Goal: Task Accomplishment & Management: Use online tool/utility

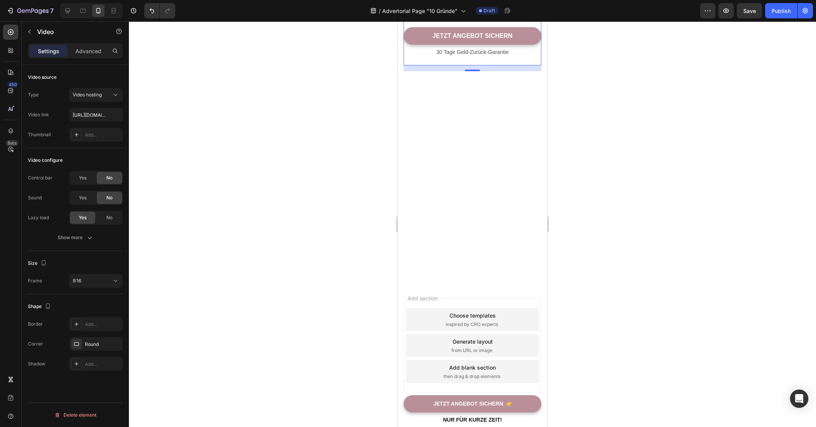
scroll to position [3219, 0]
click at [280, 216] on div at bounding box center [472, 223] width 687 height 405
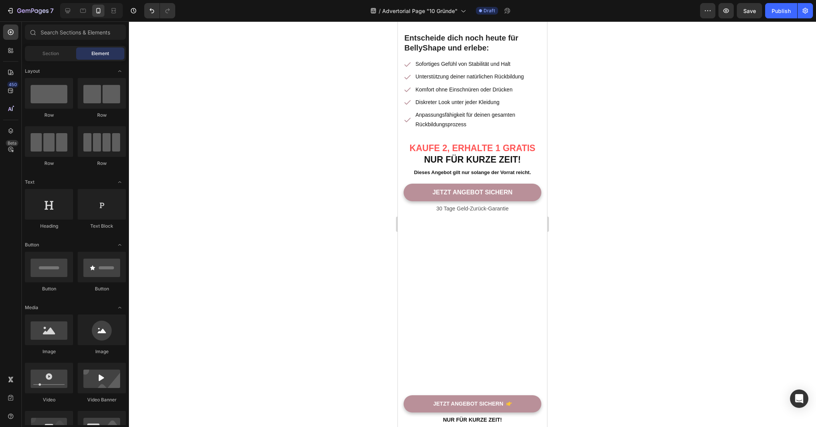
scroll to position [2987, 0]
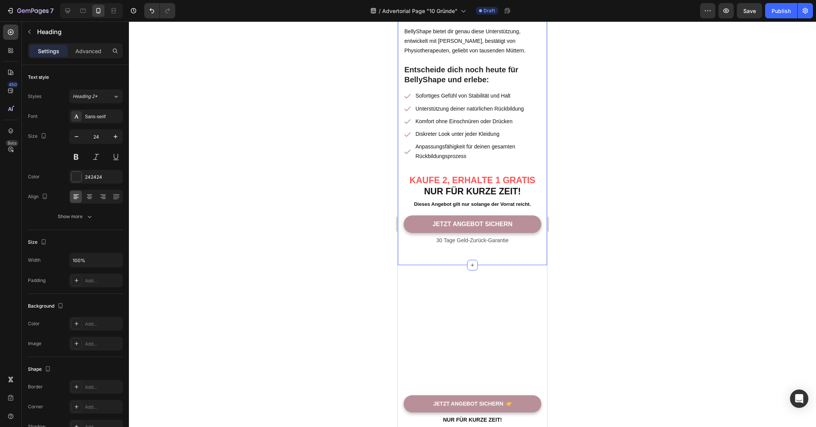
click at [352, 114] on div at bounding box center [472, 223] width 687 height 405
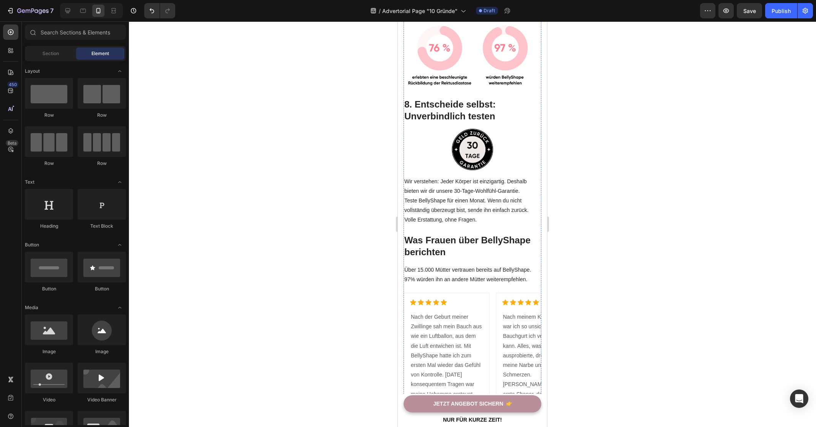
scroll to position [2303, 0]
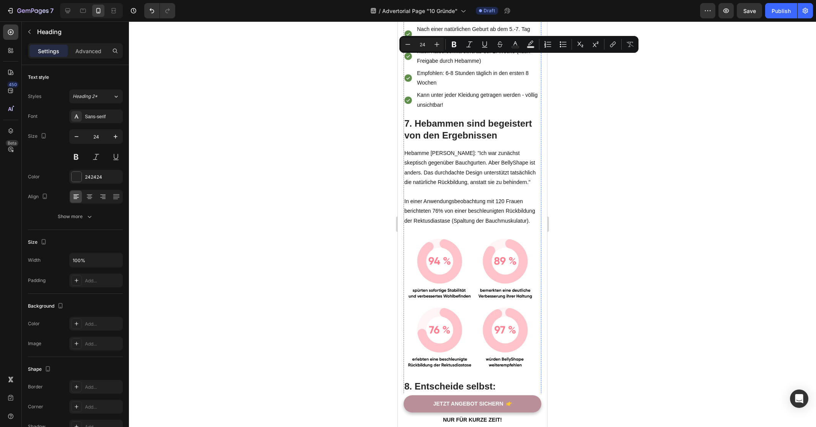
scroll to position [2132, 0]
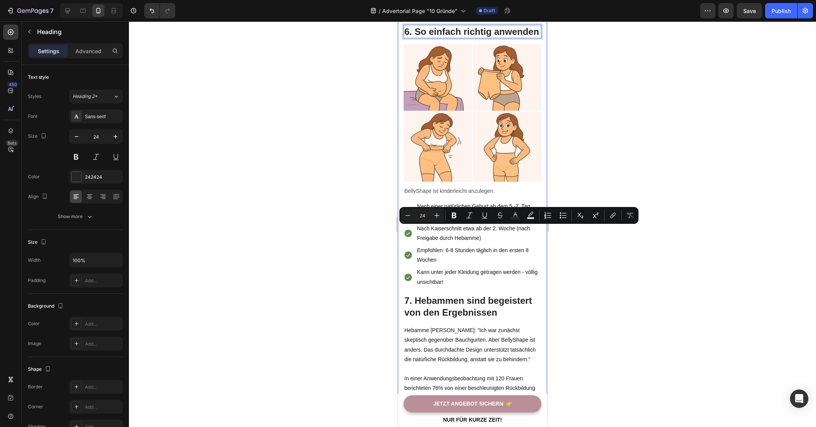
click at [367, 239] on div at bounding box center [472, 223] width 687 height 405
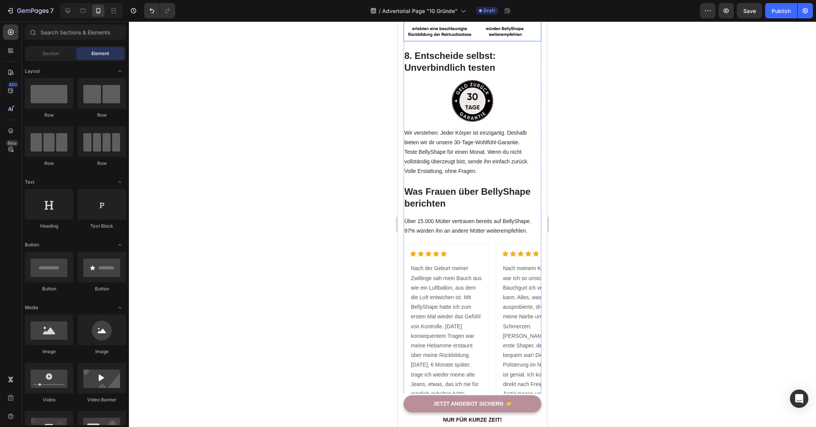
scroll to position [2820, 0]
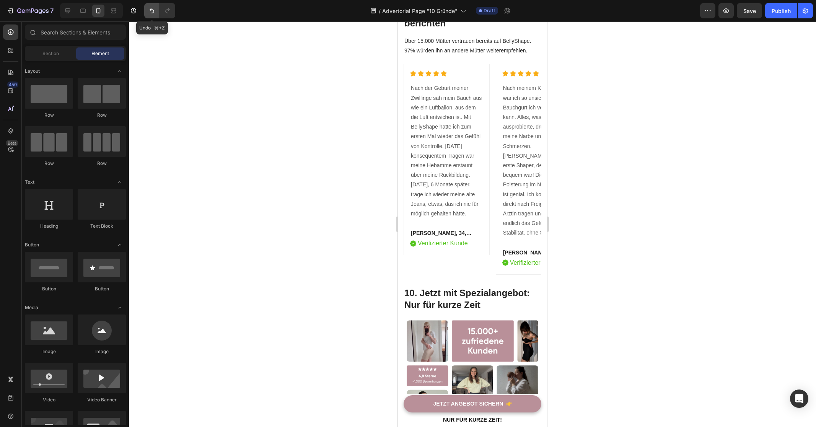
click at [148, 10] on icon "Undo/Redo" at bounding box center [152, 11] width 8 height 8
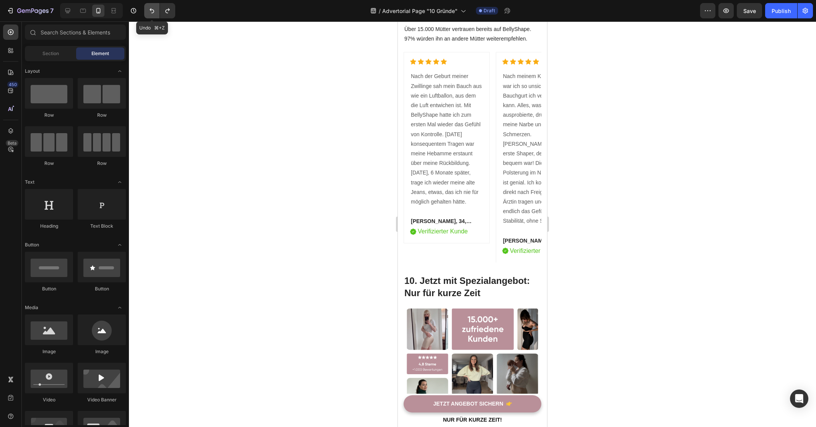
click at [148, 10] on icon "Undo/Redo" at bounding box center [152, 11] width 8 height 8
click at [164, 10] on icon "Undo/Redo" at bounding box center [168, 11] width 8 height 8
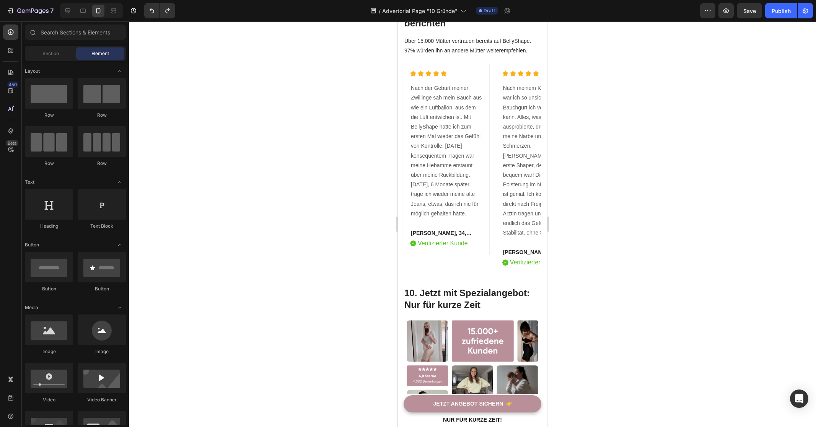
click at [143, 11] on div at bounding box center [158, 10] width 34 height 15
click at [146, 11] on button "Undo/Redo" at bounding box center [151, 10] width 15 height 15
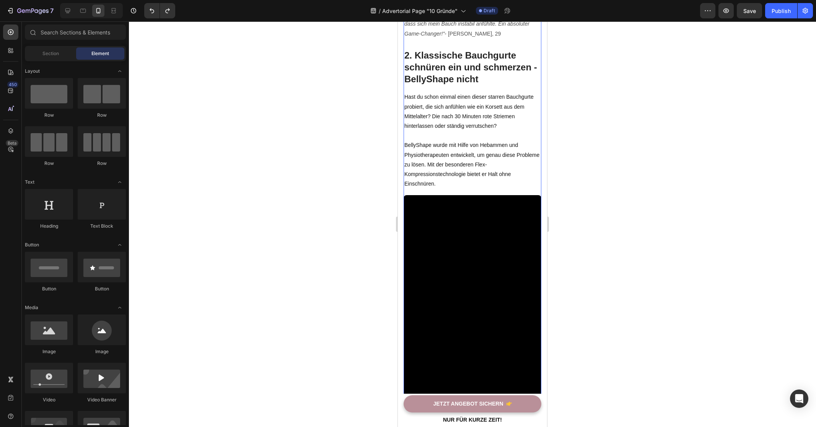
scroll to position [799, 0]
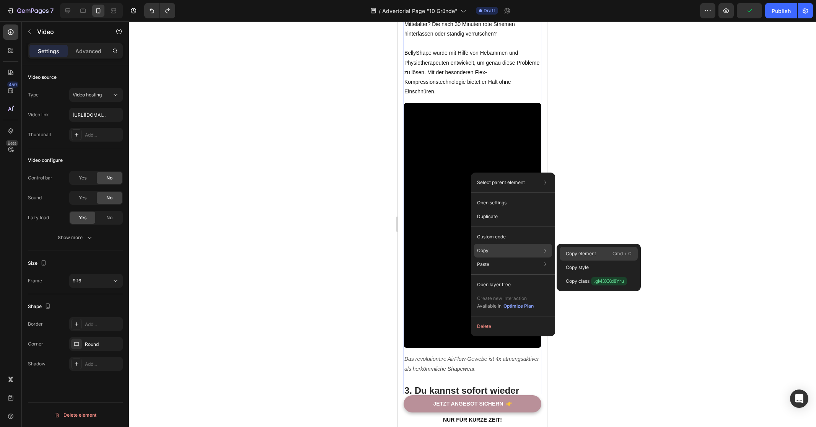
click at [597, 260] on div "Copy element Cmd + C" at bounding box center [599, 267] width 78 height 14
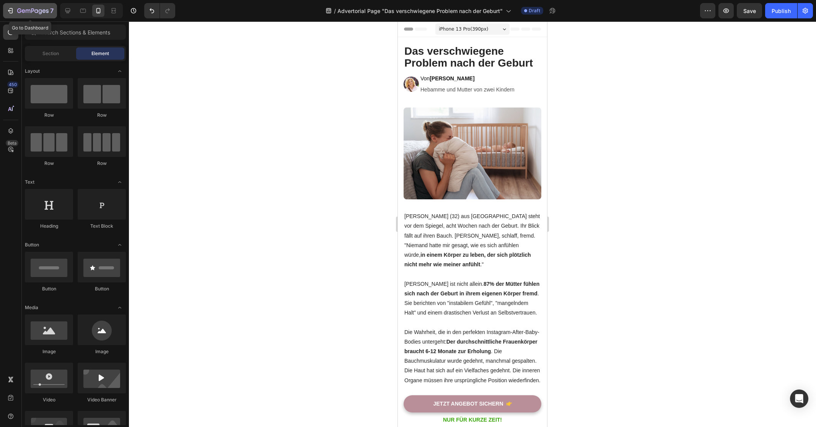
click at [36, 14] on icon "button" at bounding box center [32, 11] width 31 height 7
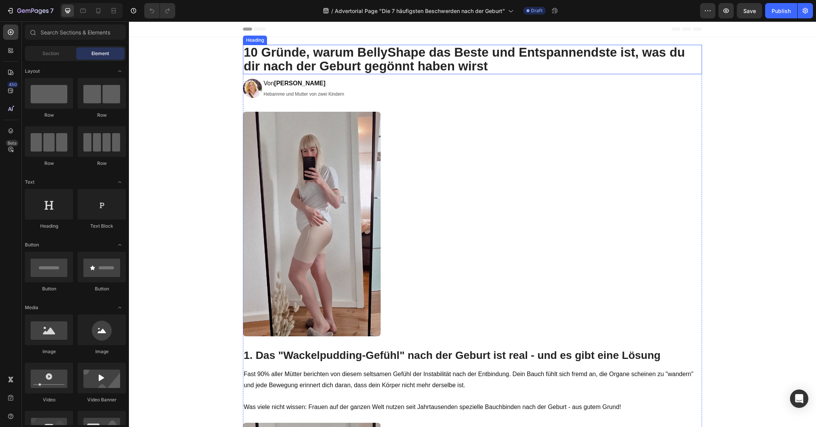
click at [414, 63] on h2 "10 Gründe, warum BellyShape das Beste und Entspannendste ist, was du dir nach d…" at bounding box center [472, 59] width 459 height 29
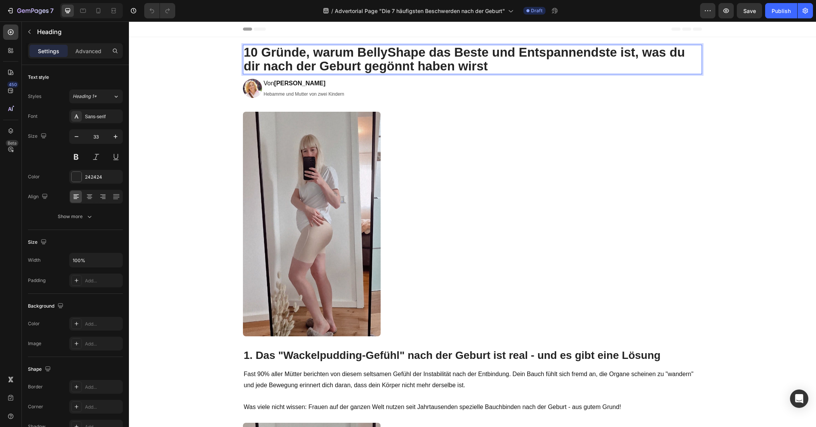
click at [414, 63] on h2 "10 Gründe, warum BellyShape das Beste und Entspannendste ist, was du dir nach d…" at bounding box center [472, 59] width 459 height 29
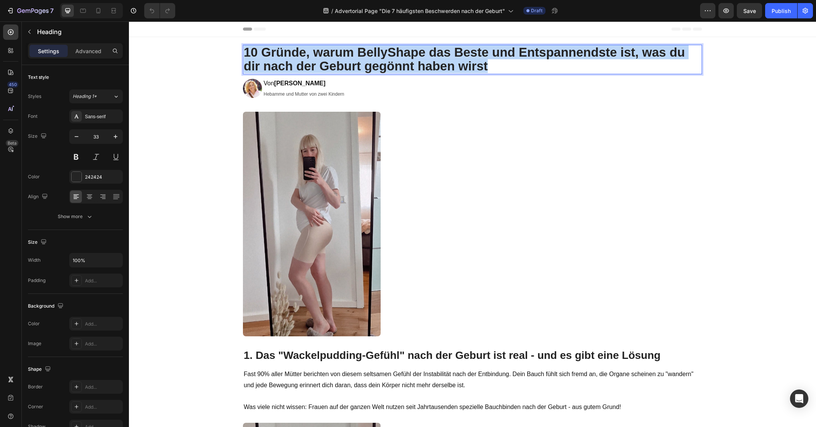
click at [414, 63] on p "10 Gründe, warum BellyShape das Beste und Entspannendste ist, was du dir nach d…" at bounding box center [472, 60] width 457 height 28
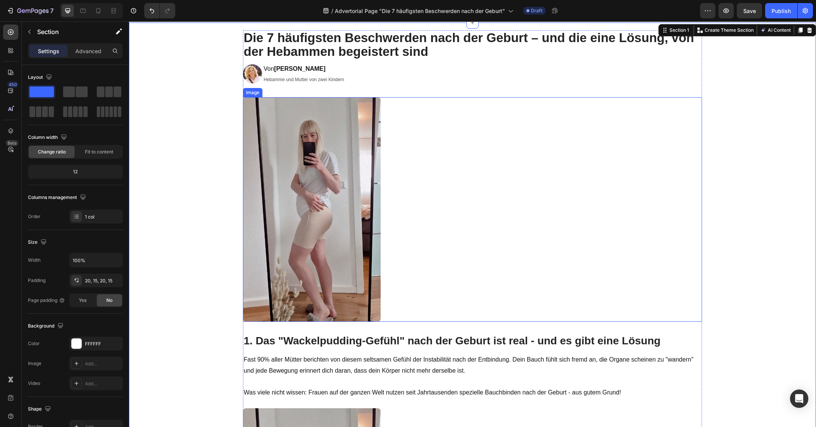
click at [291, 166] on img at bounding box center [312, 209] width 138 height 224
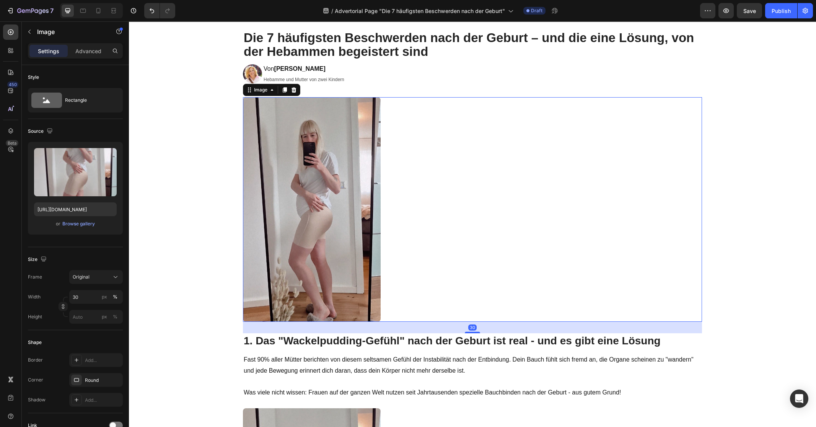
scroll to position [29, 0]
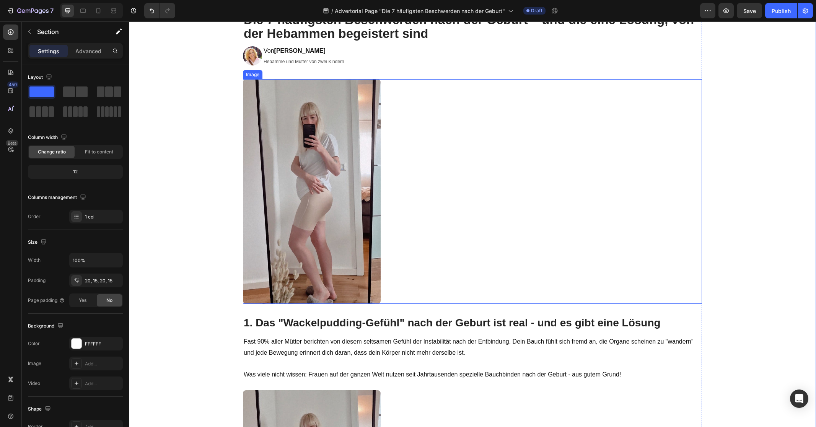
scroll to position [0, 0]
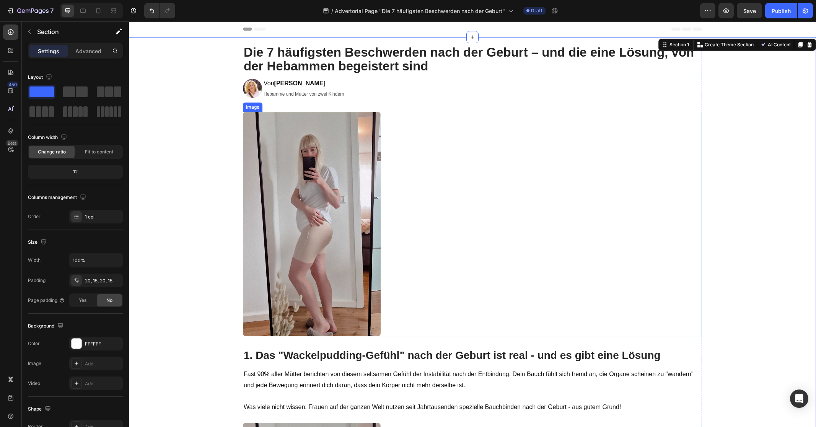
click at [315, 178] on img at bounding box center [312, 224] width 138 height 224
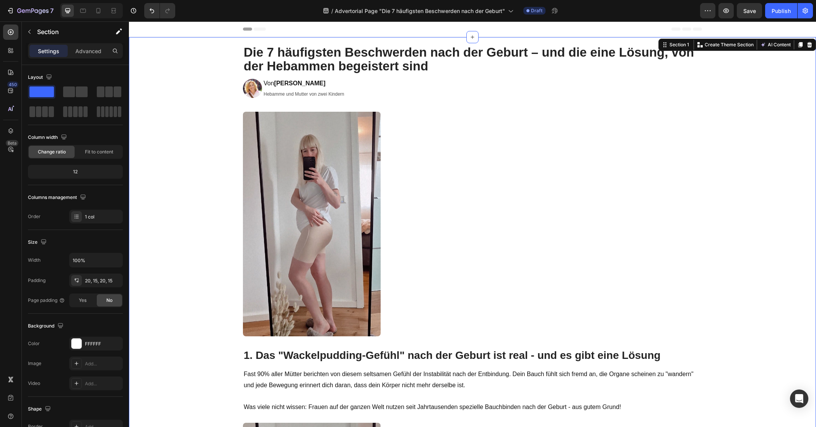
click at [97, 10] on icon at bounding box center [98, 10] width 4 height 5
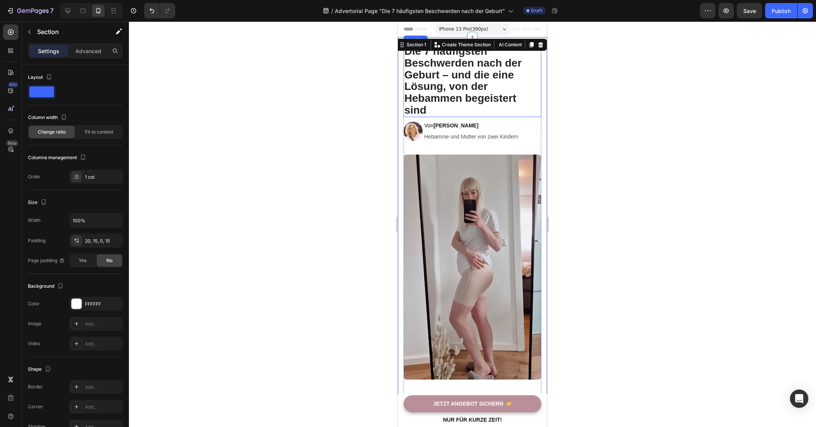
scroll to position [80, 0]
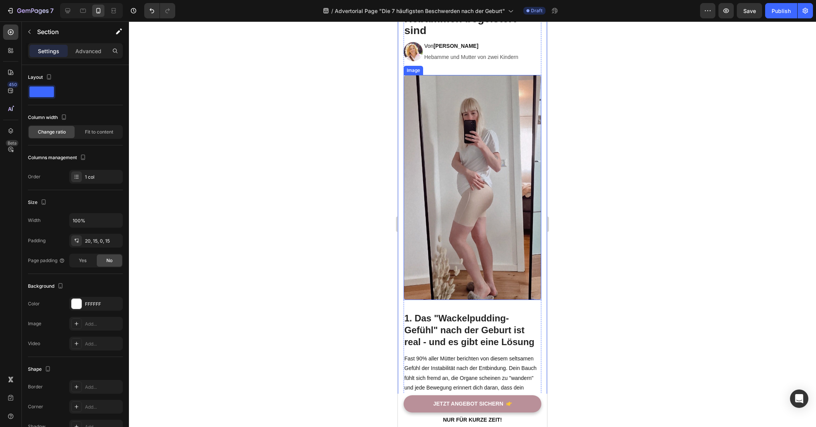
click at [462, 164] on img at bounding box center [472, 187] width 138 height 224
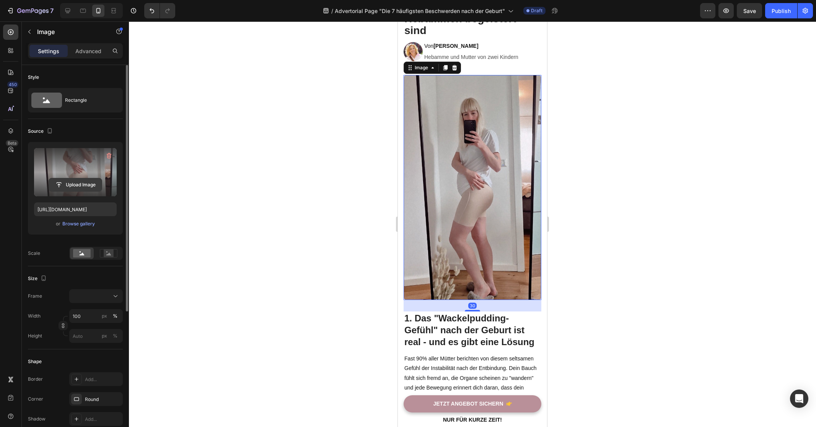
click at [78, 178] on button "Upload Image" at bounding box center [76, 185] width 54 height 14
click at [83, 186] on input "file" at bounding box center [75, 184] width 53 height 13
type input "https://cdn.shopify.com/s/files/1/0821/7847/4330/files/gempages_537579795580454…"
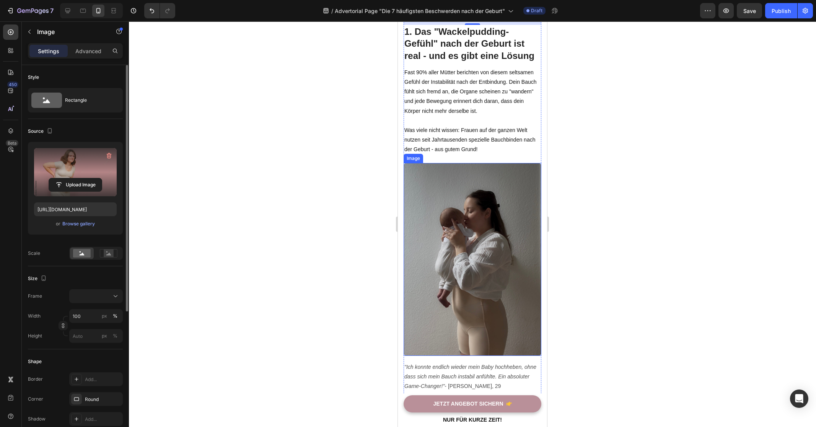
scroll to position [350, 0]
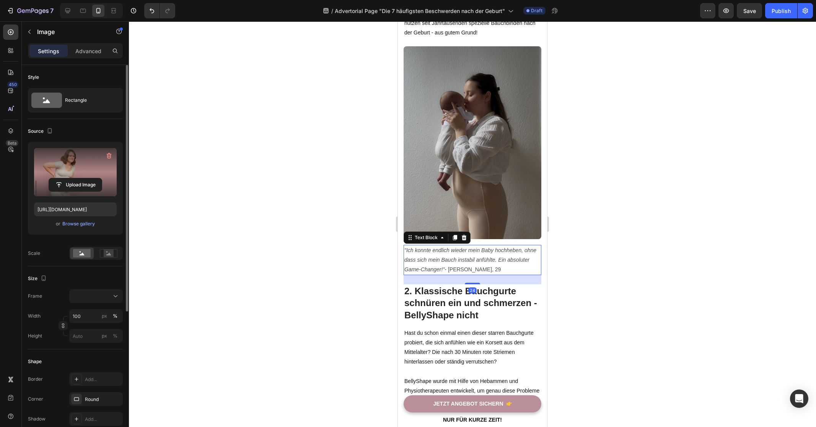
click at [482, 251] on p ""Ich konnte endlich wieder mein Baby hochheben, ohne dass sich mein Bauch insta…" at bounding box center [472, 260] width 136 height 29
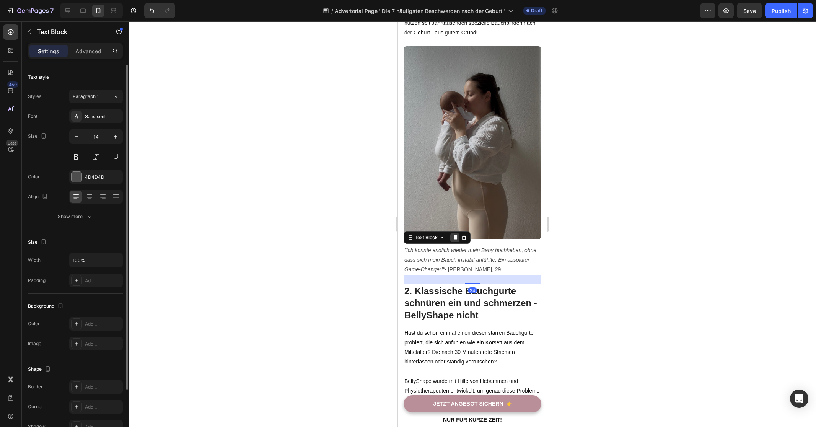
click at [452, 234] on icon at bounding box center [455, 237] width 6 height 6
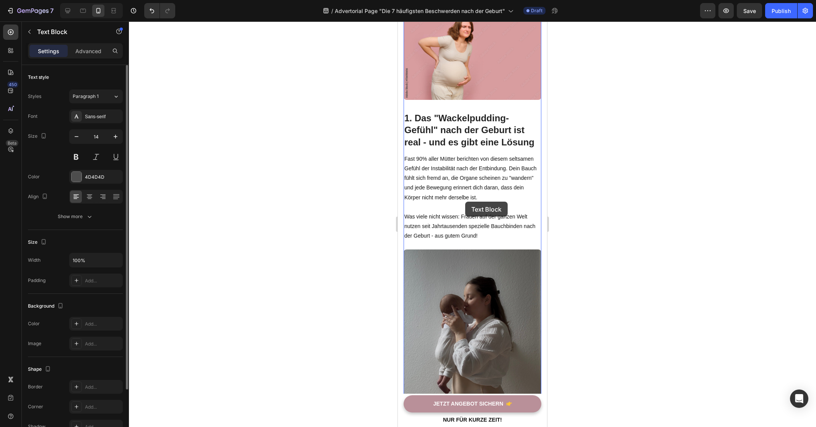
scroll to position [137, 0]
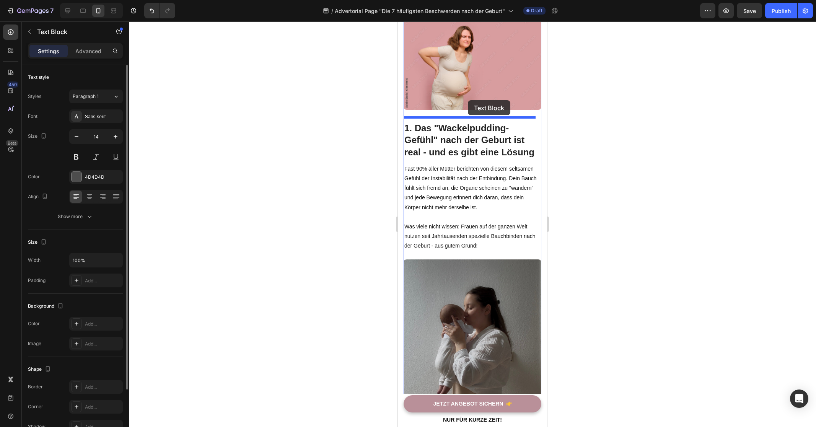
drag, startPoint x: 476, startPoint y: 292, endPoint x: 468, endPoint y: 100, distance: 191.8
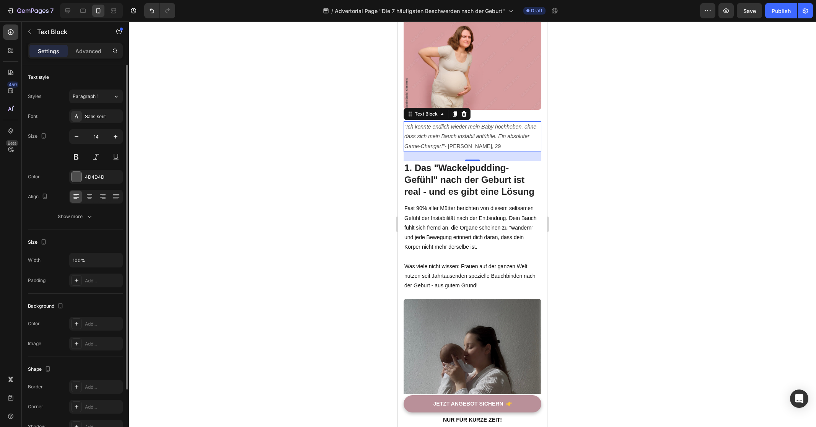
scroll to position [79, 0]
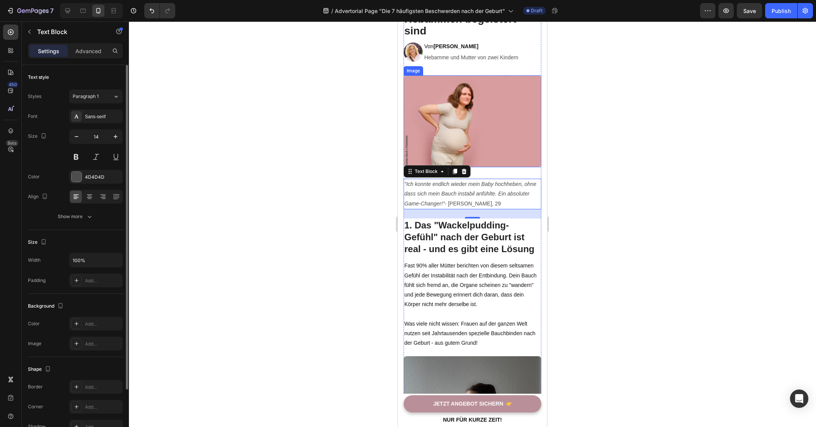
click at [492, 117] on img at bounding box center [472, 121] width 138 height 92
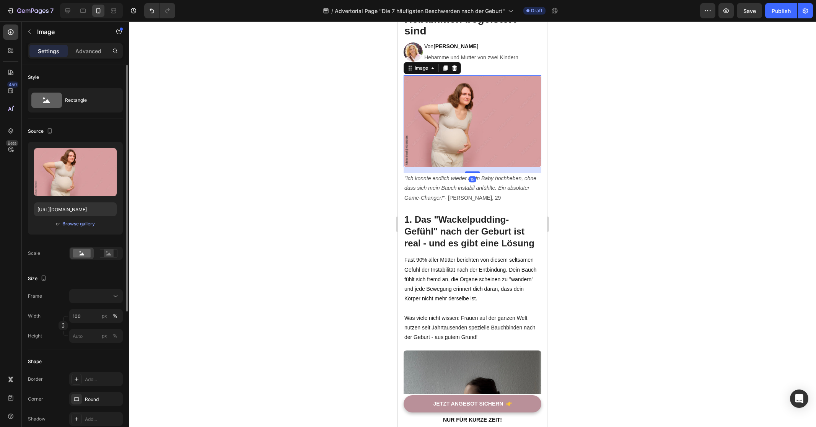
drag, startPoint x: 470, startPoint y: 174, endPoint x: 480, endPoint y: 168, distance: 11.8
click at [480, 167] on div "15" at bounding box center [472, 167] width 138 height 0
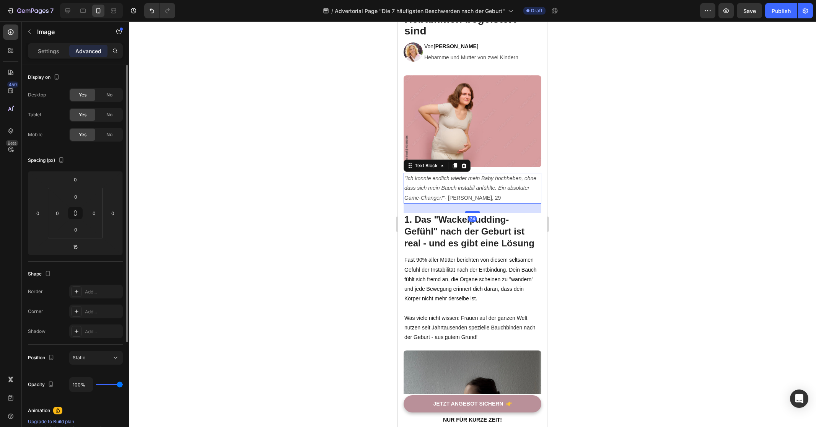
click at [482, 178] on p ""Ich konnte endlich wieder mein Baby hochheben, ohne dass sich mein Bauch insta…" at bounding box center [472, 188] width 136 height 29
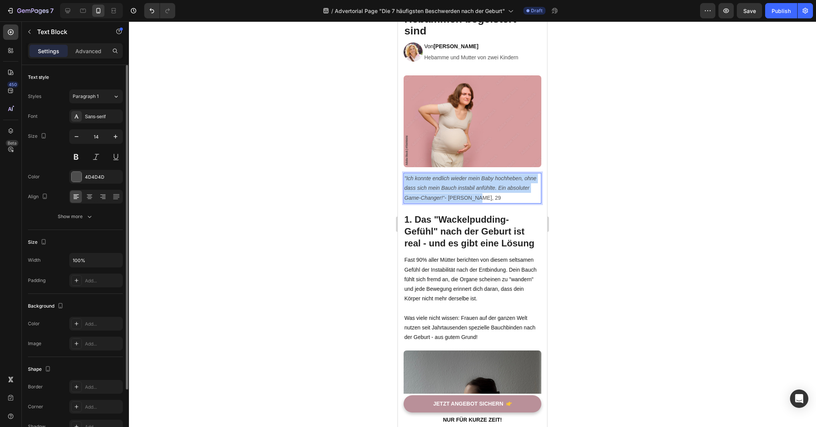
click at [482, 178] on p ""Ich konnte endlich wieder mein Baby hochheben, ohne dass sich mein Bauch insta…" at bounding box center [472, 188] width 136 height 29
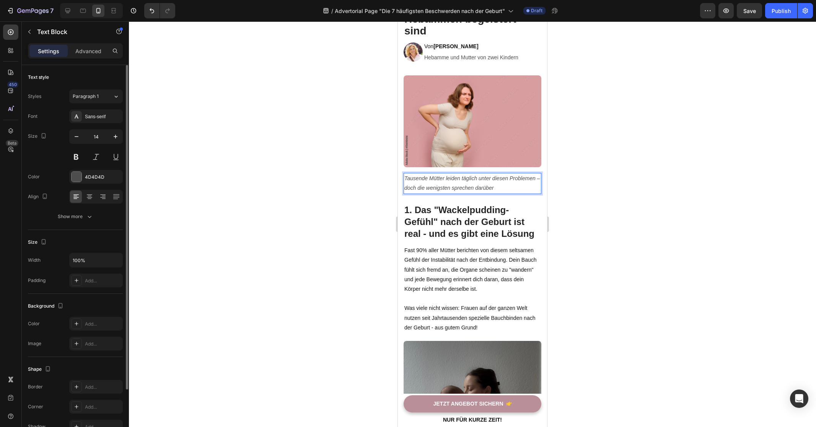
click at [587, 193] on div at bounding box center [472, 223] width 687 height 405
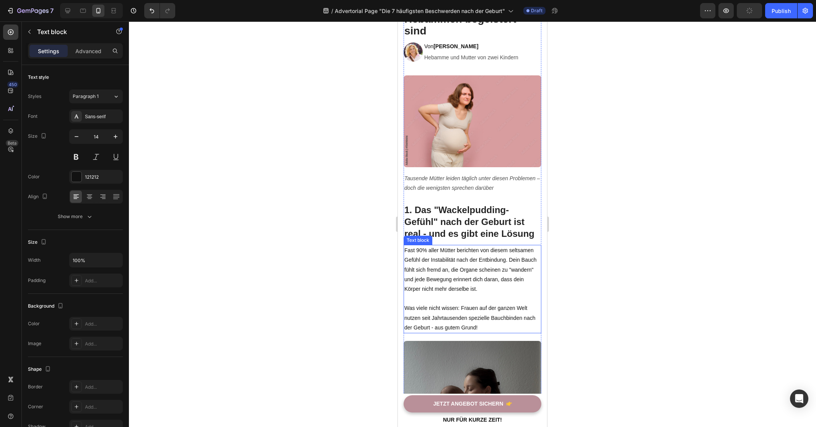
click at [472, 272] on p "Fast 90% aller Mütter berichten von diesem seltsamen Gefühl der Instabilität na…" at bounding box center [472, 270] width 136 height 48
click at [454, 236] on icon at bounding box center [454, 237] width 6 height 6
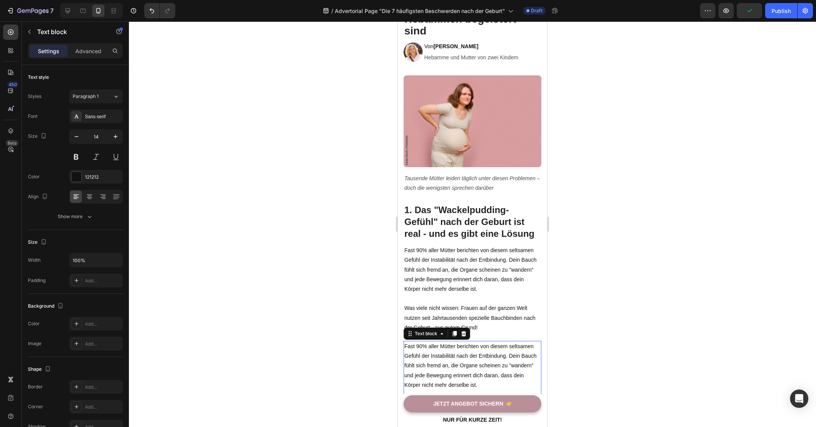
click at [313, 273] on div at bounding box center [472, 223] width 687 height 405
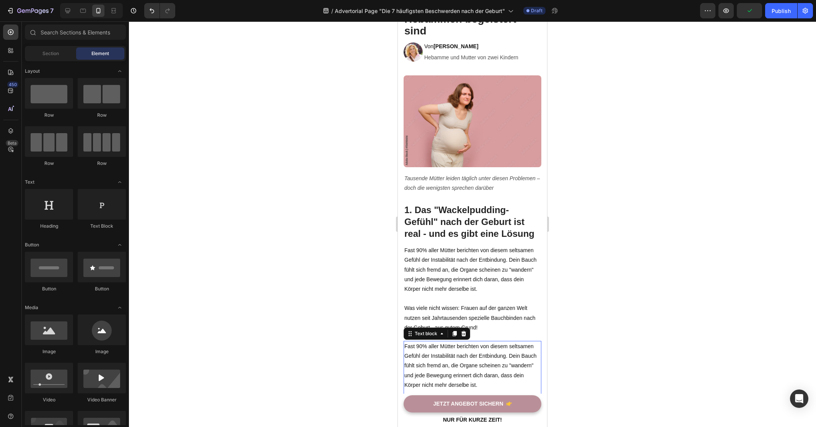
click at [459, 348] on p "Fast 90% aller Mütter berichten von diesem seltsamen Gefühl der Instabilität na…" at bounding box center [472, 366] width 136 height 48
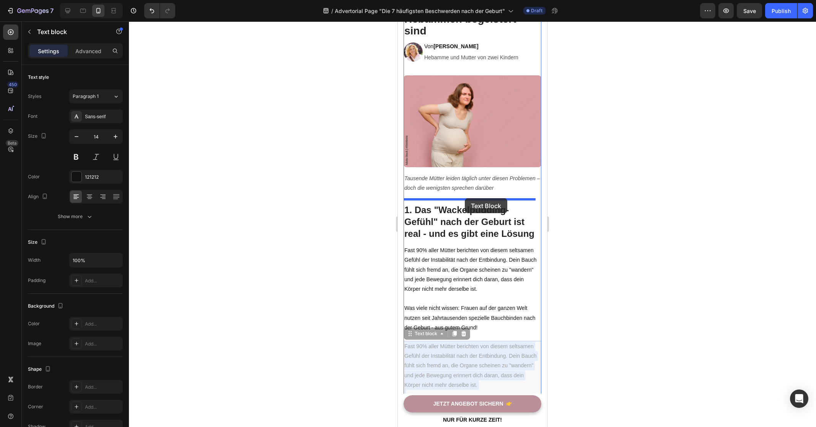
drag, startPoint x: 468, startPoint y: 356, endPoint x: 465, endPoint y: 198, distance: 157.6
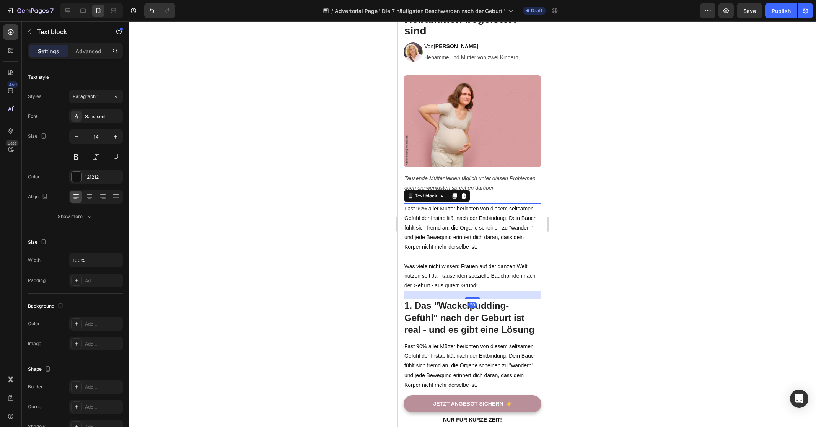
click at [283, 228] on div at bounding box center [472, 223] width 687 height 405
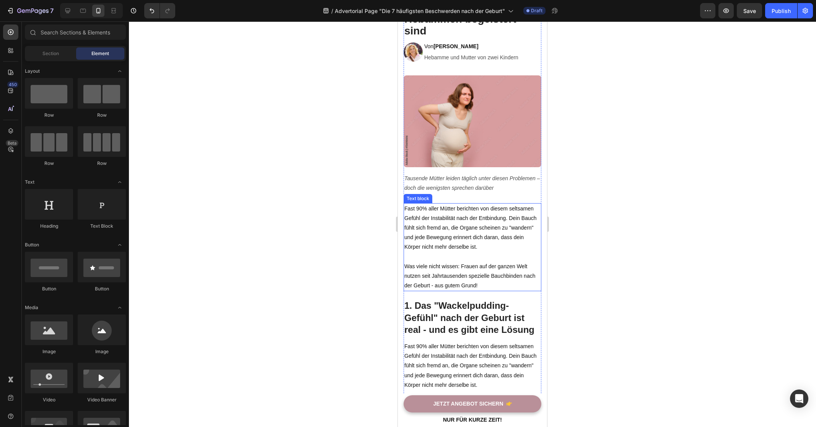
click at [462, 224] on p "Fast 90% aller Mütter berichten von diesem seltsamen Gefühl der Instabilität na…" at bounding box center [472, 228] width 136 height 48
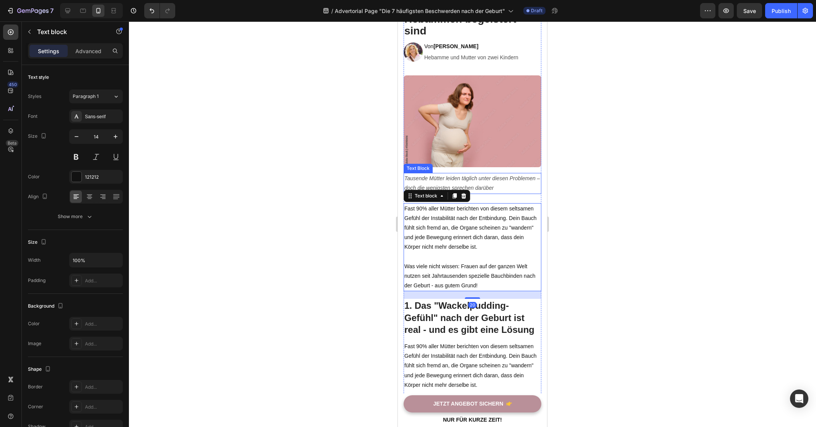
click at [488, 184] on icon "Tausende Mütter leiden täglich unter diesen Problemen – doch die wenigsten spre…" at bounding box center [471, 183] width 135 height 16
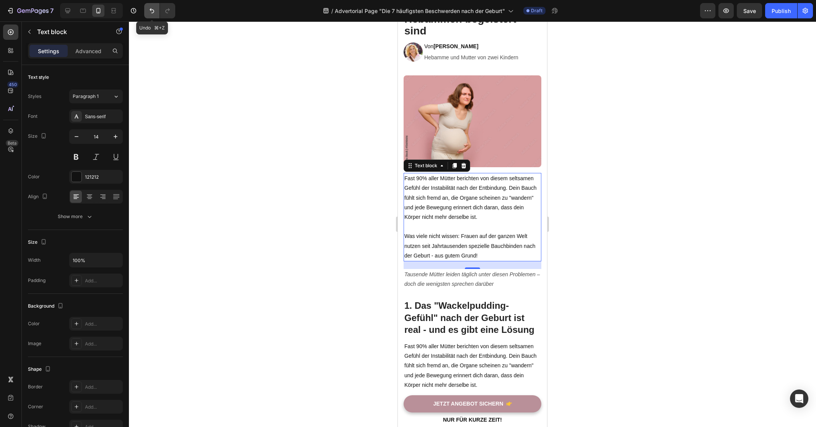
click at [144, 11] on button "Undo/Redo" at bounding box center [151, 10] width 15 height 15
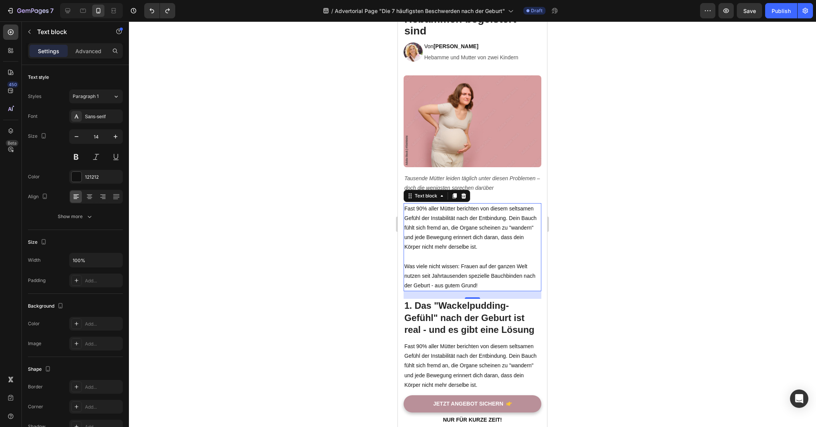
click at [654, 187] on div at bounding box center [472, 223] width 687 height 405
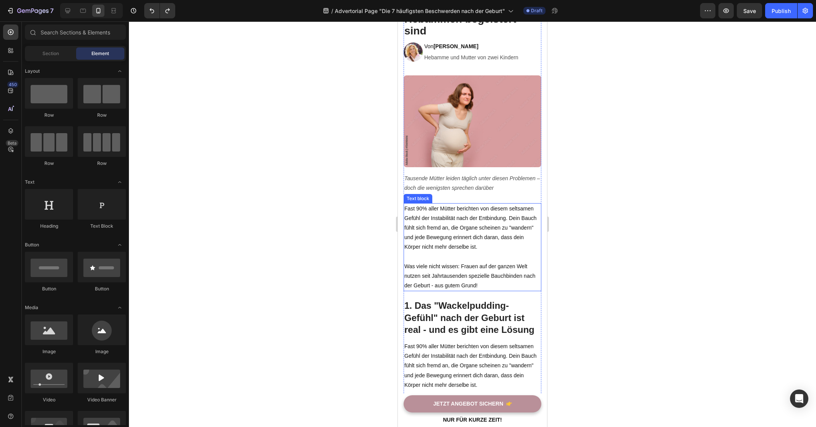
click at [472, 226] on p "Fast 90% aller Mütter berichten von diesem seltsamen Gefühl der Instabilität na…" at bounding box center [472, 228] width 136 height 48
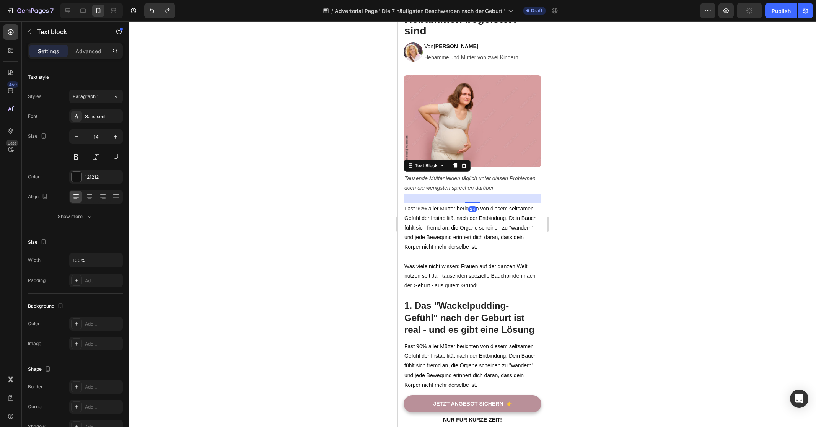
click at [494, 177] on icon "Tausende Mütter leiden täglich unter diesen Problemen – doch die wenigsten spre…" at bounding box center [471, 183] width 135 height 16
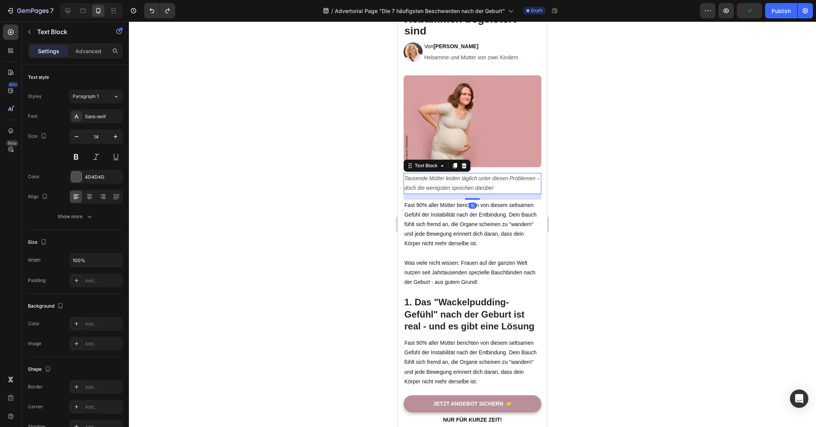
drag, startPoint x: 471, startPoint y: 198, endPoint x: 478, endPoint y: 194, distance: 8.0
click at [478, 194] on div "15" at bounding box center [472, 194] width 138 height 0
click at [605, 228] on div at bounding box center [472, 223] width 687 height 405
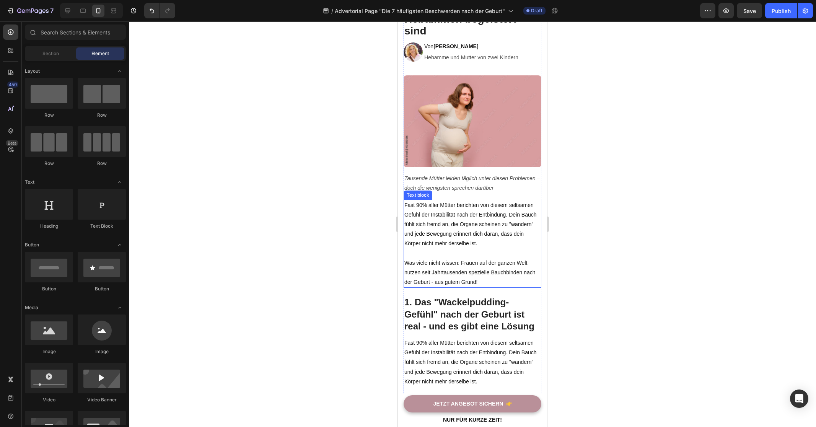
click at [490, 224] on p "Fast 90% aller Mütter berichten von diesem seltsamen Gefühl der Instabilität na…" at bounding box center [472, 224] width 136 height 48
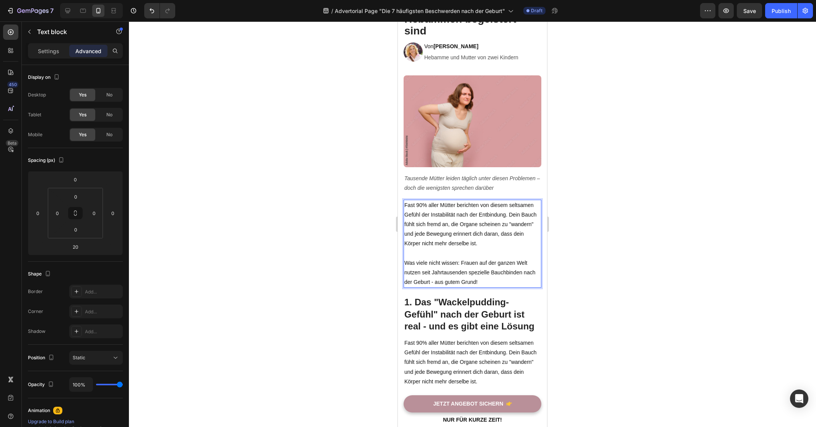
click at [455, 225] on p "Fast 90% aller Mütter berichten von diesem seltsamen Gefühl der Instabilität na…" at bounding box center [472, 224] width 136 height 48
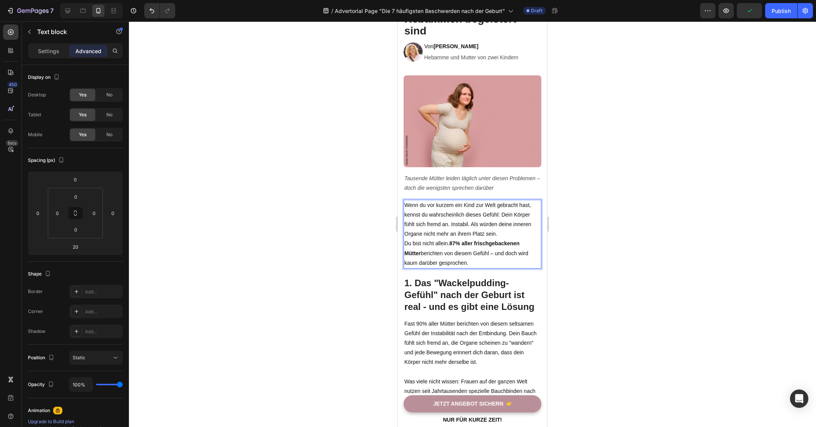
click at [514, 229] on p "Wenn du vor kurzem ein Kind zur Welt gebracht hast, kennst du wahrscheinlich di…" at bounding box center [472, 219] width 136 height 39
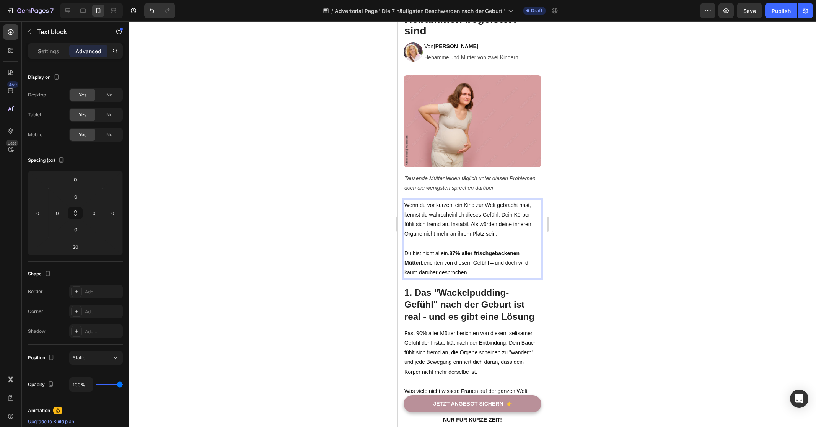
click at [613, 228] on div at bounding box center [472, 223] width 687 height 405
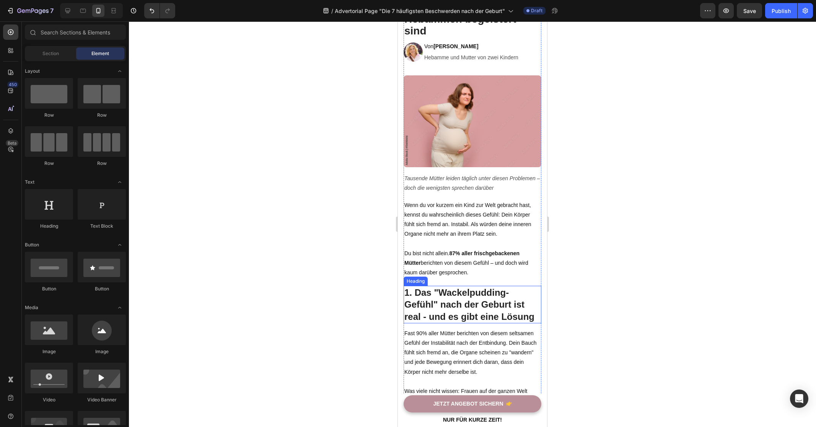
click at [458, 302] on h2 "1. Das "Wackelpudding-Gefühl" nach der Geburt ist real - und es gibt eine Lösung" at bounding box center [472, 304] width 138 height 37
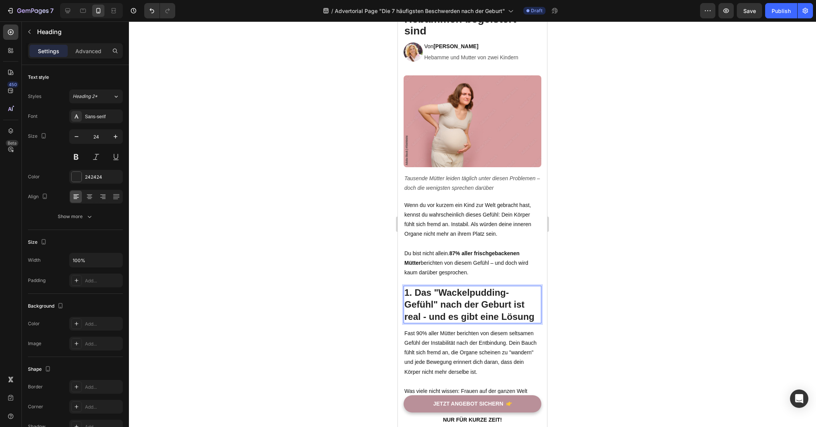
click at [458, 302] on h2 "1. Das "Wackelpudding-Gefühl" nach der Geburt ist real - und es gibt eine Lösung" at bounding box center [472, 304] width 138 height 37
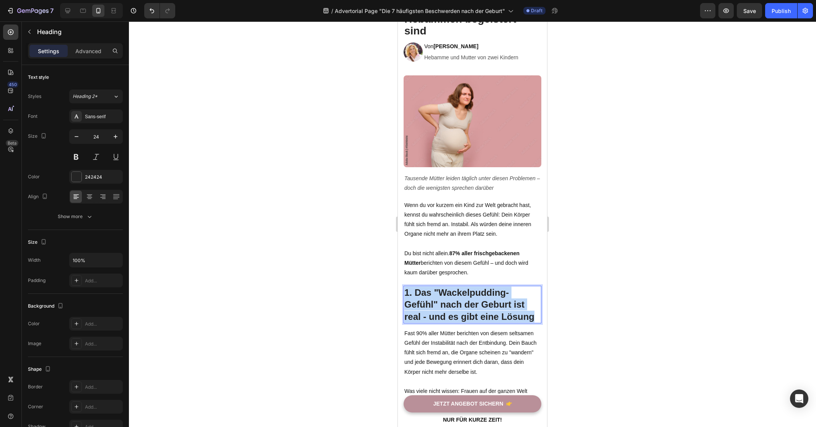
click at [458, 302] on p "1. Das "Wackelpudding-Gefühl" nach der Geburt ist real - und es gibt eine Lösung" at bounding box center [472, 304] width 136 height 36
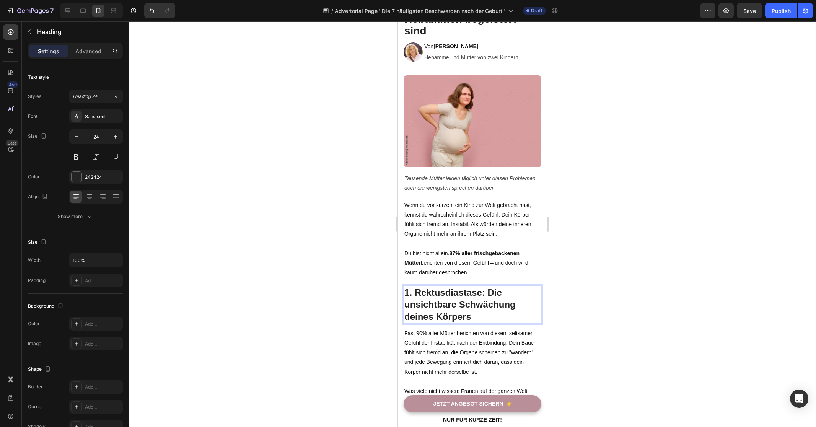
click at [651, 303] on div at bounding box center [472, 223] width 687 height 405
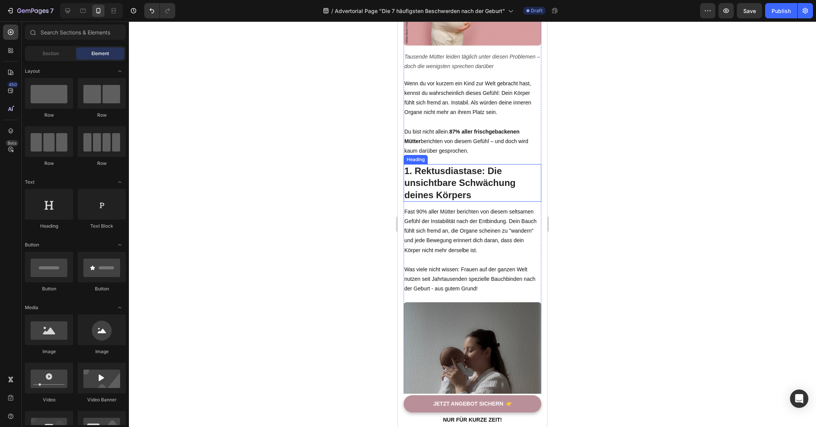
scroll to position [240, 0]
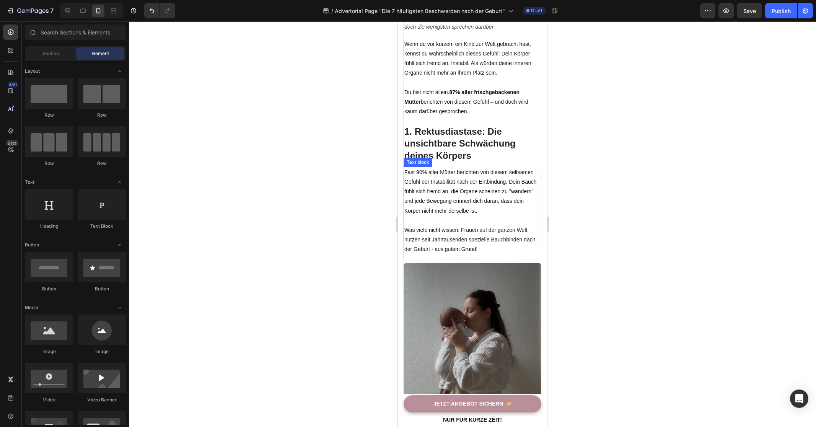
click at [462, 185] on p "Fast 90% aller Mütter berichten von diesem seltsamen Gefühl der Instabilität na…" at bounding box center [472, 192] width 136 height 48
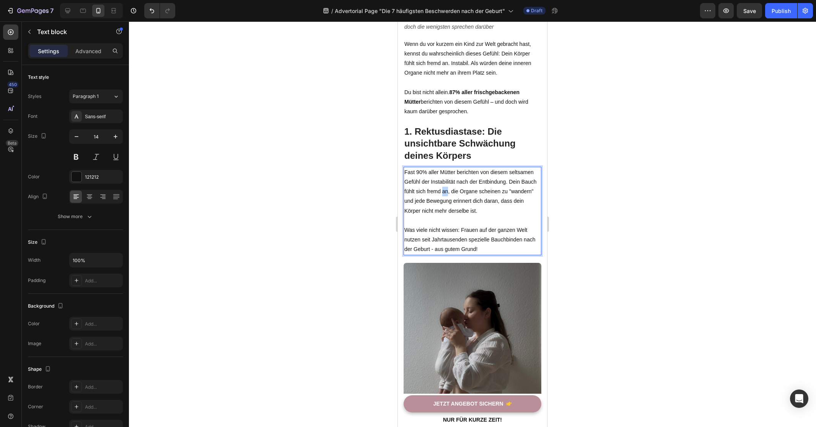
click at [462, 185] on p "Fast 90% aller Mütter berichten von diesem seltsamen Gefühl der Instabilität na…" at bounding box center [472, 192] width 136 height 48
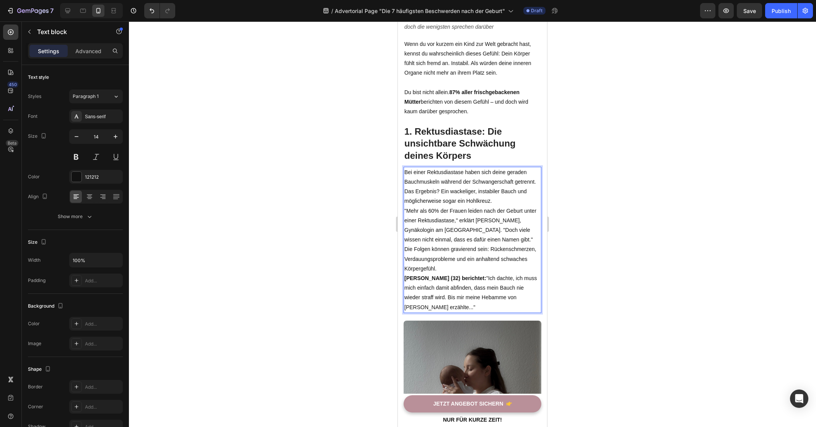
click at [460, 245] on p ""Mehr als 60% der Frauen leiden nach der Geburt unter einer Rektusdiastase," er…" at bounding box center [472, 225] width 136 height 39
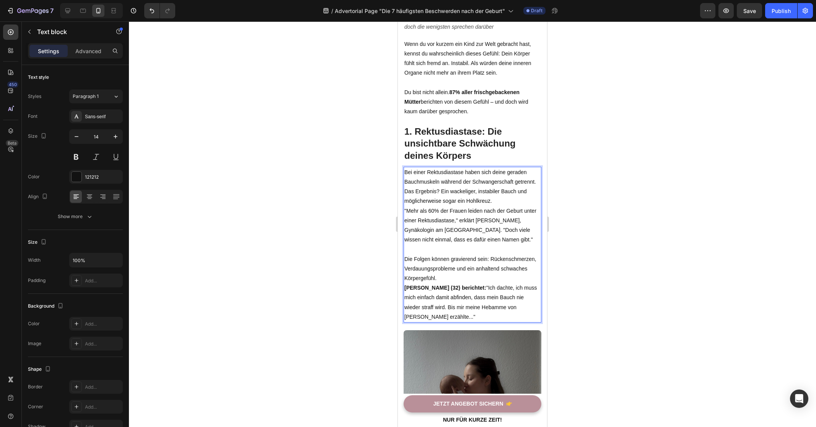
drag, startPoint x: 503, startPoint y: 283, endPoint x: 517, endPoint y: 283, distance: 14.2
click at [503, 283] on p "Die Folgen können gravierend sein: Rückenschmerzen, Verdauungsprobleme und ein …" at bounding box center [472, 268] width 136 height 29
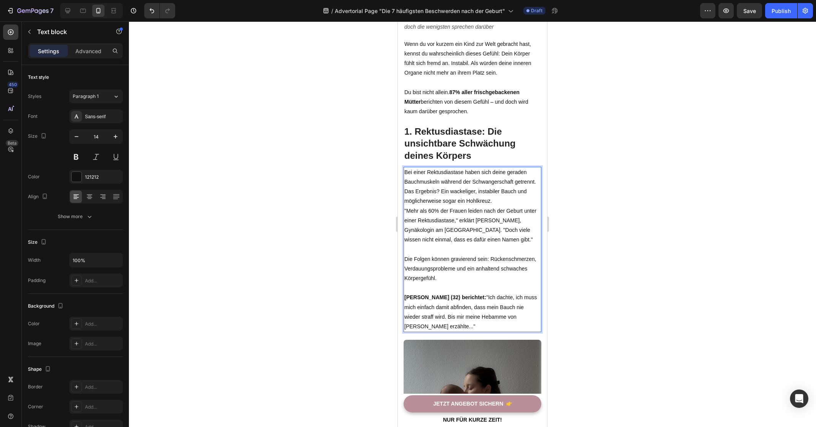
click at [519, 197] on p "Bei einer Rektusdiastase haben sich deine geraden Bauchmuskeln während der Schw…" at bounding box center [472, 187] width 136 height 39
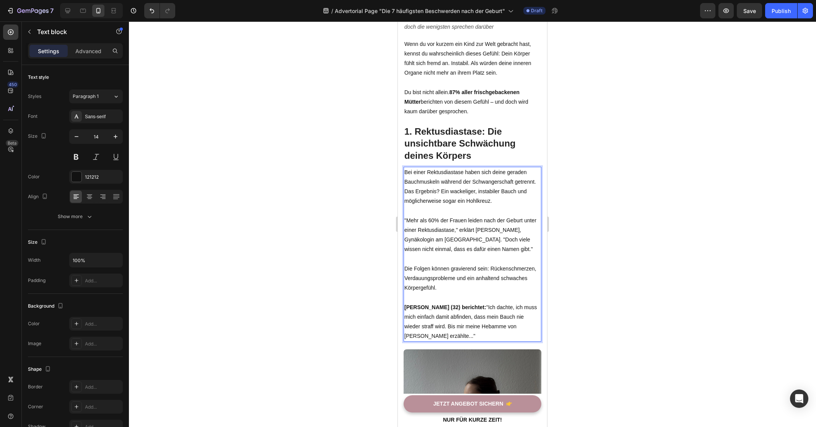
click at [643, 241] on div at bounding box center [472, 223] width 687 height 405
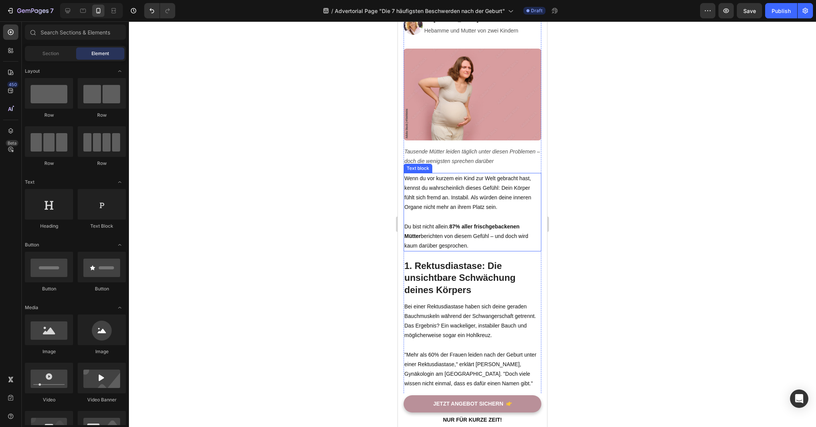
scroll to position [67, 0]
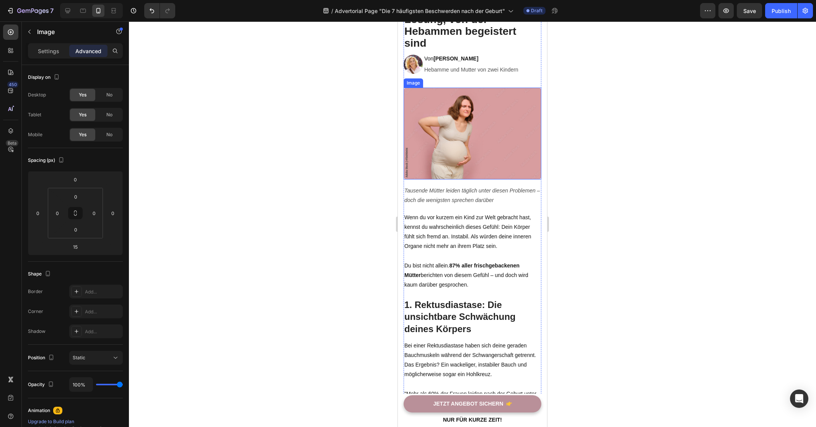
click at [479, 126] on img at bounding box center [472, 134] width 138 height 92
click at [239, 172] on div at bounding box center [472, 223] width 687 height 405
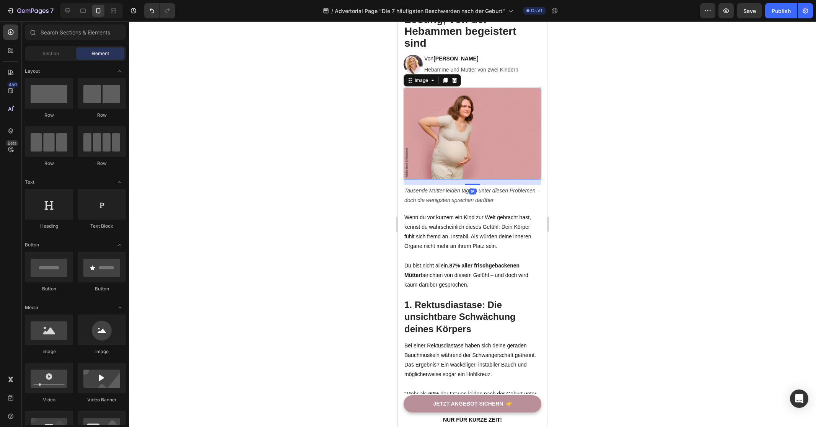
click at [414, 138] on img at bounding box center [472, 134] width 138 height 92
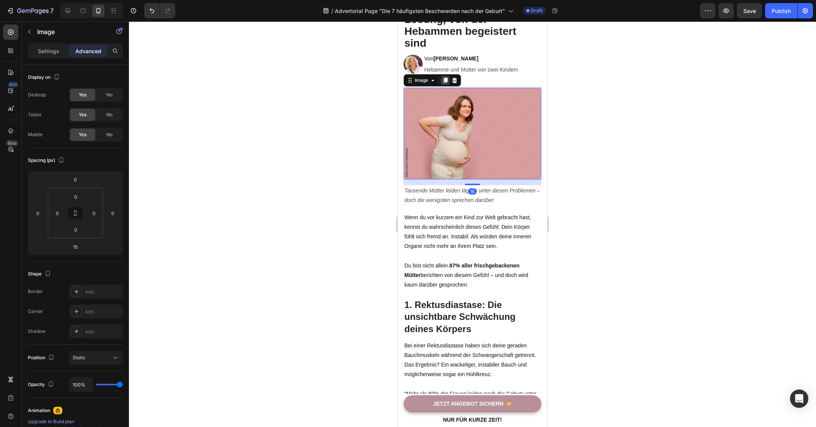
click at [446, 79] on icon at bounding box center [445, 80] width 4 height 5
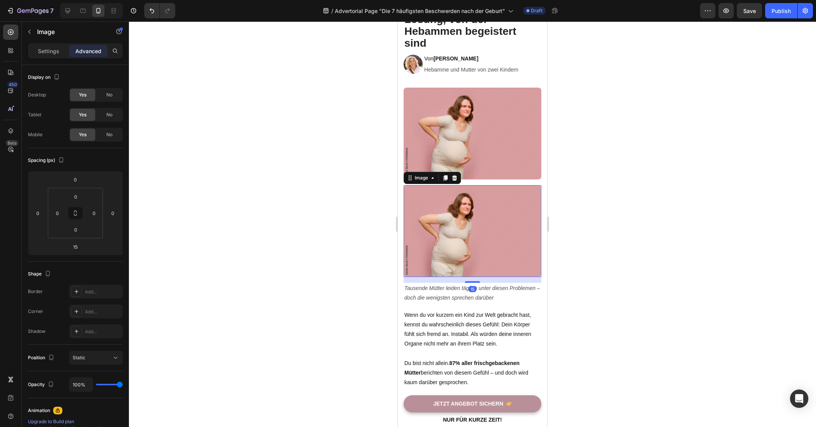
click at [304, 201] on div at bounding box center [472, 223] width 687 height 405
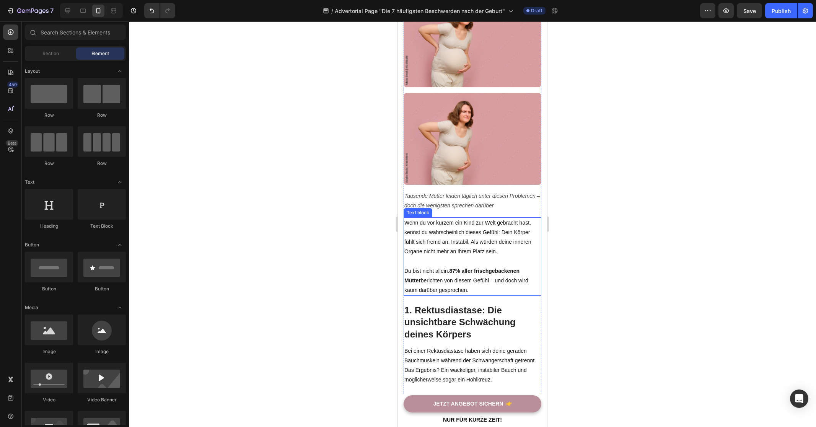
scroll to position [169, 0]
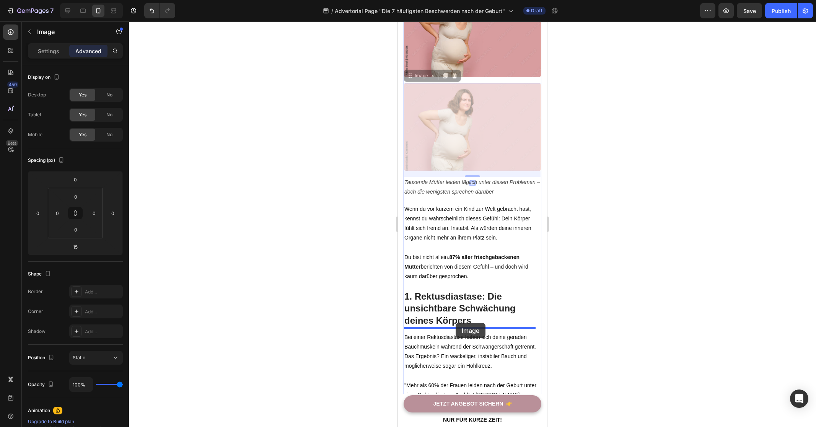
drag, startPoint x: 469, startPoint y: 121, endPoint x: 456, endPoint y: 323, distance: 202.0
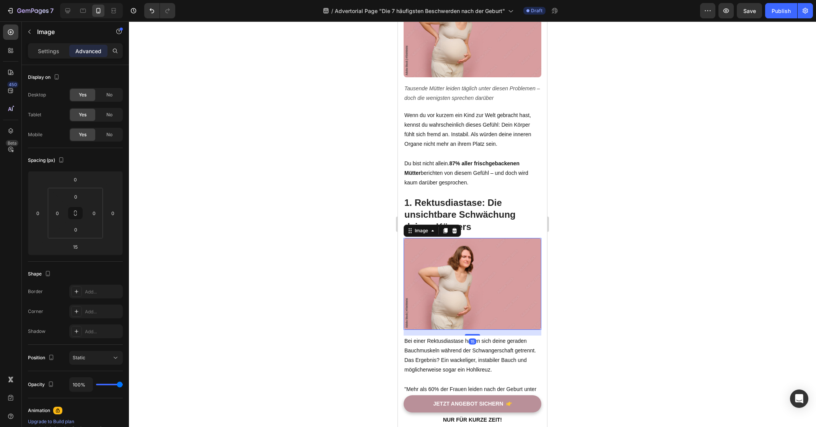
click at [491, 266] on img at bounding box center [472, 284] width 138 height 92
click at [58, 49] on p "Settings" at bounding box center [48, 51] width 21 height 8
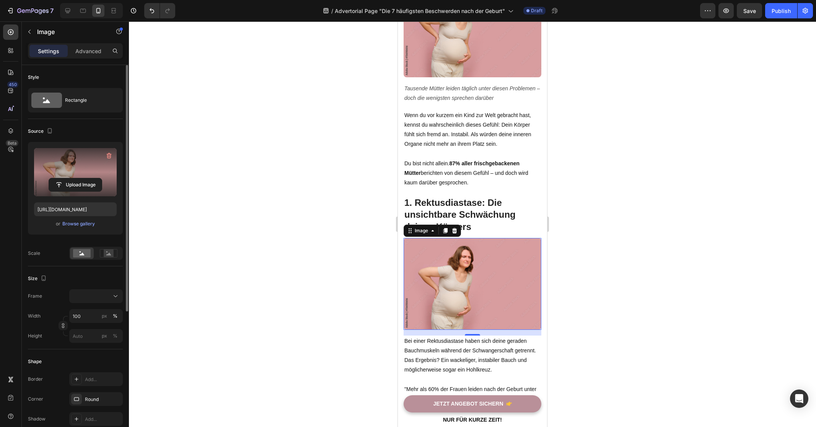
click at [73, 169] on label at bounding box center [75, 172] width 83 height 48
click at [73, 178] on input "file" at bounding box center [75, 184] width 53 height 13
type input "https://cdn.shopify.com/s/files/1/0821/7847/4330/files/gempages_537579795580454…"
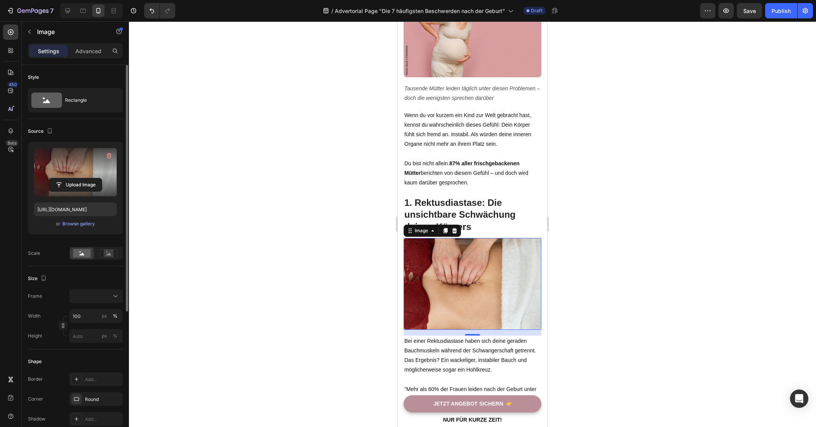
click at [605, 284] on div at bounding box center [472, 223] width 687 height 405
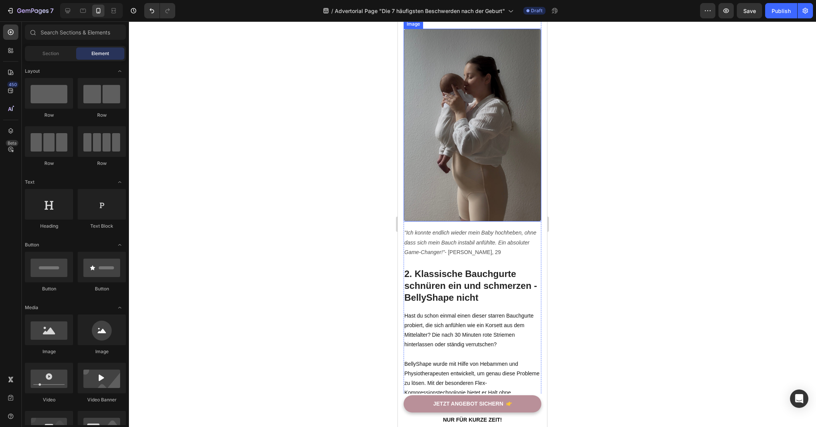
scroll to position [697, 0]
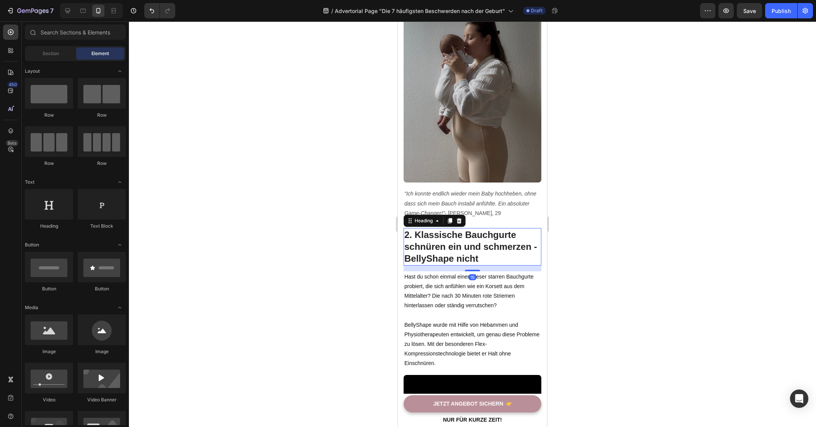
click at [462, 243] on h2 "2. Klassische Bauchgurte schnüren ein und schmerzen - BellyShape nicht" at bounding box center [472, 246] width 138 height 37
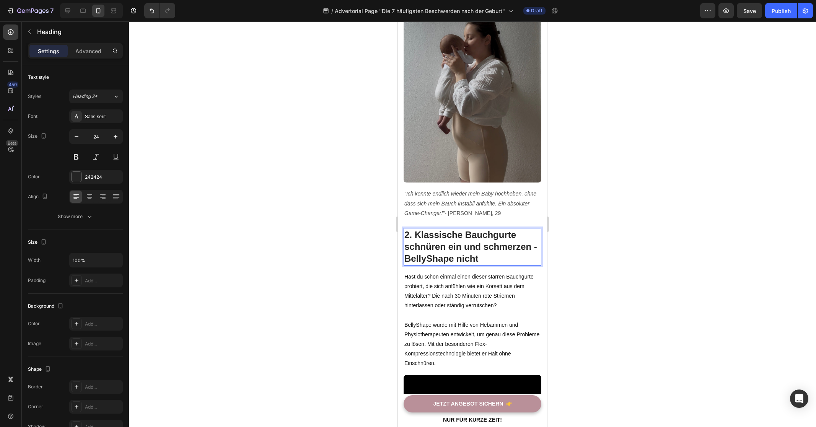
click at [462, 243] on p "2. Klassische Bauchgurte schnüren ein und schmerzen - BellyShape nicht" at bounding box center [472, 247] width 136 height 36
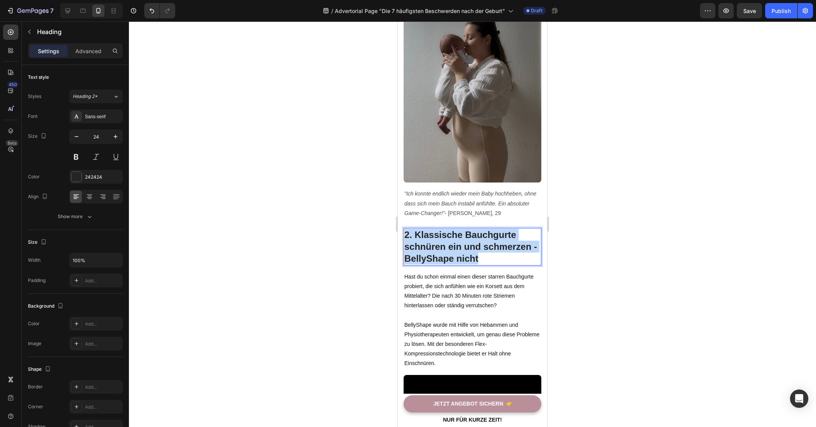
click at [462, 243] on p "2. Klassische Bauchgurte schnüren ein und schmerzen - BellyShape nicht" at bounding box center [472, 247] width 136 height 36
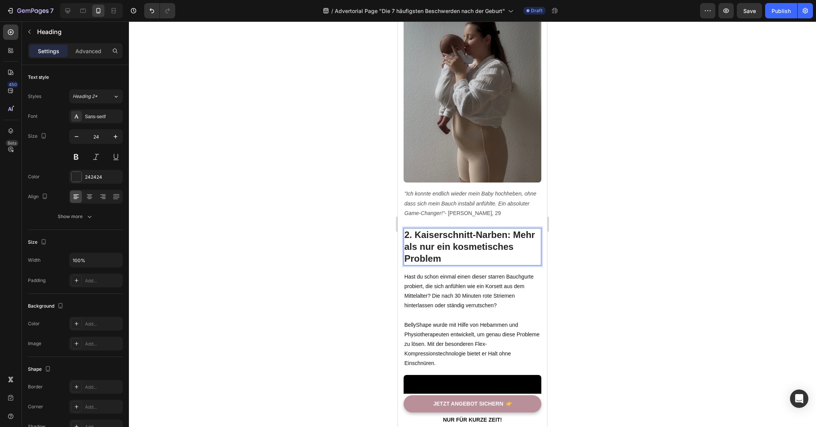
click at [322, 250] on div at bounding box center [472, 223] width 687 height 405
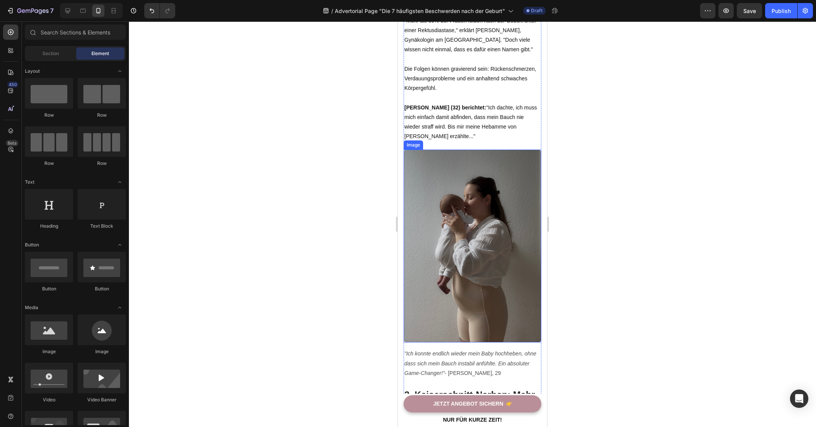
scroll to position [577, 0]
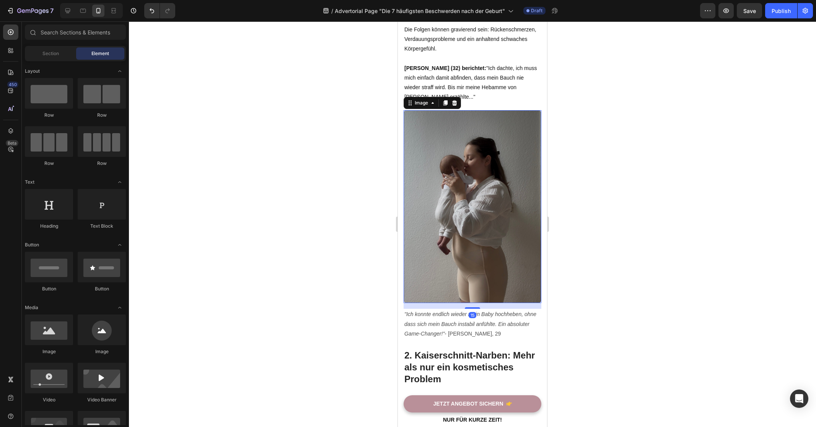
click at [446, 190] on img at bounding box center [472, 206] width 138 height 193
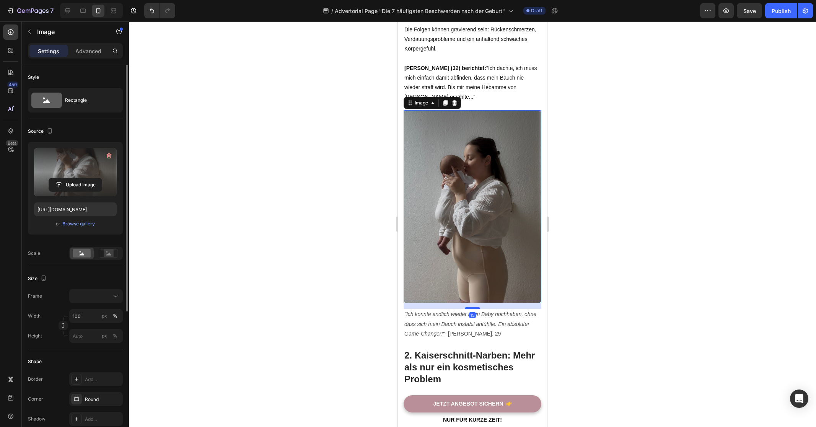
click at [86, 173] on label at bounding box center [75, 172] width 83 height 48
click at [86, 178] on input "file" at bounding box center [75, 184] width 53 height 13
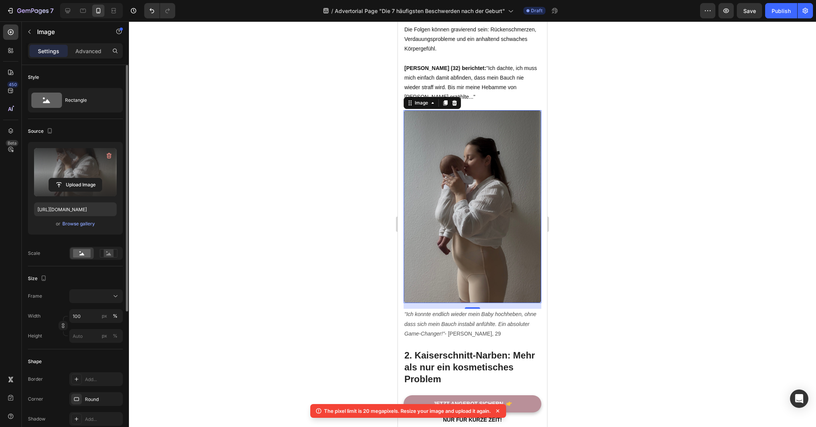
click at [68, 165] on label at bounding box center [75, 172] width 83 height 48
click at [68, 178] on input "file" at bounding box center [75, 184] width 53 height 13
click at [71, 173] on label at bounding box center [75, 172] width 83 height 48
click at [71, 178] on input "file" at bounding box center [75, 184] width 53 height 13
type input "https://cdn.shopify.com/s/files/1/0821/7847/4330/files/gempages_537579795580454…"
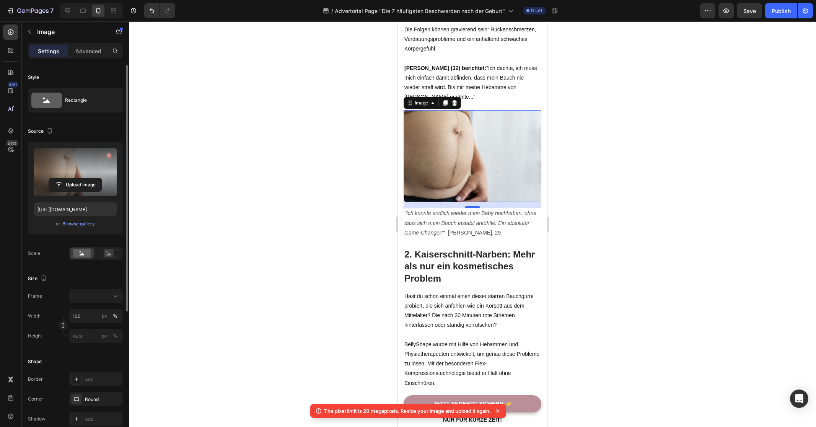
click at [677, 218] on div at bounding box center [472, 223] width 687 height 405
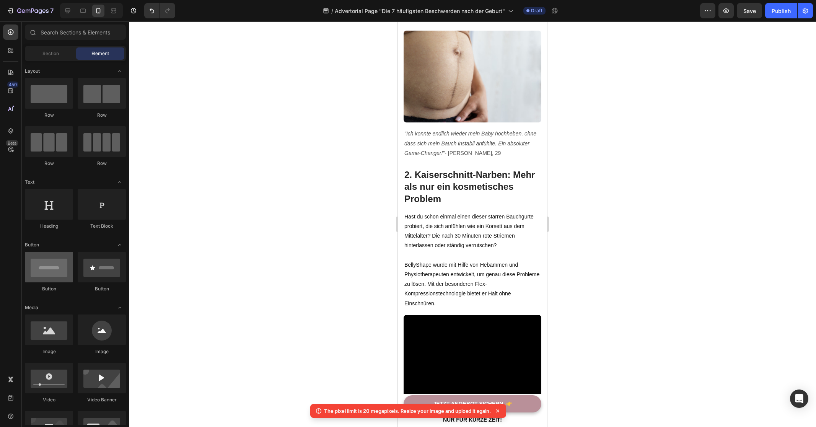
scroll to position [647, 0]
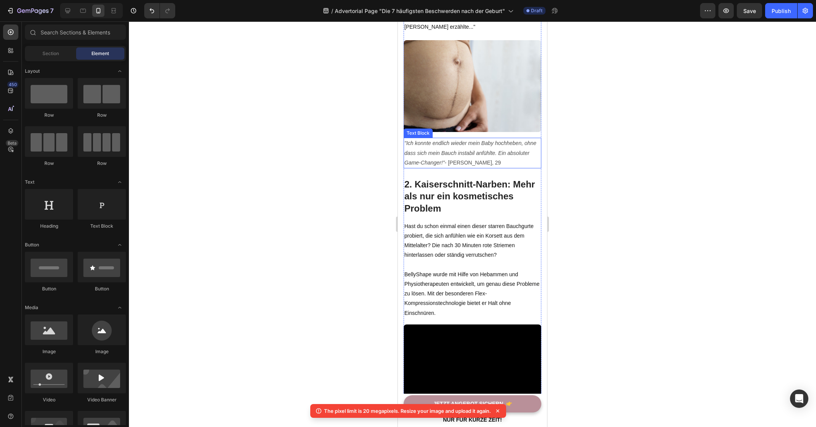
click at [469, 150] on icon ""Ich konnte endlich wieder mein Baby hochheben, ohne dass sich mein Bauch insta…" at bounding box center [470, 152] width 132 height 25
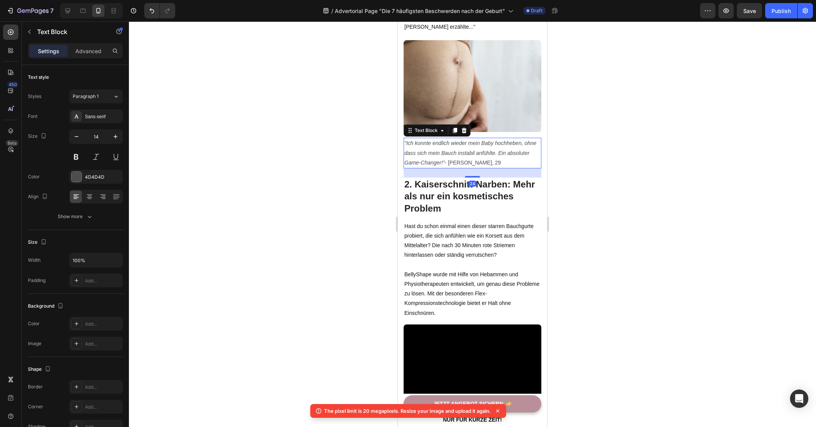
click at [338, 158] on div at bounding box center [472, 223] width 687 height 405
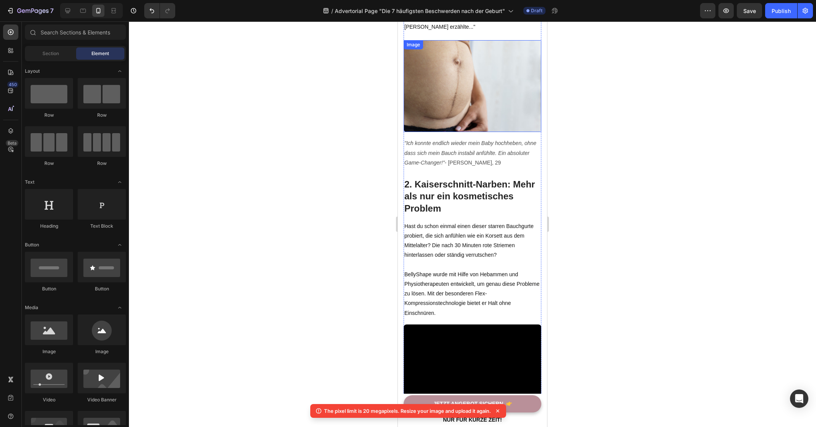
click at [453, 106] on img at bounding box center [472, 86] width 138 height 92
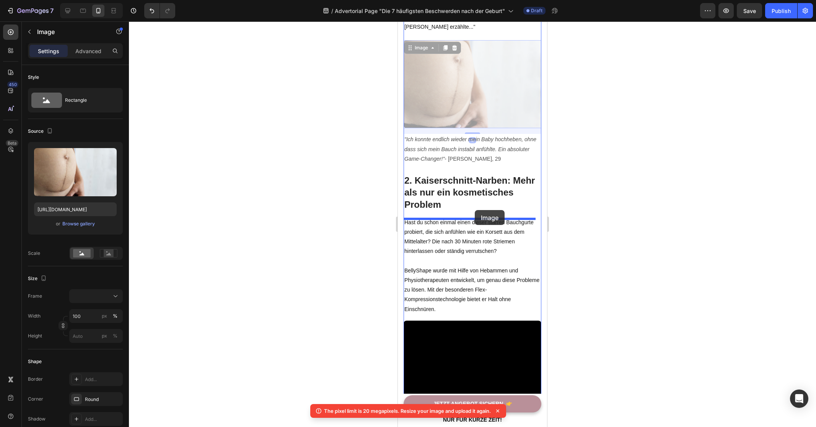
drag, startPoint x: 481, startPoint y: 94, endPoint x: 475, endPoint y: 210, distance: 116.0
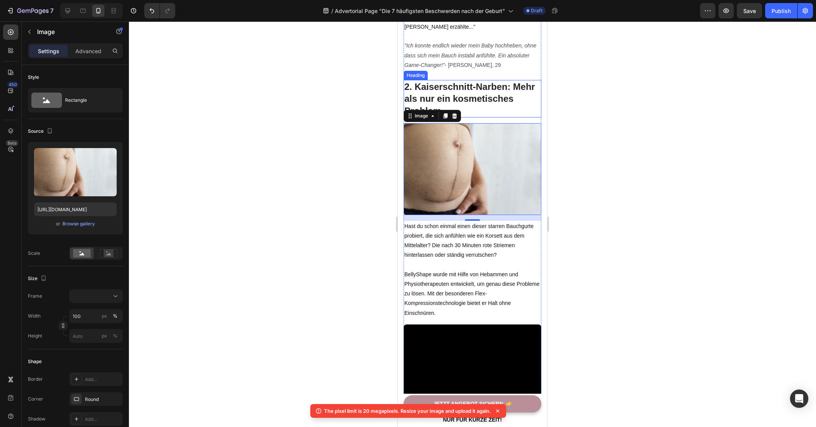
click at [472, 91] on p "2. Kaiserschnitt-Narben: Mehr als nur ein kosmetisches Problem" at bounding box center [472, 99] width 136 height 36
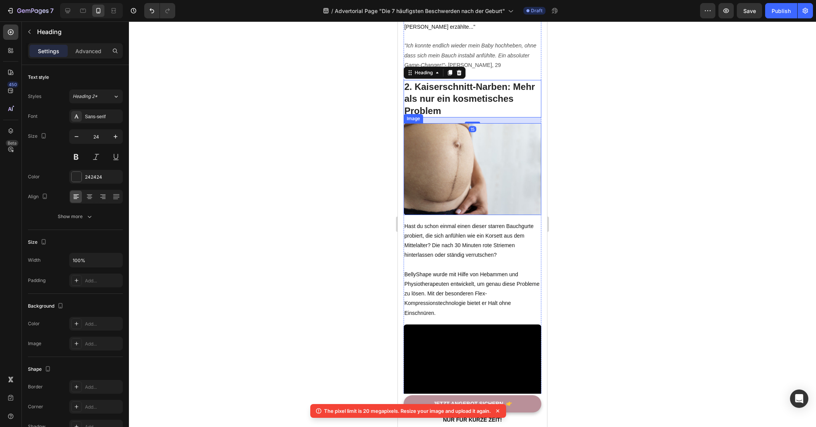
click at [330, 163] on div at bounding box center [472, 223] width 687 height 405
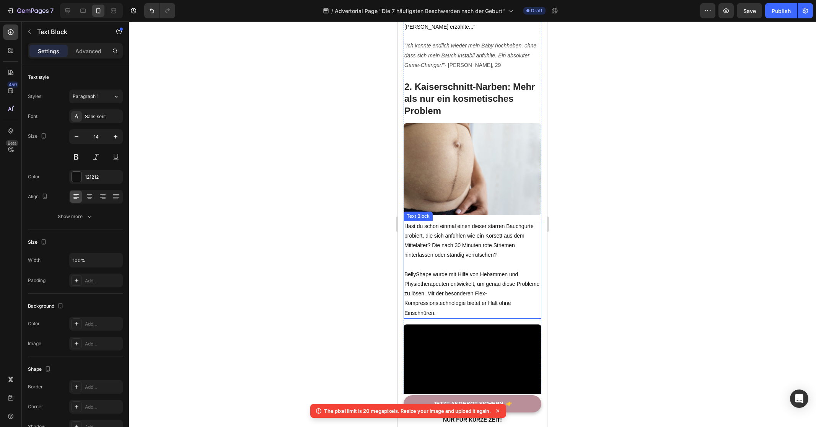
click at [469, 249] on p "Hast du schon einmal einen dieser starren Bauchgurte probiert, die sich anfühle…" at bounding box center [472, 240] width 136 height 39
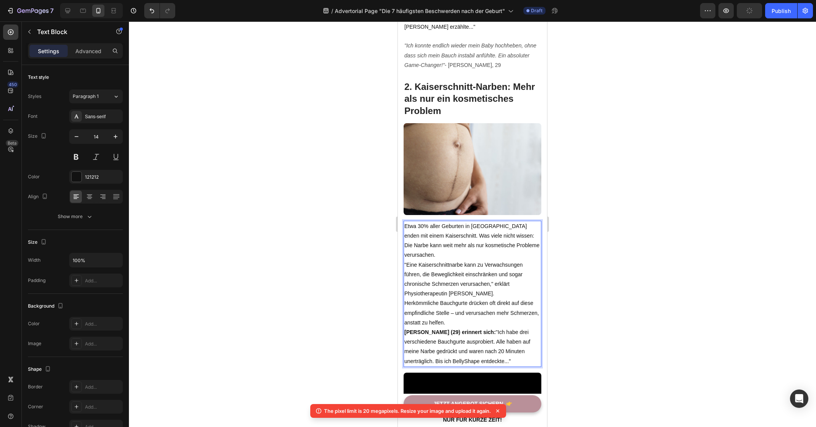
click at [491, 322] on p "Herkömmliche Bauchgurte drücken oft direkt auf diese empfindliche Stelle – und …" at bounding box center [472, 312] width 136 height 29
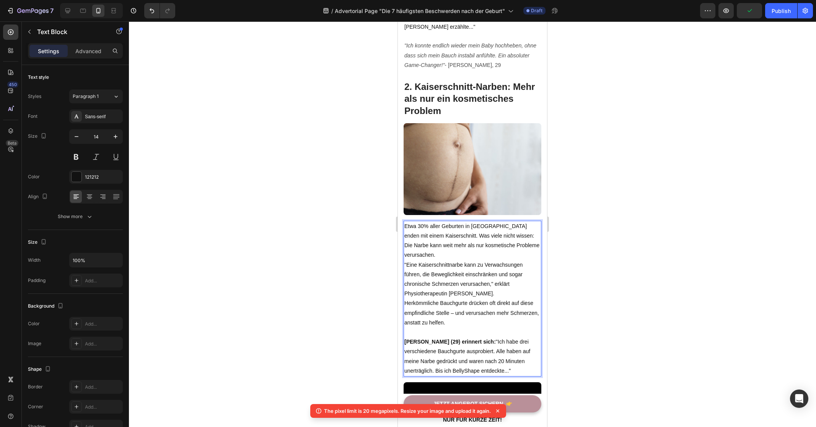
click at [478, 253] on p "Etwa 30% aller Geburten in [GEOGRAPHIC_DATA] enden mit einem Kaiserschnitt. Was…" at bounding box center [472, 240] width 136 height 39
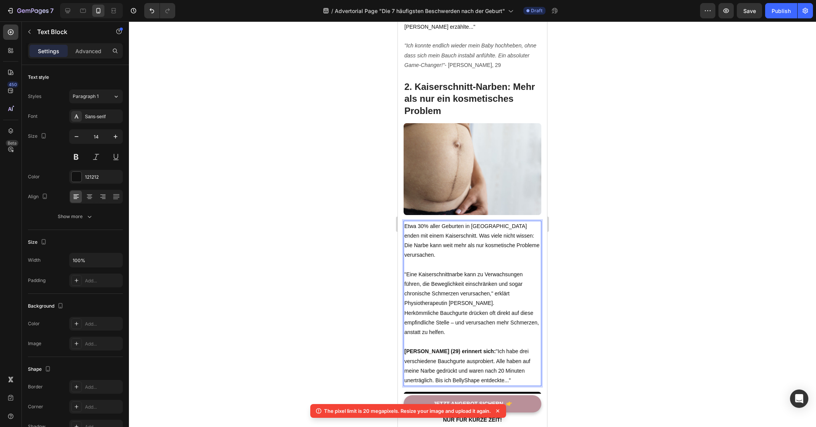
click at [500, 300] on p ""Eine Kaiserschnittnarbe kann zu Verwachsungen führen, die Beweglichkeit einsch…" at bounding box center [472, 289] width 136 height 39
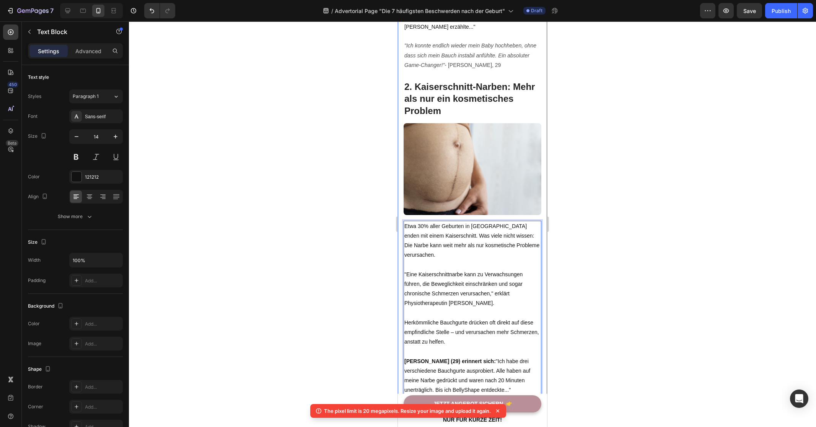
click at [626, 316] on div at bounding box center [472, 223] width 687 height 405
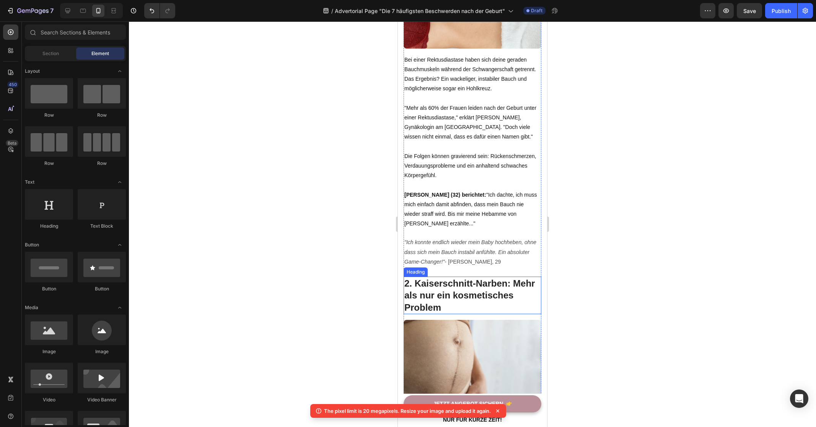
scroll to position [433, 0]
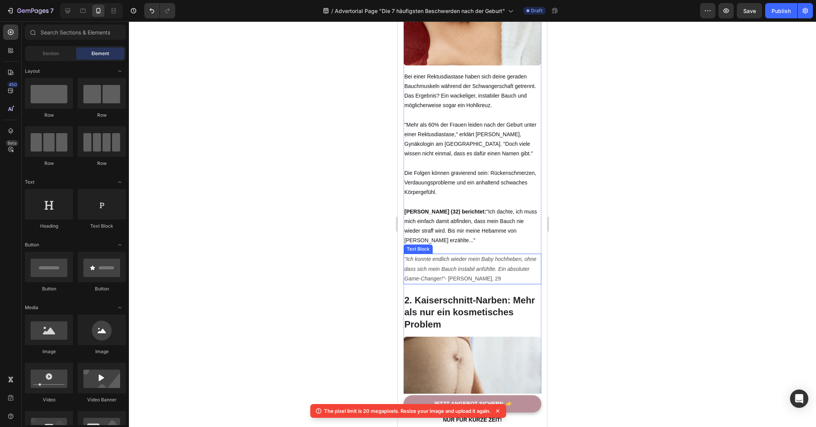
click at [465, 268] on icon ""Ich konnte endlich wieder mein Baby hochheben, ohne dass sich mein Bauch insta…" at bounding box center [470, 268] width 132 height 25
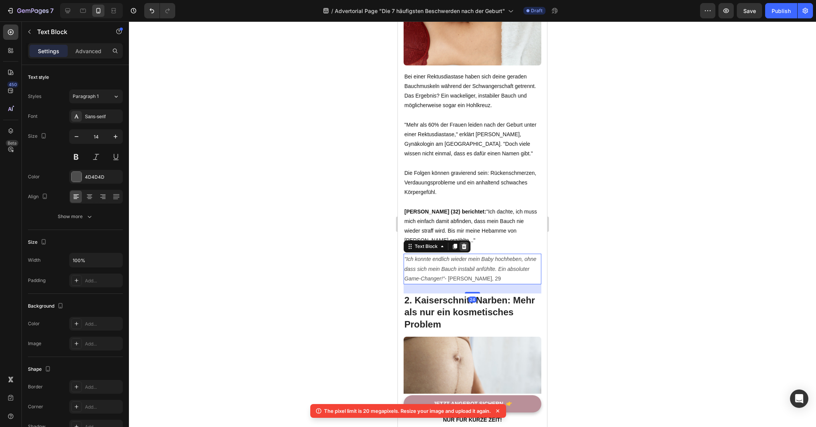
click at [464, 249] on icon at bounding box center [464, 246] width 5 height 5
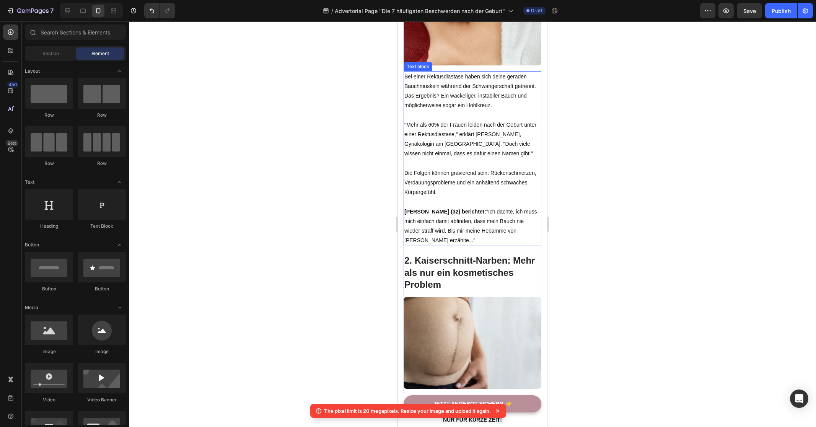
click at [506, 221] on p "Katharina (32) berichtet: "Ich dachte, ich muss mich einfach damit abfinden, da…" at bounding box center [472, 226] width 136 height 39
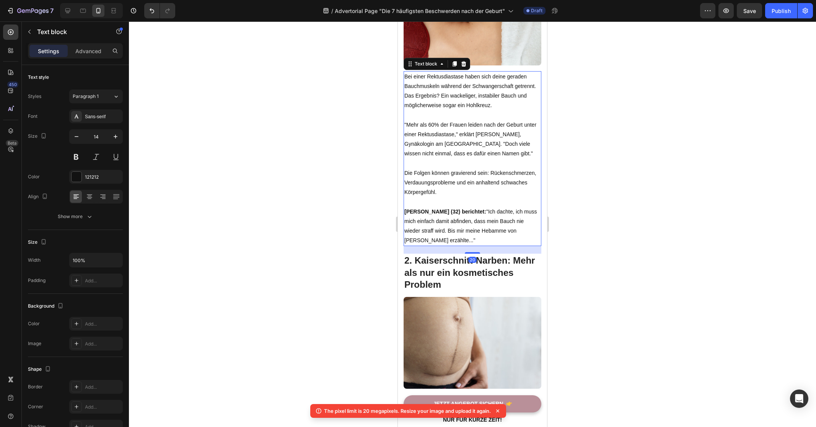
click at [588, 245] on div at bounding box center [472, 223] width 687 height 405
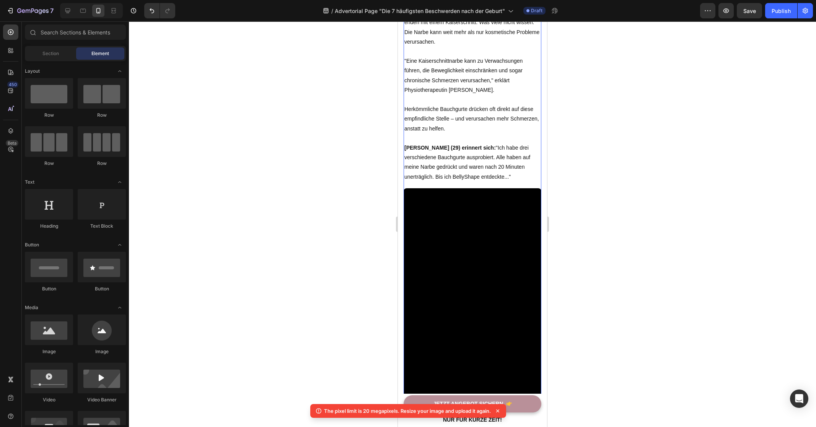
scroll to position [916, 0]
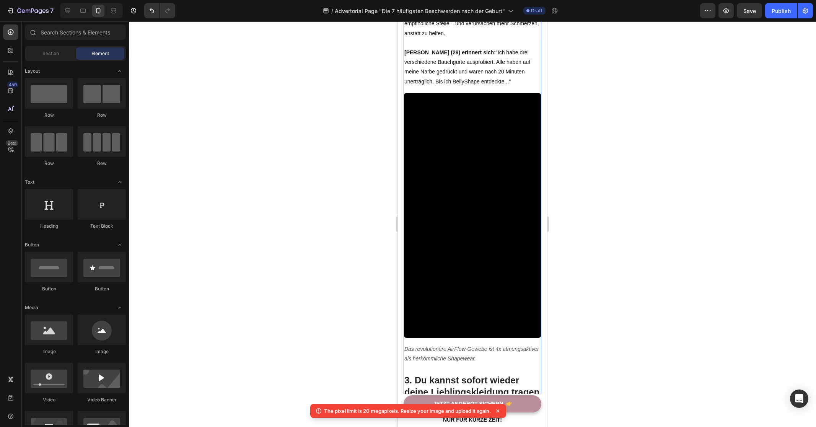
click at [489, 186] on video at bounding box center [472, 215] width 138 height 245
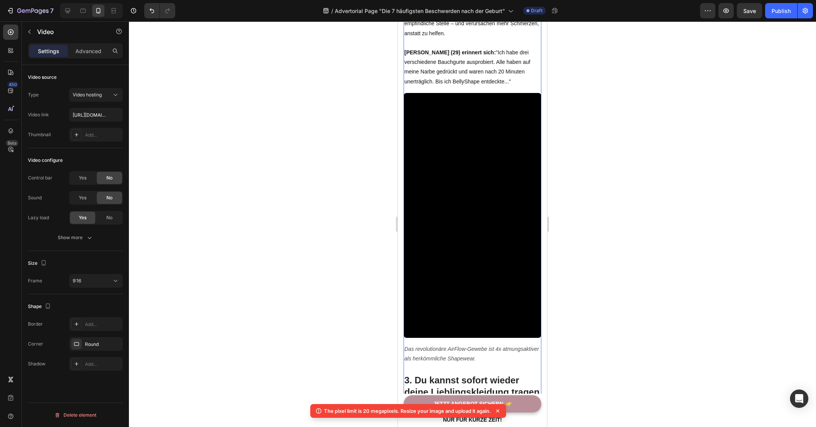
click at [433, 166] on video at bounding box center [472, 215] width 138 height 245
click at [285, 193] on div at bounding box center [472, 223] width 687 height 405
click at [457, 171] on video at bounding box center [472, 215] width 138 height 245
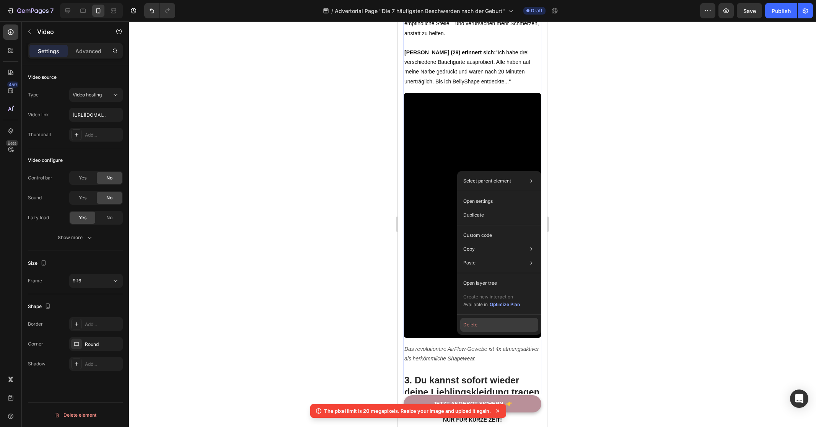
click at [473, 325] on button "Delete" at bounding box center [499, 325] width 78 height 14
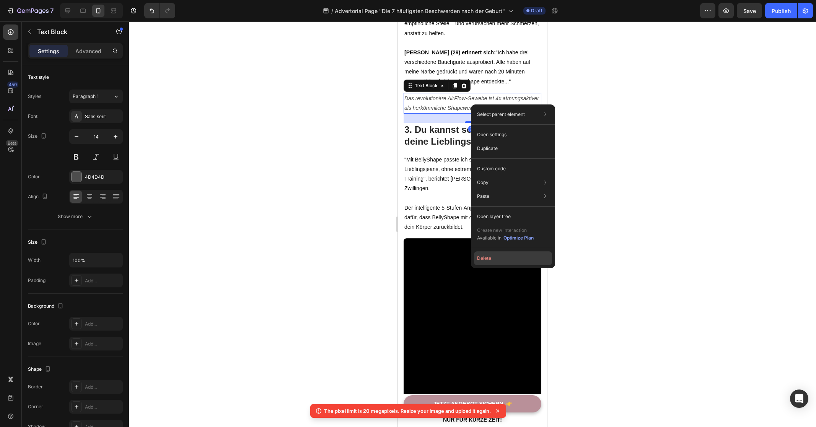
click at [496, 255] on button "Delete" at bounding box center [513, 258] width 78 height 14
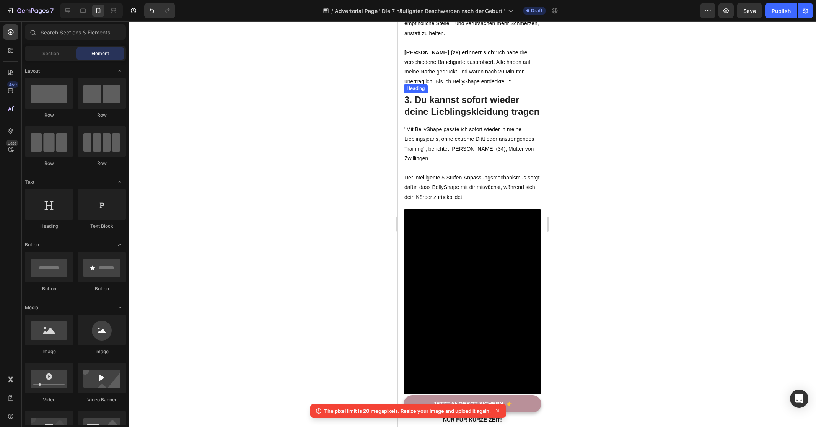
click at [462, 118] on h2 "3. Du kannst sofort wieder deine Lieblingskleidung tragen" at bounding box center [472, 105] width 138 height 25
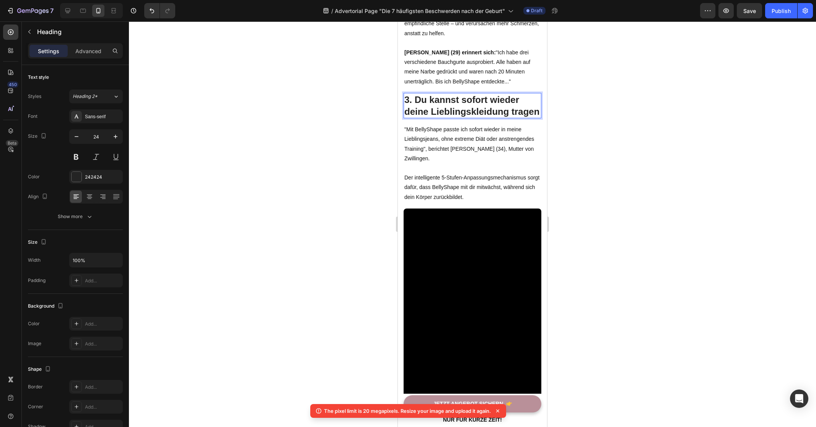
click at [462, 118] on h2 "3. Du kannst sofort wieder deine Lieblingskleidung tragen" at bounding box center [472, 105] width 138 height 25
click at [462, 117] on p "3. Du kannst sofort wieder deine Lieblingskleidung tragen" at bounding box center [472, 106] width 136 height 24
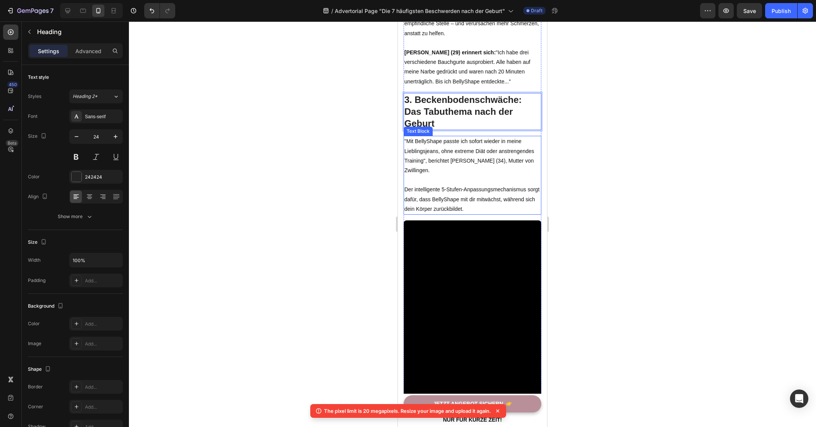
click at [483, 161] on p ""Mit BellyShape passte ich sofort wieder in meine Lieblingsjeans, ohne extreme …" at bounding box center [472, 156] width 136 height 39
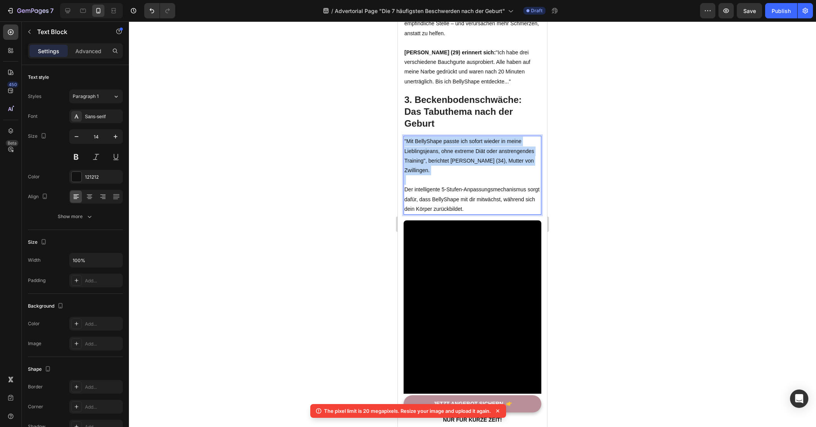
click at [483, 161] on p ""Mit BellyShape passte ich sofort wieder in meine Lieblingsjeans, ohne extreme …" at bounding box center [472, 156] width 136 height 39
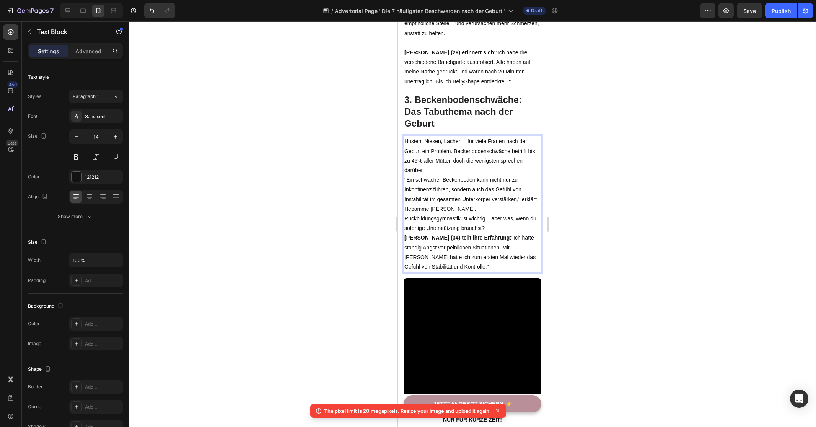
click at [500, 226] on p "Rückbildungsgymnastik ist wichtig – aber was, wenn du sofortige Unterstützung b…" at bounding box center [472, 223] width 136 height 19
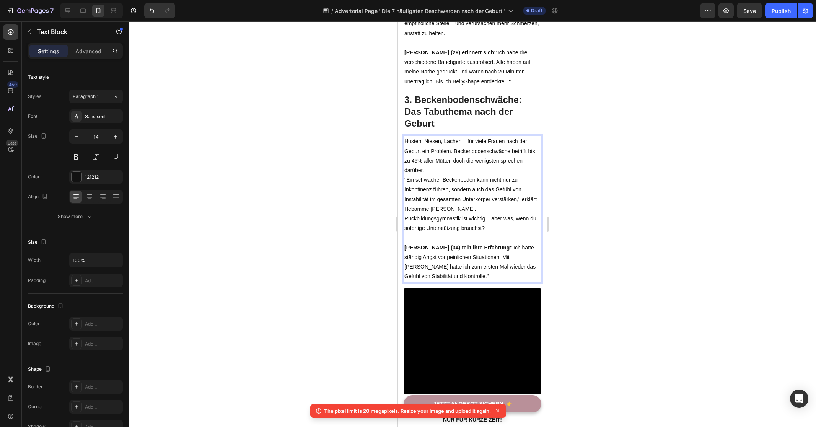
click at [496, 207] on p ""Ein schwacher Beckenboden kann nicht nur zu Inkontinenz führen, sondern auch d…" at bounding box center [472, 194] width 136 height 39
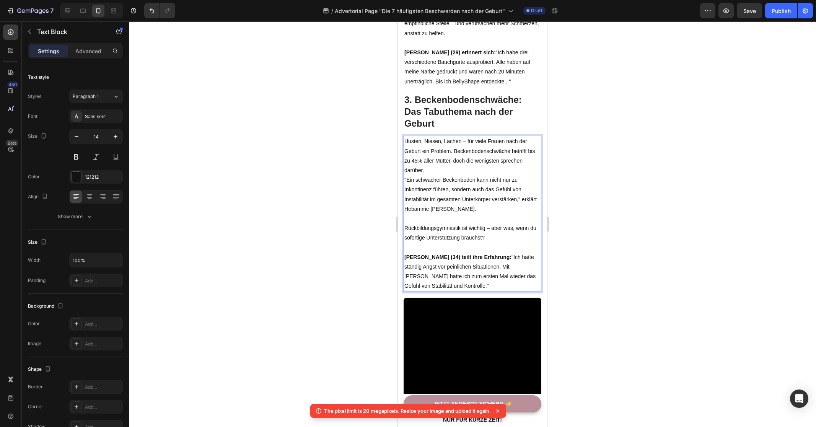
click at [462, 169] on p "Husten, Niesen, Lachen – für viele Frauen nach der Geburt ein Problem. Beckenbo…" at bounding box center [472, 156] width 136 height 39
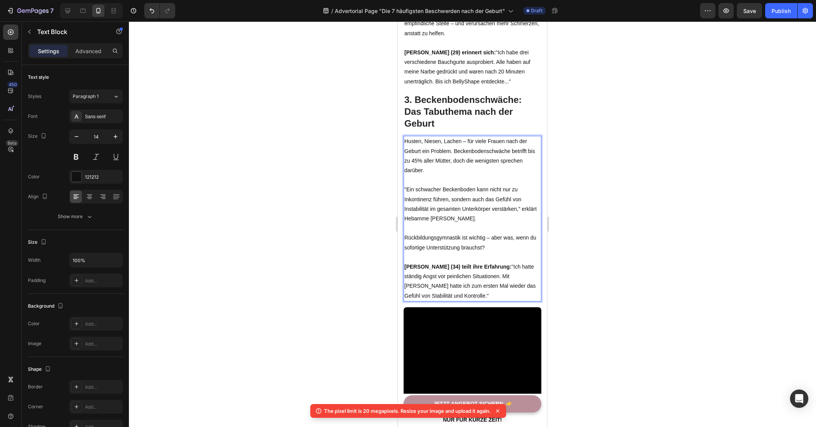
click at [584, 231] on div at bounding box center [472, 223] width 687 height 405
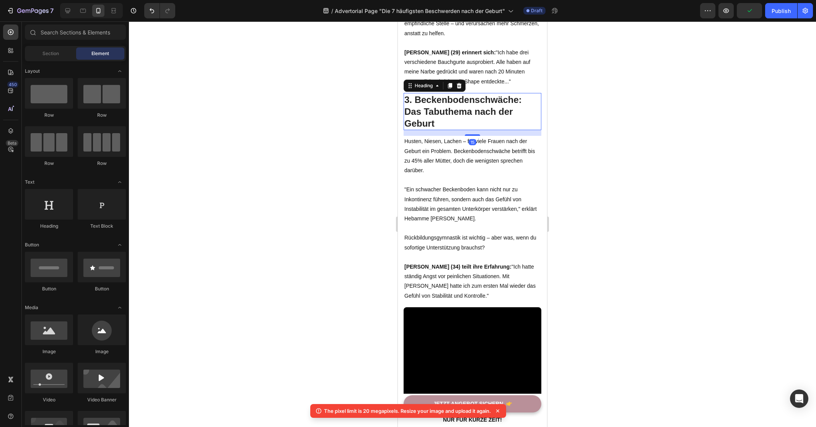
click at [455, 110] on p "3. Beckenbodenschwäche: Das Tabuthema nach der Geburt" at bounding box center [472, 112] width 136 height 36
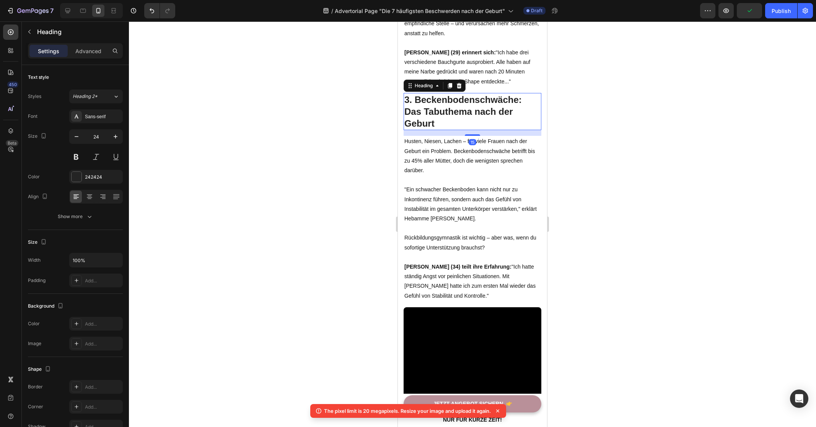
click at [586, 142] on div at bounding box center [472, 223] width 687 height 405
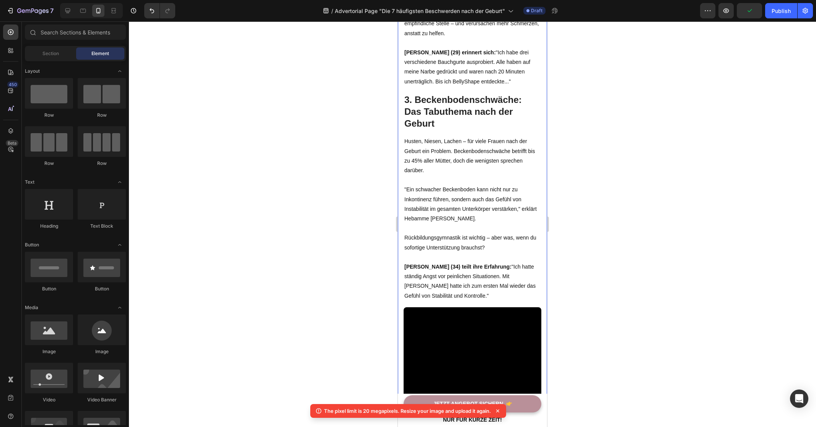
click at [482, 144] on p "Husten, Niesen, Lachen – für viele Frauen nach der Geburt ein Problem. Beckenbo…" at bounding box center [472, 156] width 136 height 39
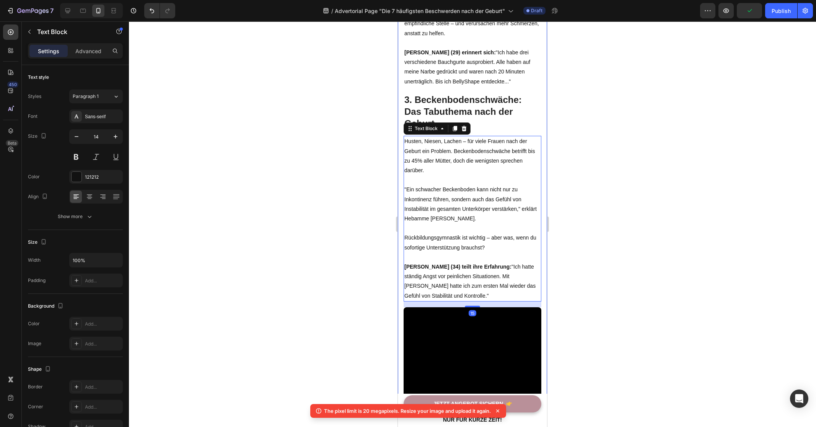
click at [602, 149] on div at bounding box center [472, 223] width 687 height 405
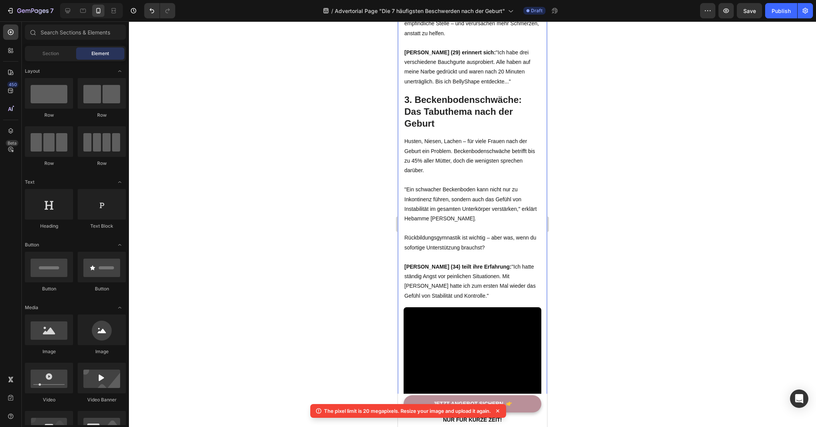
click at [496, 166] on p "Husten, Niesen, Lachen – für viele Frauen nach der Geburt ein Problem. Beckenbo…" at bounding box center [472, 156] width 136 height 39
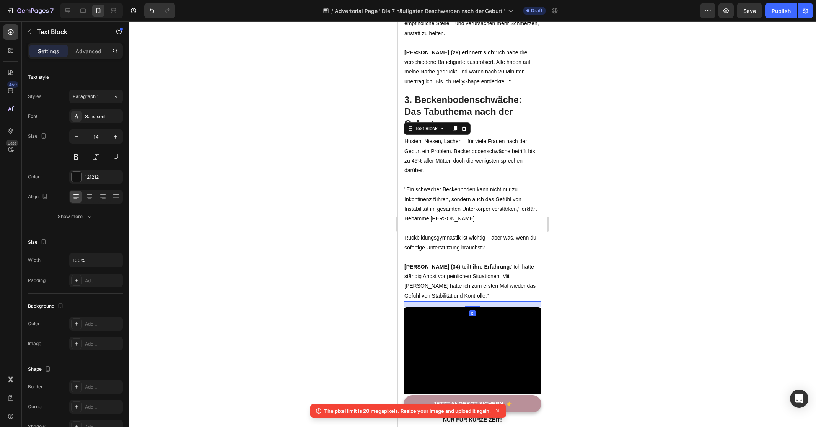
click at [635, 178] on div at bounding box center [472, 223] width 687 height 405
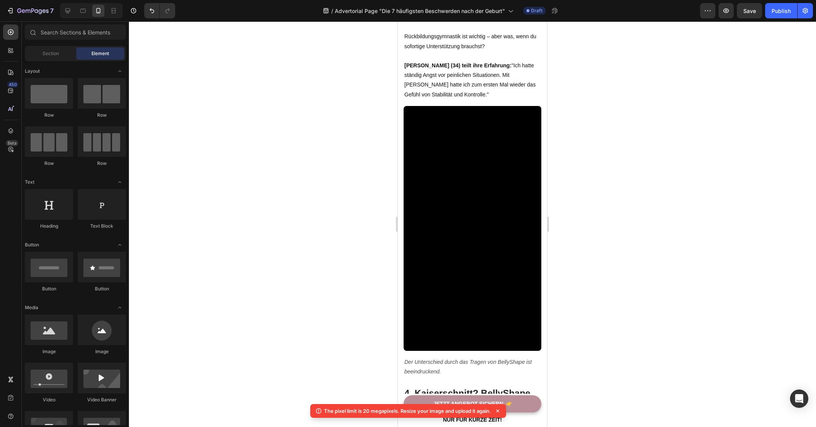
scroll to position [1289, 0]
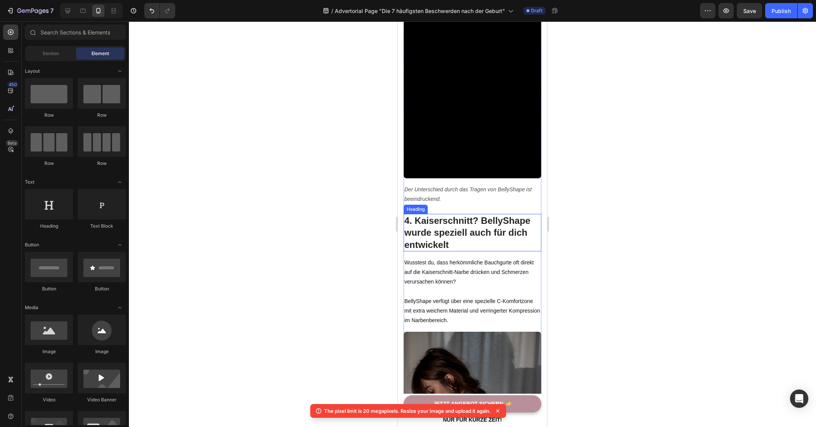
click at [456, 216] on h2 "4. Kaiserschnitt? BellyShape wurde speziell auch für dich entwickelt" at bounding box center [472, 232] width 138 height 37
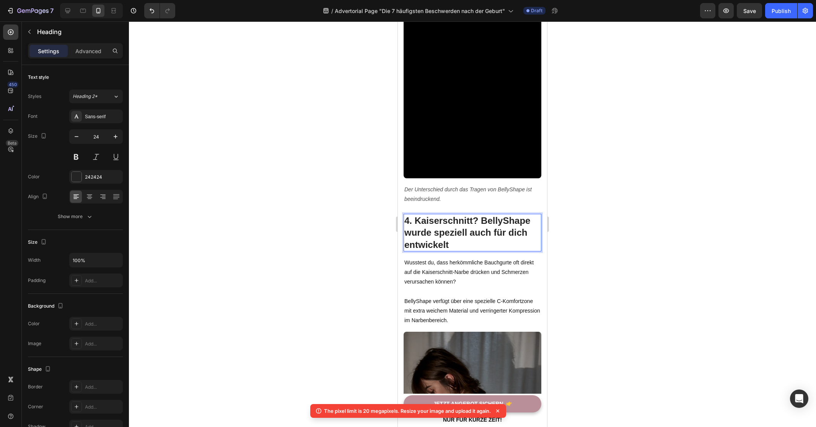
click at [456, 216] on p "4. Kaiserschnitt? BellyShape wurde speziell auch für dich entwickelt" at bounding box center [472, 233] width 136 height 36
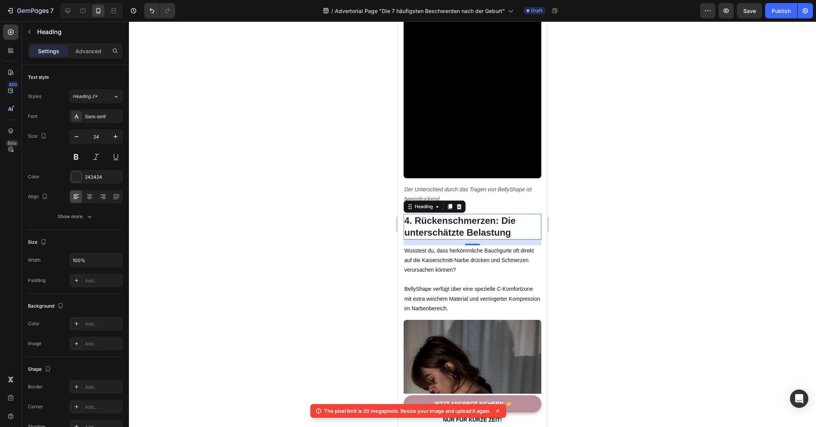
click at [305, 239] on div at bounding box center [472, 223] width 687 height 405
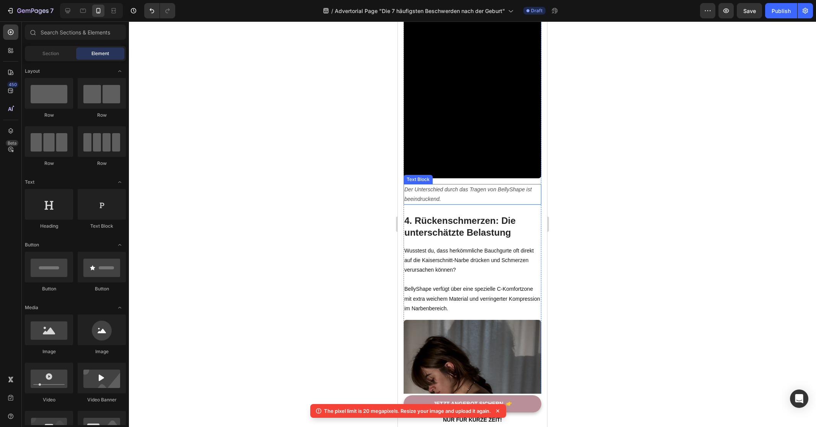
click at [455, 186] on icon "Der Unterschied durch das Tragen von BellyShape ist beeindruckend." at bounding box center [467, 194] width 127 height 16
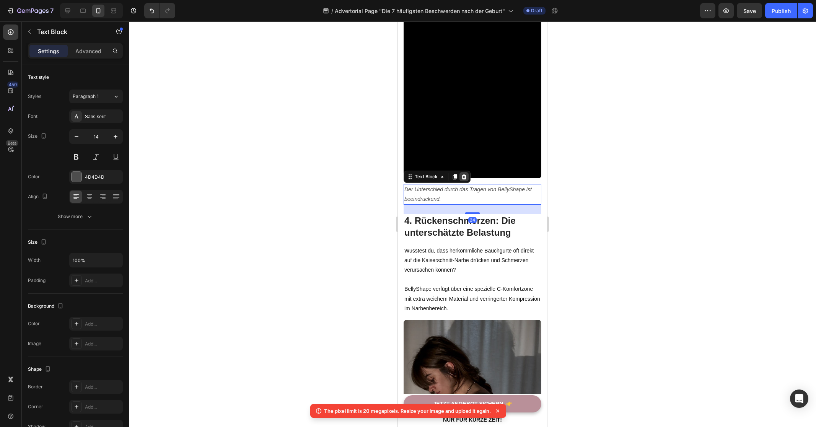
click at [463, 174] on icon at bounding box center [464, 176] width 5 height 5
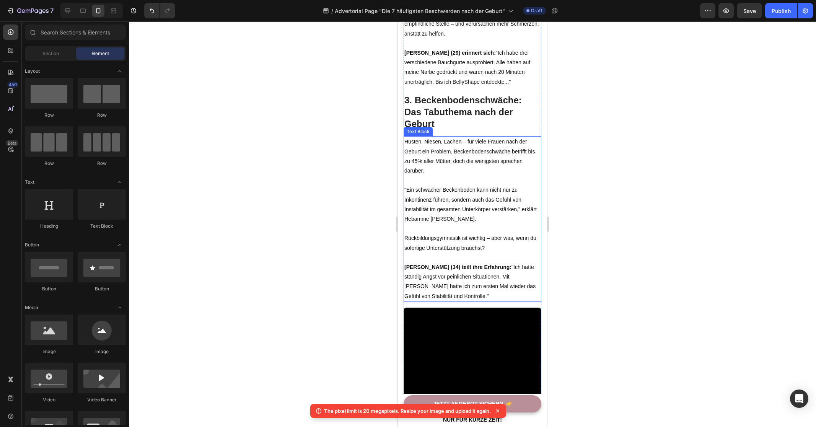
scroll to position [1033, 0]
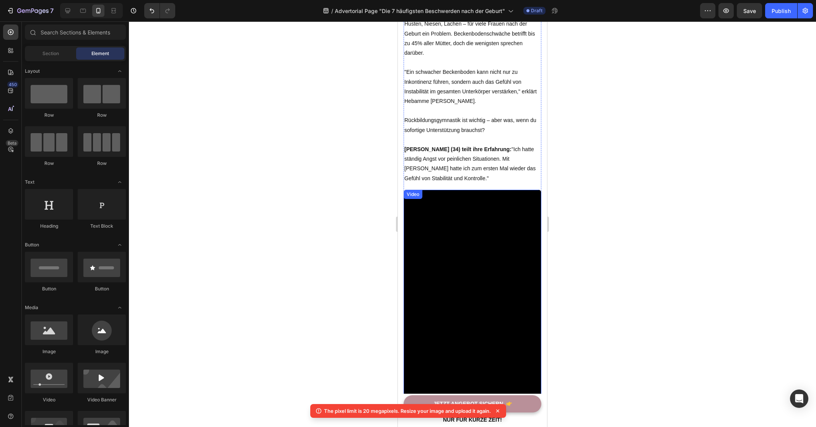
click at [466, 247] on video at bounding box center [472, 312] width 138 height 245
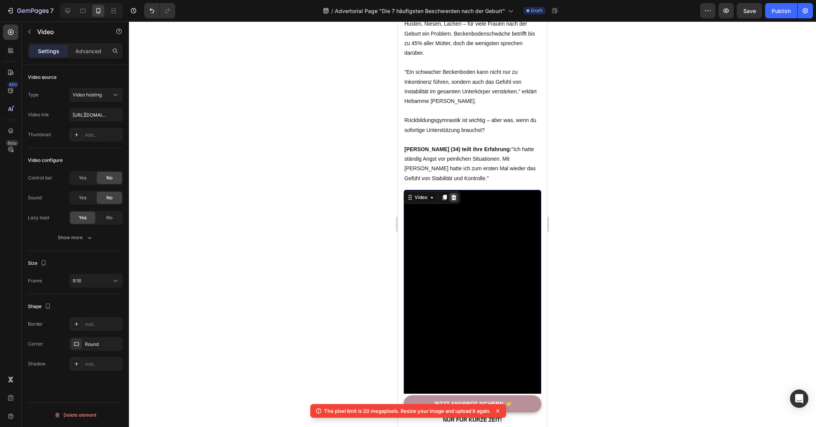
click at [455, 195] on icon at bounding box center [453, 197] width 5 height 5
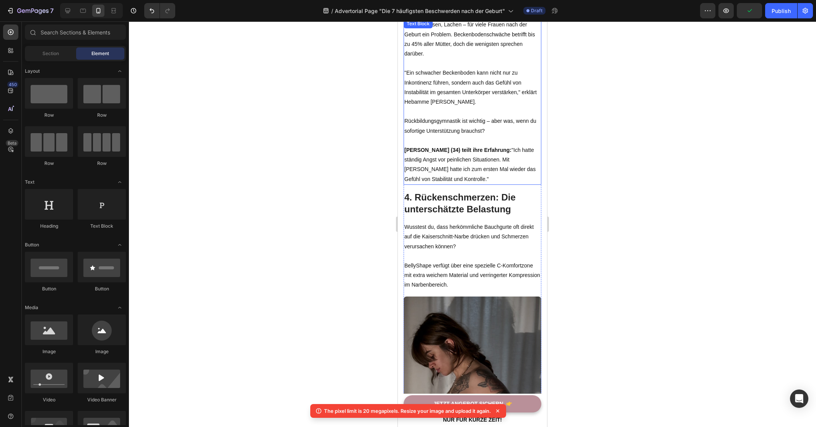
scroll to position [647, 0]
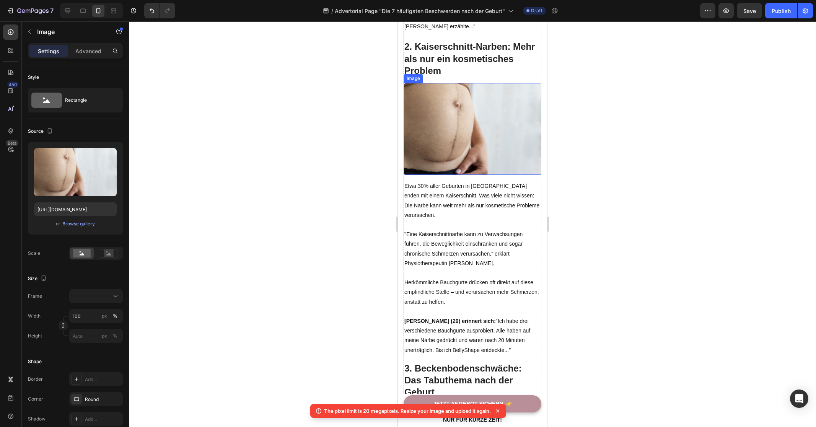
click at [473, 130] on img at bounding box center [472, 129] width 138 height 92
click at [444, 76] on icon at bounding box center [445, 75] width 4 height 5
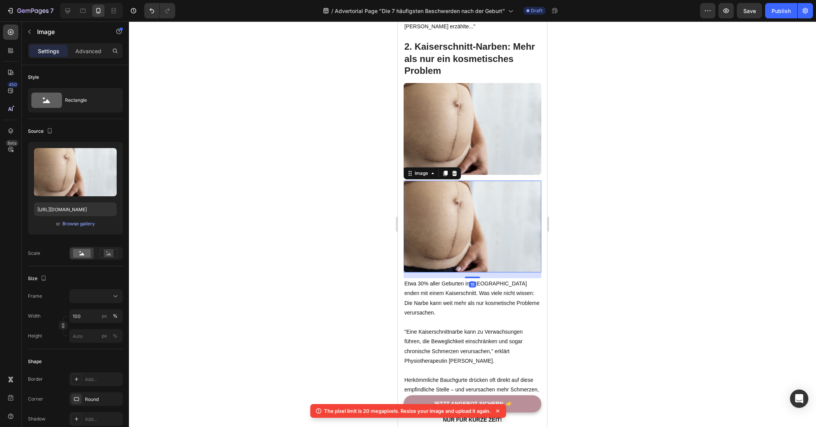
click at [328, 180] on div at bounding box center [472, 223] width 687 height 405
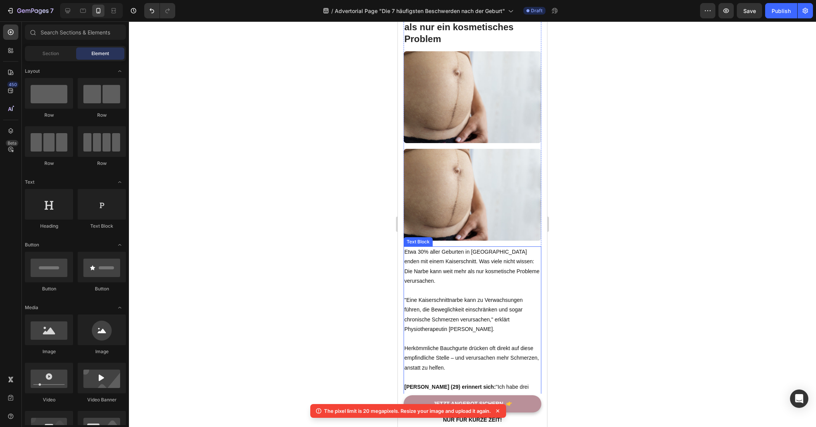
scroll to position [791, 0]
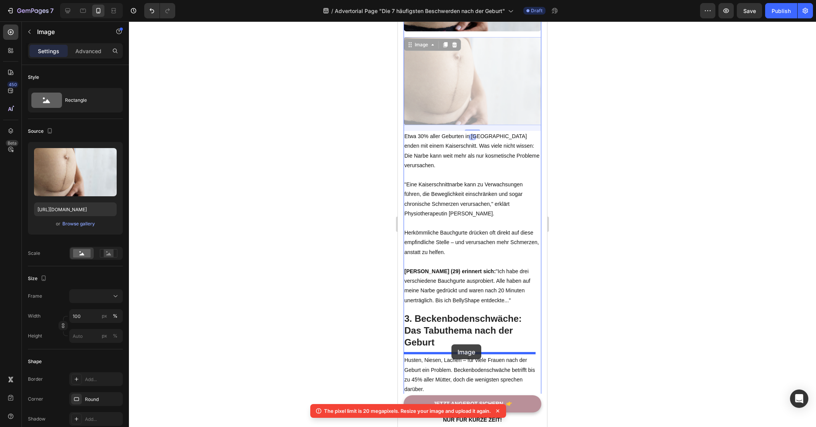
drag, startPoint x: 461, startPoint y: 90, endPoint x: 451, endPoint y: 344, distance: 254.1
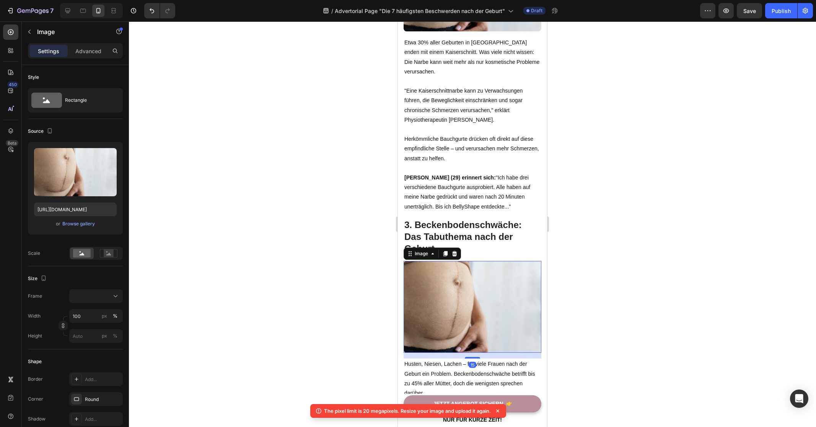
click at [292, 265] on div at bounding box center [472, 223] width 687 height 405
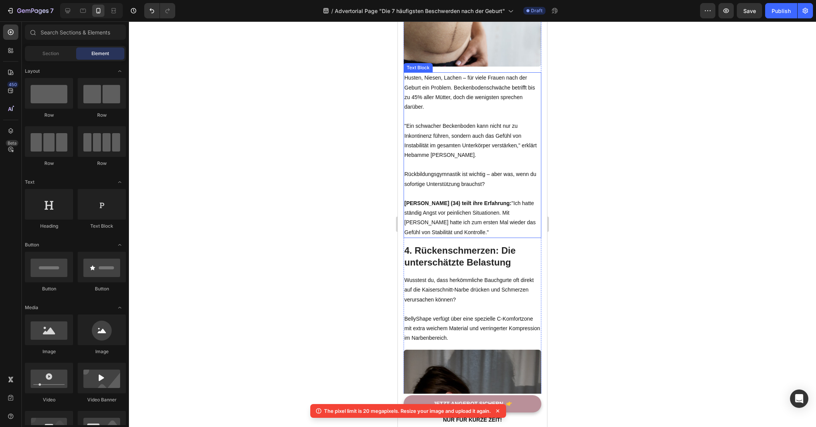
scroll to position [890, 0]
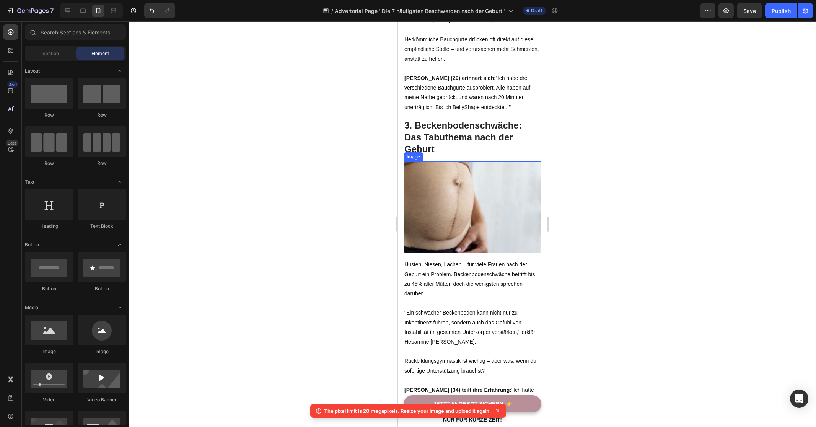
click at [470, 185] on img at bounding box center [472, 207] width 138 height 92
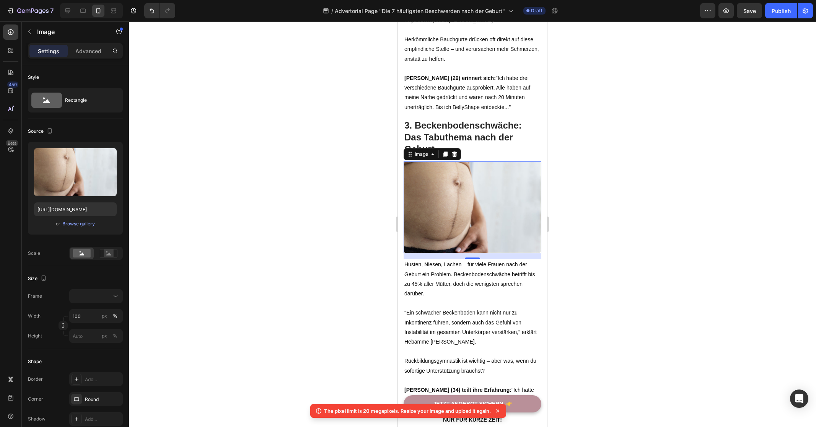
click at [340, 239] on div at bounding box center [472, 223] width 687 height 405
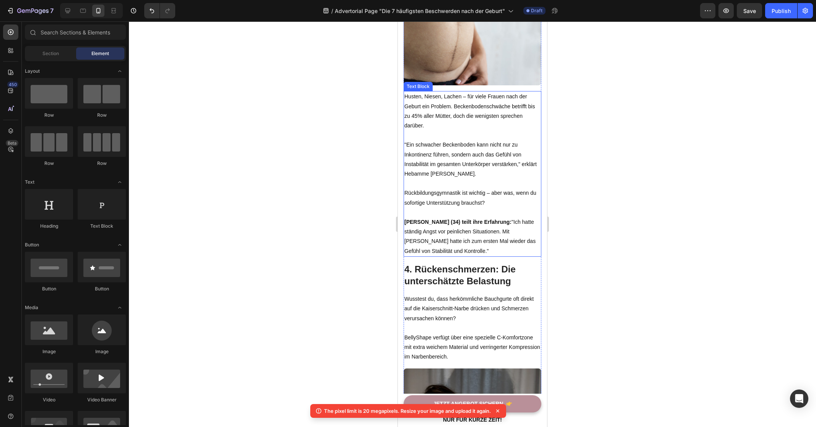
scroll to position [1227, 0]
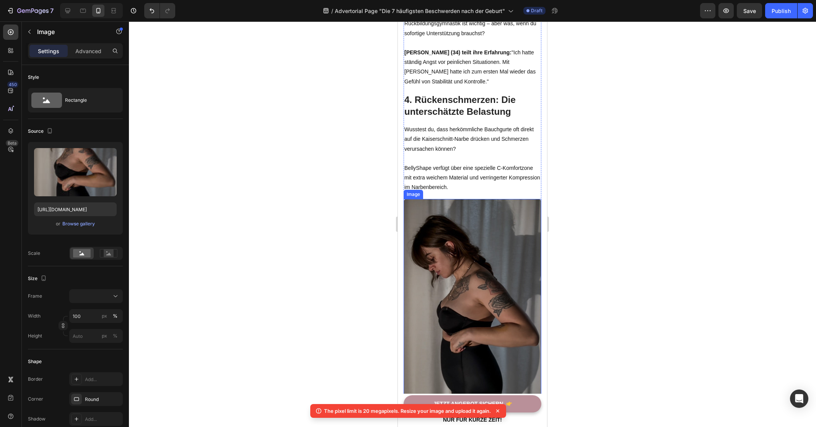
click at [487, 268] on img at bounding box center [472, 321] width 138 height 245
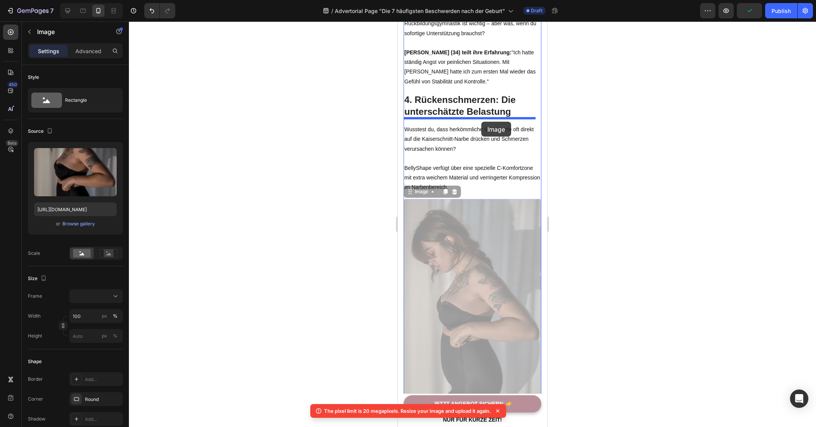
drag, startPoint x: 478, startPoint y: 257, endPoint x: 481, endPoint y: 122, distance: 135.4
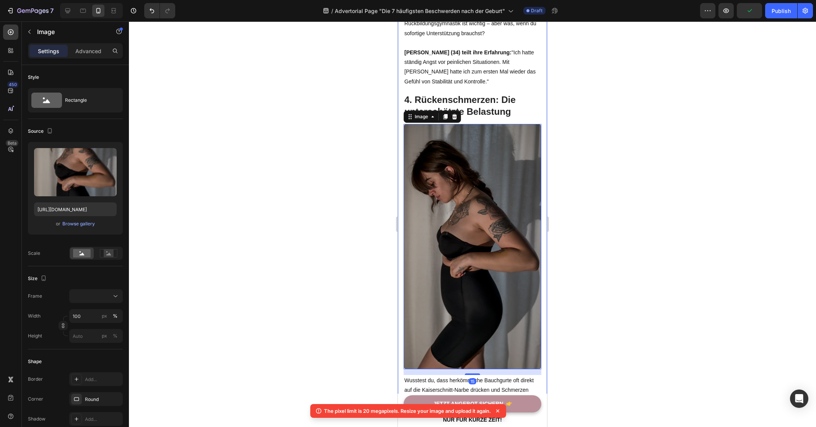
click at [263, 229] on div at bounding box center [472, 223] width 687 height 405
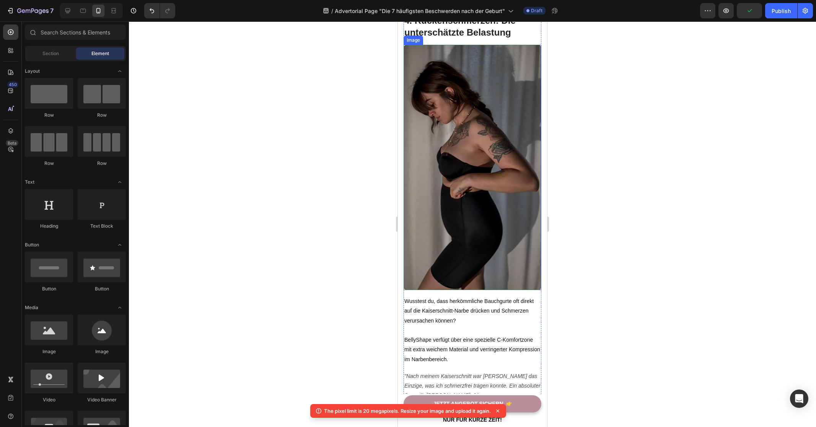
scroll to position [1385, 0]
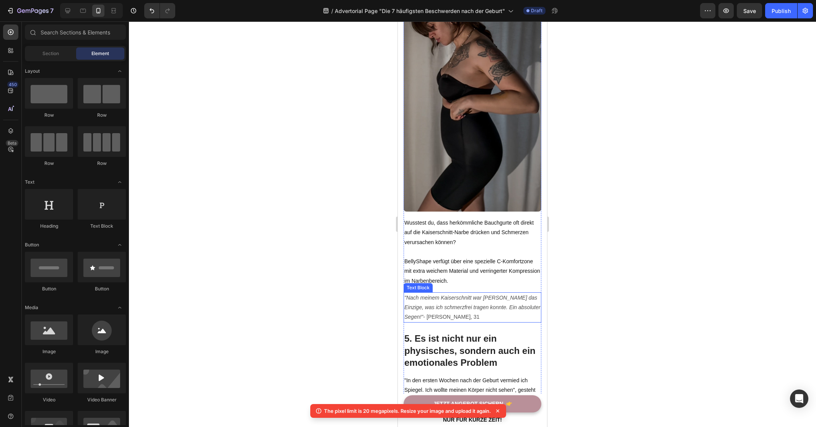
click at [460, 294] on icon ""Nach meinem Kaiserschnitt war BellyShape das Einzige, was ich schmerzfrei trag…" at bounding box center [472, 306] width 136 height 25
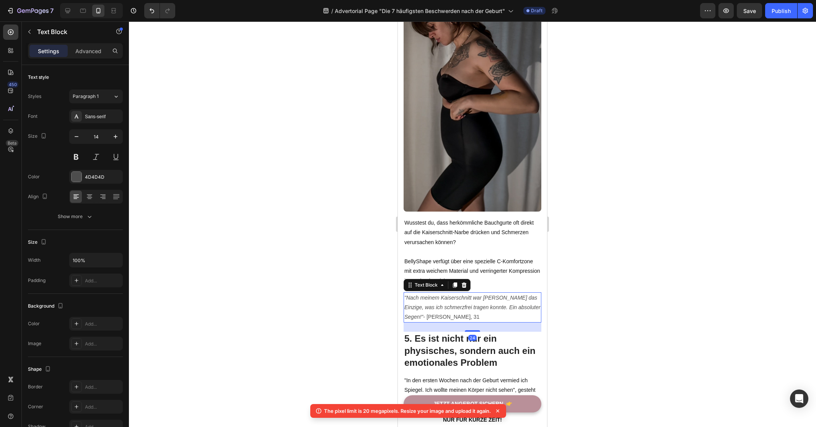
click at [464, 282] on icon at bounding box center [464, 284] width 5 height 5
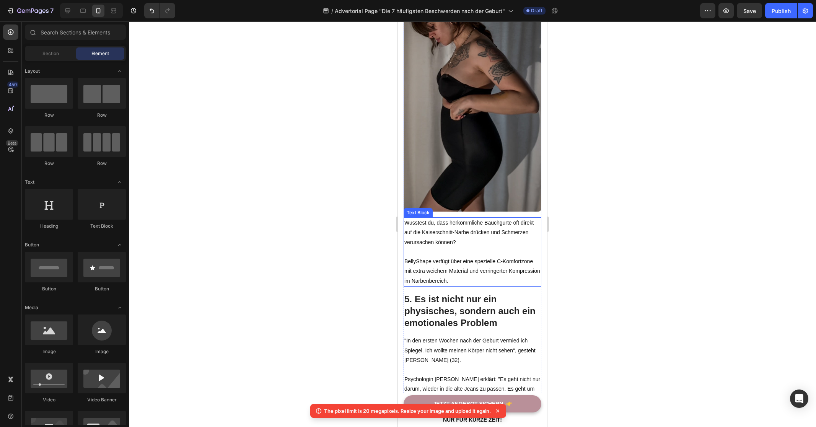
click at [456, 229] on p "Wusstest du, dass herkömmliche Bauchgurte oft direkt auf die Kaiserschnitt-Narb…" at bounding box center [472, 232] width 136 height 29
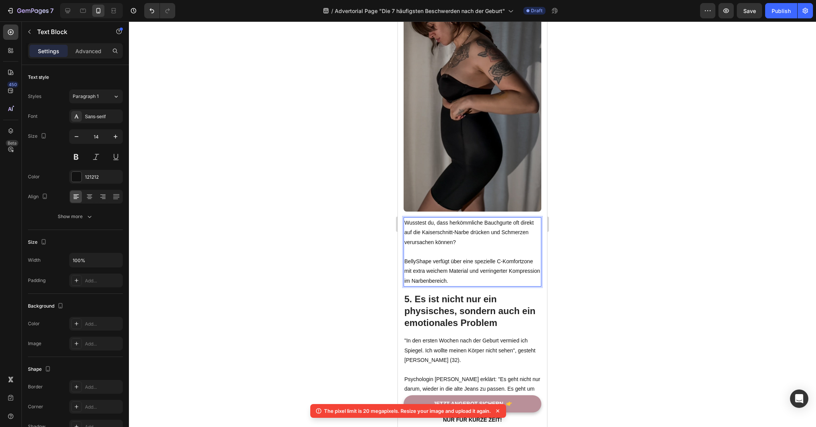
click at [456, 229] on p "Wusstest du, dass herkömmliche Bauchgurte oft direkt auf die Kaiserschnitt-Narb…" at bounding box center [472, 232] width 136 height 29
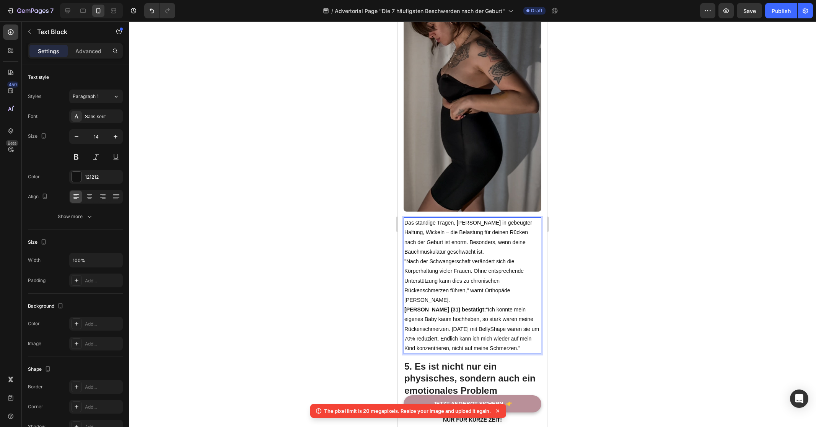
click at [508, 237] on p "Das ständige Tragen, [PERSON_NAME] in gebeugter Haltung, Wickeln – die Belastun…" at bounding box center [472, 237] width 136 height 39
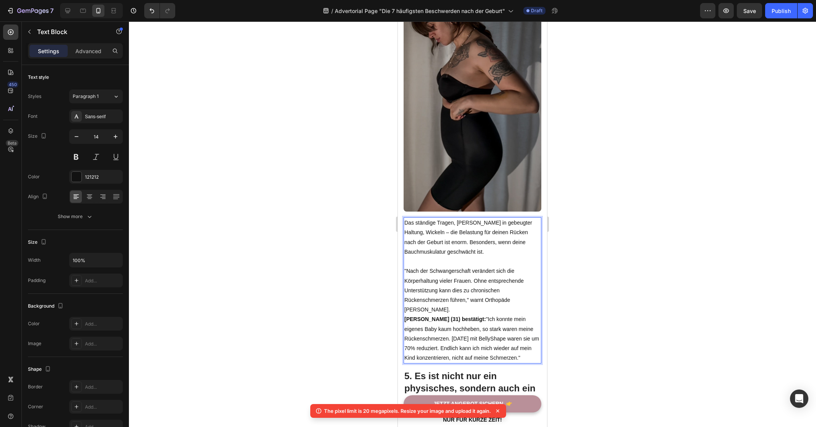
click at [464, 294] on p ""Nach der Schwangerschaft verändert sich die Körperhaltung vieler Frauen. Ohne …" at bounding box center [472, 290] width 136 height 48
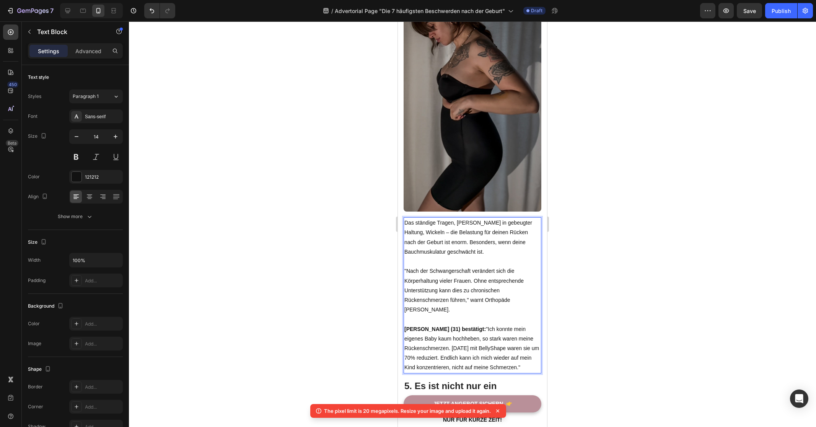
click at [615, 302] on div at bounding box center [472, 223] width 687 height 405
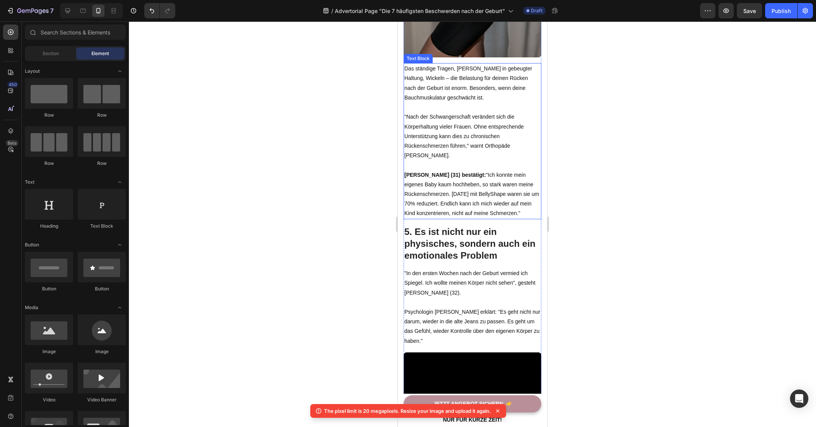
scroll to position [1583, 0]
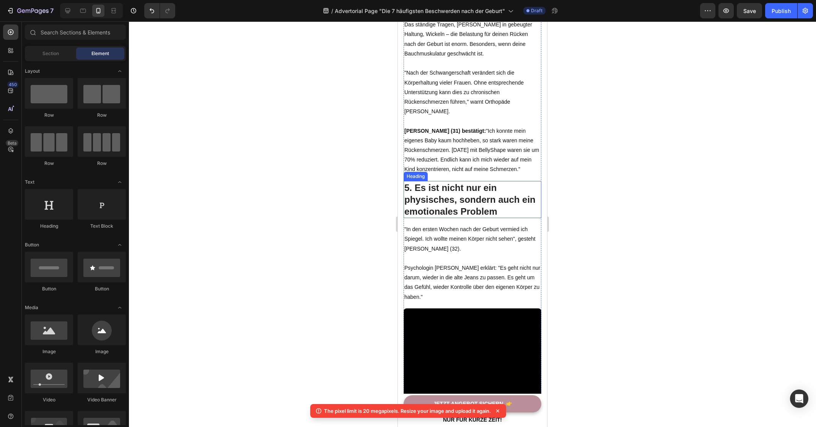
click at [458, 189] on h2 "5. Es ist nicht nur ein physisches, sondern auch ein emotionales Problem" at bounding box center [472, 199] width 138 height 37
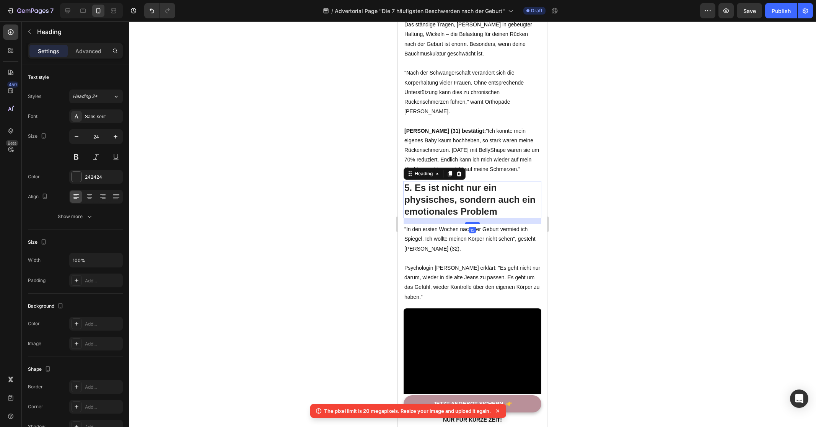
click at [458, 189] on h2 "5. Es ist nicht nur ein physisches, sondern auch ein emotionales Problem" at bounding box center [472, 199] width 138 height 37
click at [458, 189] on p "5. Es ist nicht nur ein physisches, sondern auch ein emotionales Problem" at bounding box center [472, 200] width 136 height 36
click at [353, 214] on div at bounding box center [472, 223] width 687 height 405
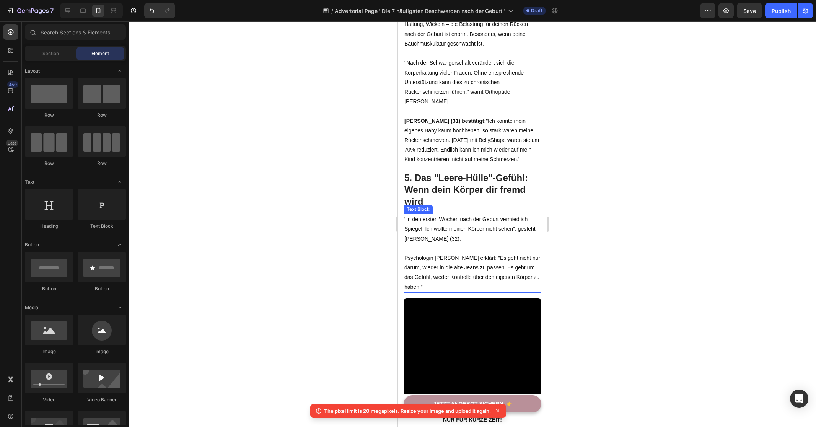
scroll to position [1601, 0]
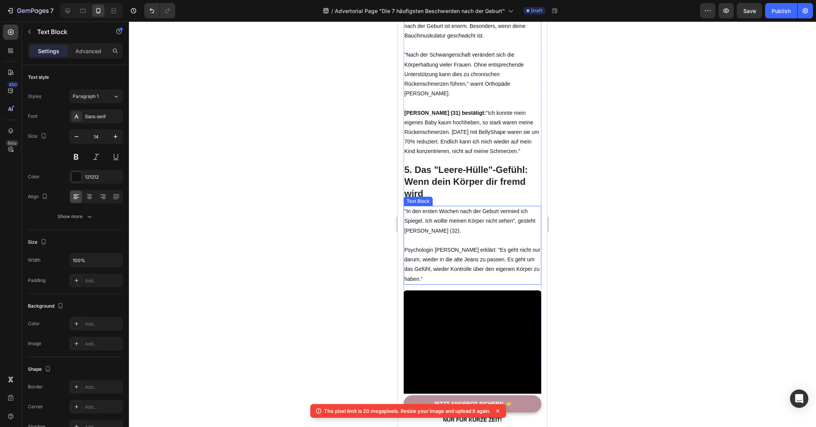
click at [455, 245] on p "Psychologin Dr. Katharina Weiß erklärt: "Es geht nicht nur darum, wieder in die…" at bounding box center [472, 264] width 136 height 39
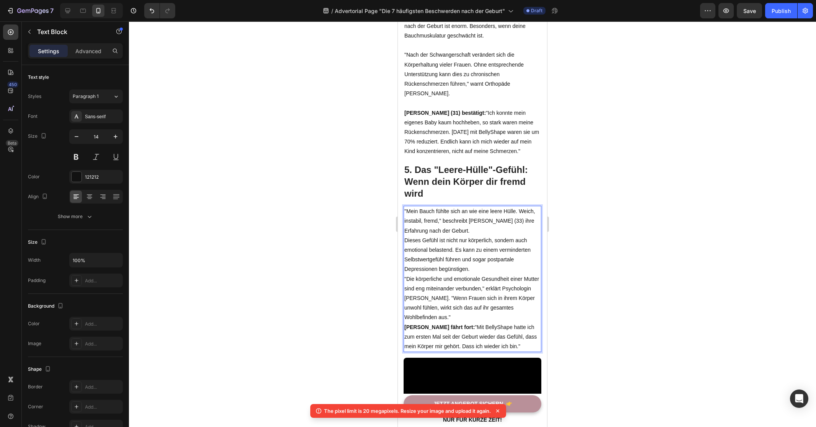
click at [483, 225] on p ""Mein Bauch fühlte sich an wie eine leere Hülle. Weich, instabil, fremd," besch…" at bounding box center [472, 221] width 136 height 29
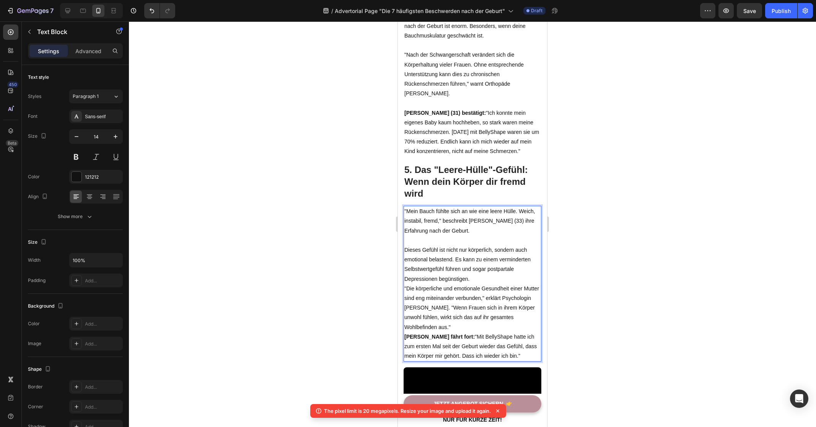
click at [481, 270] on p "Dieses Gefühl ist nicht nur körperlich, sondern auch emotional belastend. Es ka…" at bounding box center [472, 264] width 136 height 39
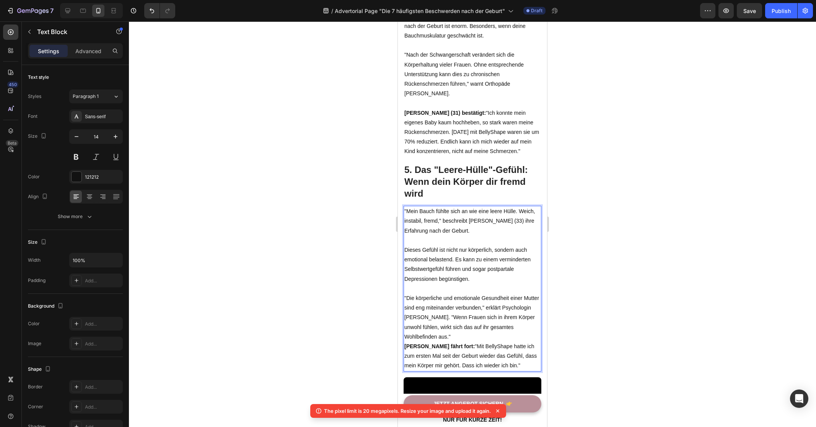
click at [484, 329] on p ""Die körperliche und emotionale Gesundheit einer Mutter sind eng miteinander ve…" at bounding box center [472, 317] width 136 height 48
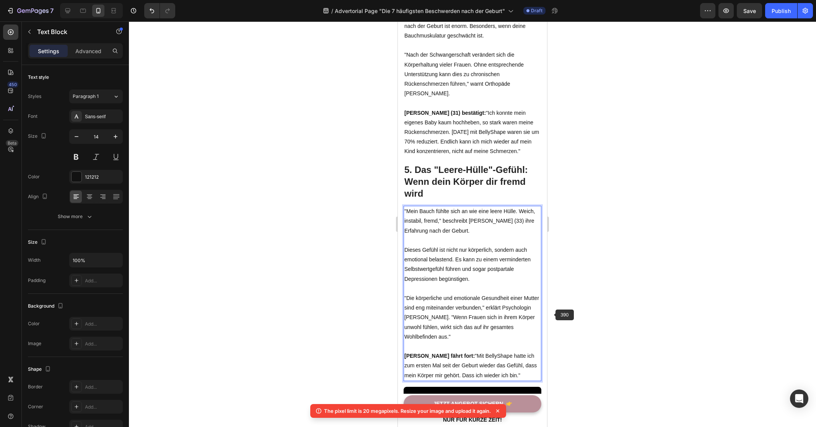
click at [622, 299] on div at bounding box center [472, 223] width 687 height 405
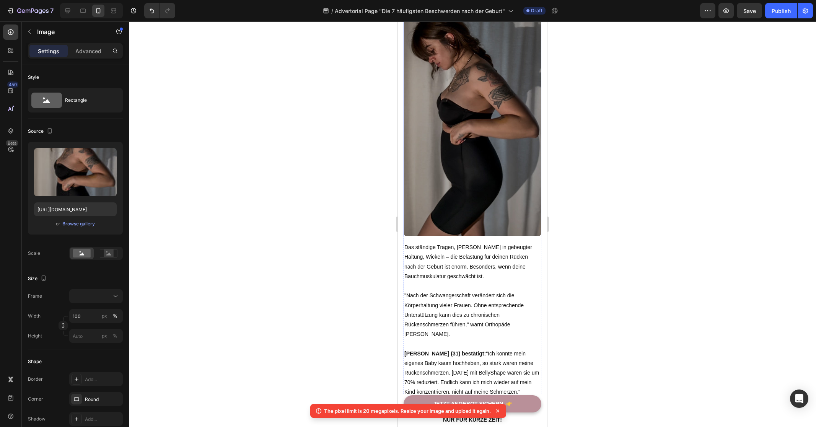
click at [477, 156] on img at bounding box center [472, 113] width 138 height 245
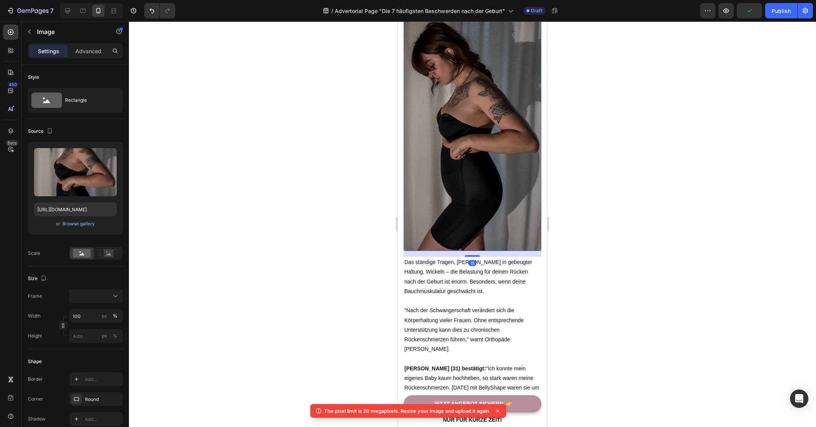
scroll to position [1157, 0]
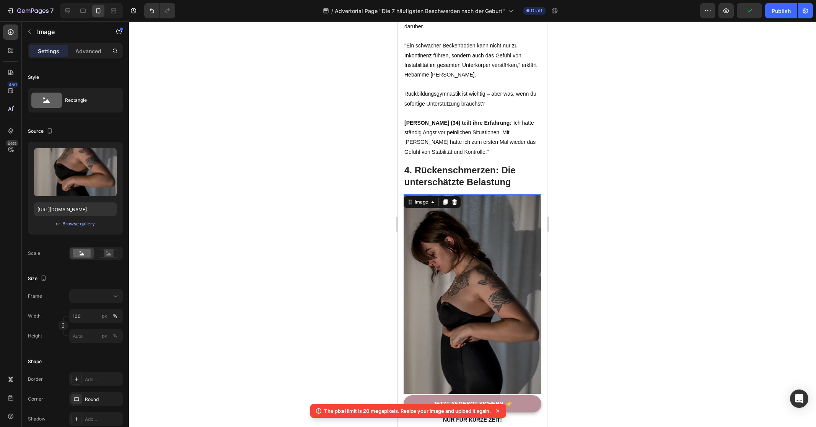
click at [446, 199] on icon at bounding box center [445, 201] width 4 height 5
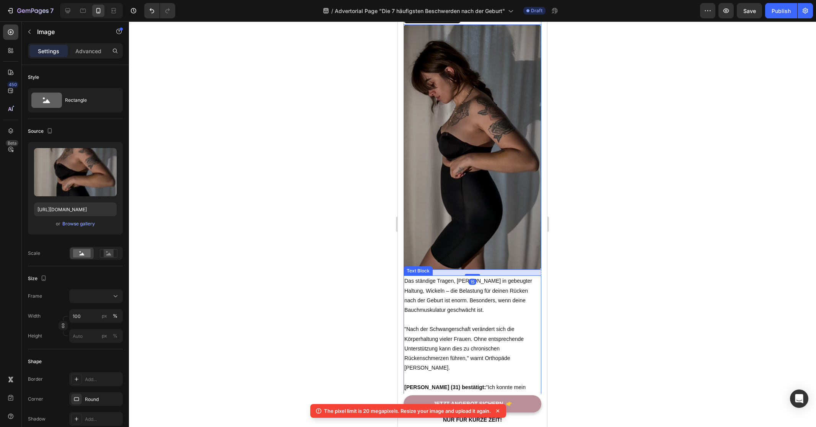
scroll to position [1735, 0]
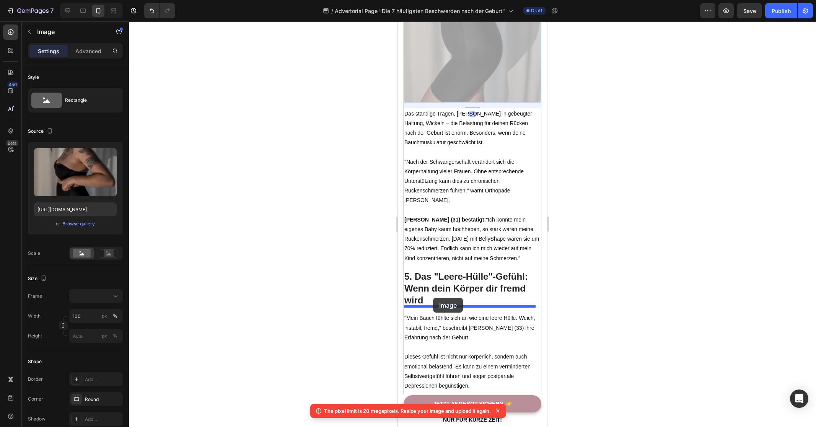
drag, startPoint x: 471, startPoint y: 48, endPoint x: 433, endPoint y: 298, distance: 252.3
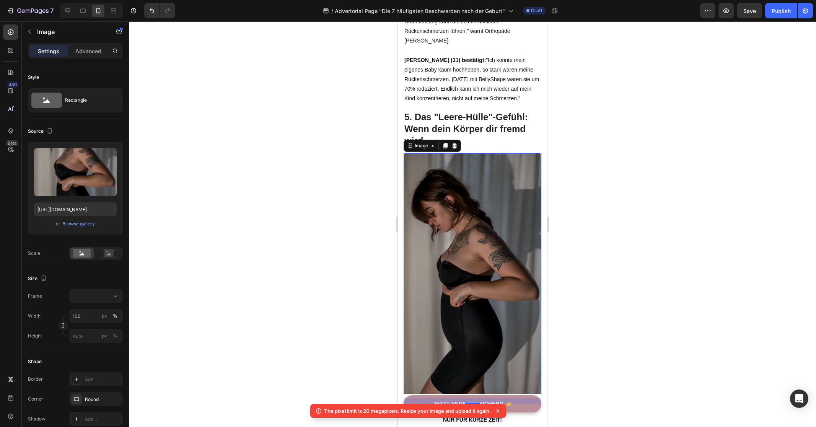
scroll to position [1693, 0]
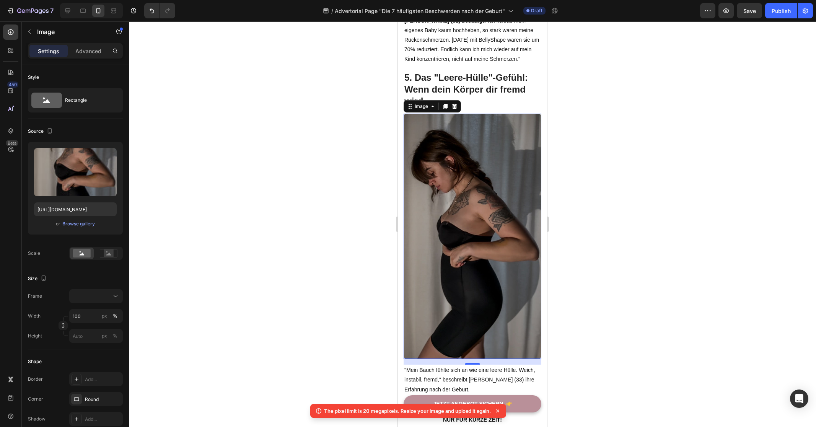
click at [478, 220] on img at bounding box center [472, 236] width 138 height 245
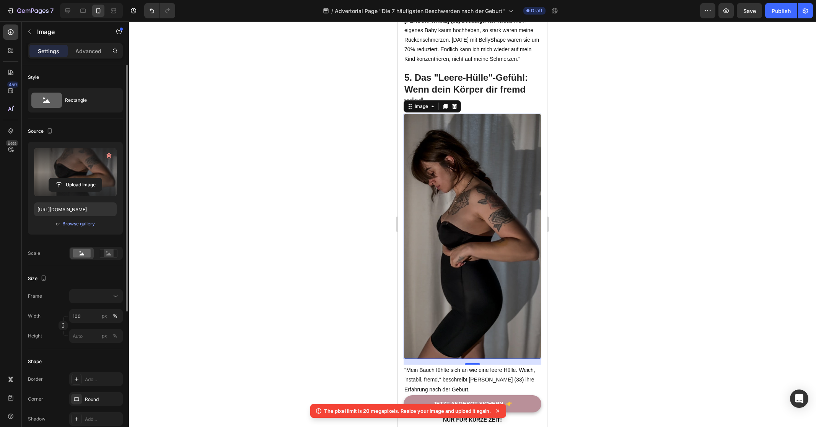
click at [83, 169] on label at bounding box center [75, 172] width 83 height 48
click at [83, 178] on input "file" at bounding box center [75, 184] width 53 height 13
click at [86, 222] on div "Browse gallery" at bounding box center [78, 223] width 33 height 7
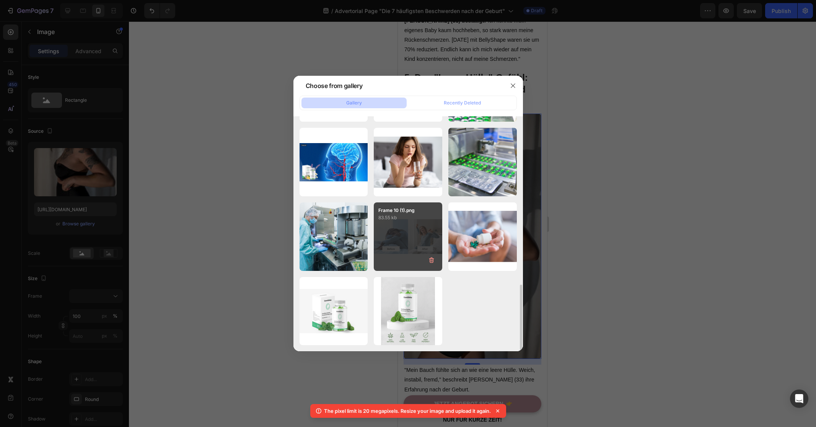
scroll to position [0, 0]
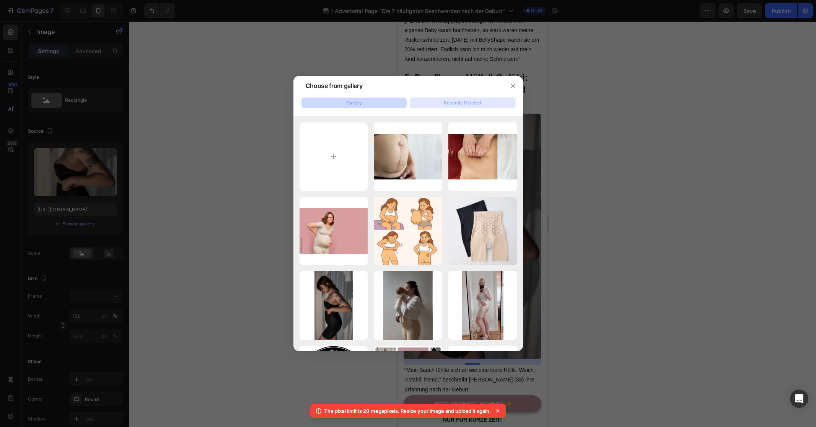
click at [472, 106] on div "Recently Deleted" at bounding box center [462, 102] width 37 height 7
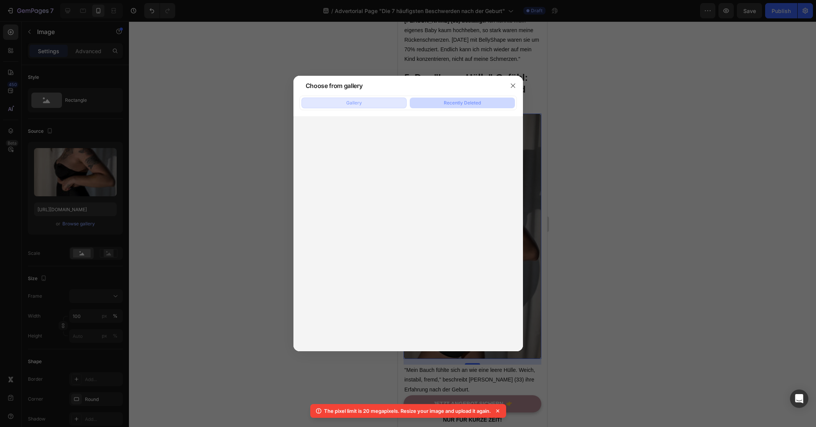
click at [358, 103] on div "Gallery" at bounding box center [354, 102] width 16 height 7
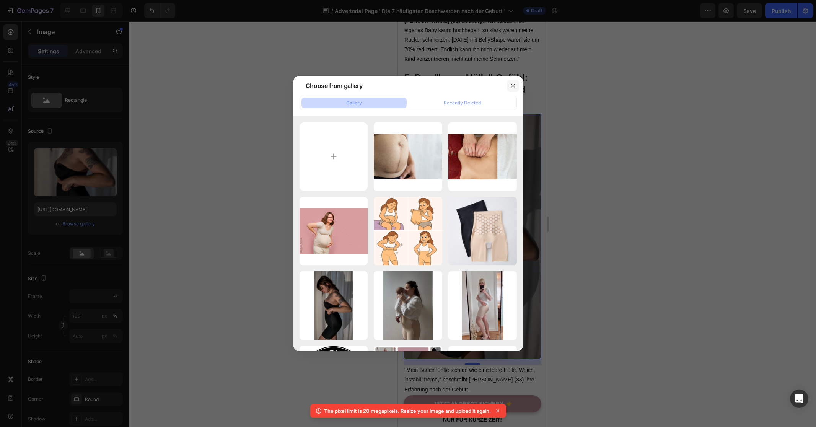
click at [513, 87] on icon "button" at bounding box center [513, 86] width 6 height 6
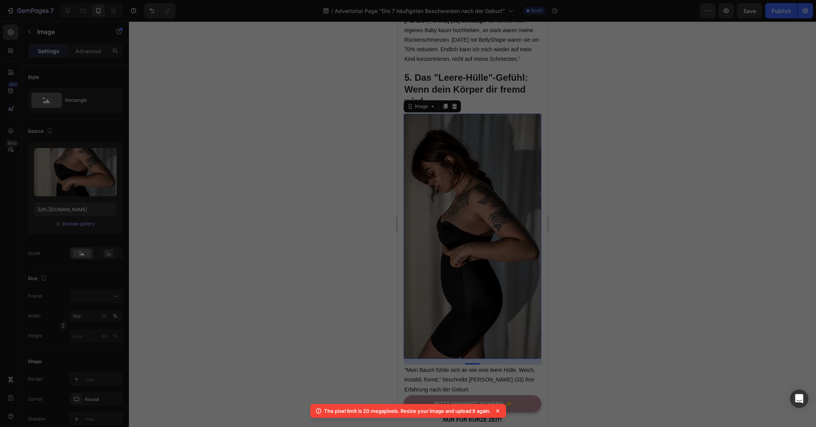
click at [513, 87] on icon "button" at bounding box center [513, 86] width 6 height 6
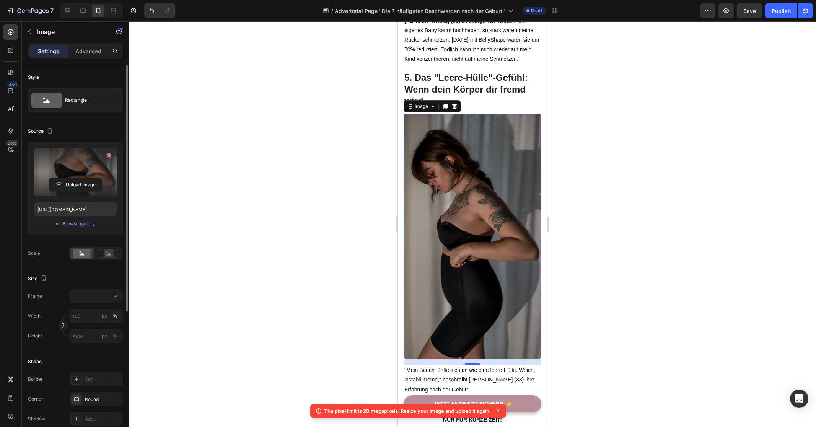
click at [86, 154] on label at bounding box center [75, 172] width 83 height 48
click at [86, 178] on input "file" at bounding box center [75, 184] width 53 height 13
type input "https://cdn.shopify.com/s/files/1/0821/7847/4330/files/gempages_537579795580454…"
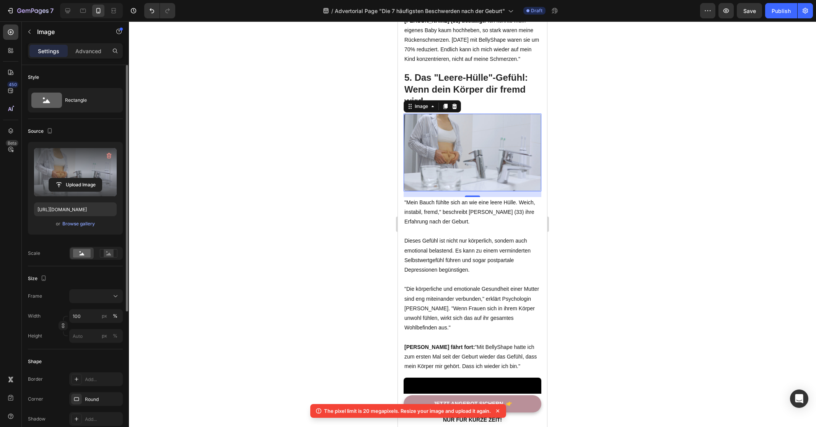
click at [643, 215] on div at bounding box center [472, 223] width 687 height 405
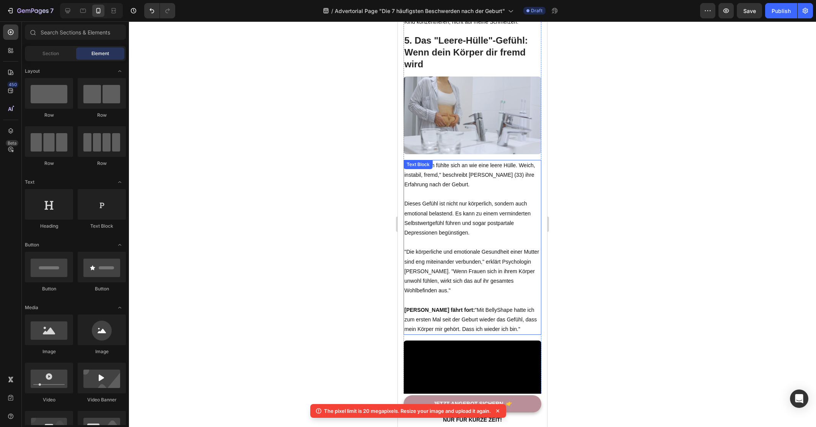
scroll to position [1720, 0]
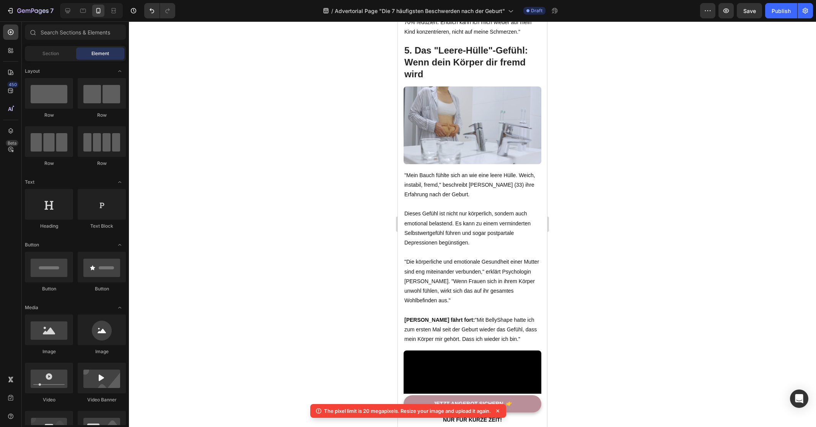
click at [649, 73] on div at bounding box center [472, 223] width 687 height 405
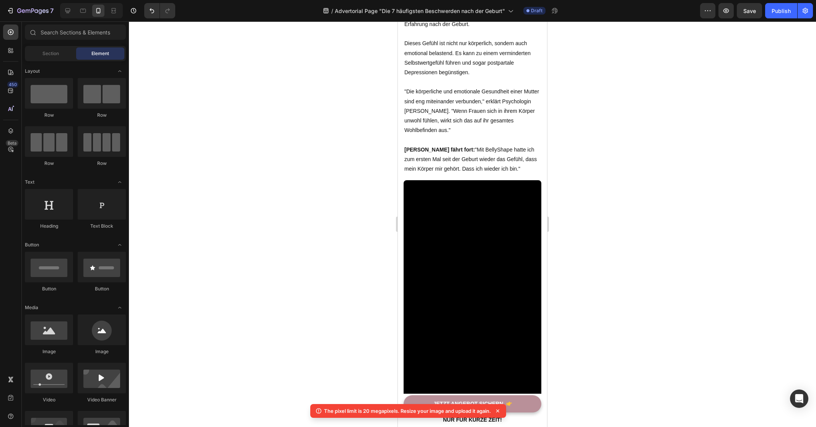
scroll to position [1929, 0]
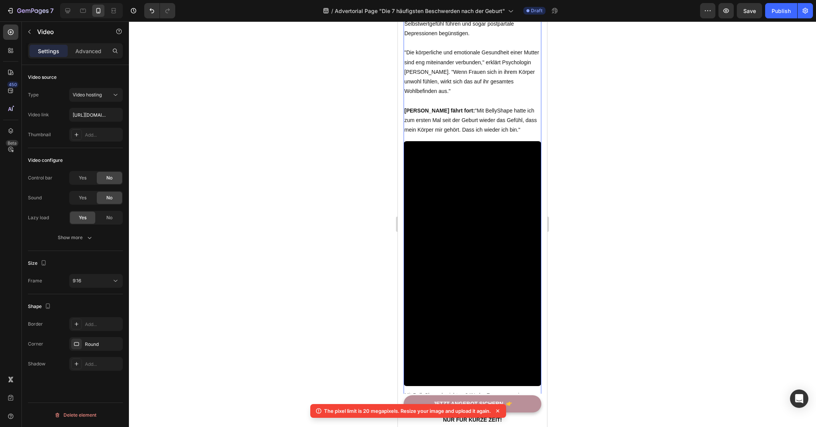
click at [486, 204] on video at bounding box center [472, 263] width 138 height 245
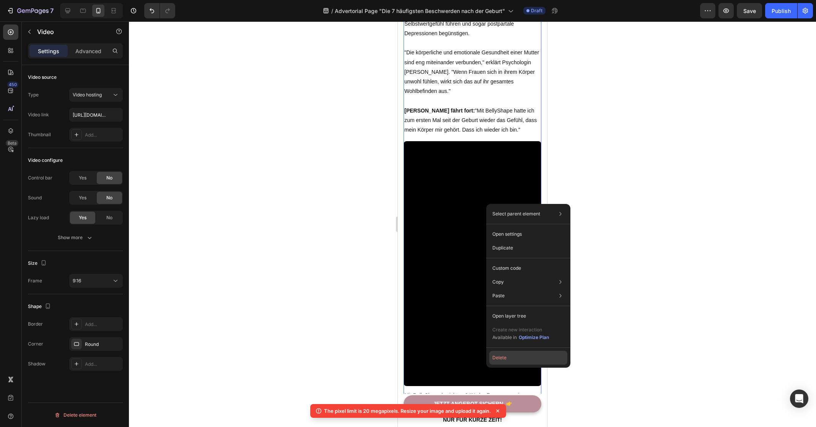
click at [516, 355] on button "Delete" at bounding box center [528, 358] width 78 height 14
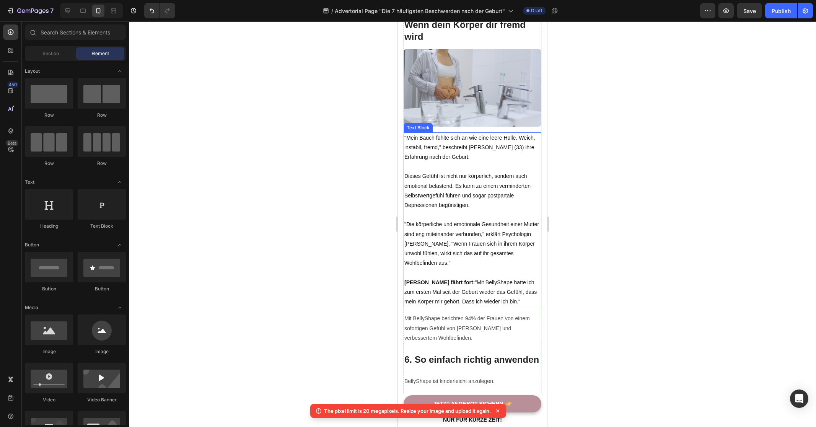
scroll to position [1879, 0]
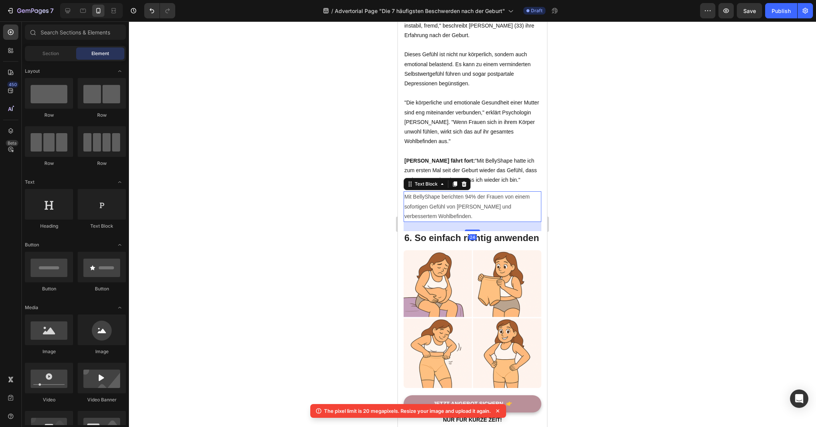
click at [468, 197] on p "Mit BellyShape berichten 94% der Frauen von einem sofortigen Gefühl von Stabili…" at bounding box center [472, 206] width 136 height 29
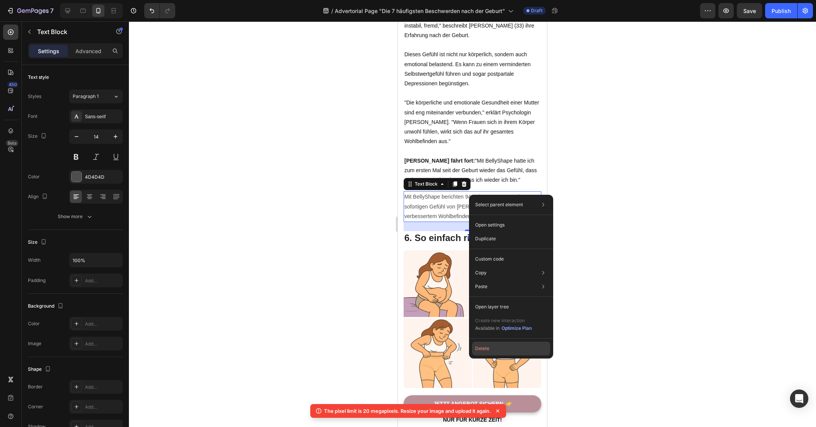
click at [504, 347] on button "Delete" at bounding box center [511, 349] width 78 height 14
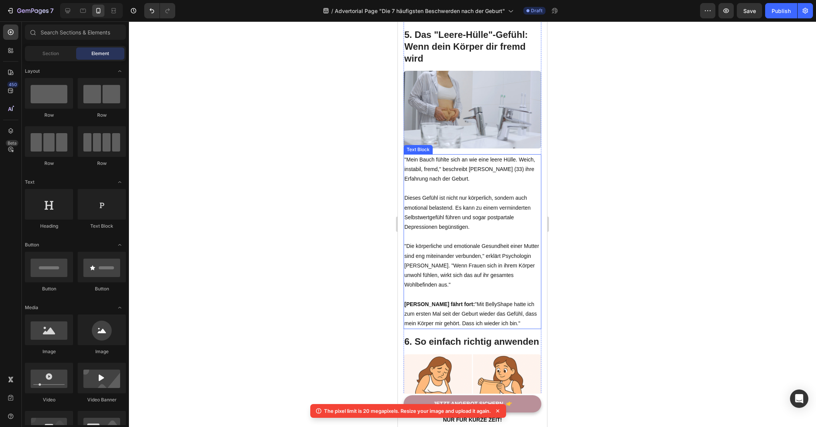
scroll to position [1854, 0]
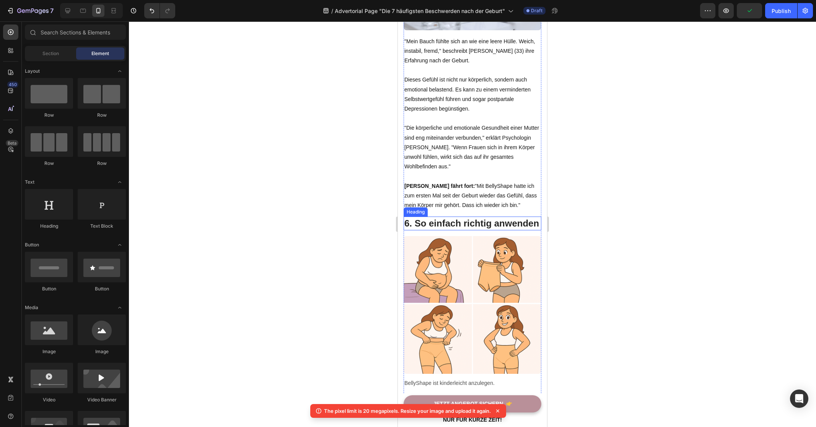
click at [451, 218] on h2 "6. So einfach richtig anwenden" at bounding box center [472, 222] width 138 height 13
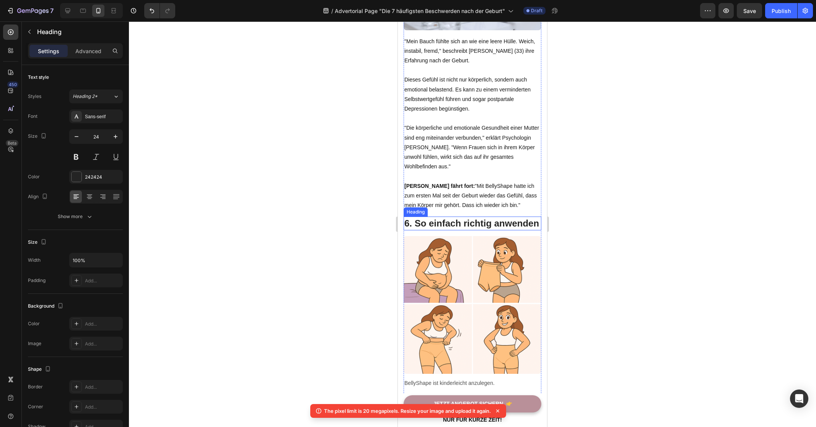
click at [451, 218] on h2 "6. So einfach richtig anwenden" at bounding box center [472, 222] width 138 height 13
click at [451, 218] on p "6. So einfach richtig anwenden" at bounding box center [472, 223] width 136 height 12
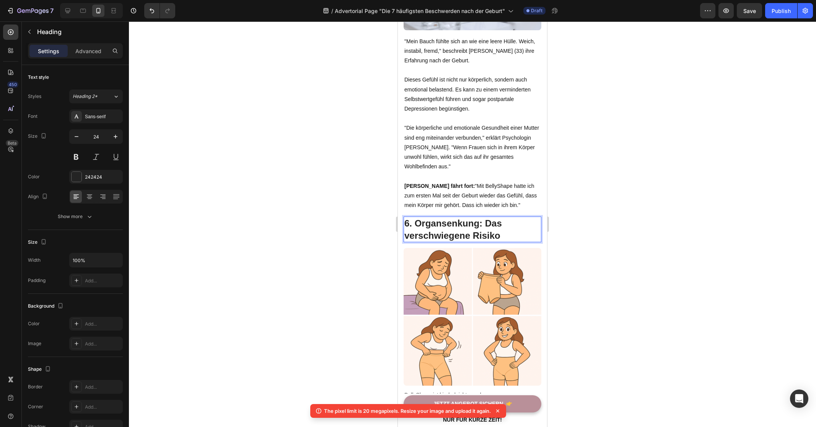
click at [599, 233] on div at bounding box center [472, 223] width 687 height 405
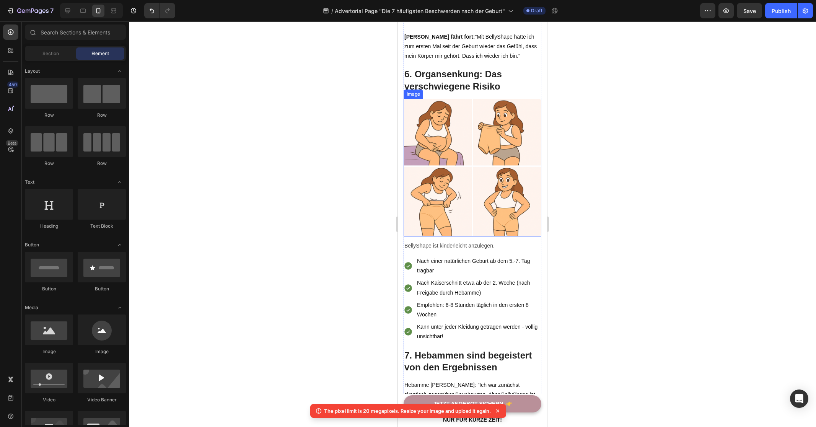
scroll to position [2008, 0]
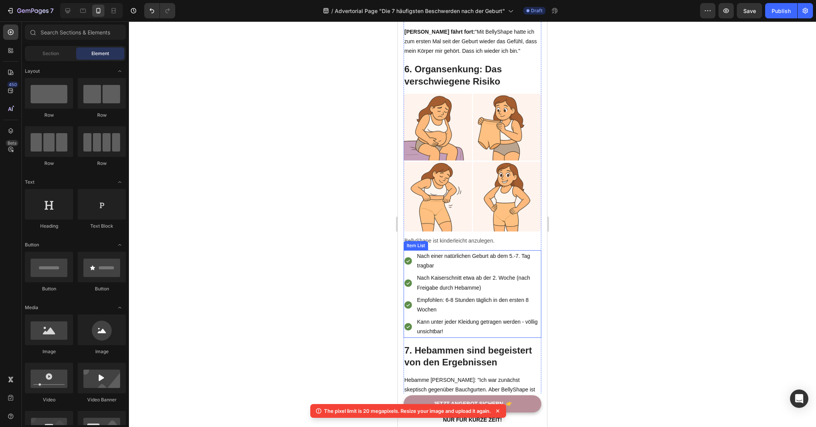
click at [413, 320] on div "Kann unter jeder Kleidung getragen werden - völlig unsichtbar!" at bounding box center [472, 326] width 138 height 21
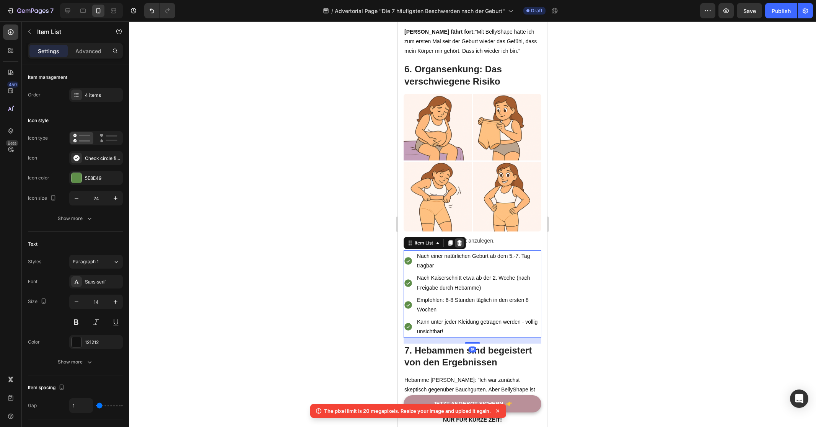
click at [460, 240] on icon at bounding box center [459, 242] width 5 height 5
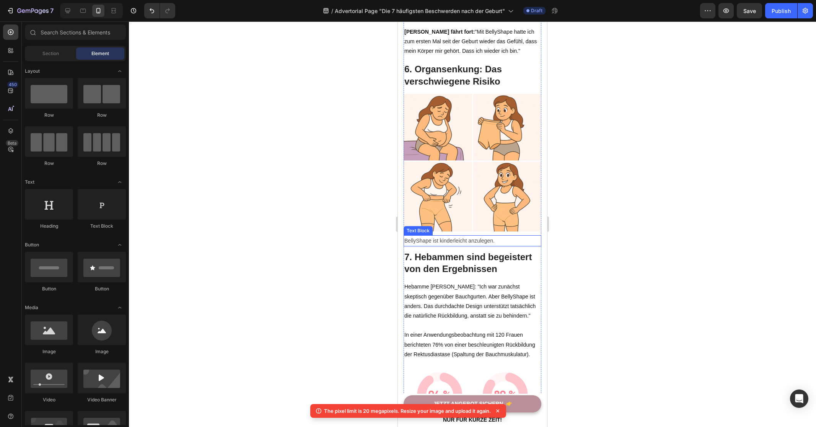
click at [462, 236] on p "BellyShape ist kinderleicht anzulegen." at bounding box center [472, 241] width 136 height 10
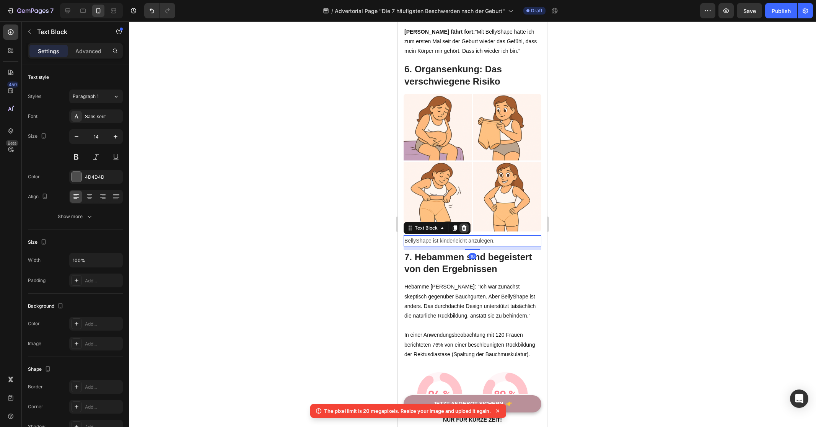
click at [466, 225] on icon at bounding box center [464, 228] width 6 height 6
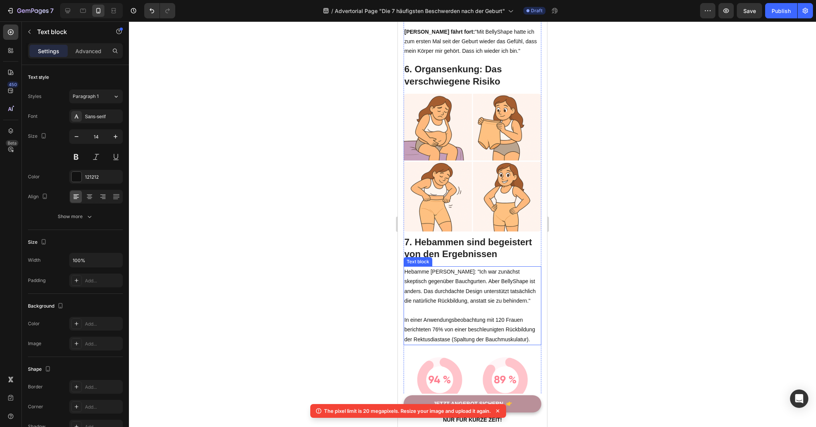
click at [465, 268] on p "Hebamme Sabine Müller: "Ich war zunächst skeptisch gegenüber Bauchgurten. Aber …" at bounding box center [472, 286] width 136 height 39
click at [455, 256] on icon at bounding box center [454, 258] width 4 height 5
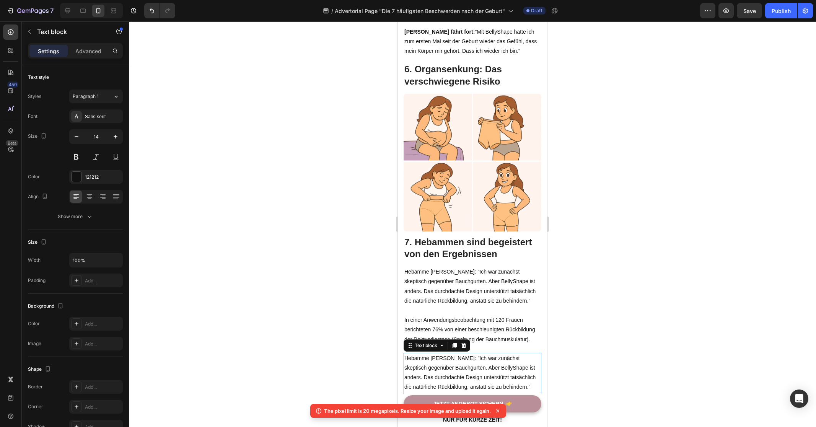
click at [311, 276] on div at bounding box center [472, 223] width 687 height 405
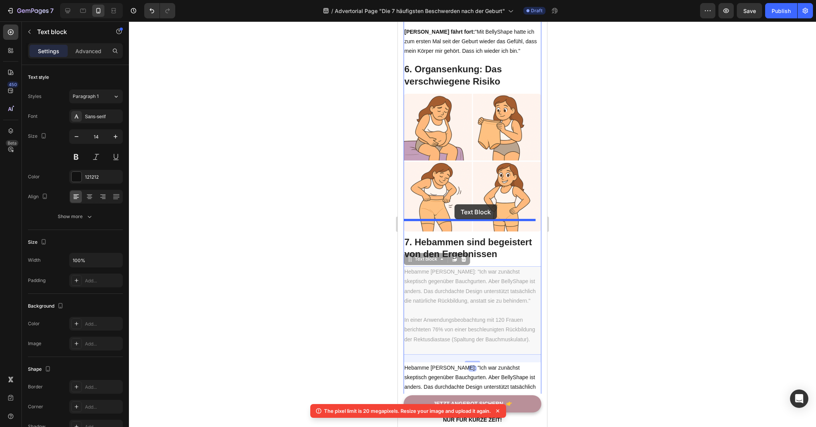
drag, startPoint x: 460, startPoint y: 274, endPoint x: 454, endPoint y: 204, distance: 69.8
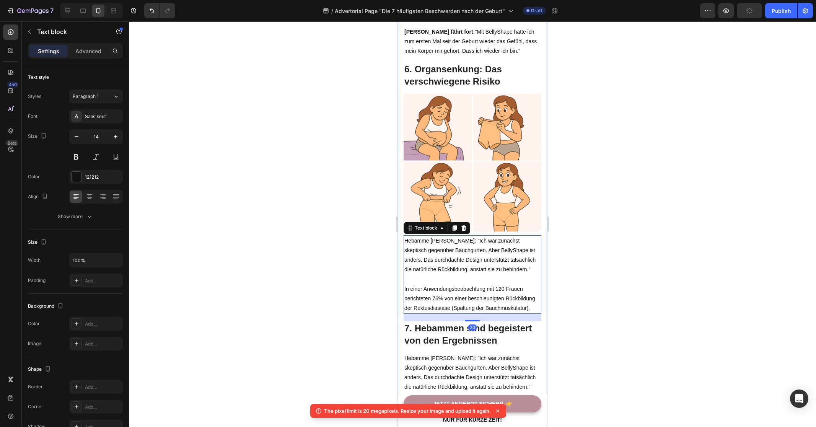
click at [268, 246] on div at bounding box center [472, 223] width 687 height 405
click at [460, 244] on p "Hebamme Sabine Müller: "Ich war zunächst skeptisch gegenüber Bauchgurten. Aber …" at bounding box center [472, 255] width 136 height 39
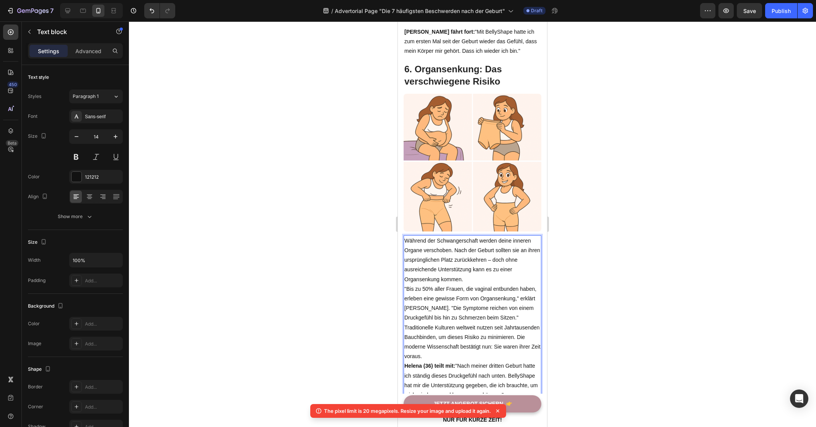
click at [485, 263] on p "Während der Schwangerschaft werden deine inneren Organe verschoben. Nach der Ge…" at bounding box center [472, 260] width 136 height 48
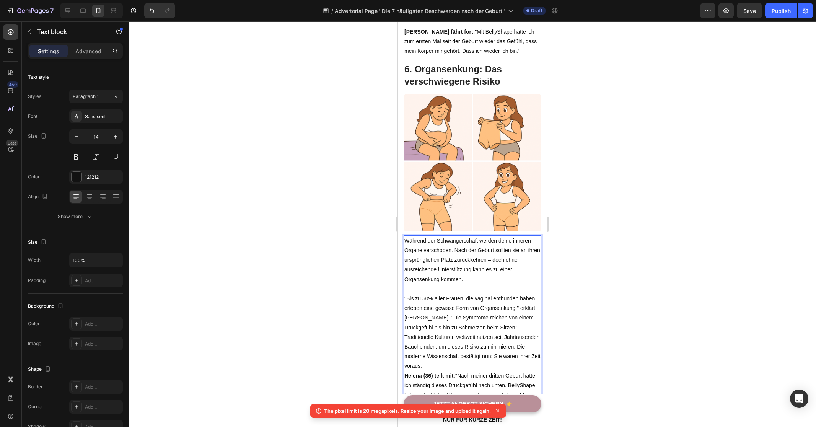
click at [469, 320] on p ""Bis zu 50% aller Frauen, die vaginal entbunden haben, erleben eine gewisse For…" at bounding box center [472, 313] width 136 height 39
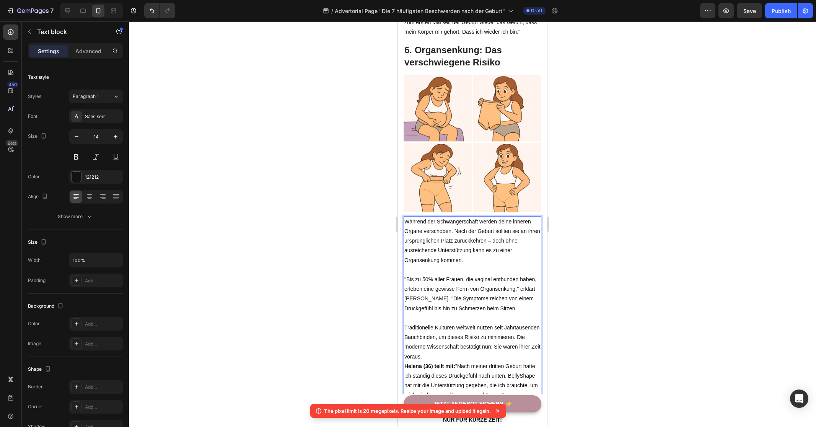
scroll to position [2032, 0]
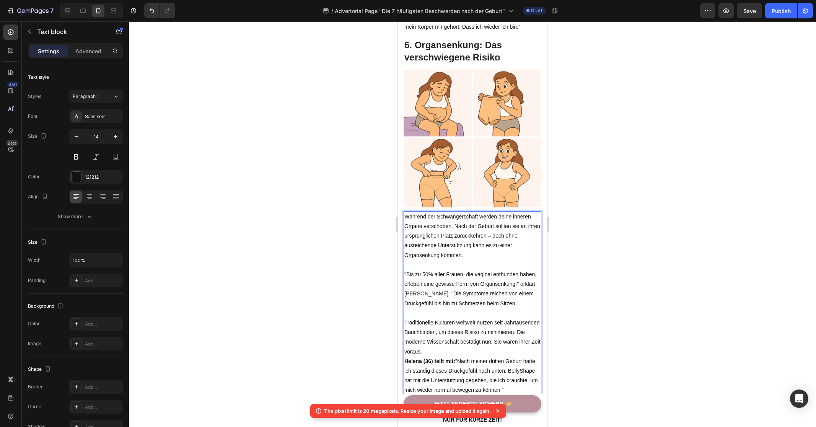
click at [483, 346] on p "Traditionelle Kulturen weltweit nutzen seit Jahrtausenden Bauchbinden, um diese…" at bounding box center [472, 337] width 136 height 39
click at [616, 298] on div at bounding box center [472, 223] width 687 height 405
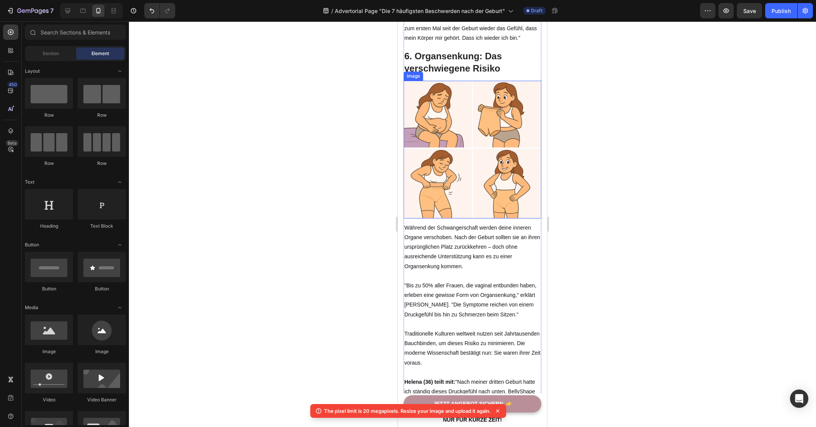
scroll to position [1982, 0]
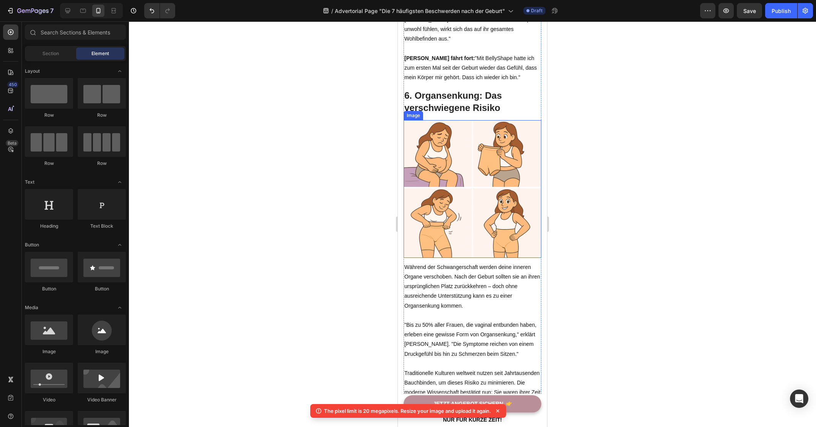
click at [458, 165] on img at bounding box center [472, 189] width 138 height 138
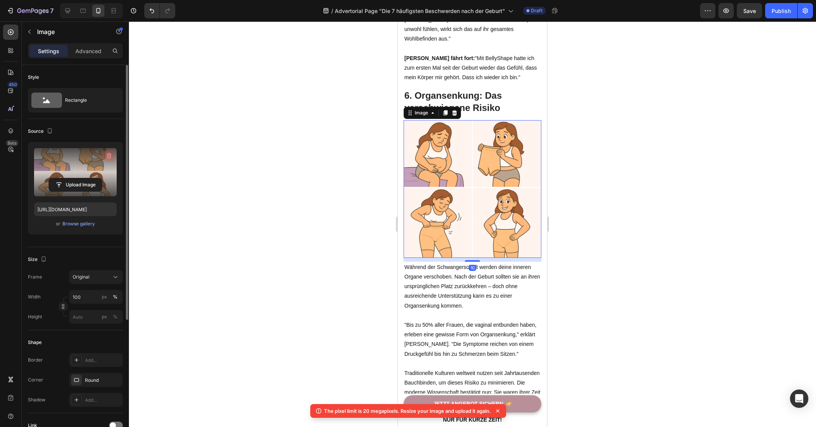
click at [106, 154] on icon "button" at bounding box center [109, 156] width 8 height 8
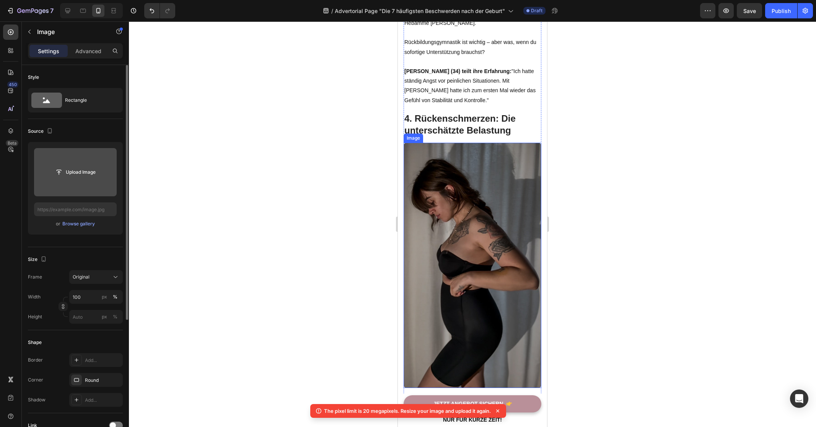
scroll to position [1169, 0]
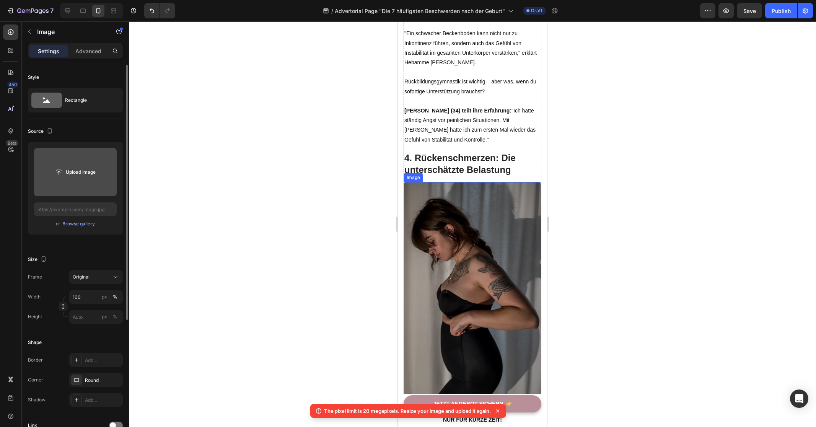
click at [465, 219] on img at bounding box center [472, 304] width 138 height 245
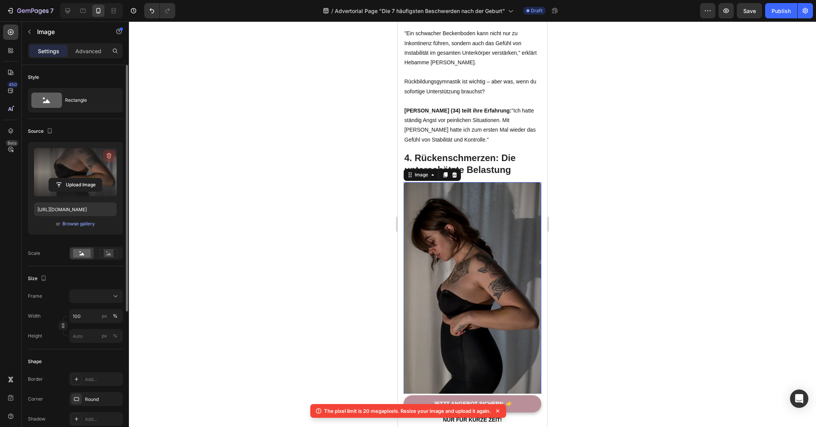
click at [105, 155] on icon "button" at bounding box center [109, 156] width 8 height 8
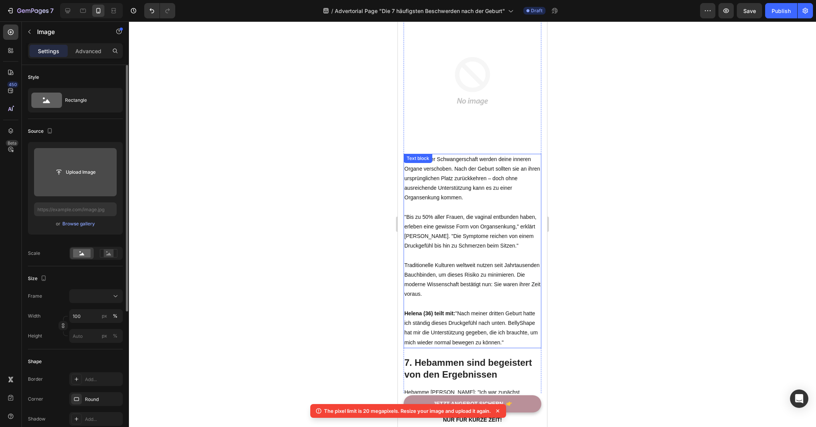
scroll to position [2191, 0]
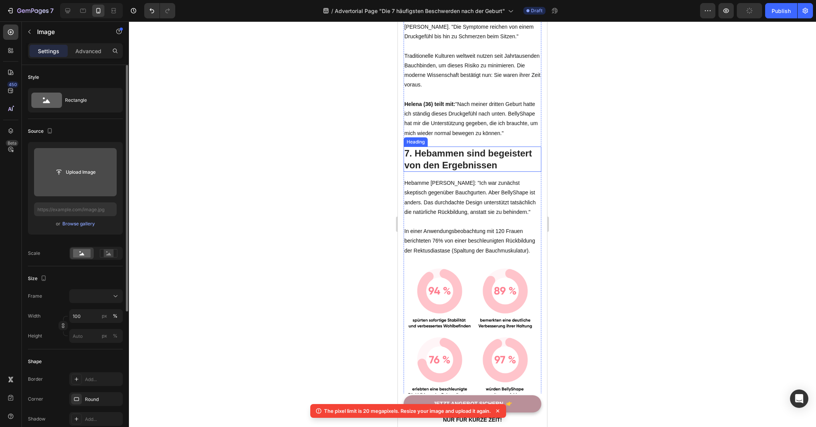
click at [485, 172] on h2 "7. Hebammen sind begeistert von den Ergebnissen" at bounding box center [472, 158] width 138 height 25
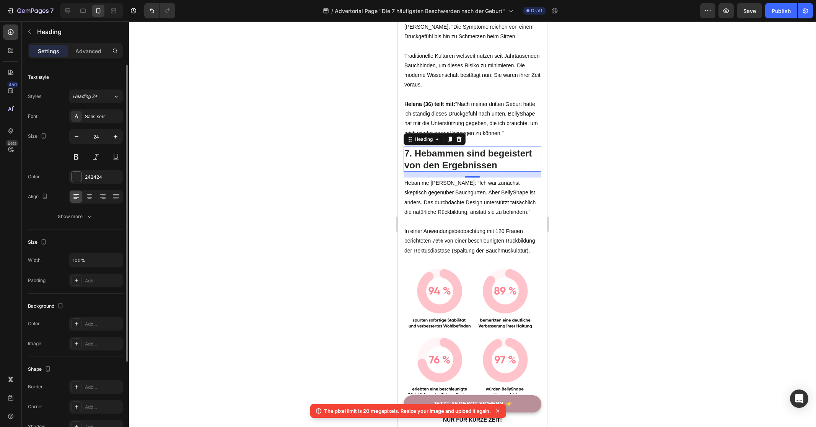
click at [478, 169] on h2 "7. Hebammen sind begeistert von den Ergebnissen" at bounding box center [472, 158] width 138 height 25
click at [478, 169] on p "7. Hebammen sind begeistert von den Ergebnissen" at bounding box center [472, 159] width 136 height 24
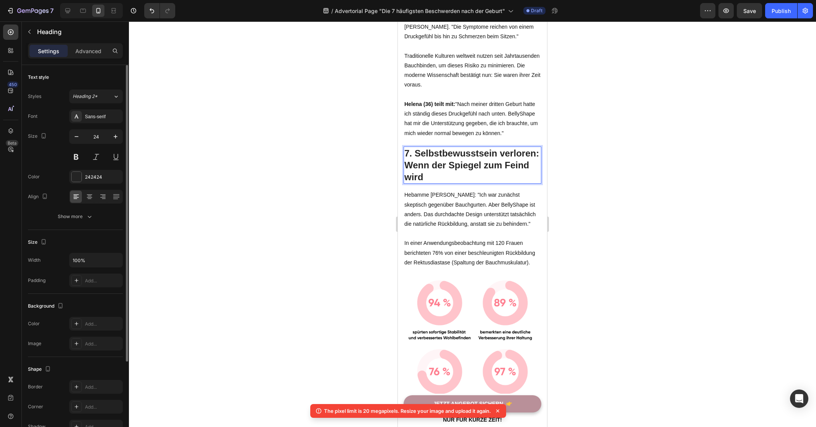
click at [633, 205] on div at bounding box center [472, 223] width 687 height 405
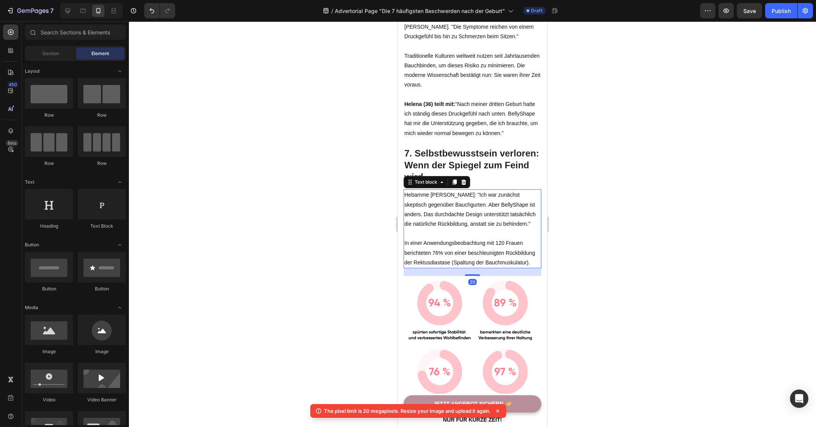
click at [480, 229] on p "Hebamme Sabine Müller: "Ich war zunächst skeptisch gegenüber Bauchgurten. Aber …" at bounding box center [472, 209] width 136 height 39
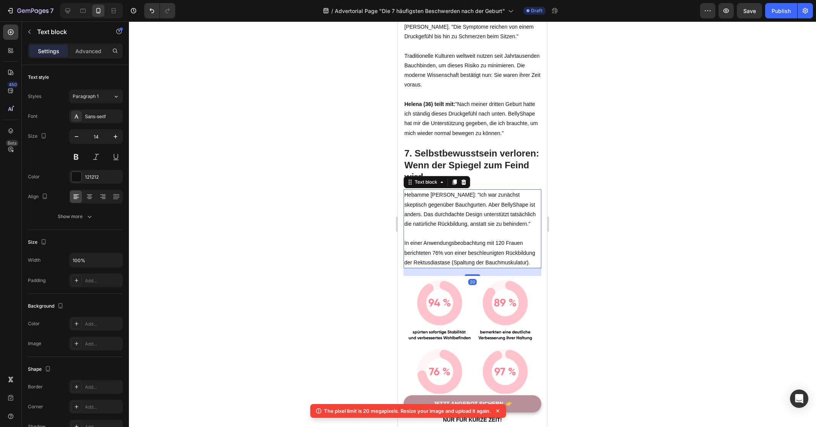
click at [480, 229] on p "Hebamme Sabine Müller: "Ich war zunächst skeptisch gegenüber Bauchgurten. Aber …" at bounding box center [472, 209] width 136 height 39
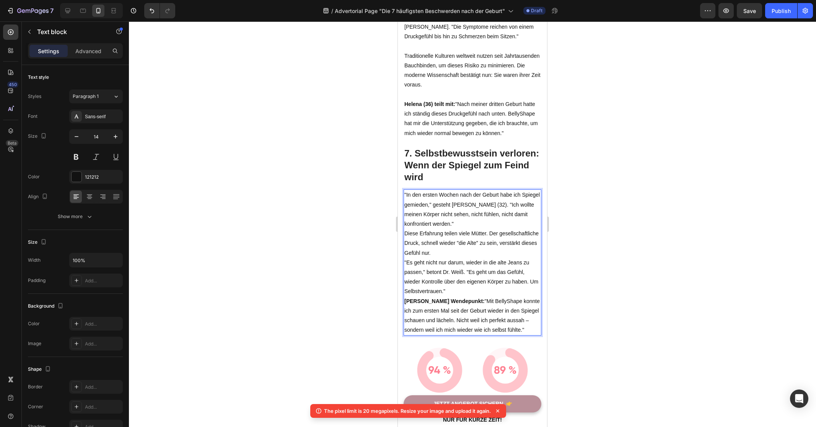
click at [465, 296] on p ""Es geht nicht nur darum, wieder in die alte Jeans zu passen," betont Dr. Weiß.…" at bounding box center [472, 277] width 136 height 39
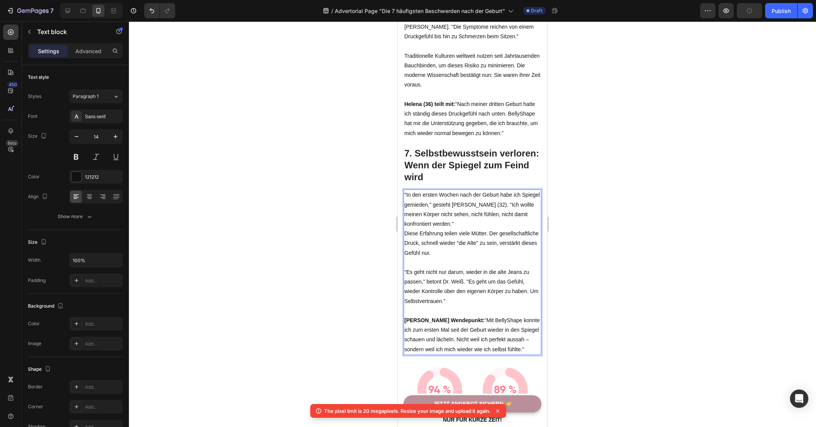
click at [484, 228] on p ""In den ersten Wochen nach der Geburt habe ich Spiegel gemieden," gesteht [PERS…" at bounding box center [472, 209] width 136 height 39
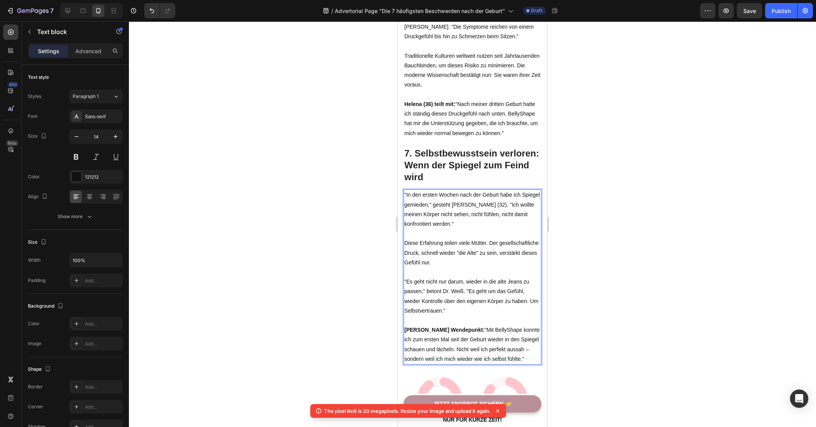
click at [624, 263] on div at bounding box center [472, 223] width 687 height 405
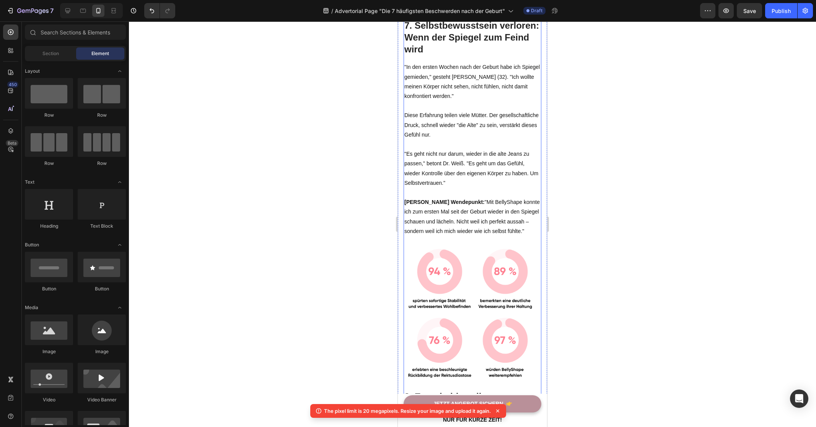
scroll to position [2376, 0]
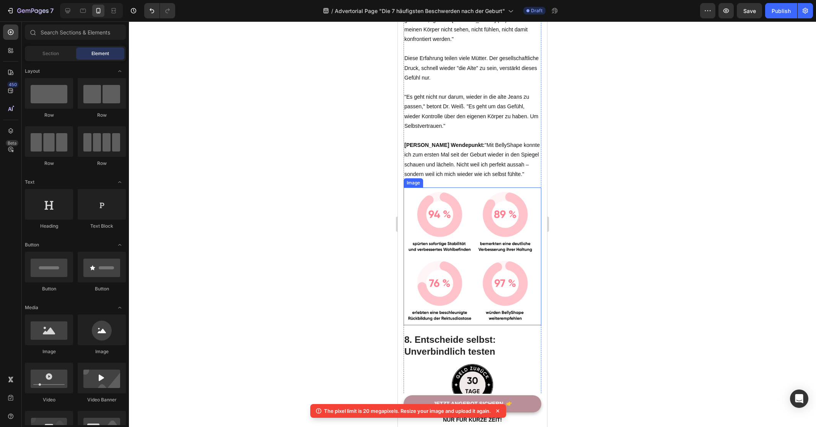
click at [478, 245] on img at bounding box center [472, 256] width 138 height 138
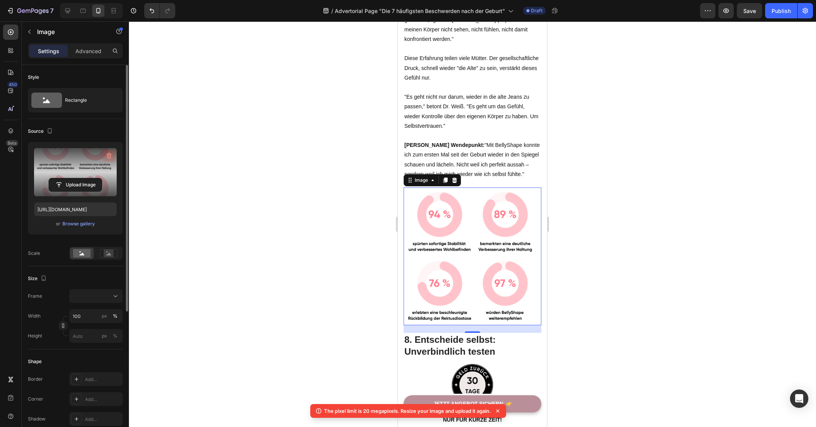
click at [111, 155] on icon "button" at bounding box center [109, 156] width 5 height 6
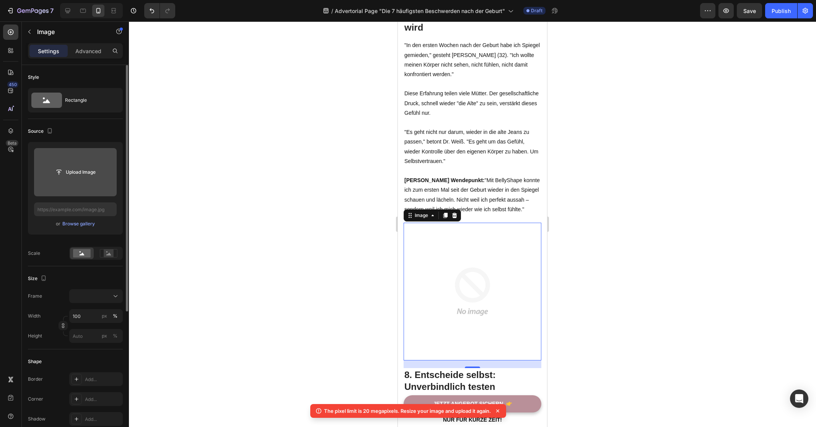
scroll to position [2307, 0]
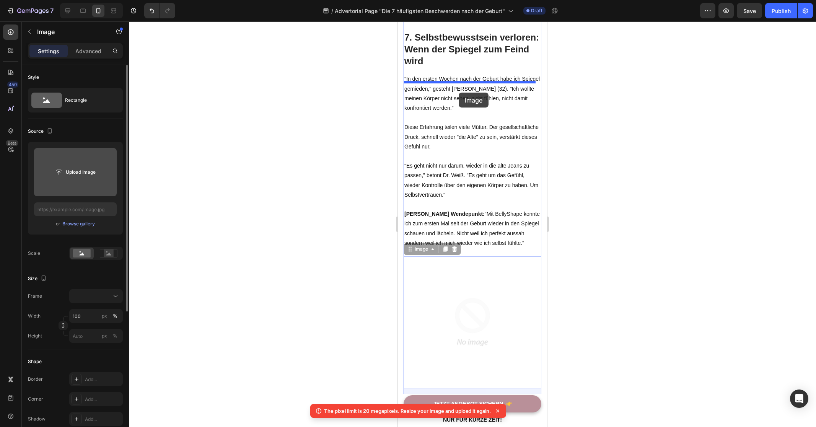
drag, startPoint x: 476, startPoint y: 306, endPoint x: 459, endPoint y: 93, distance: 214.5
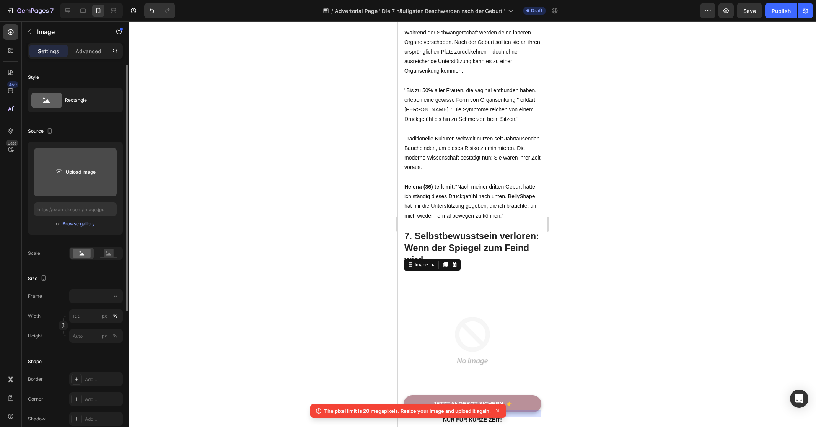
scroll to position [2310, 0]
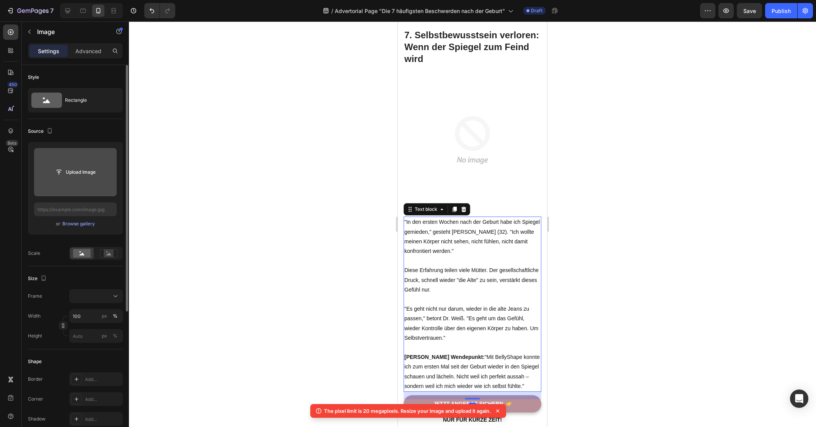
click at [487, 260] on p "Rich Text Editor. Editing area: main" at bounding box center [472, 261] width 136 height 10
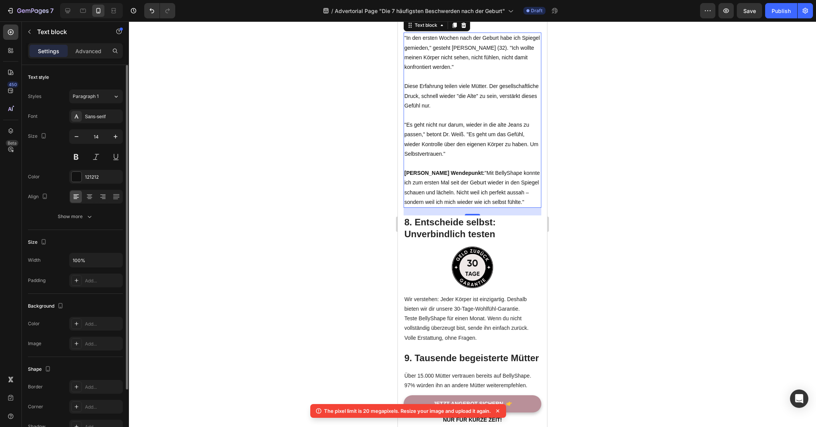
scroll to position [2568, 0]
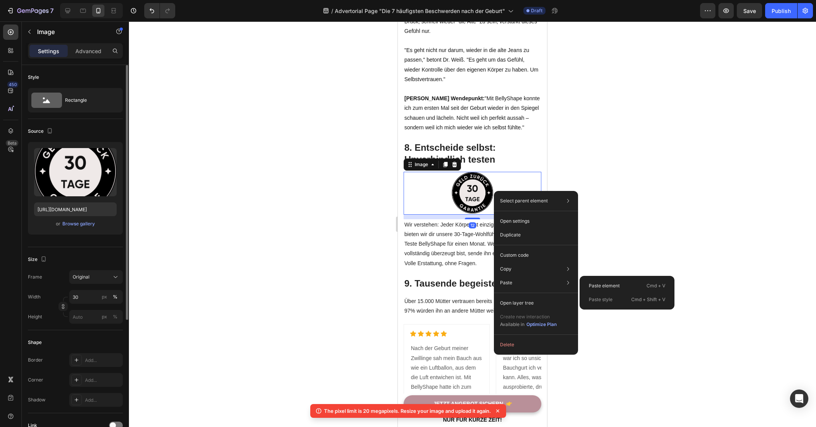
drag, startPoint x: 626, startPoint y: 286, endPoint x: 621, endPoint y: 281, distance: 7.1
click at [626, 293] on div "Paste element Cmd + V" at bounding box center [626, 300] width 89 height 14
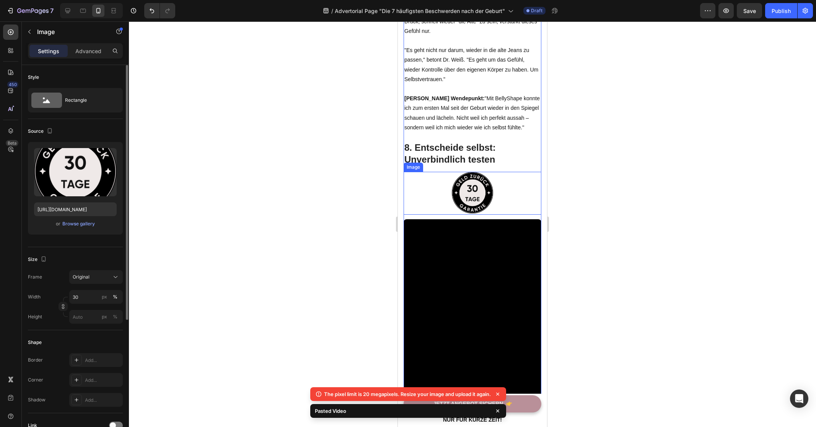
click at [479, 183] on img at bounding box center [472, 193] width 41 height 42
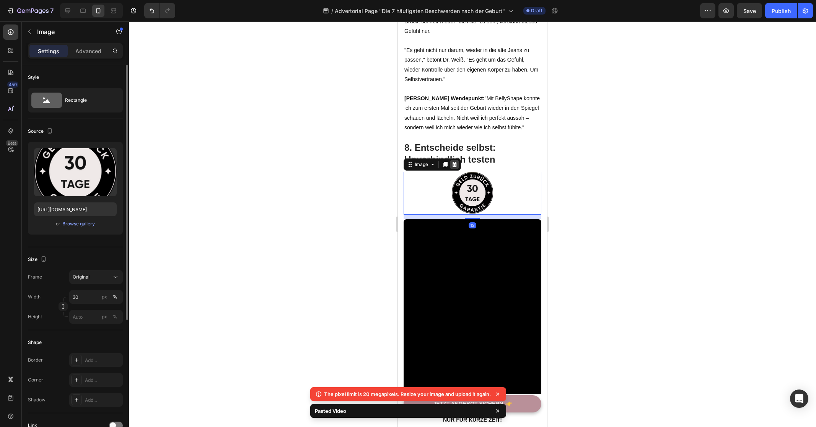
click at [454, 167] on icon at bounding box center [454, 164] width 6 height 6
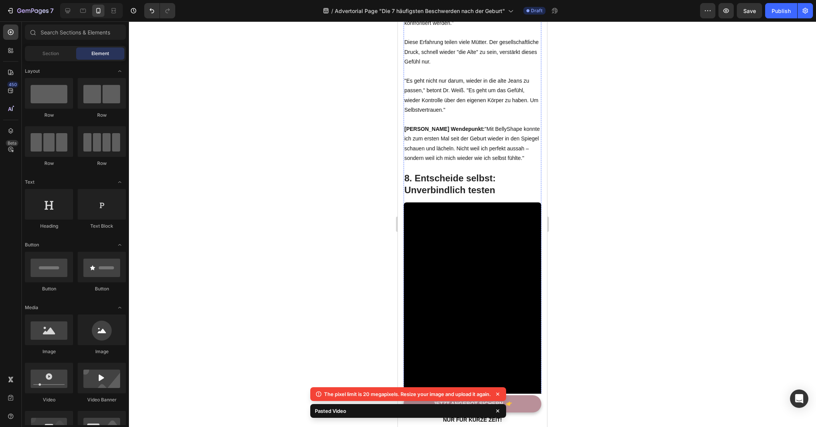
scroll to position [2577, 0]
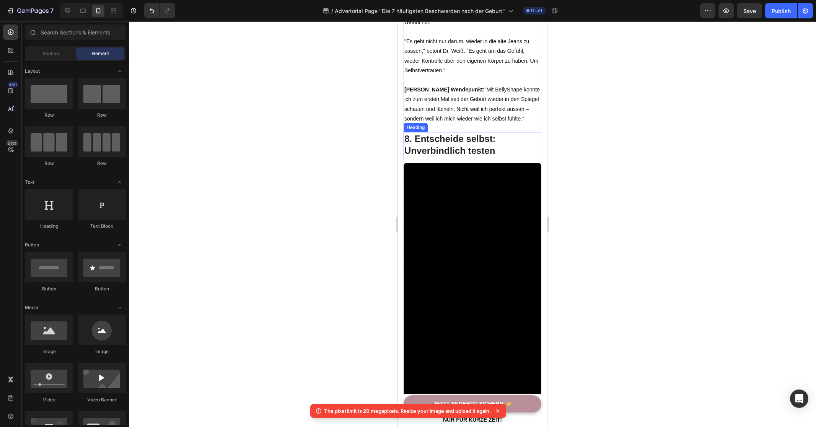
click at [456, 150] on h2 "8. Entscheide selbst: Unverbindlich testen" at bounding box center [472, 144] width 138 height 25
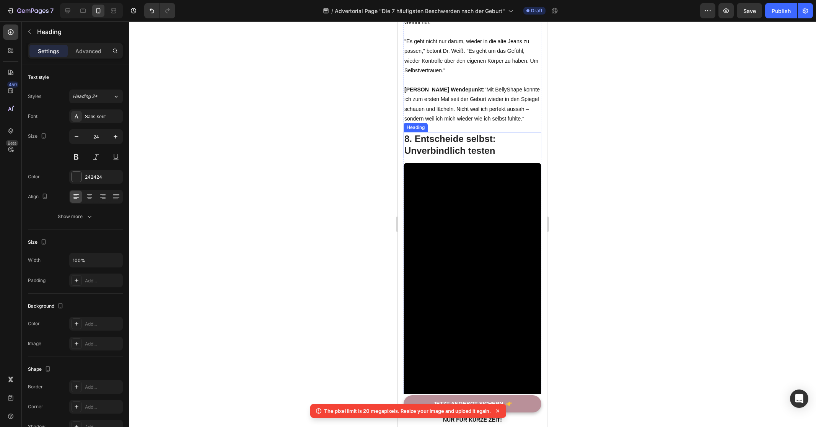
click at [456, 150] on h2 "8. Entscheide selbst: Unverbindlich testen" at bounding box center [472, 144] width 138 height 25
click at [456, 150] on p "8. Entscheide selbst: Unverbindlich testen" at bounding box center [472, 145] width 136 height 24
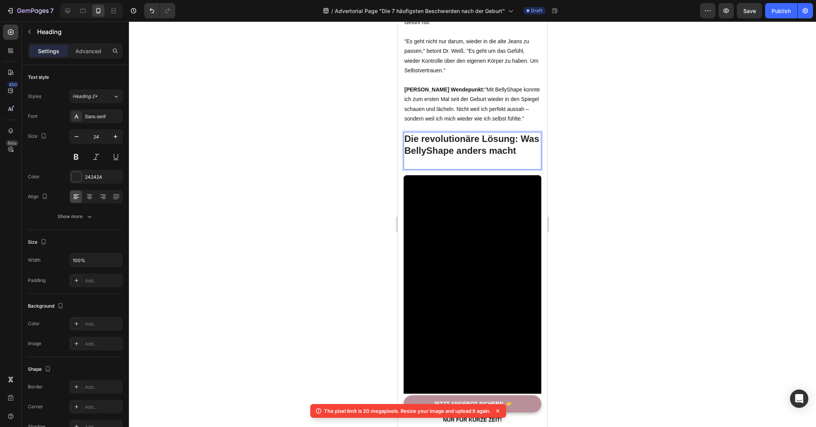
click at [455, 143] on p "Die revolutionäre Lösung: Was BellyShape anders macht" at bounding box center [472, 145] width 136 height 24
click at [318, 216] on div at bounding box center [472, 223] width 687 height 405
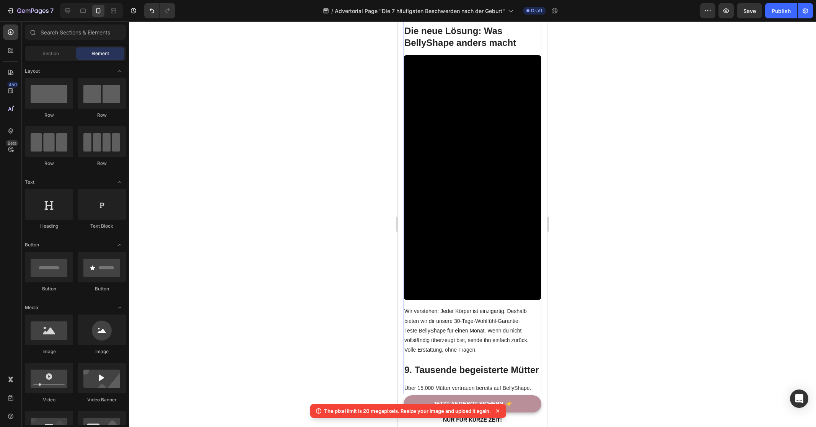
scroll to position [2739, 0]
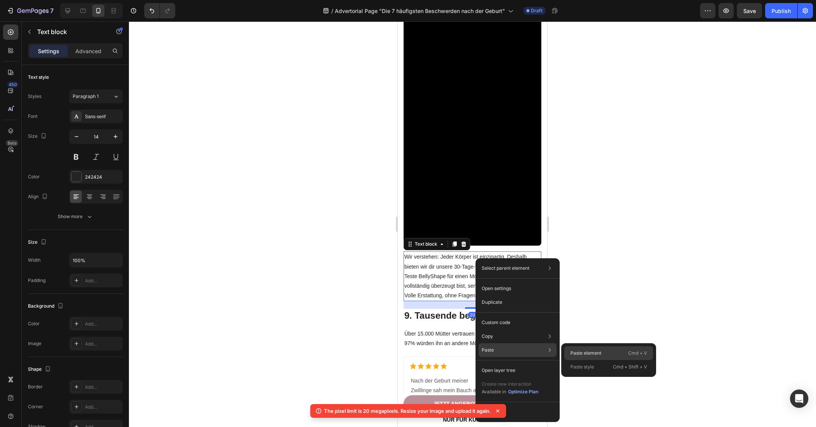
click at [593, 350] on p "Paste element" at bounding box center [585, 353] width 31 height 7
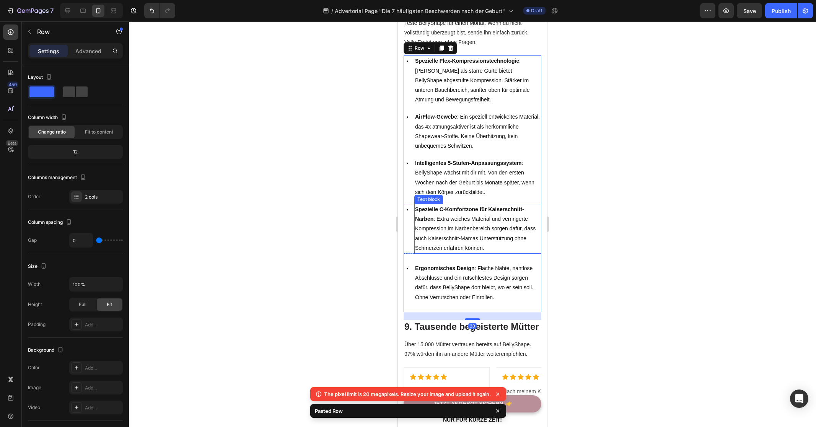
scroll to position [2844, 0]
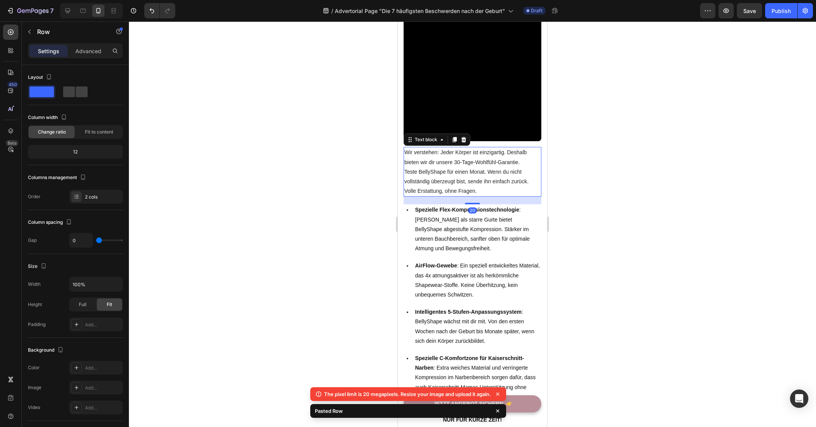
click at [481, 167] on p "Teste BellyShape für einen Monat. Wenn du nicht vollständig überzeugt bist, sen…" at bounding box center [472, 181] width 136 height 29
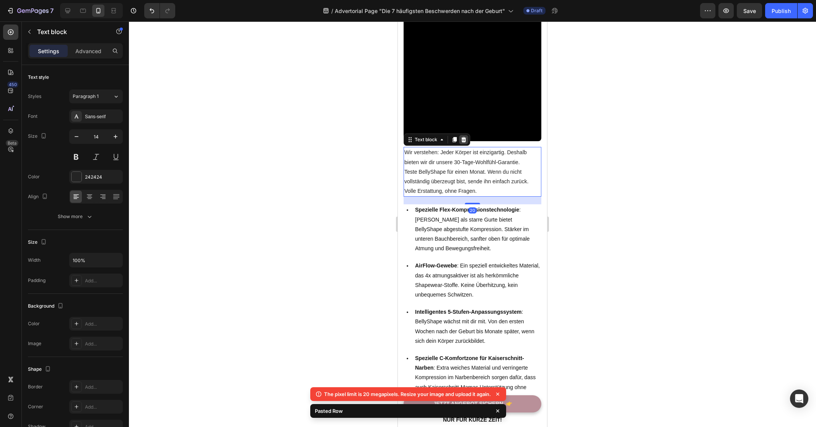
click at [462, 137] on icon at bounding box center [463, 139] width 5 height 5
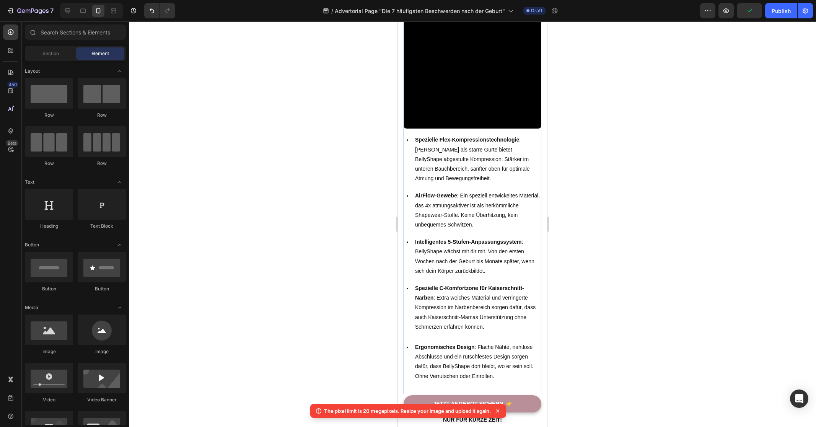
scroll to position [2935, 0]
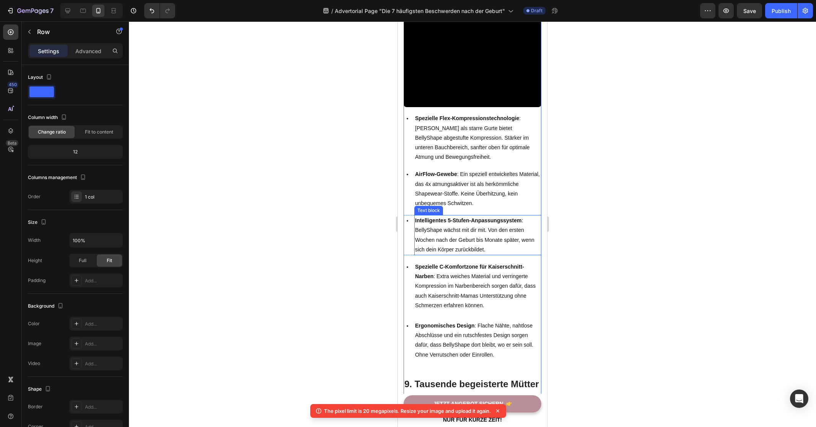
scroll to position [2888, 0]
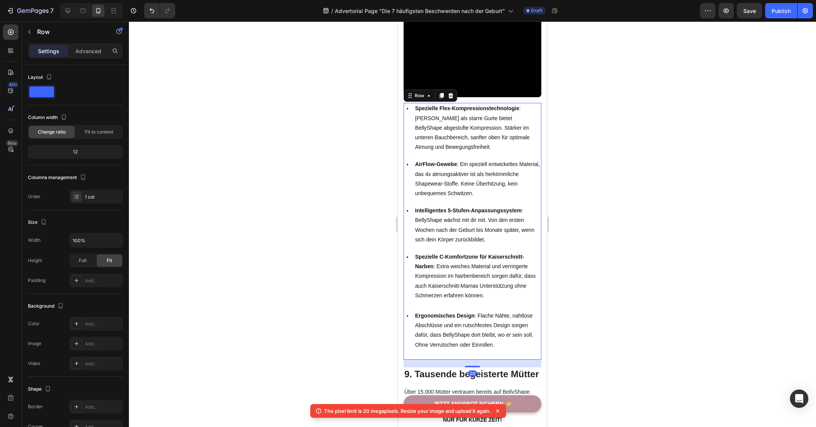
click at [504, 345] on div "Icon Spezielle Flex-Kompressionstechnologie : Anders als starre Gurte bietet Be…" at bounding box center [472, 231] width 138 height 256
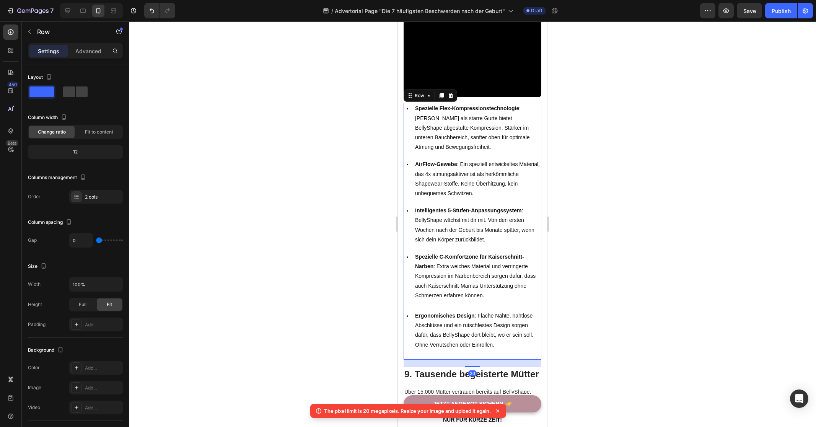
click at [325, 163] on div at bounding box center [472, 223] width 687 height 405
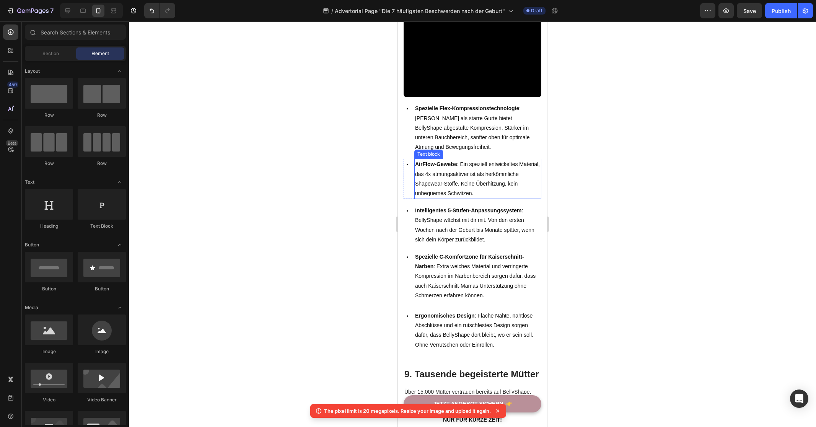
scroll to position [3045, 0]
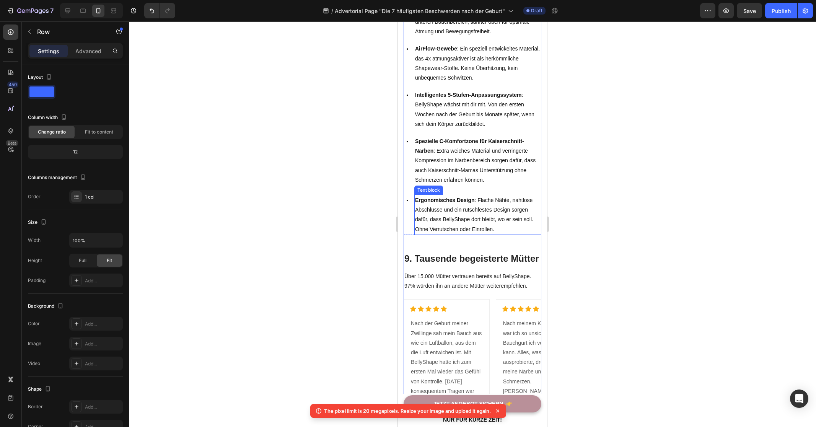
scroll to position [3018, 0]
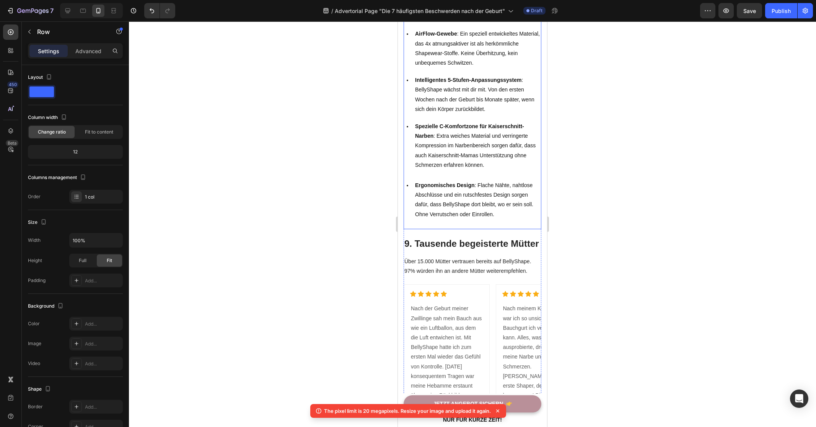
click at [457, 218] on div "Icon Spezielle Flex-Kompressionstechnologie : Anders als starre Gurte bietet Be…" at bounding box center [472, 100] width 138 height 256
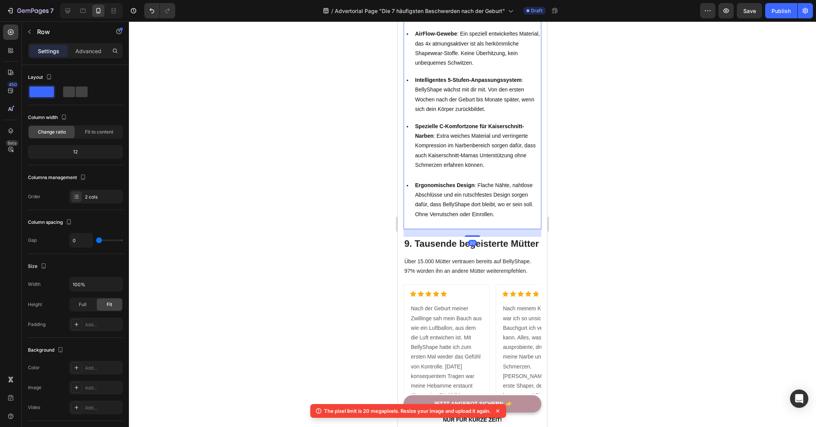
click at [623, 233] on div at bounding box center [472, 223] width 687 height 405
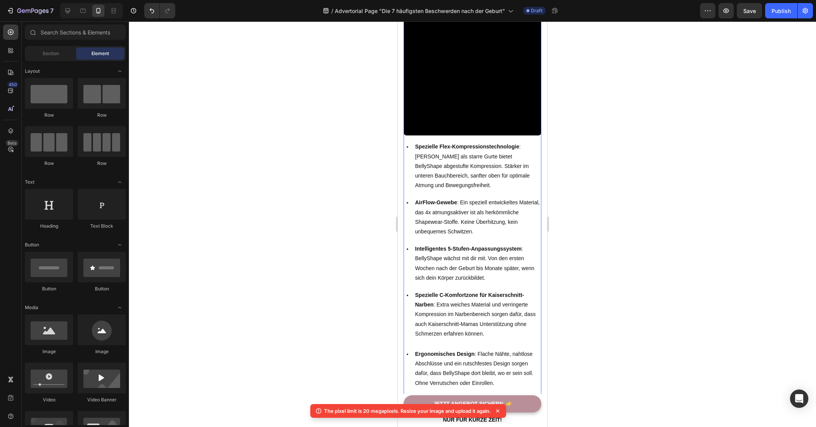
scroll to position [2892, 0]
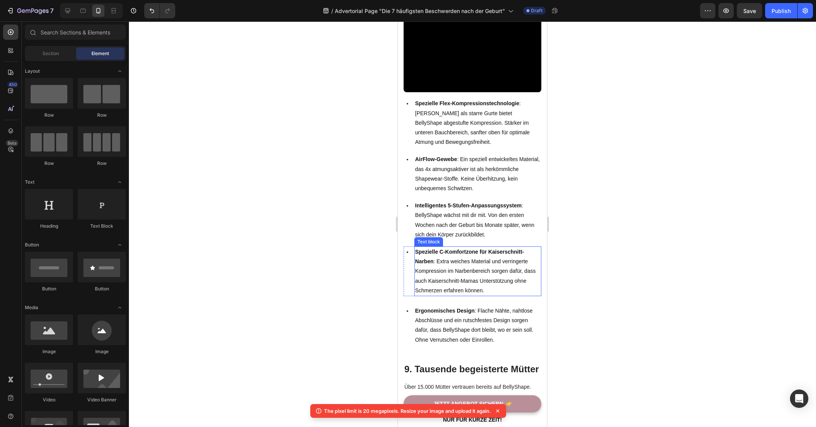
click at [470, 265] on p "Spezielle C-Komfortzone für Kaiserschnitt-Narben : Extra weiches Material und v…" at bounding box center [477, 271] width 125 height 48
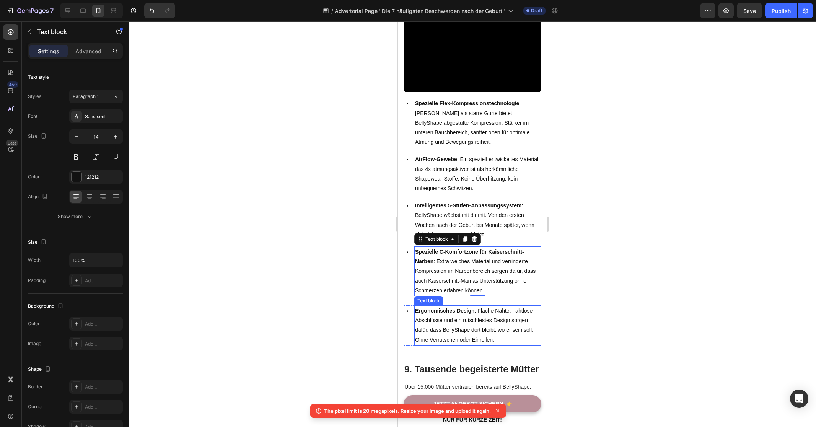
click at [470, 315] on p "Ergonomisches Design : Flache Nähte, nahtlose Abschlüsse und ein rutschfestes D…" at bounding box center [477, 325] width 125 height 39
click at [482, 211] on p "Intelligentes 5-Stufen-Anpassungssystem : BellyShape wächst mit dir mit. Von de…" at bounding box center [477, 220] width 125 height 39
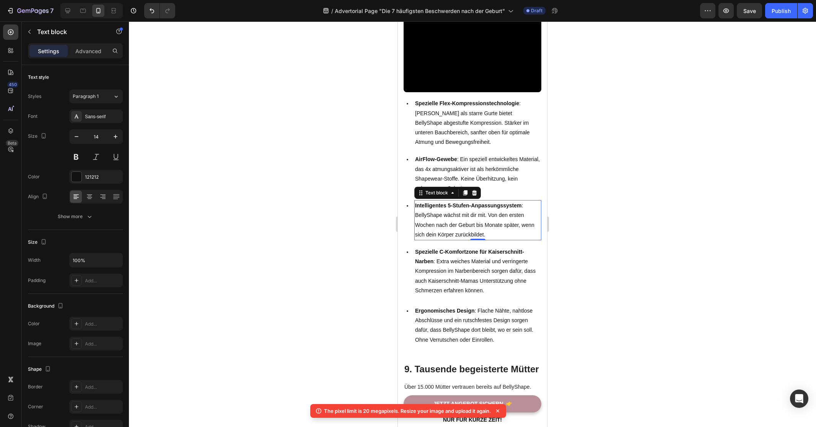
click at [615, 232] on div at bounding box center [472, 223] width 687 height 405
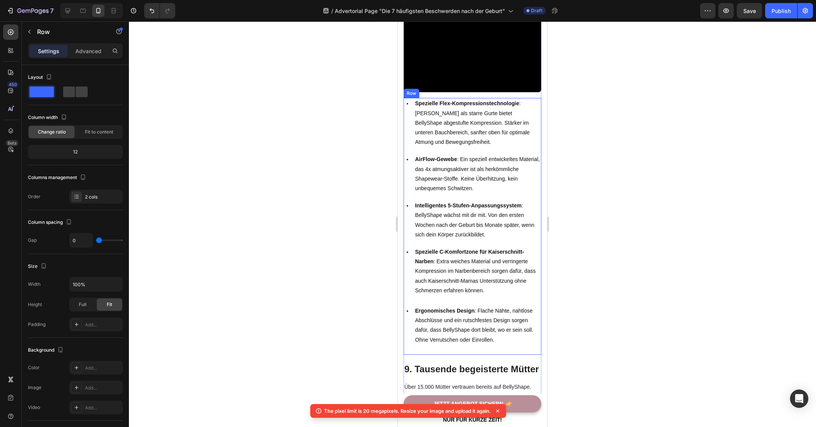
click at [449, 294] on div "Icon Spezielle Flex-Kompressionstechnologie : Anders als starre Gurte bietet Be…" at bounding box center [472, 226] width 138 height 256
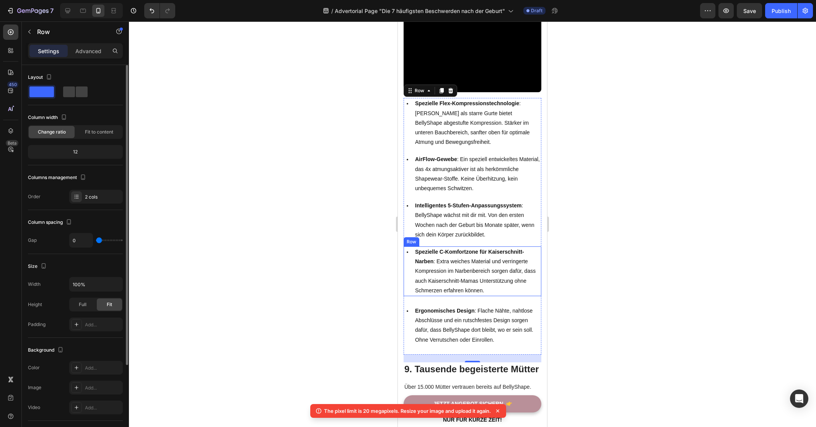
type input "2"
type input "0"
drag, startPoint x: 99, startPoint y: 242, endPoint x: 68, endPoint y: 242, distance: 31.7
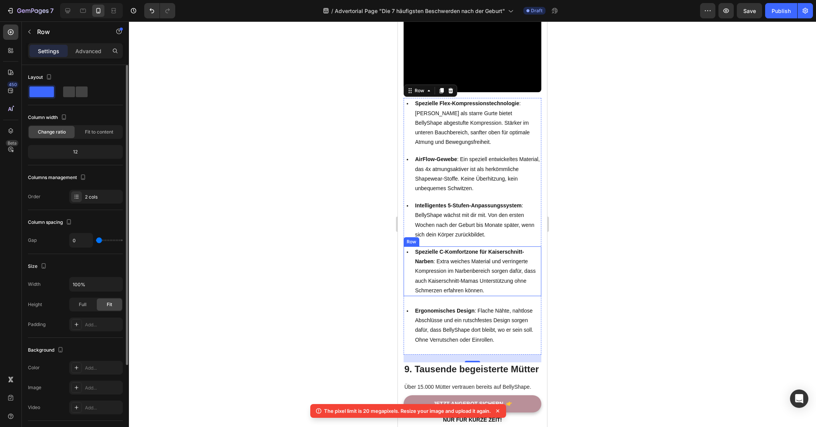
click at [96, 241] on input "range" at bounding box center [109, 240] width 27 height 2
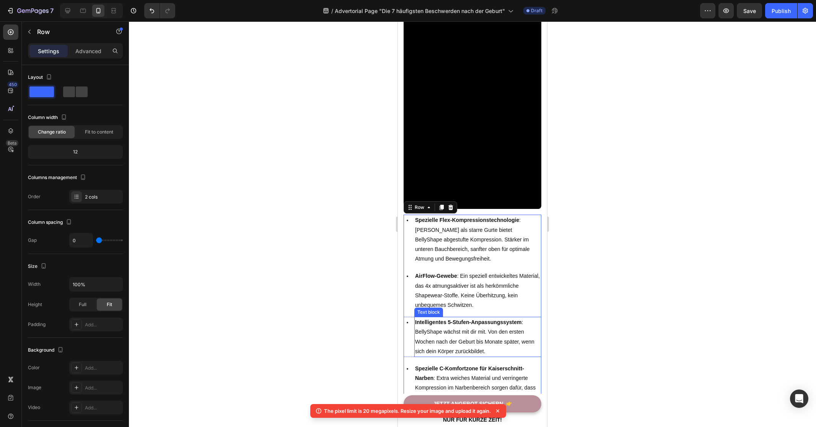
scroll to position [2697, 0]
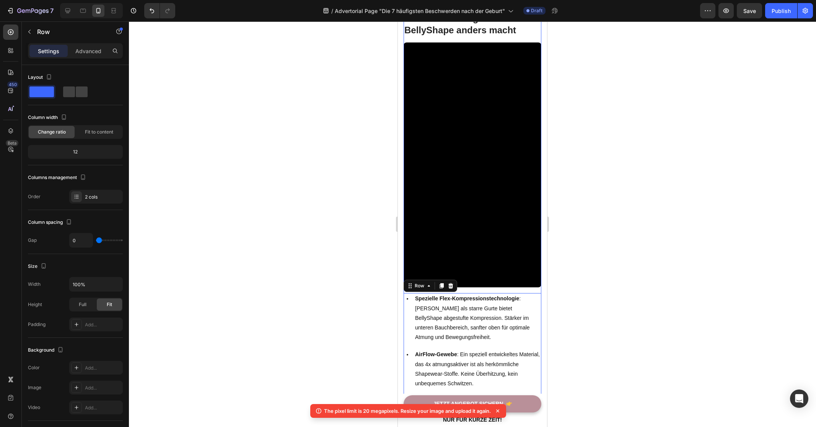
click at [644, 239] on div at bounding box center [472, 223] width 687 height 405
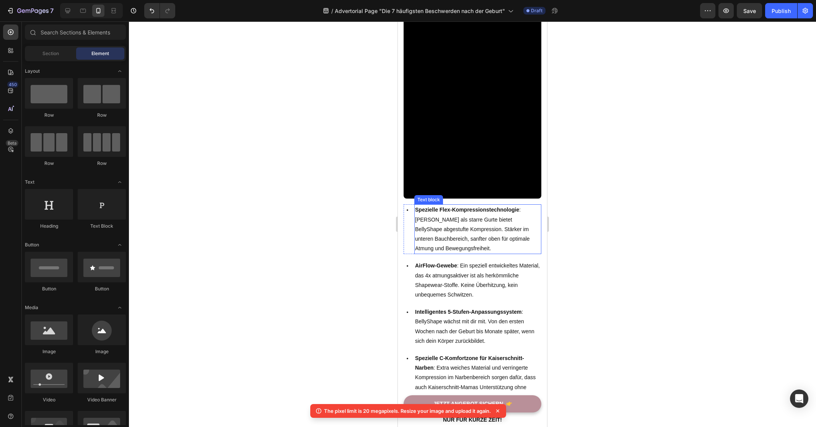
scroll to position [2456, 0]
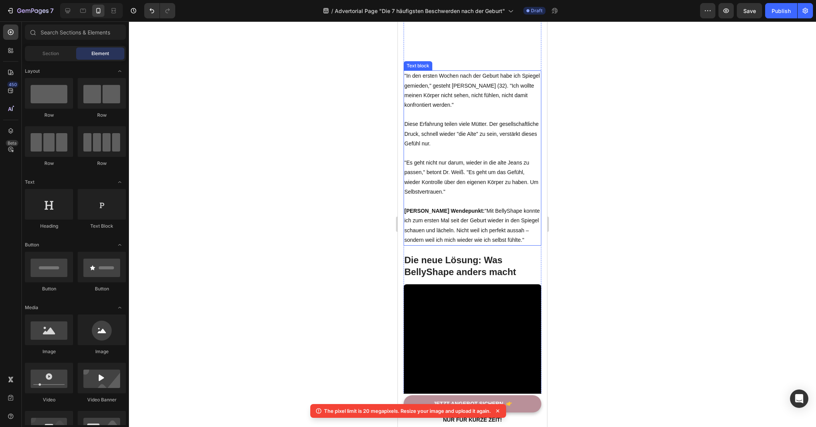
click at [464, 206] on p "Rich Text Editor. Editing area: main" at bounding box center [472, 202] width 136 height 10
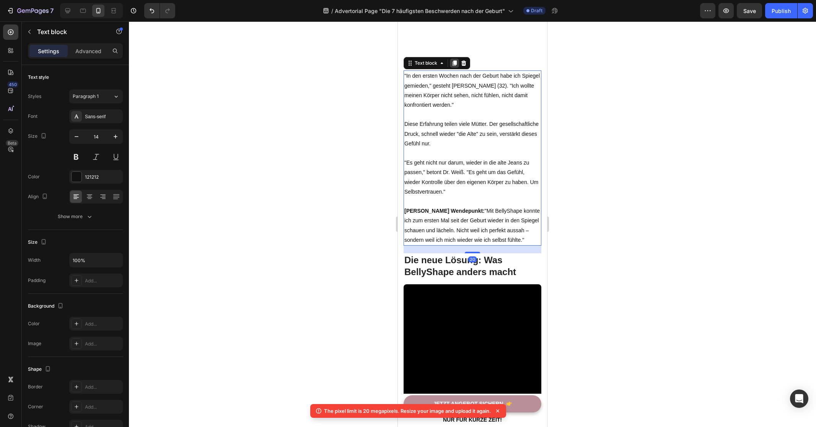
click at [454, 66] on icon at bounding box center [454, 63] width 4 height 5
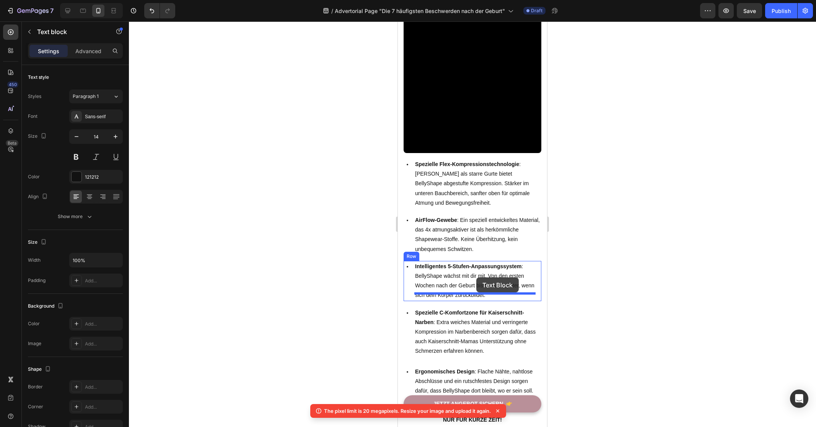
scroll to position [3177, 0]
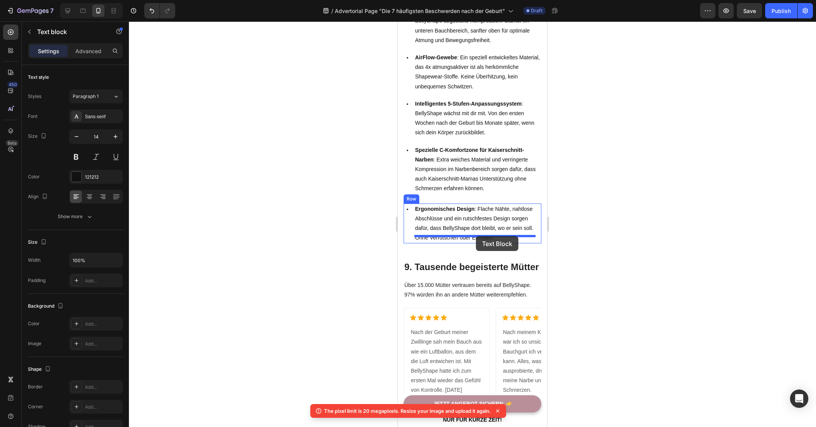
drag, startPoint x: 485, startPoint y: 37, endPoint x: 476, endPoint y: 236, distance: 199.5
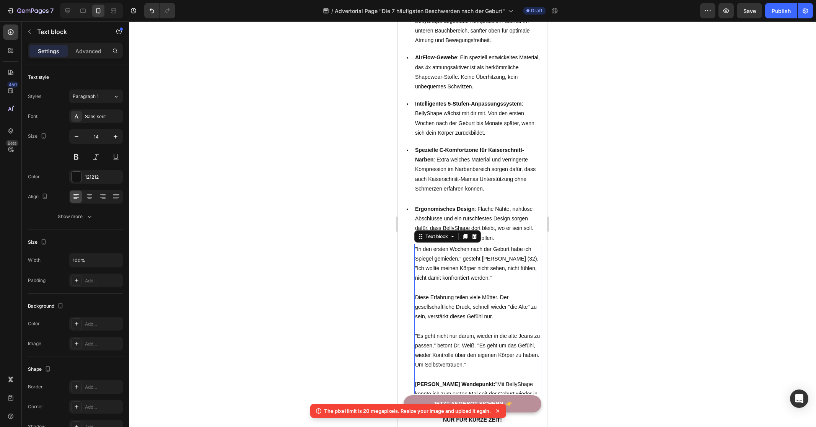
scroll to position [3004, 0]
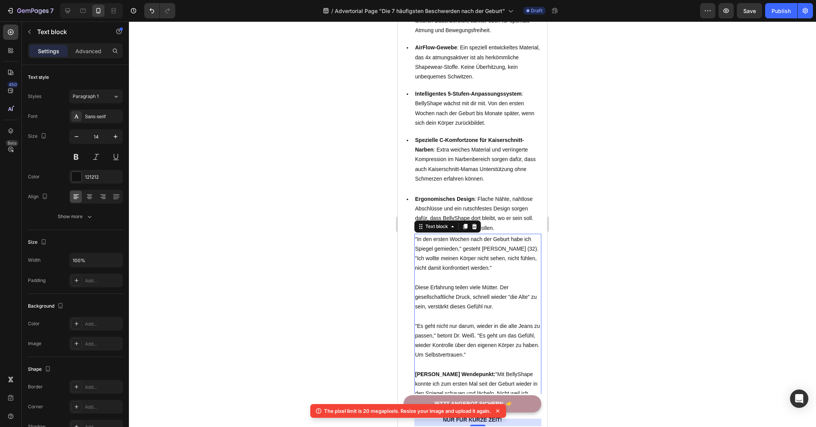
click at [481, 258] on p ""In den ersten Wochen nach der Geburt habe ich Spiegel gemieden," gesteht [PERS…" at bounding box center [477, 253] width 125 height 39
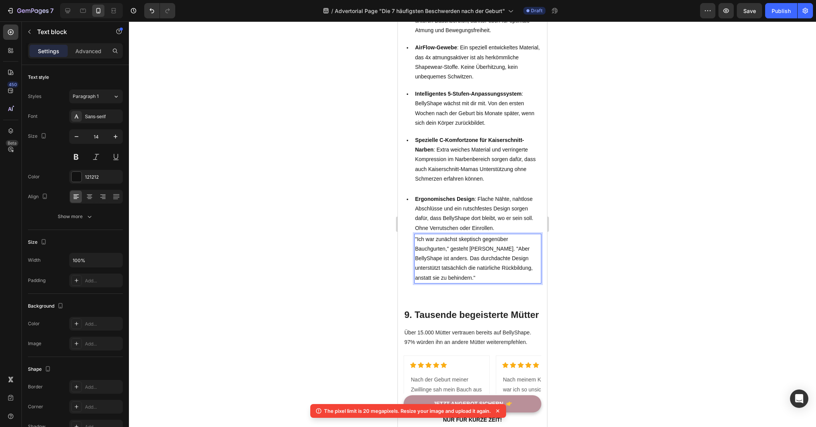
click at [626, 260] on div at bounding box center [472, 223] width 687 height 405
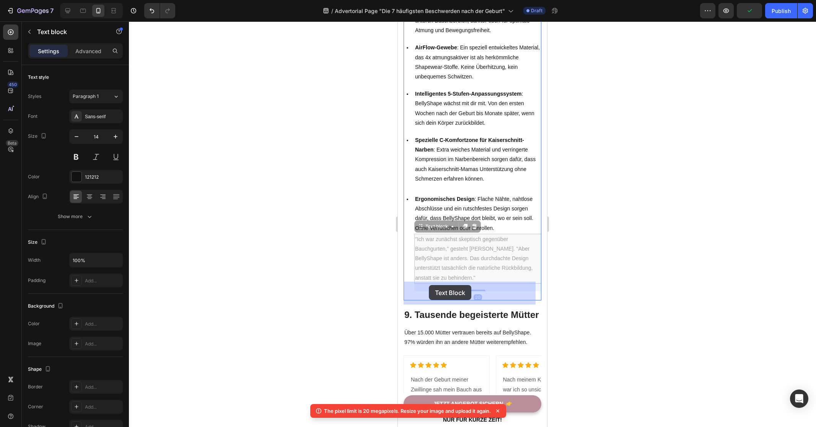
drag, startPoint x: 447, startPoint y: 247, endPoint x: 429, endPoint y: 285, distance: 42.2
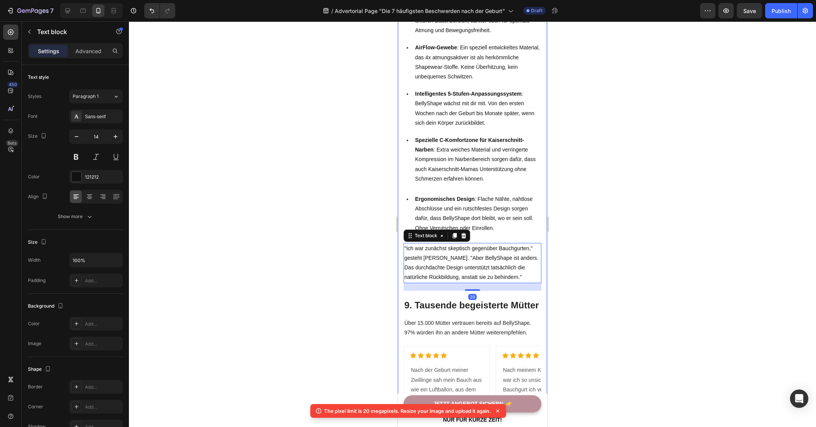
click at [330, 267] on div at bounding box center [472, 223] width 687 height 405
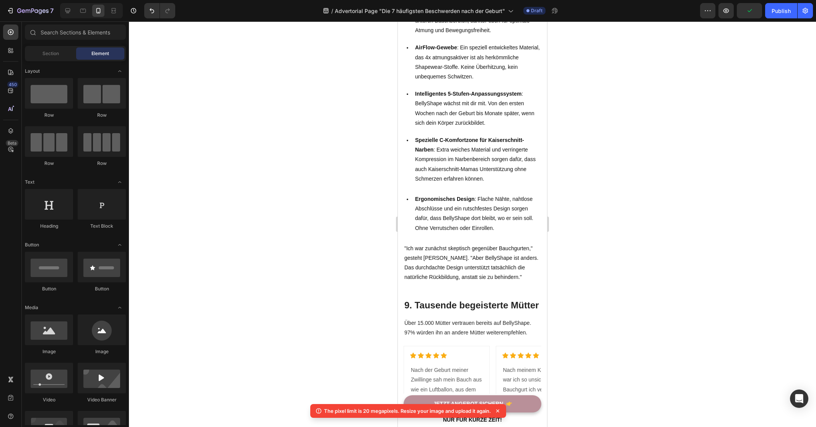
click at [462, 310] on h2 "9. Tausende begeisterte Mütter" at bounding box center [472, 304] width 138 height 13
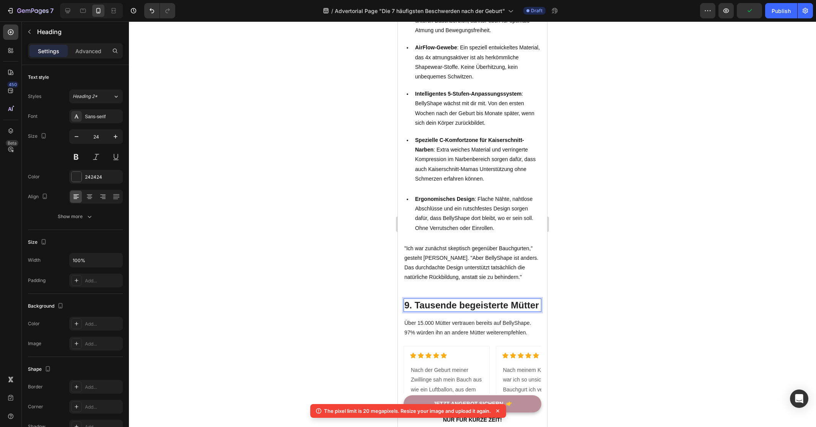
click at [462, 310] on p "9. Tausende begeisterte Mütter" at bounding box center [472, 305] width 136 height 12
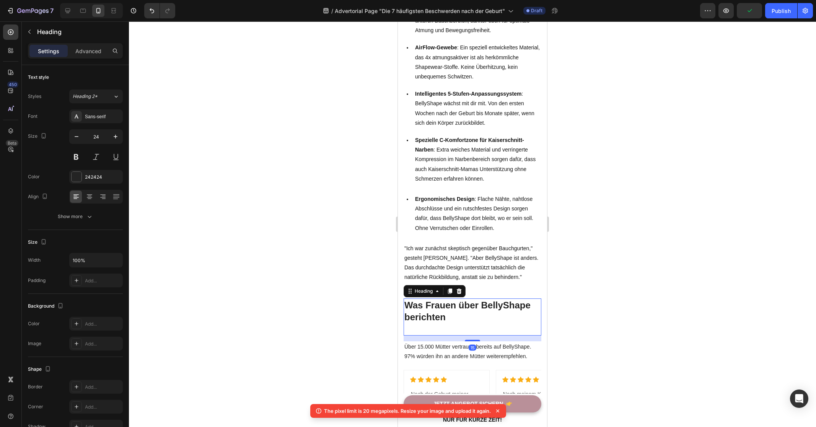
click at [641, 280] on div at bounding box center [472, 223] width 687 height 405
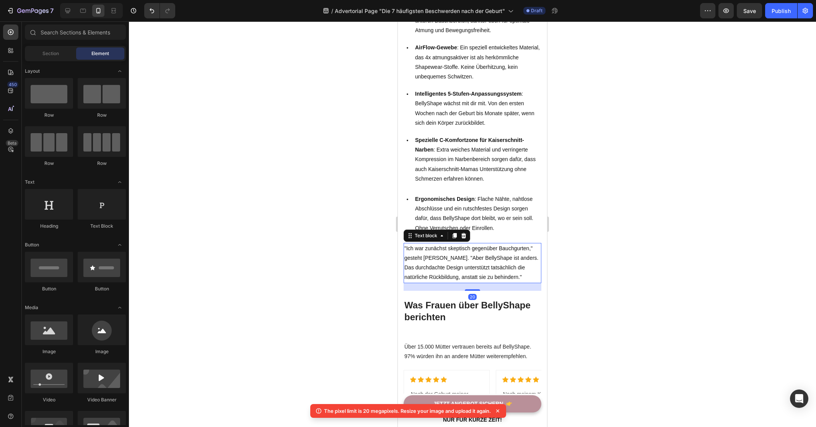
click at [487, 254] on p ""Ich war zunächst skeptisch gegenüber Bauchgurten," gesteht [PERSON_NAME]. "Abe…" at bounding box center [472, 263] width 136 height 39
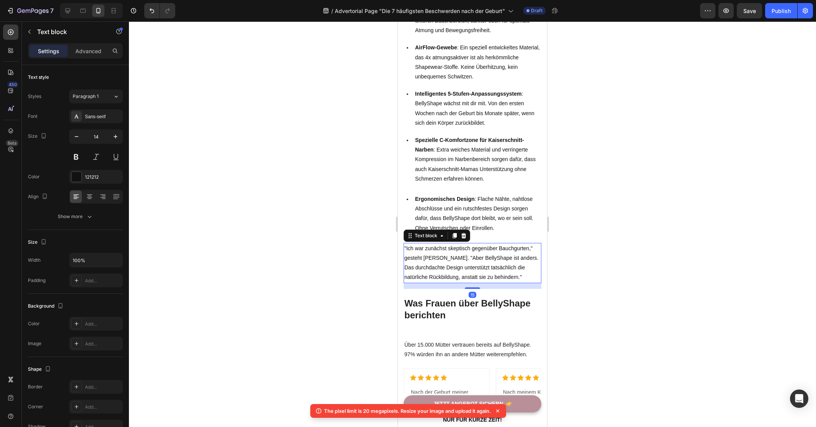
drag, startPoint x: 475, startPoint y: 291, endPoint x: 478, endPoint y: 290, distance: 3.9
click at [478, 283] on div "15" at bounding box center [472, 283] width 138 height 0
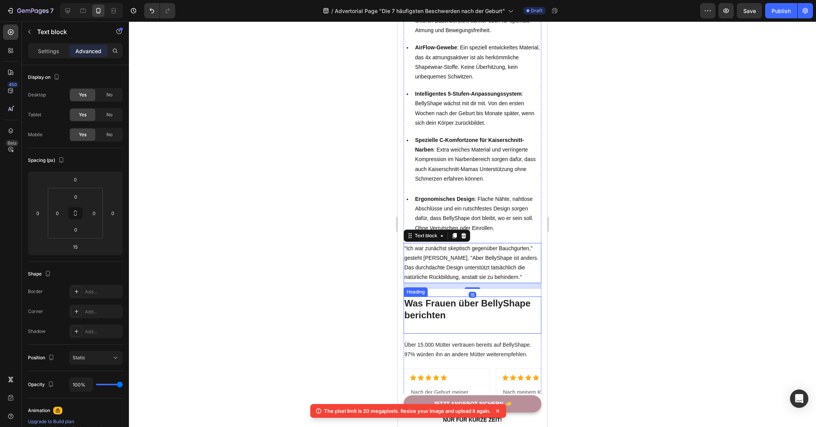
click at [484, 307] on p "Was Frauen über BellyShape berichten" at bounding box center [472, 315] width 136 height 36
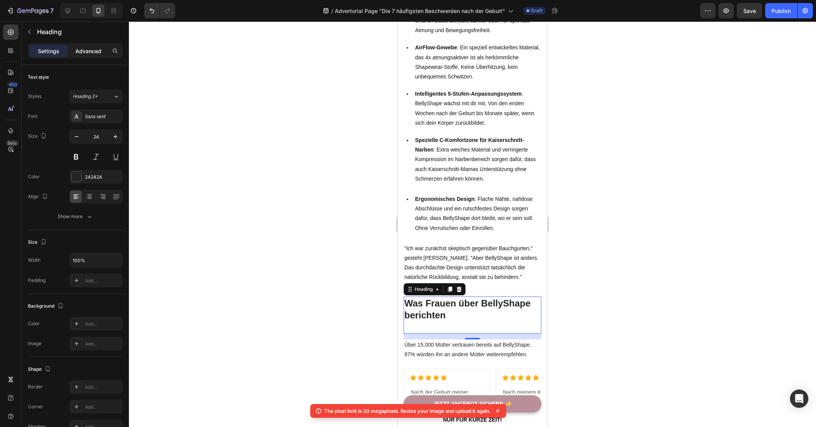
click at [86, 49] on p "Advanced" at bounding box center [88, 51] width 26 height 8
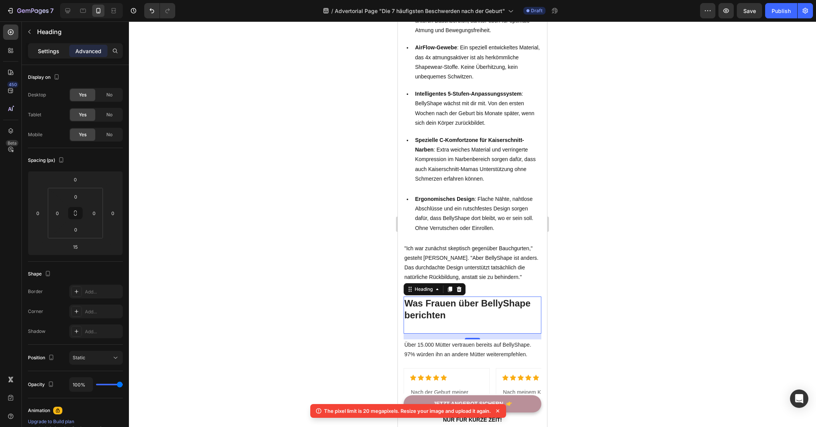
click at [47, 49] on p "Settings" at bounding box center [48, 51] width 21 height 8
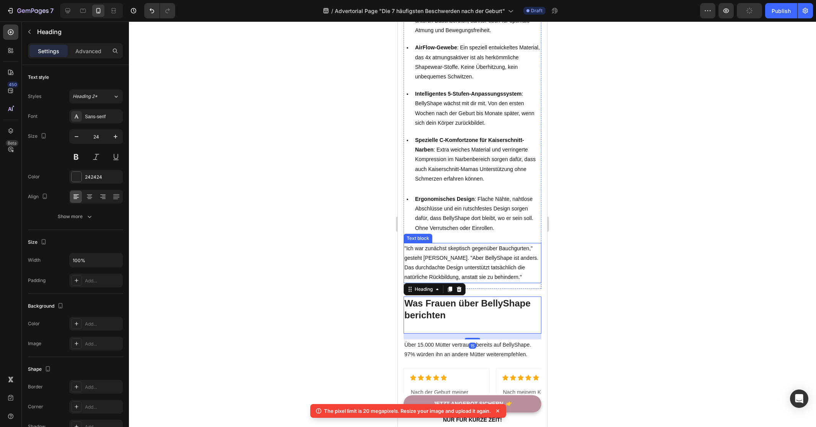
click at [667, 273] on div at bounding box center [472, 223] width 687 height 405
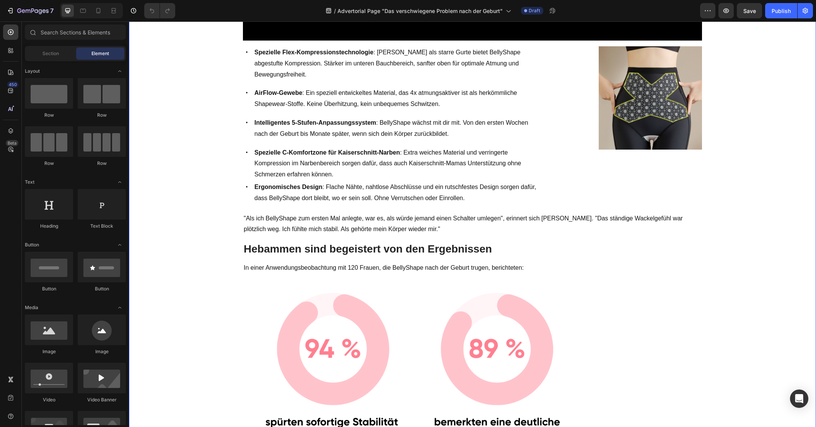
scroll to position [1150, 0]
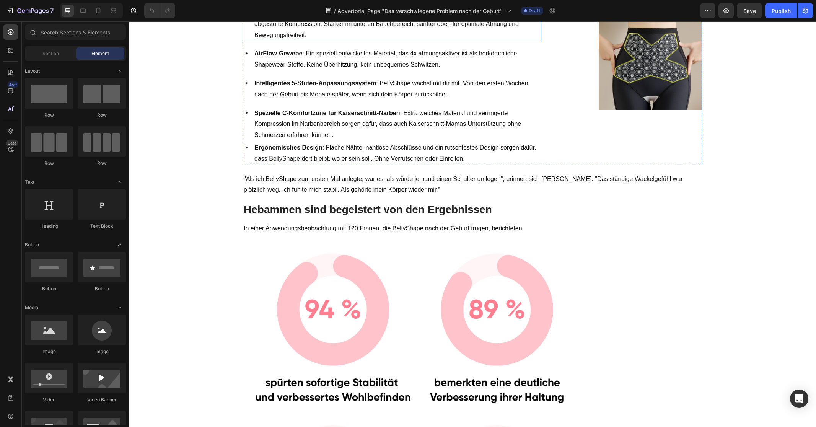
click at [243, 41] on div "Icon" at bounding box center [247, 24] width 8 height 34
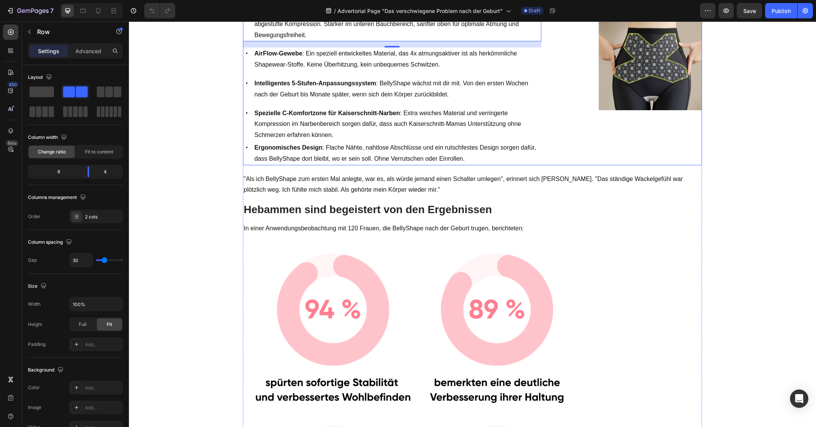
click at [609, 165] on div "Image" at bounding box center [627, 86] width 149 height 158
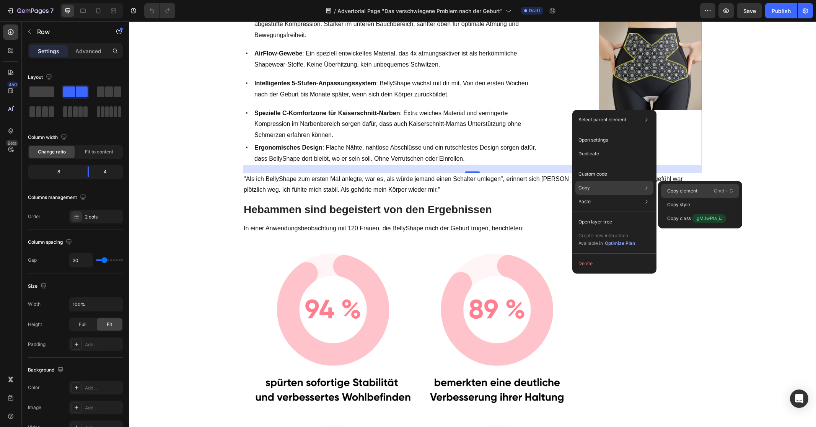
click at [700, 198] on div "Copy element Cmd + C" at bounding box center [700, 205] width 78 height 14
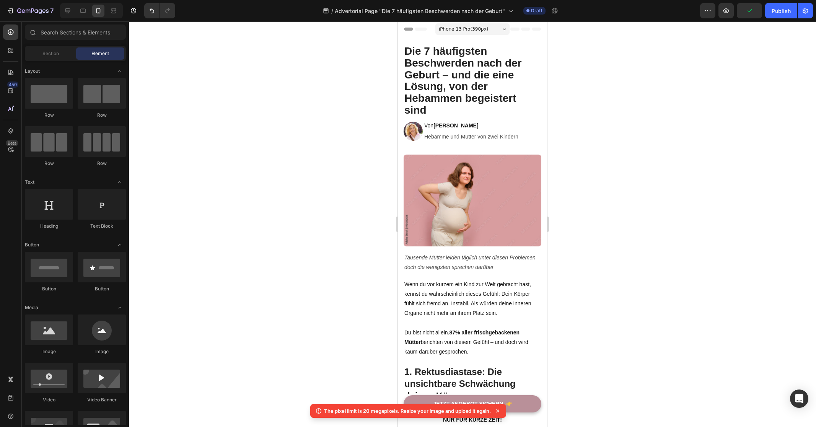
scroll to position [3004, 0]
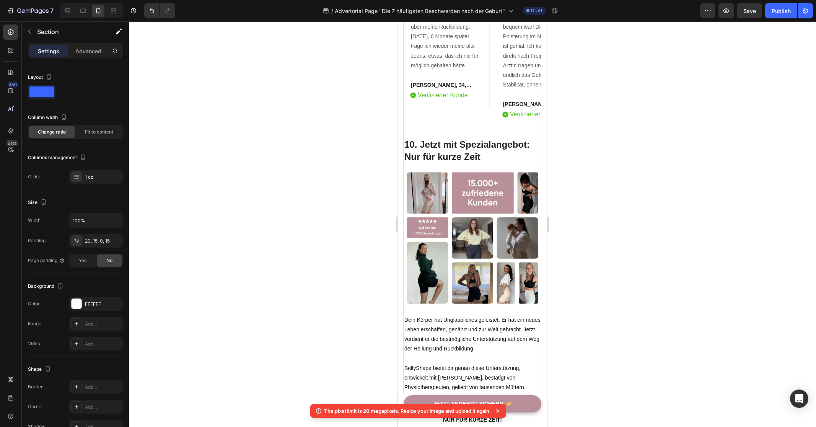
scroll to position [3126, 0]
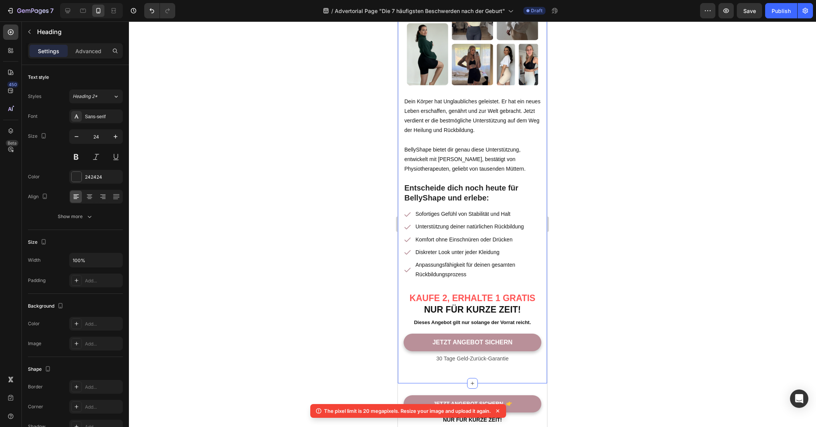
click at [322, 250] on div at bounding box center [472, 223] width 687 height 405
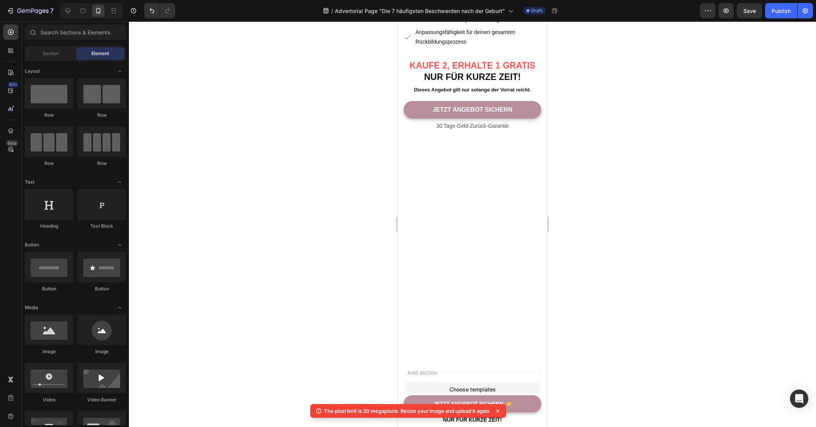
scroll to position [3429, 0]
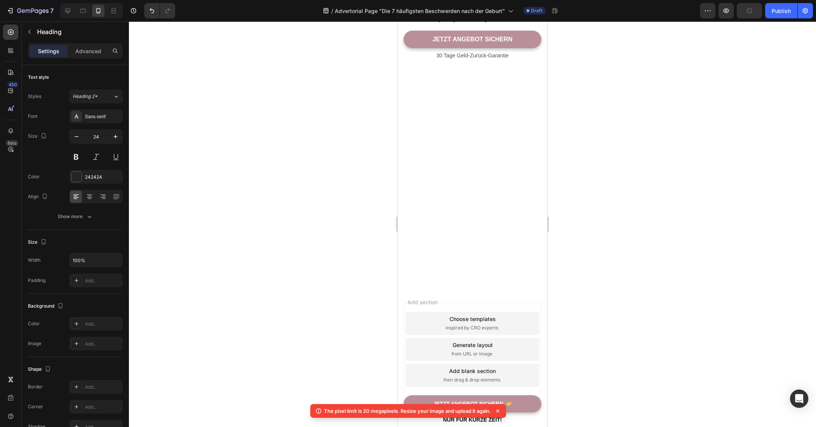
click at [292, 236] on div at bounding box center [472, 223] width 687 height 405
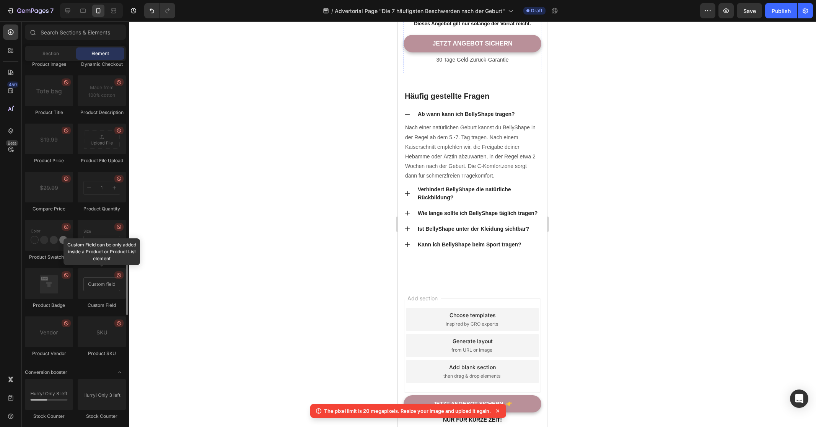
scroll to position [1424, 0]
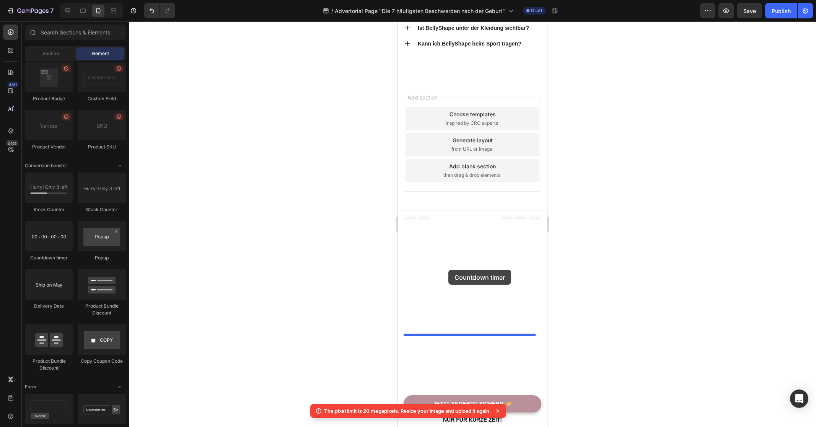
drag, startPoint x: 448, startPoint y: 255, endPoint x: 448, endPoint y: 269, distance: 13.8
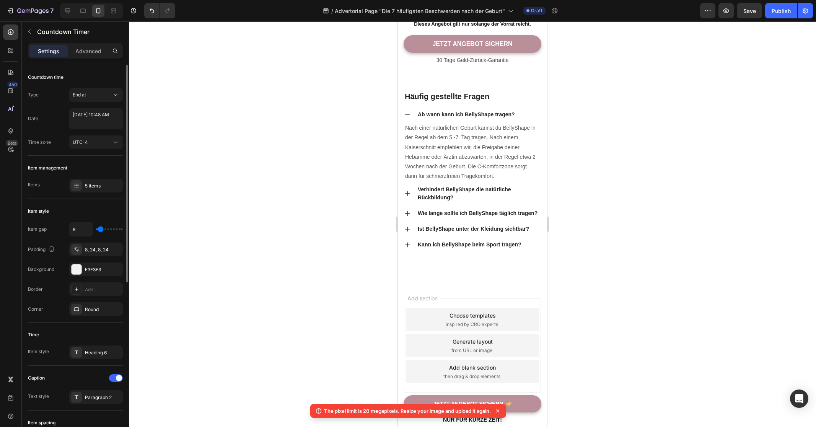
type input "13"
type input "7"
type input "4"
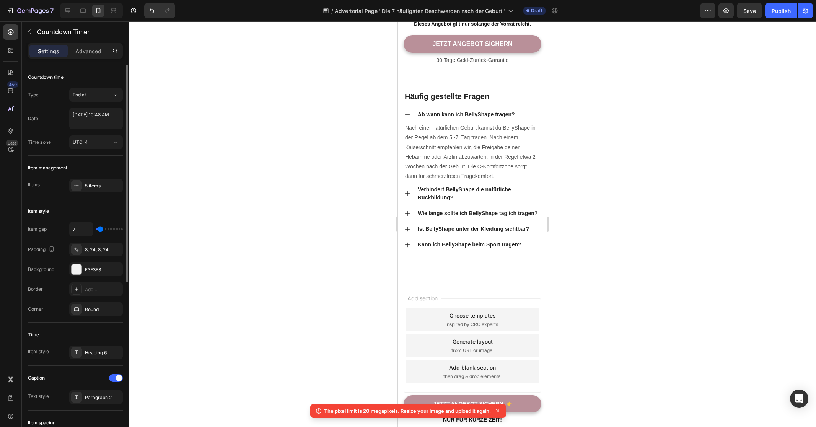
type input "4"
type input "2"
type input "0"
drag, startPoint x: 101, startPoint y: 230, endPoint x: 94, endPoint y: 230, distance: 7.6
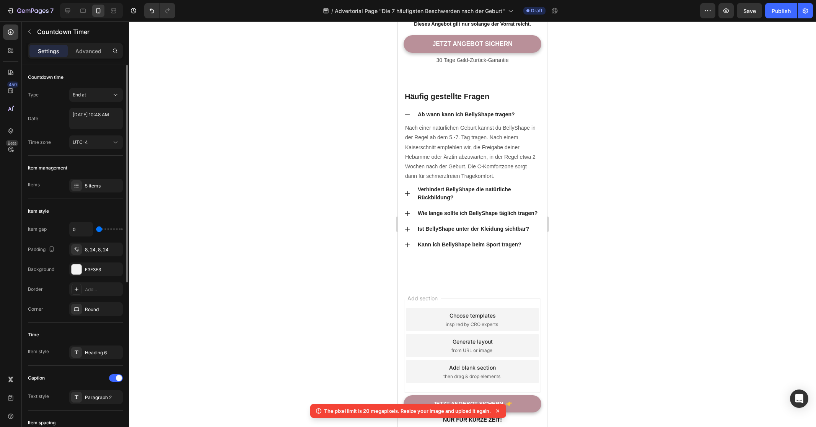
type input "0"
click at [96, 230] on input "range" at bounding box center [109, 229] width 27 height 2
click at [110, 94] on div "End at" at bounding box center [92, 94] width 39 height 7
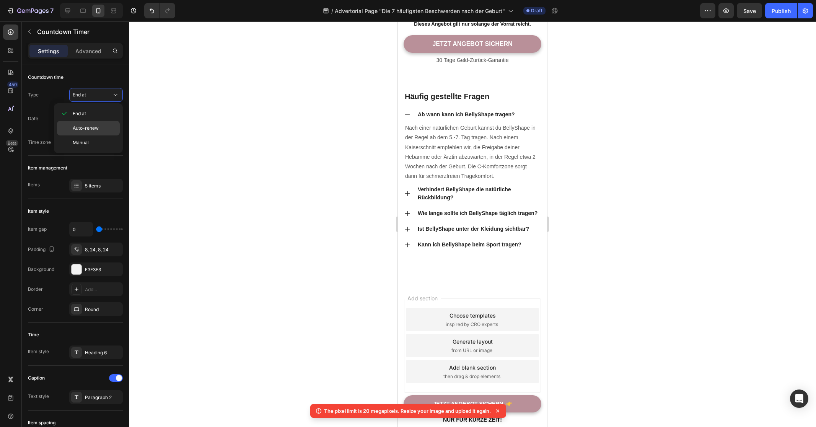
click at [91, 127] on span "Auto-renew" at bounding box center [86, 128] width 26 height 7
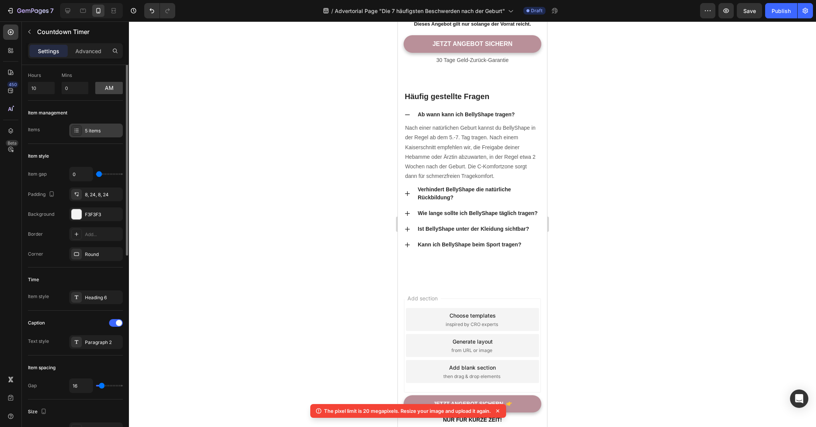
scroll to position [0, 0]
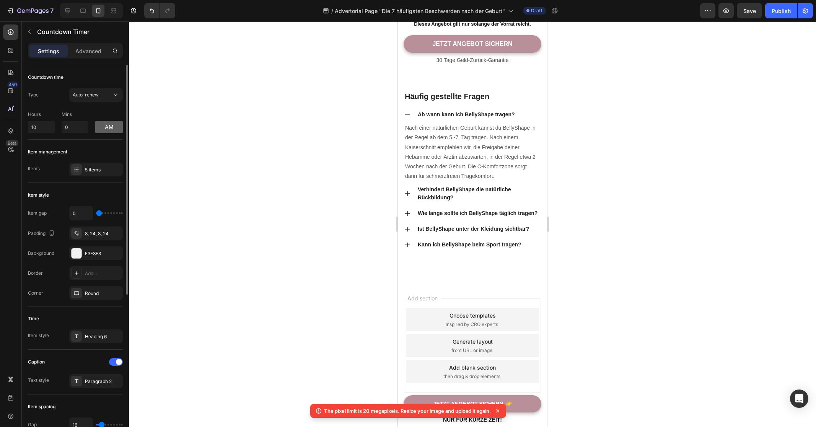
click at [111, 127] on button "am" at bounding box center [109, 127] width 28 height 12
click at [111, 127] on button "pm" at bounding box center [109, 127] width 28 height 12
click at [111, 127] on button "am" at bounding box center [109, 127] width 28 height 12
click at [111, 127] on button "pm" at bounding box center [109, 127] width 28 height 12
click at [111, 127] on button "am" at bounding box center [109, 127] width 28 height 12
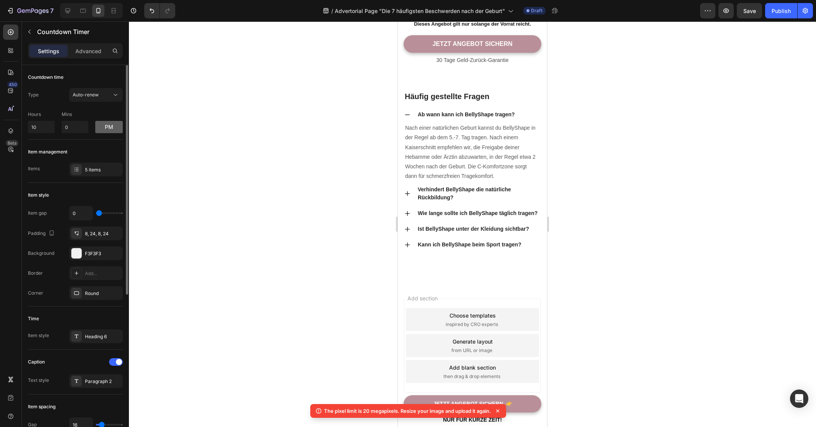
click at [111, 127] on button "pm" at bounding box center [109, 127] width 28 height 12
click at [111, 127] on button "am" at bounding box center [109, 127] width 28 height 12
click at [98, 39] on div "Countdown Timer" at bounding box center [71, 32] width 99 height 20
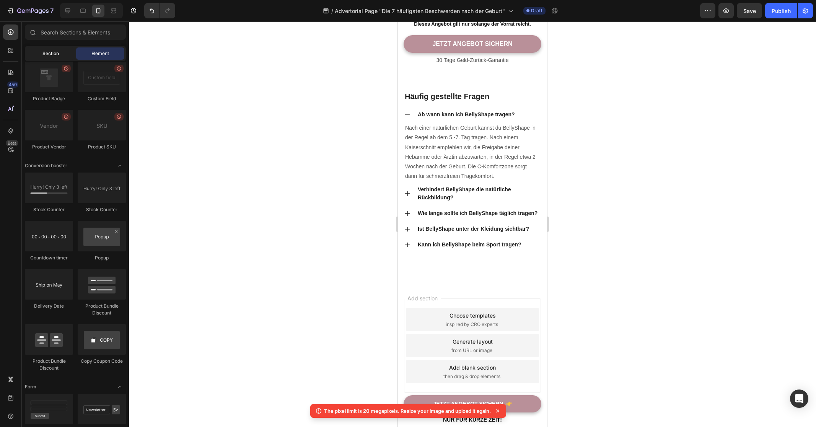
click at [60, 50] on div "Section" at bounding box center [50, 53] width 48 height 12
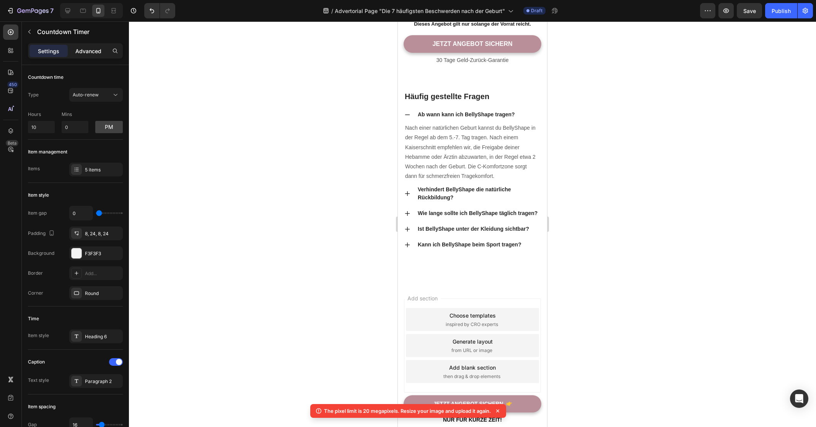
click at [89, 49] on p "Advanced" at bounding box center [88, 51] width 26 height 8
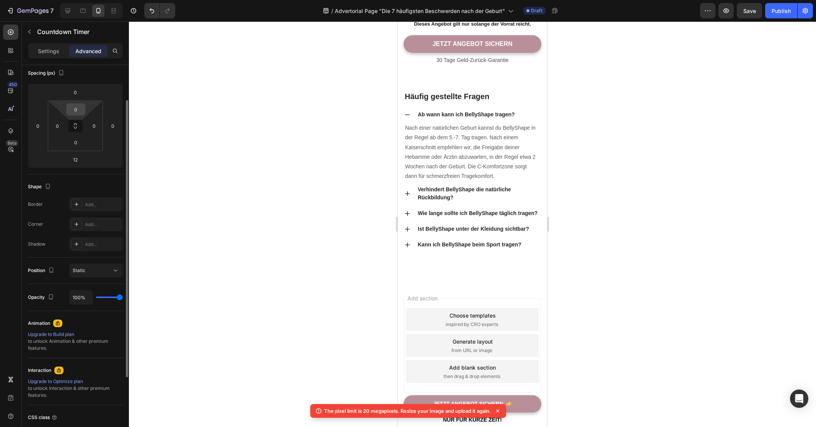
scroll to position [71, 0]
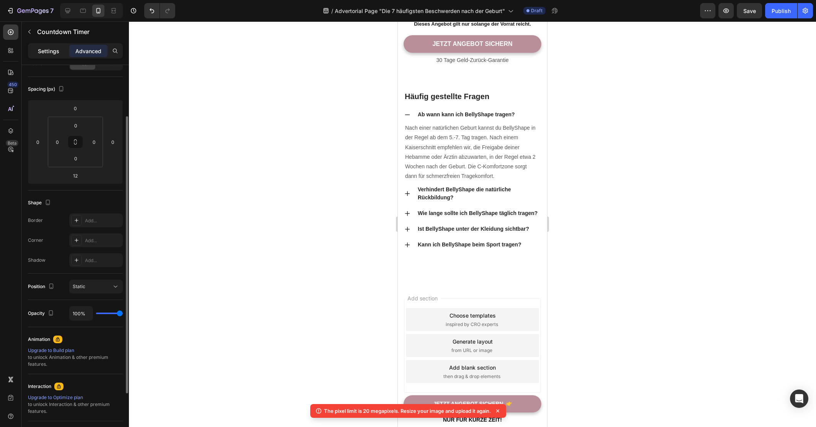
click at [52, 55] on div "Settings" at bounding box center [48, 51] width 38 height 12
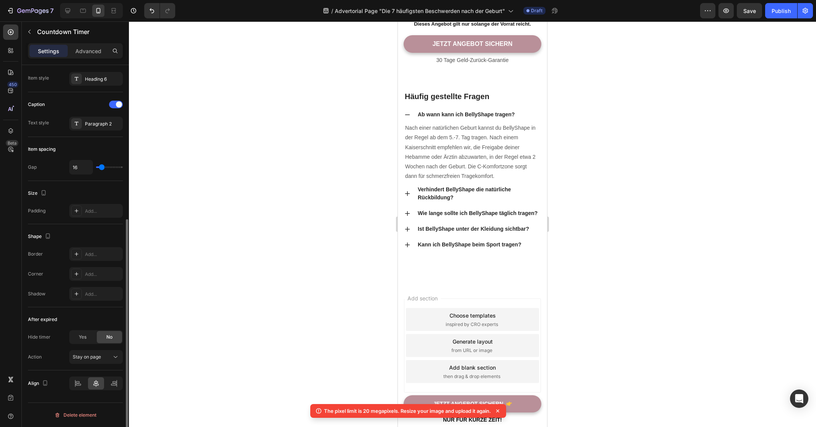
scroll to position [215, 0]
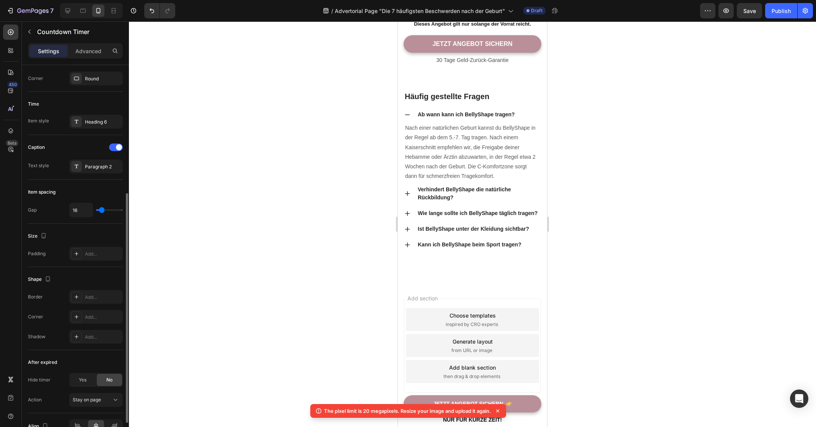
type input "21"
type input "19"
type input "17"
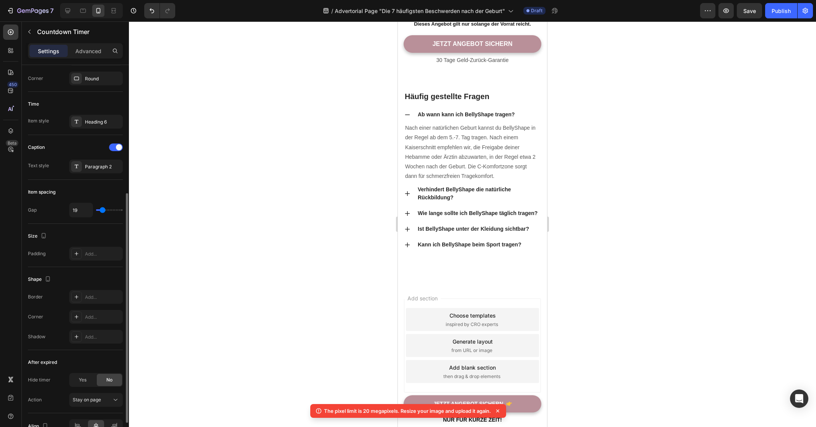
type input "17"
type input "7"
type input "0"
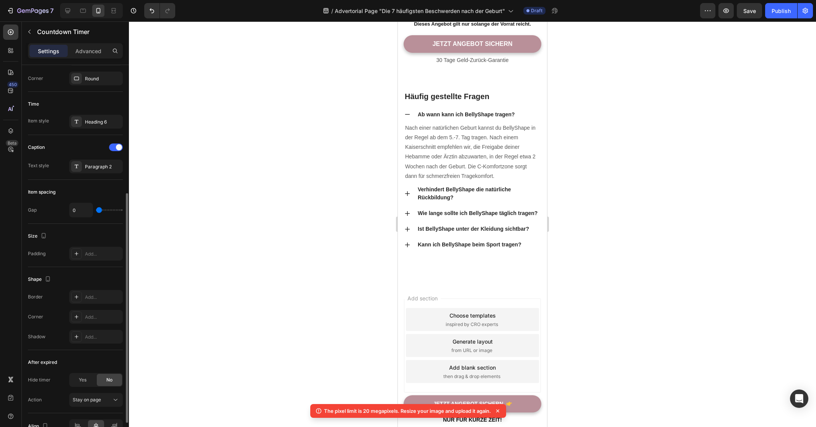
type input "16"
type input "18"
type input "20"
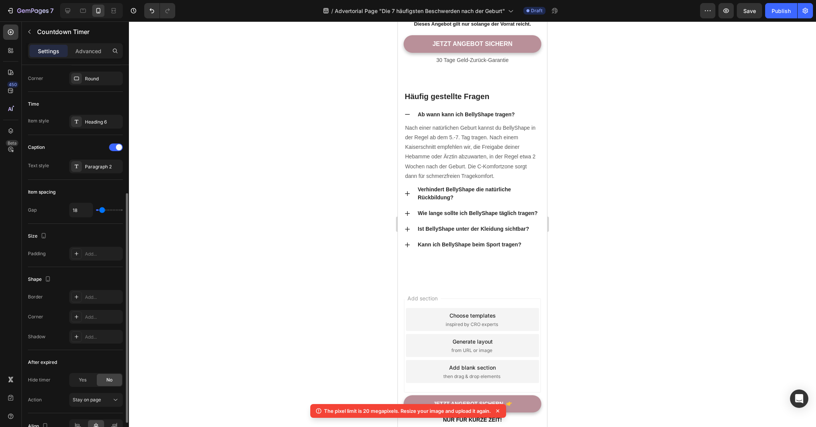
type input "20"
type input "22"
type input "23"
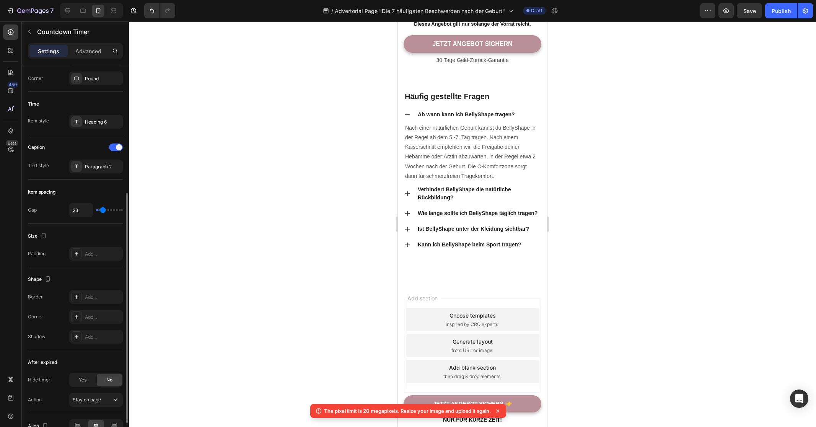
type input "31"
type input "37"
type input "38"
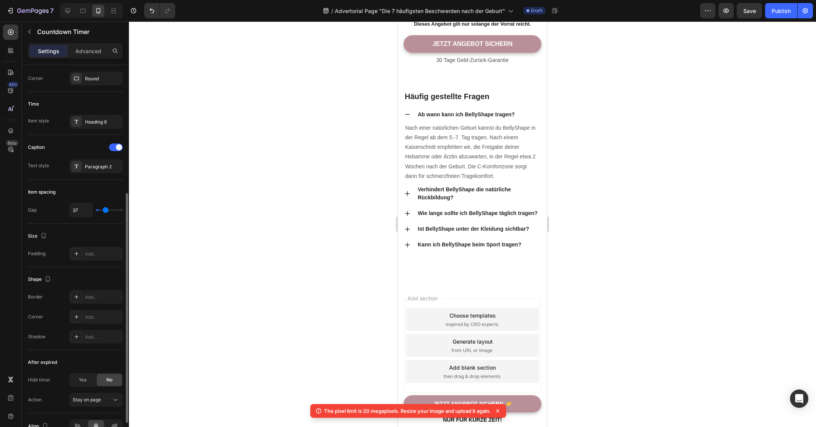
type input "38"
type input "40"
type input "56"
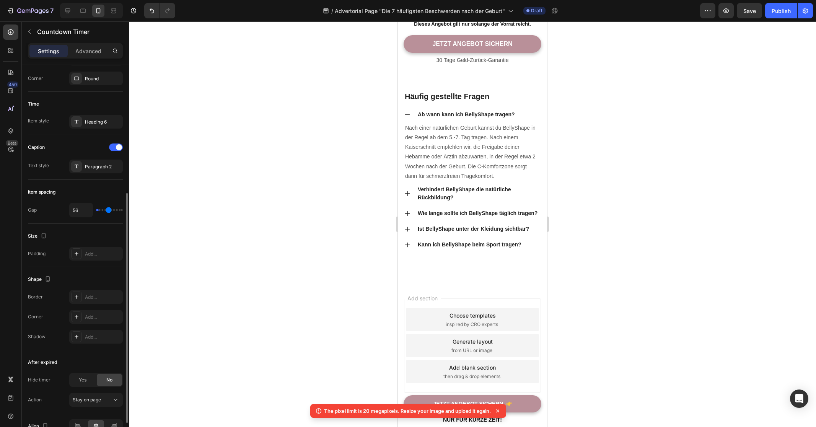
type input "59"
type input "72"
type input "91"
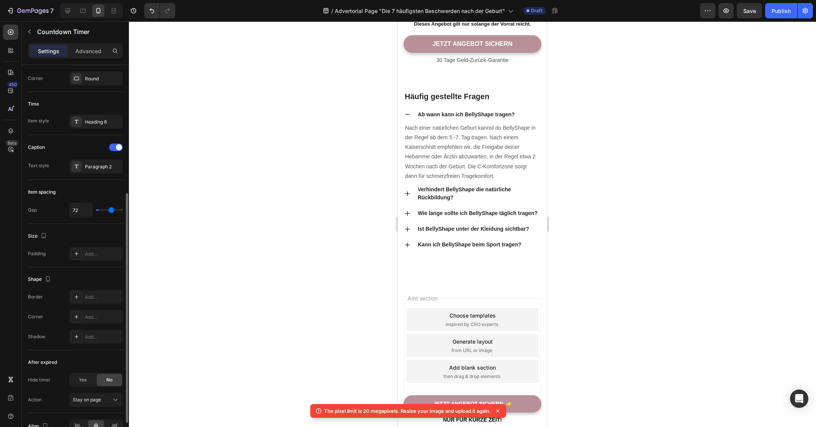
type input "91"
type input "98"
type input "104"
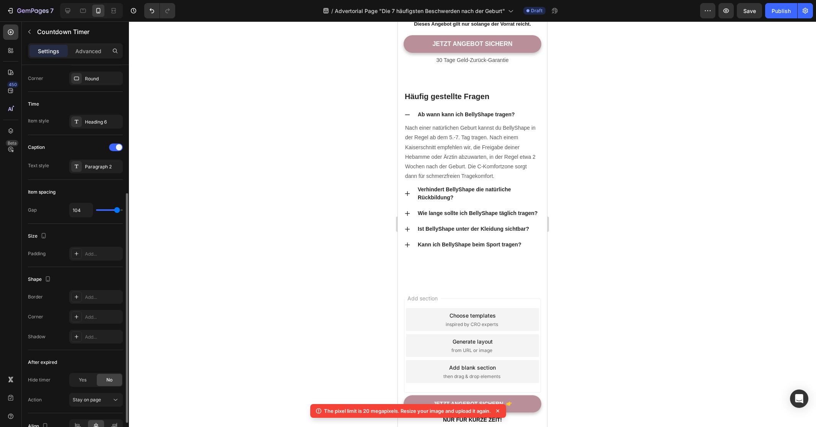
type input "107"
type input "108"
type input "0"
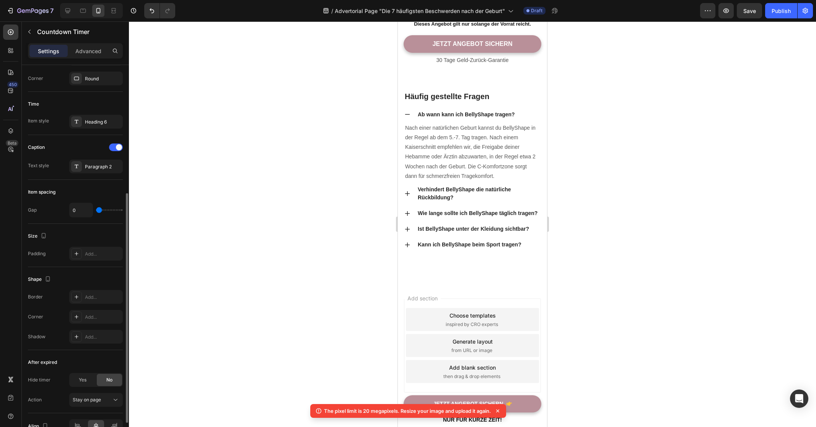
drag, startPoint x: 103, startPoint y: 211, endPoint x: 18, endPoint y: 217, distance: 85.5
type input "0"
click at [96, 211] on input "range" at bounding box center [109, 210] width 27 height 2
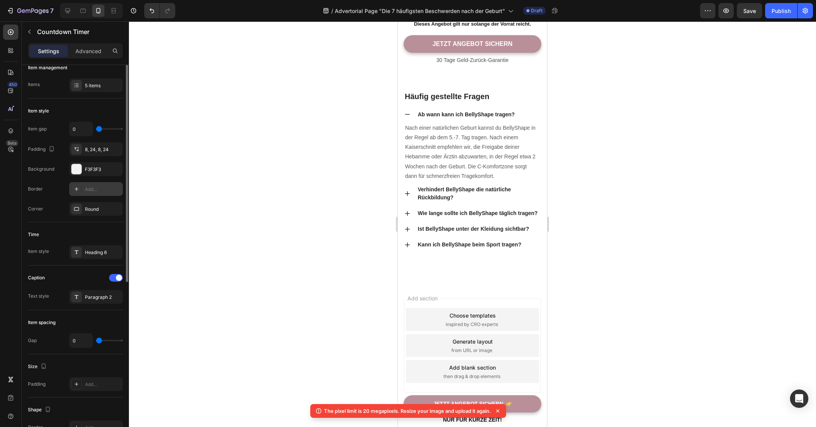
scroll to position [45, 0]
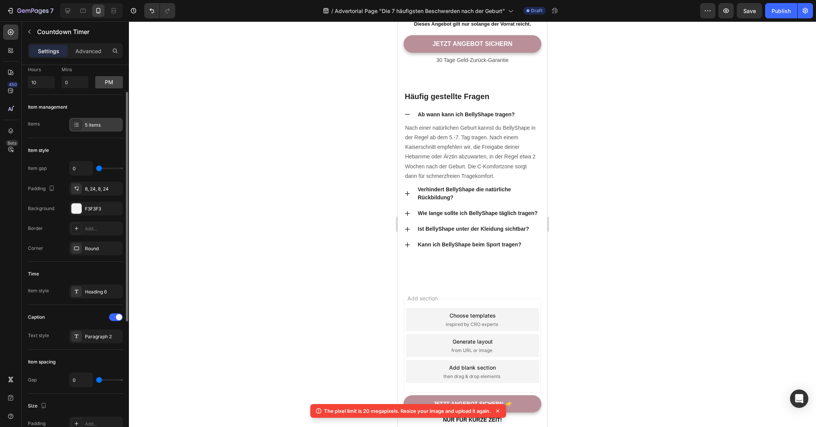
click at [97, 129] on div "5 items" at bounding box center [96, 125] width 54 height 14
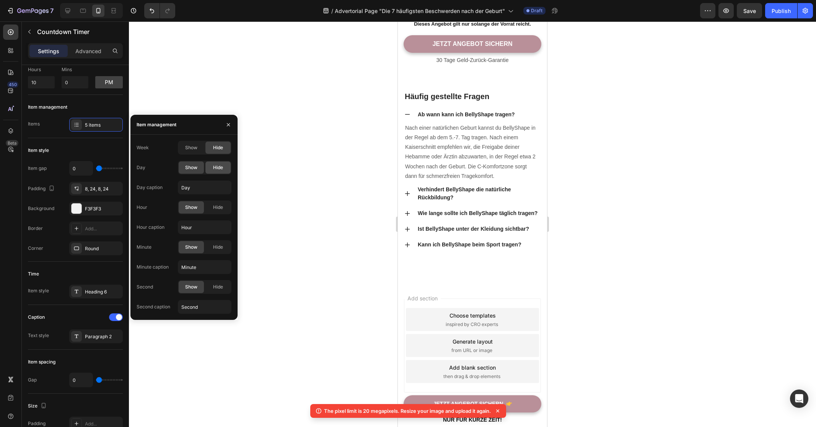
click at [213, 166] on span "Hide" at bounding box center [218, 167] width 10 height 7
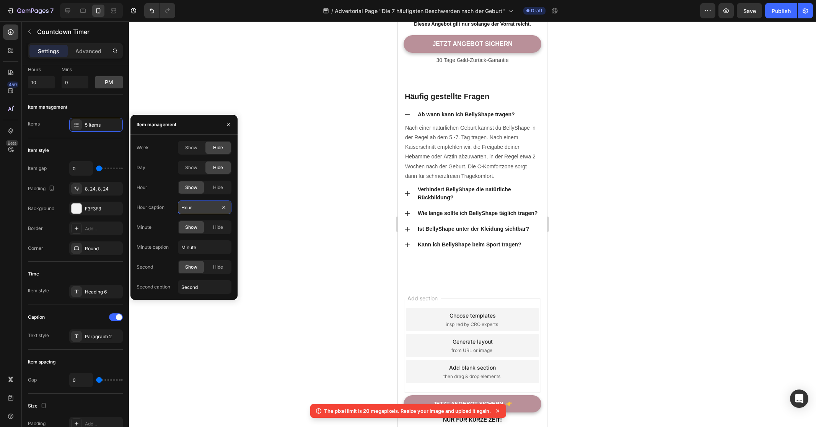
click at [206, 210] on input "Hour" at bounding box center [205, 207] width 54 height 14
type input "Stunden"
click at [206, 243] on input "Minute" at bounding box center [205, 247] width 54 height 14
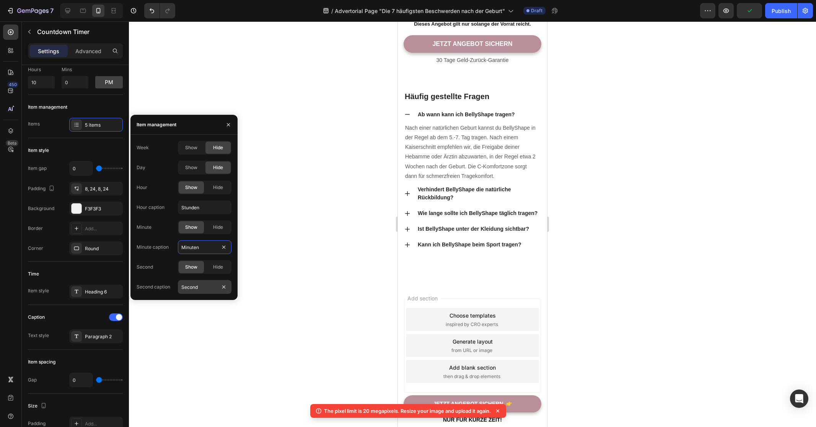
type input "Minuten"
click at [212, 287] on input "Second" at bounding box center [205, 287] width 54 height 14
type input "Sekunden"
click at [75, 149] on div "Item style" at bounding box center [75, 150] width 95 height 12
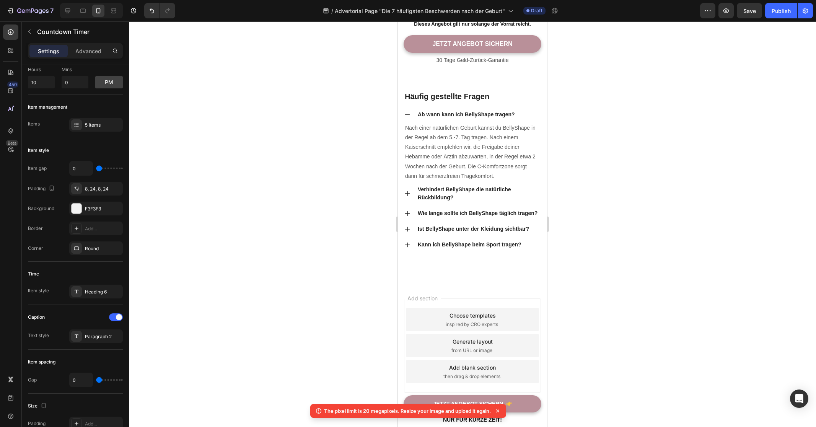
click at [584, 268] on div at bounding box center [472, 223] width 687 height 405
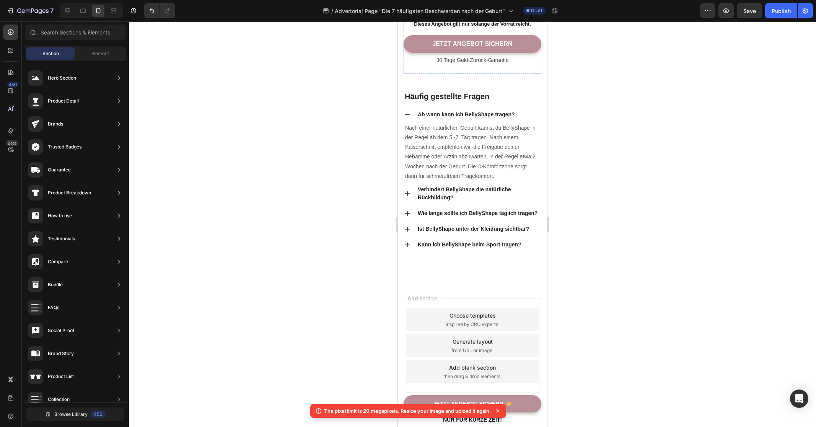
scroll to position [3698, 0]
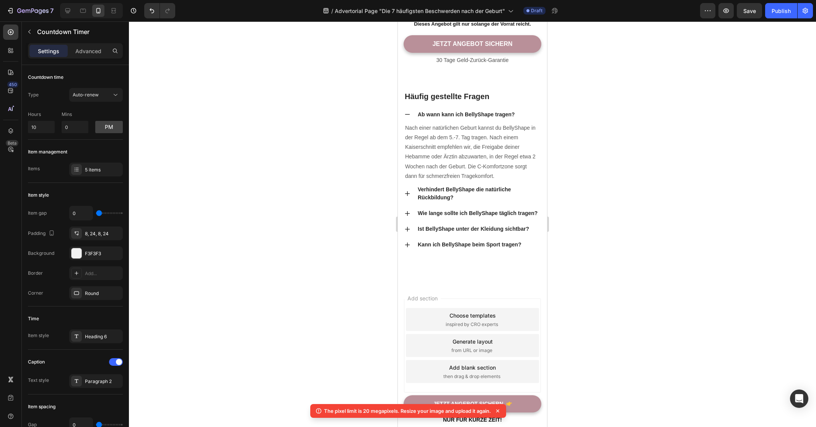
click at [335, 270] on div at bounding box center [472, 223] width 687 height 405
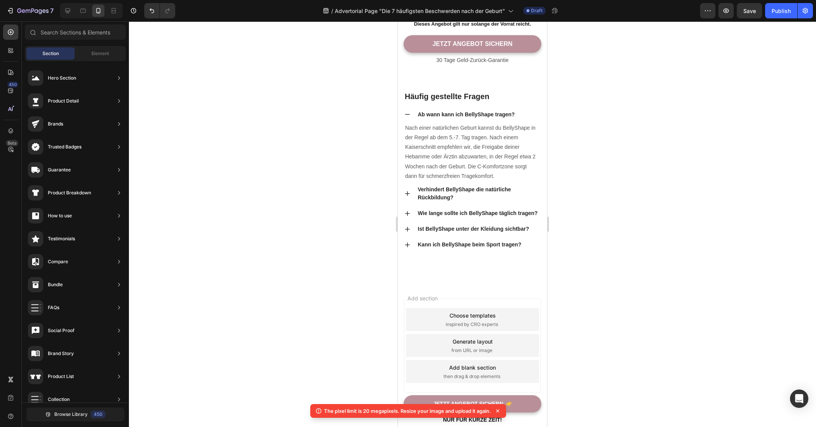
click at [47, 49] on div "Section" at bounding box center [50, 53] width 48 height 12
click at [98, 55] on span "Element" at bounding box center [100, 53] width 18 height 7
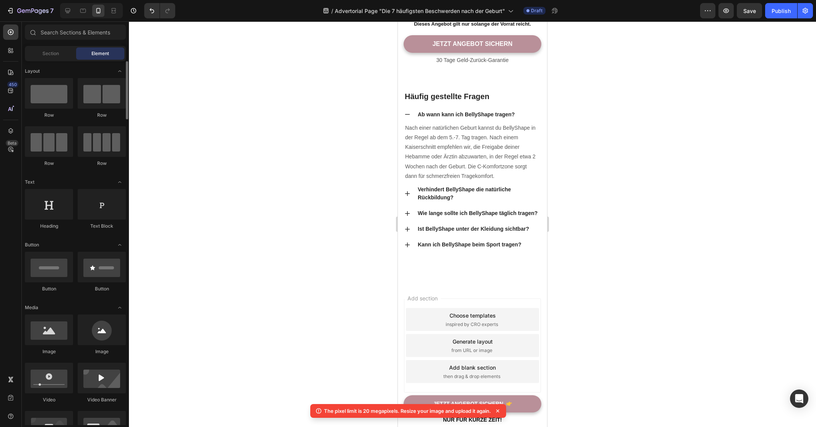
scroll to position [5, 0]
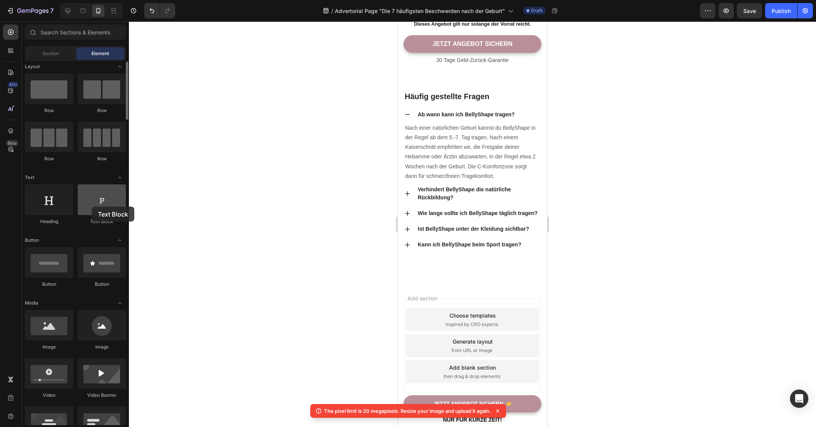
drag, startPoint x: 96, startPoint y: 205, endPoint x: 91, endPoint y: 206, distance: 4.4
click at [91, 206] on div at bounding box center [102, 199] width 48 height 31
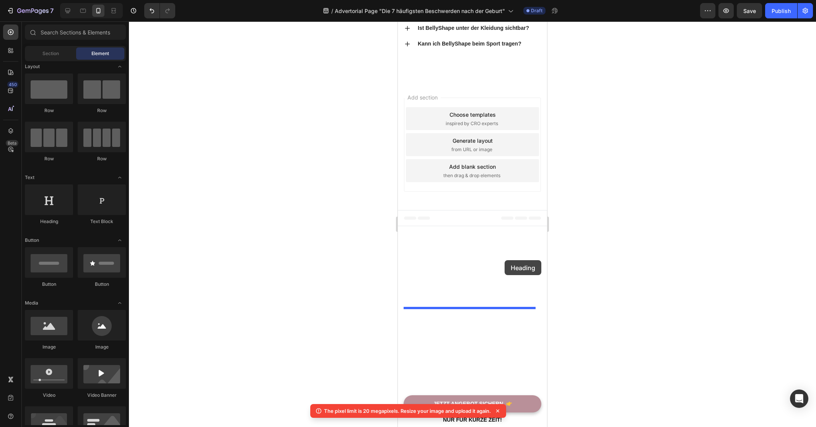
drag, startPoint x: 448, startPoint y: 219, endPoint x: 504, endPoint y: 260, distance: 69.5
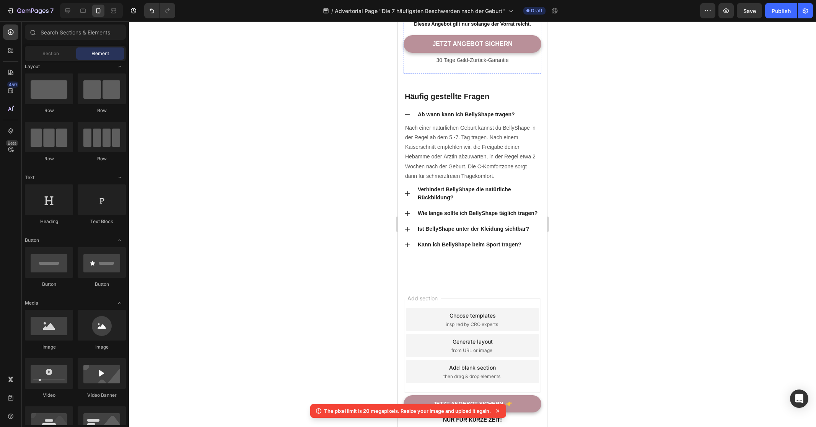
scroll to position [3713, 0]
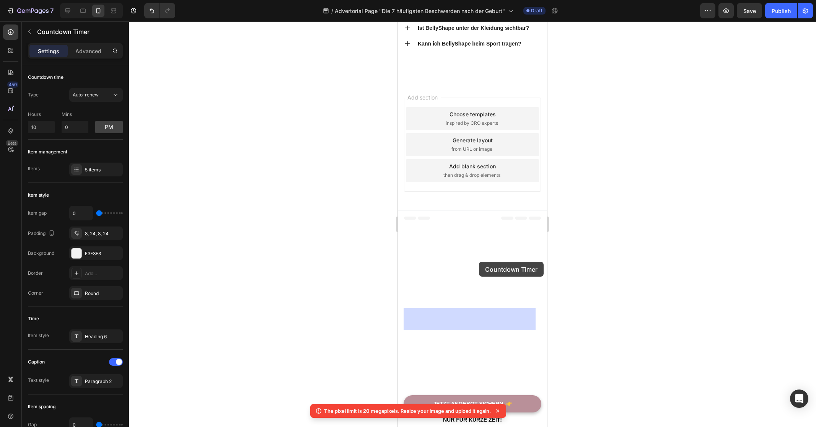
drag, startPoint x: 485, startPoint y: 256, endPoint x: 479, endPoint y: 262, distance: 8.4
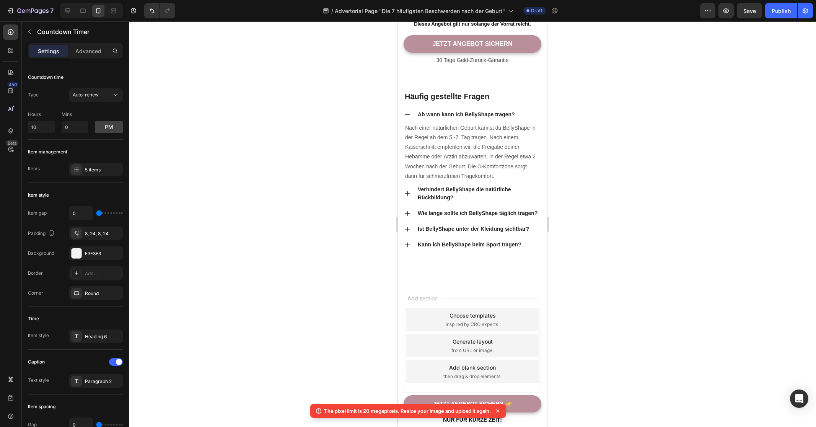
click at [336, 275] on div at bounding box center [472, 223] width 687 height 405
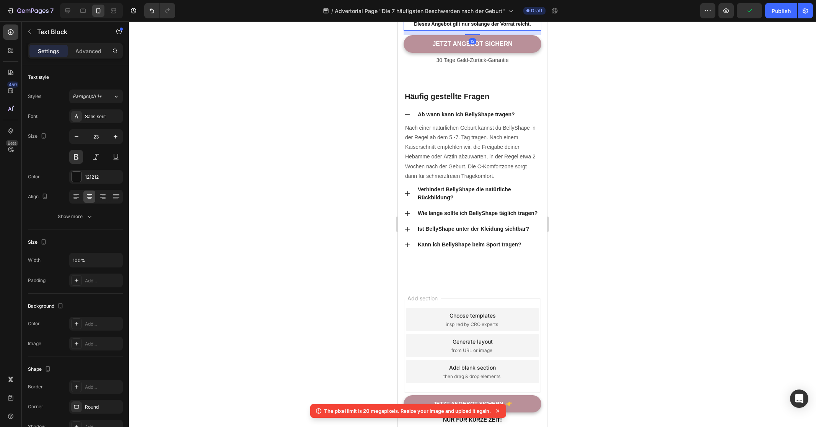
click at [492, 17] on p "NUR FÜR KURZE ZEIT!" at bounding box center [472, 11] width 136 height 11
drag, startPoint x: 145, startPoint y: 265, endPoint x: 592, endPoint y: 285, distance: 447.9
click at [592, 285] on div at bounding box center [472, 223] width 687 height 405
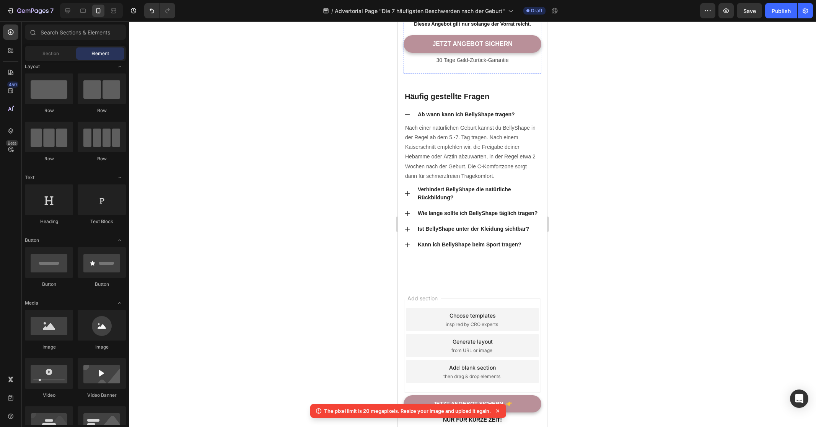
scroll to position [3752, 0]
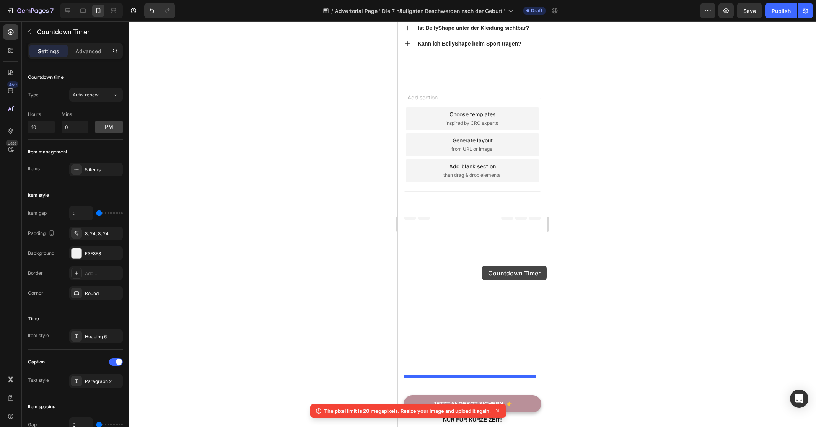
drag, startPoint x: 488, startPoint y: 217, endPoint x: 482, endPoint y: 265, distance: 48.6
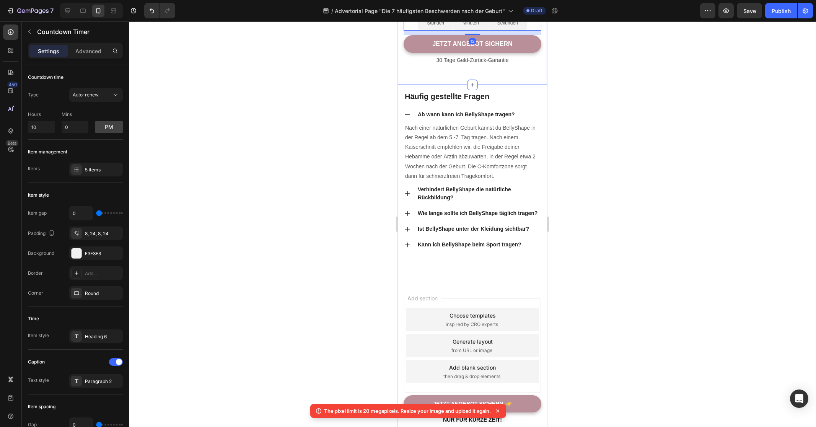
click at [616, 259] on div at bounding box center [472, 223] width 687 height 405
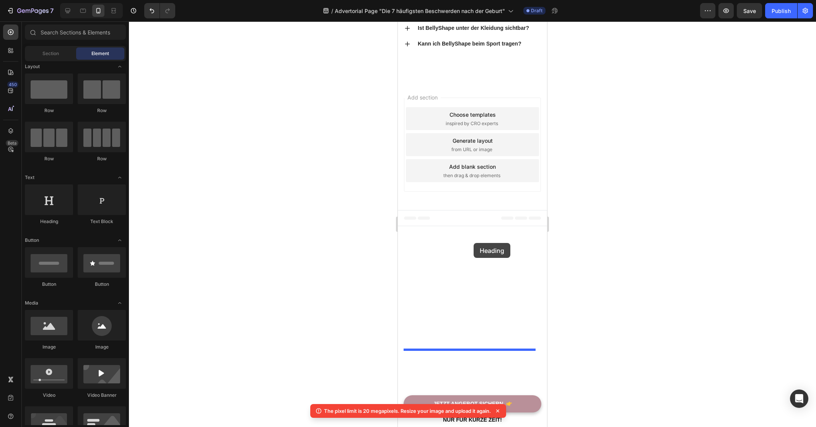
drag, startPoint x: 449, startPoint y: 223, endPoint x: 473, endPoint y: 243, distance: 31.2
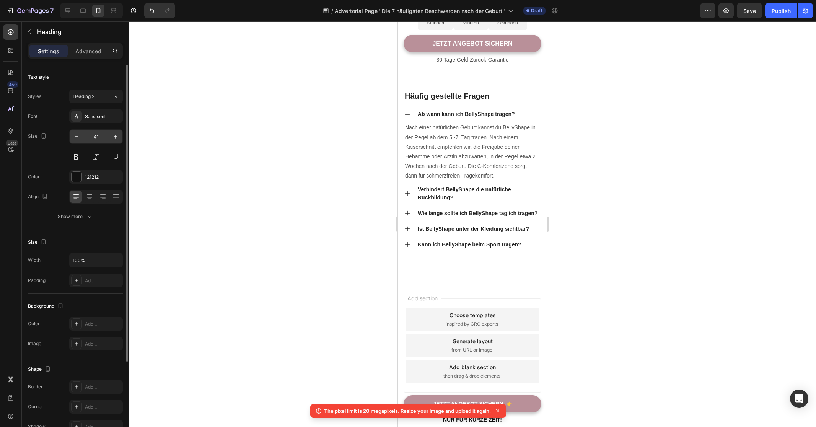
click at [102, 136] on input "41" at bounding box center [95, 137] width 25 height 14
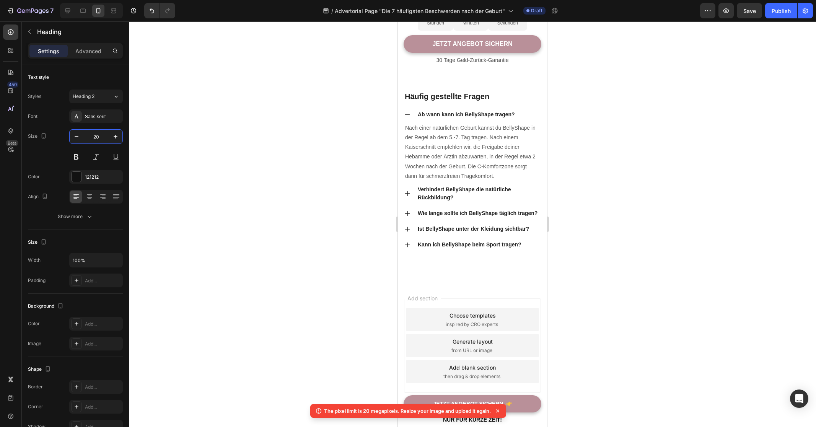
type input "20"
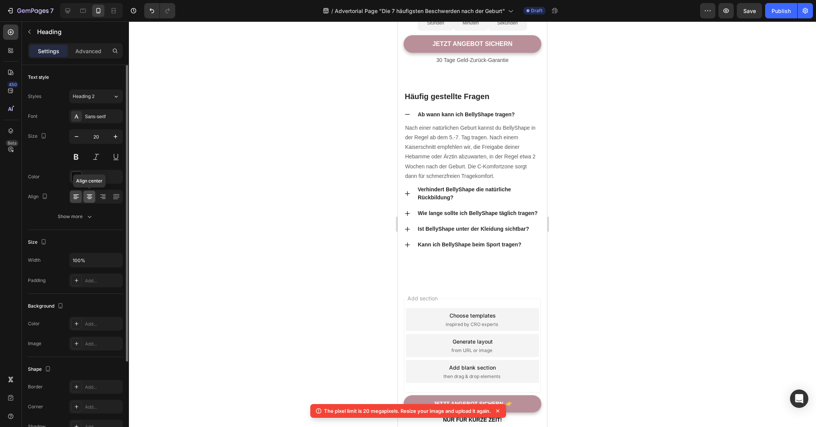
click at [88, 197] on icon at bounding box center [89, 197] width 5 height 1
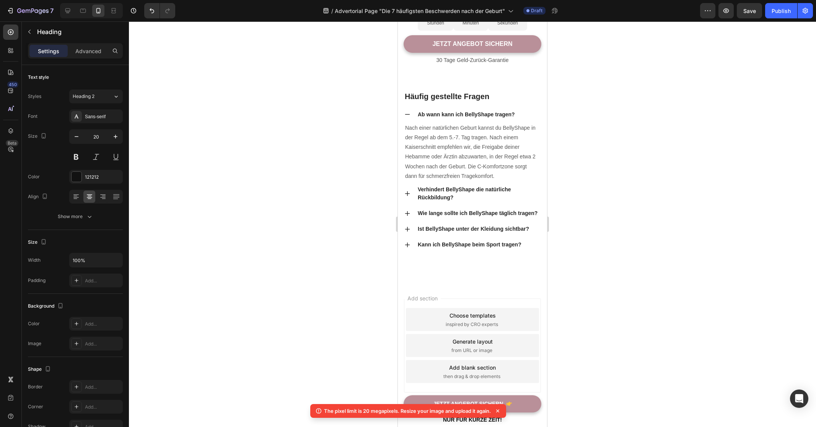
click at [247, 236] on div at bounding box center [472, 223] width 687 height 405
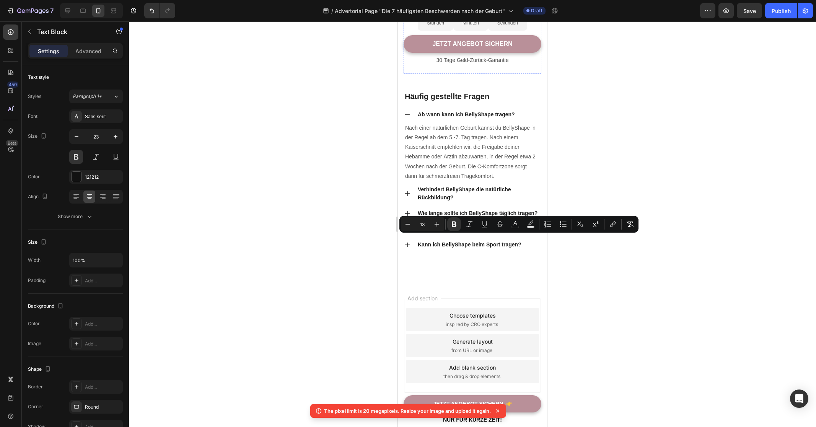
drag, startPoint x: 298, startPoint y: 255, endPoint x: 386, endPoint y: 248, distance: 87.9
click at [298, 256] on div at bounding box center [472, 223] width 687 height 405
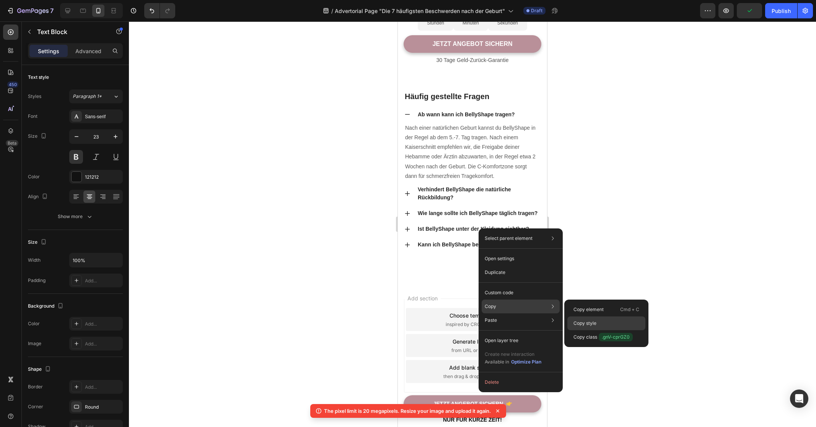
click at [595, 330] on div "Copy style" at bounding box center [606, 337] width 78 height 14
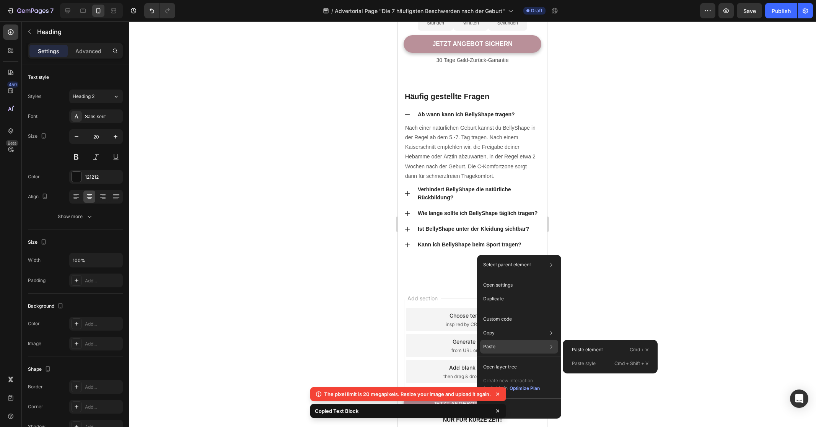
click at [586, 361] on p "Paste style" at bounding box center [584, 363] width 24 height 7
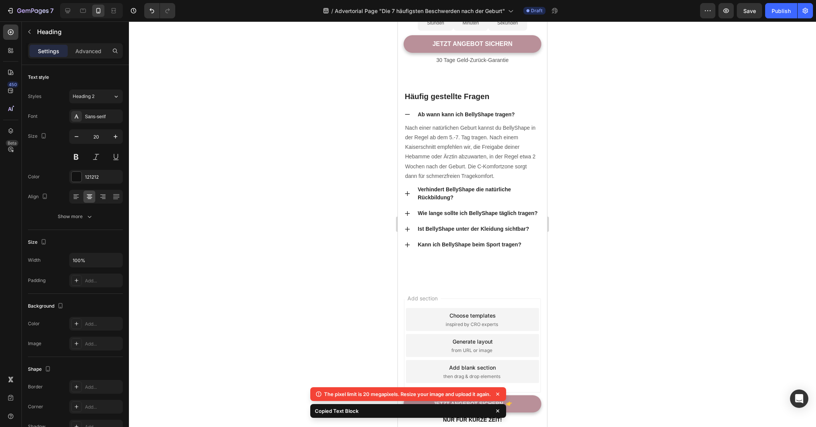
click at [615, 281] on div at bounding box center [472, 223] width 687 height 405
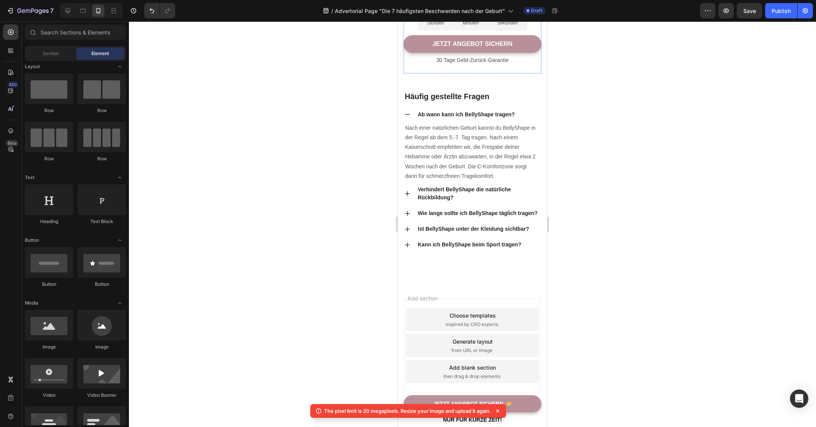
scroll to position [3767, 0]
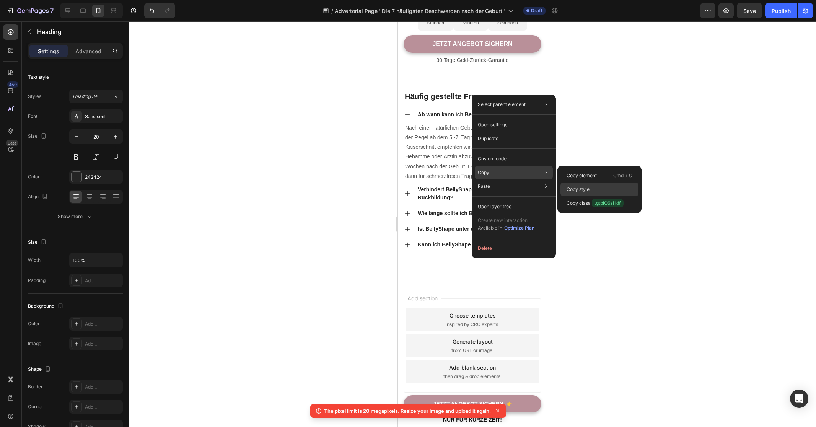
click at [600, 196] on div "Copy style" at bounding box center [599, 203] width 78 height 14
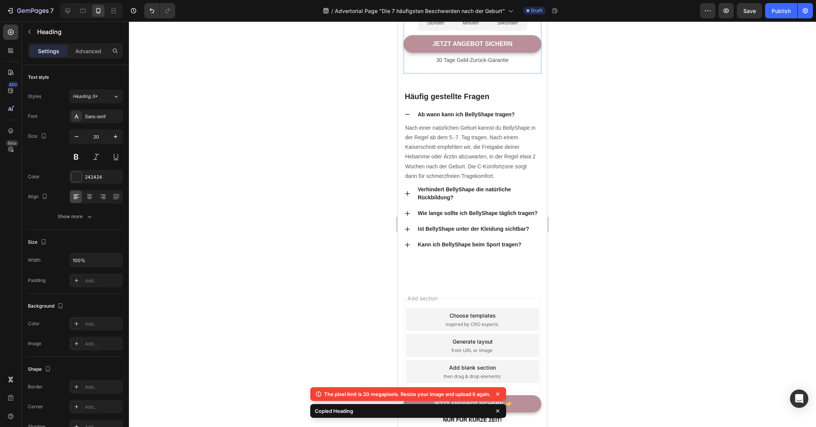
scroll to position [45, 0]
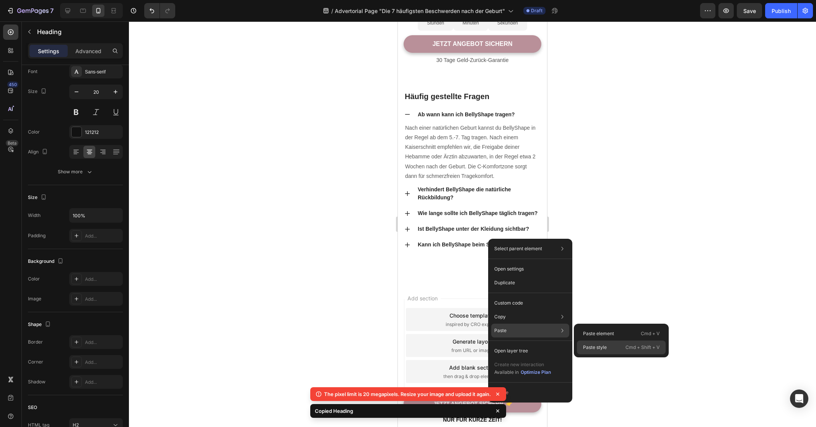
click at [599, 347] on p "Paste style" at bounding box center [595, 347] width 24 height 7
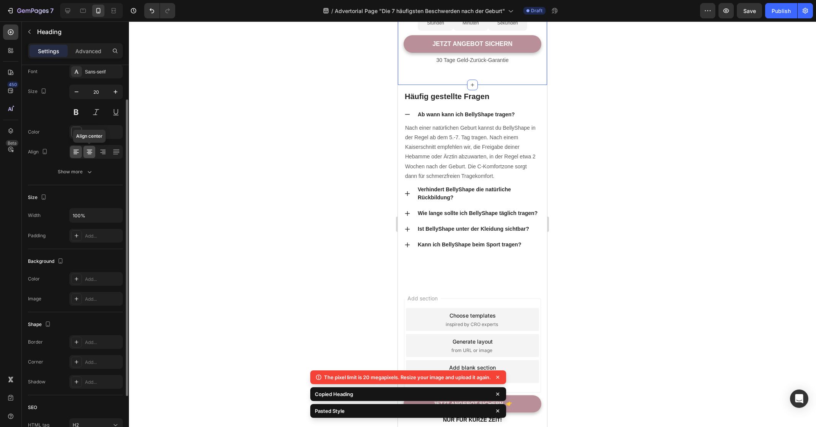
click at [86, 151] on icon at bounding box center [90, 152] width 8 height 8
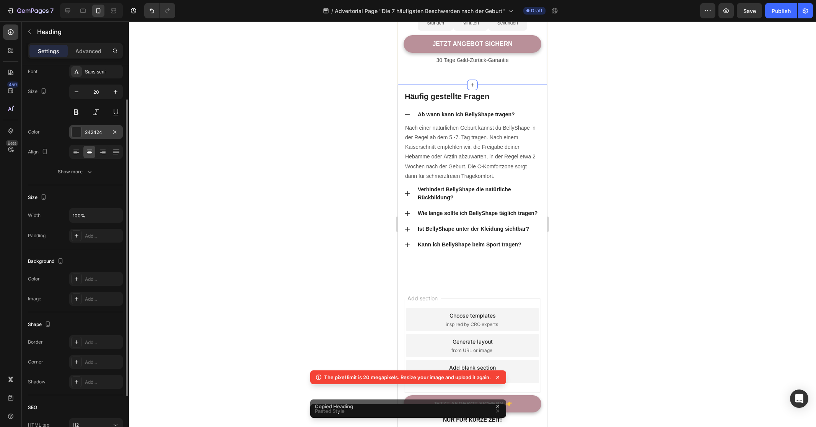
click at [71, 131] on div at bounding box center [76, 132] width 11 height 11
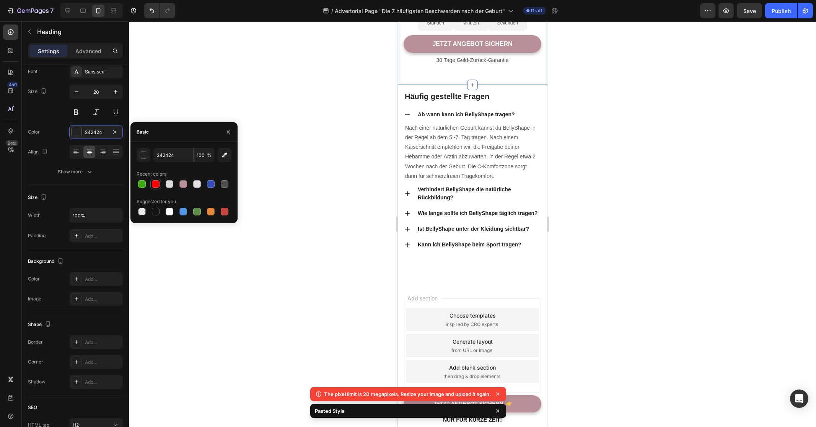
click at [154, 186] on div at bounding box center [156, 184] width 8 height 8
type input "FF0000"
click at [616, 249] on div at bounding box center [472, 223] width 687 height 405
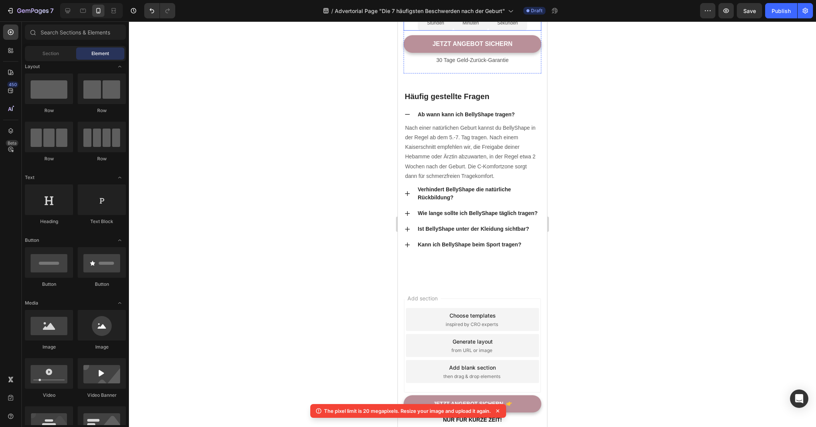
click at [442, 30] on div "02 Stunden" at bounding box center [436, 19] width 36 height 22
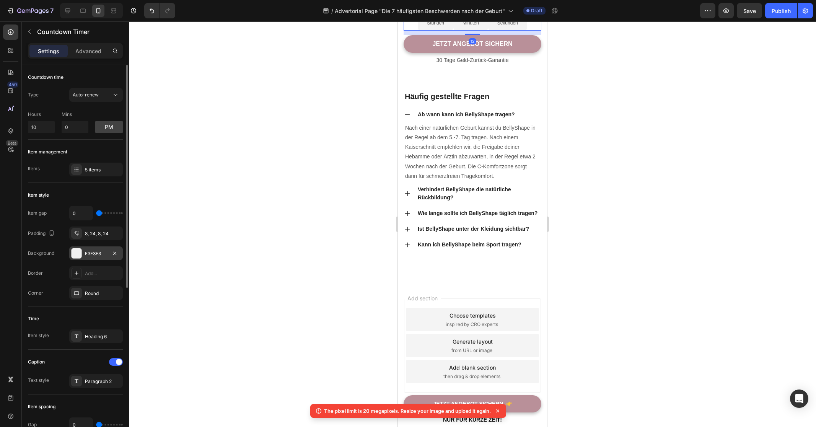
click at [78, 253] on div at bounding box center [77, 253] width 10 height 10
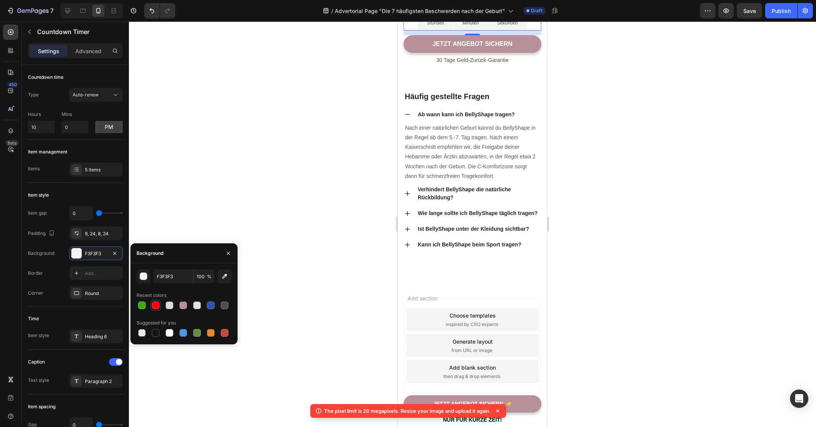
click at [155, 304] on div at bounding box center [156, 305] width 8 height 8
type input "FF0000"
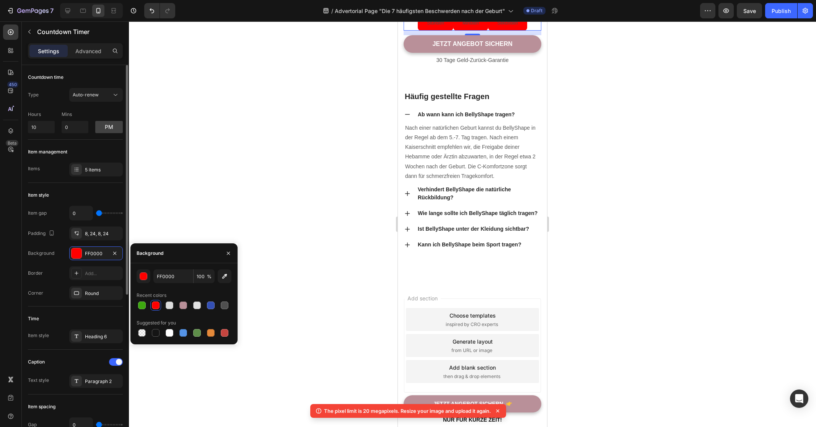
click at [40, 262] on div "Item gap 0 Padding 8, 24, 8, 24 Background FF0000 Border Add... Corner Round" at bounding box center [75, 253] width 95 height 94
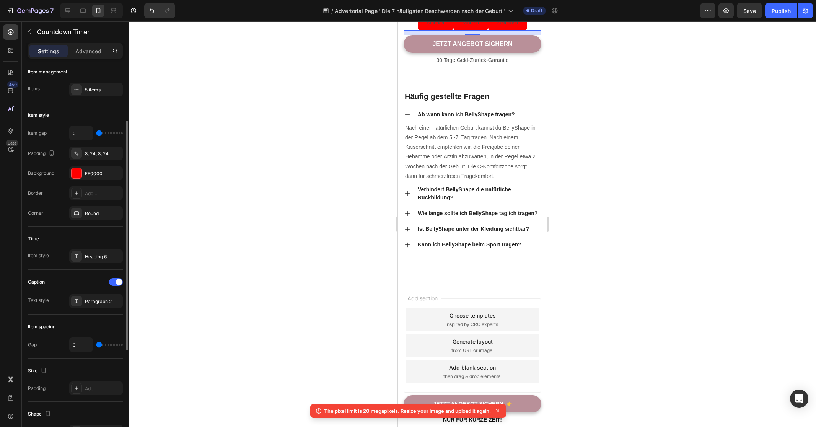
scroll to position [89, 0]
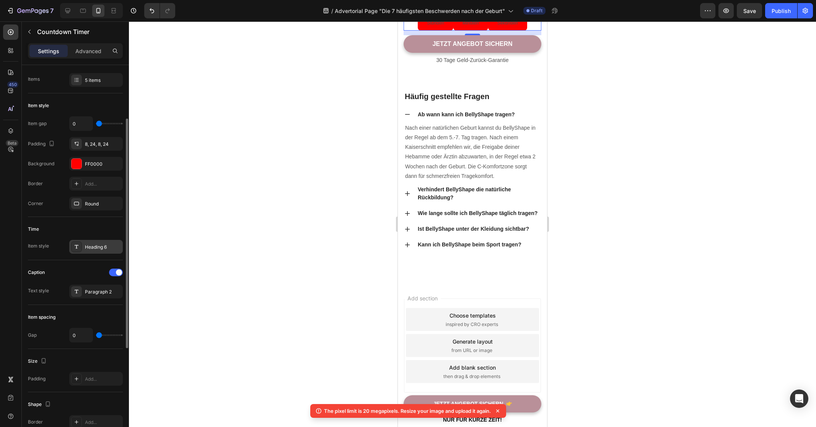
click at [90, 247] on div "Heading 6" at bounding box center [103, 247] width 36 height 7
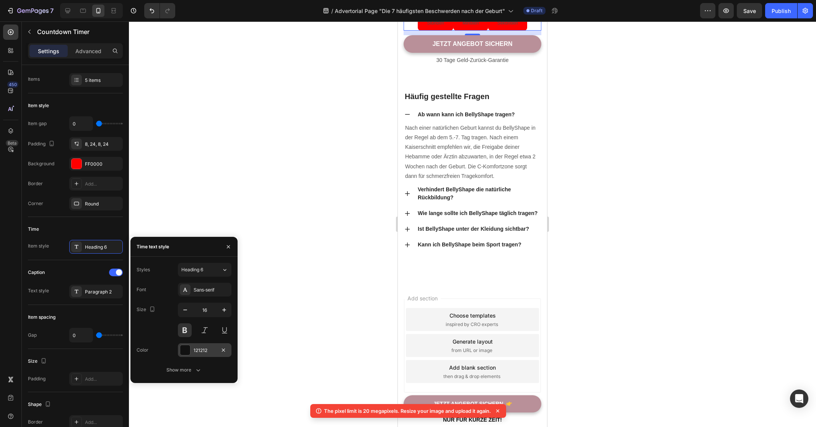
click at [187, 350] on div at bounding box center [185, 350] width 10 height 10
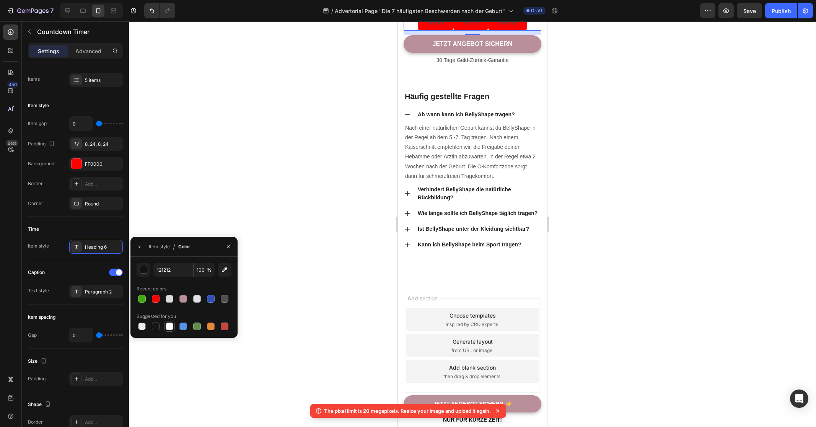
click at [169, 327] on div at bounding box center [170, 326] width 8 height 8
type input "FFFFFF"
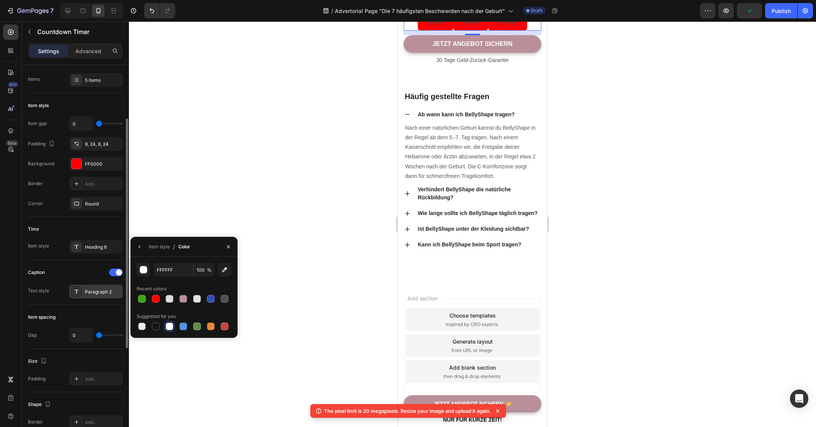
click at [92, 289] on div "Paragraph 2" at bounding box center [103, 291] width 36 height 7
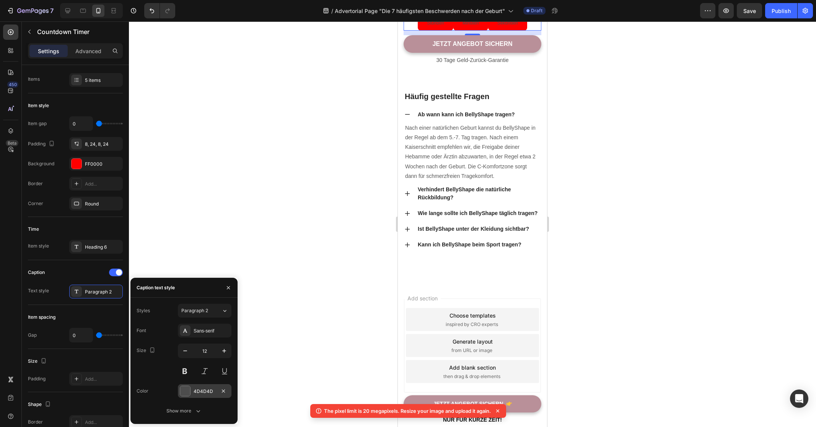
click at [187, 384] on div "4D4D4D" at bounding box center [205, 391] width 54 height 14
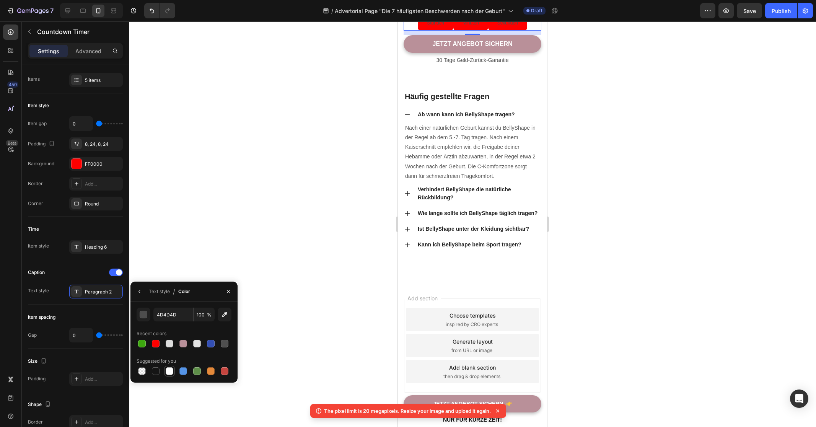
click at [165, 372] on div at bounding box center [169, 370] width 9 height 9
type input "FFFFFF"
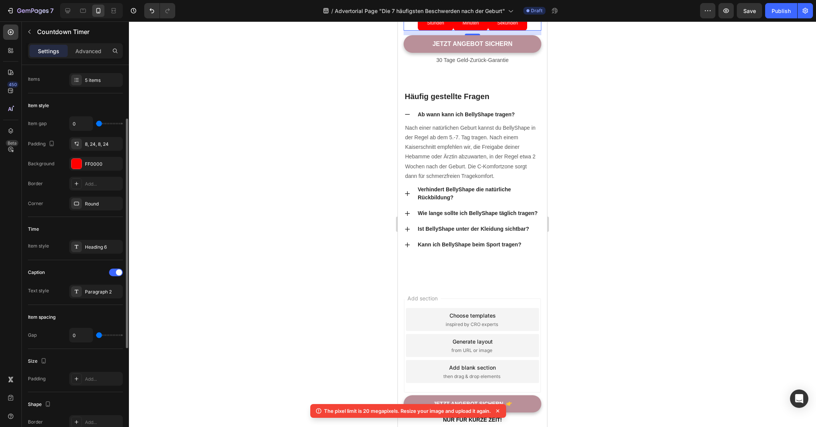
click at [52, 269] on div "Caption" at bounding box center [75, 272] width 95 height 12
click at [699, 271] on div at bounding box center [472, 223] width 687 height 405
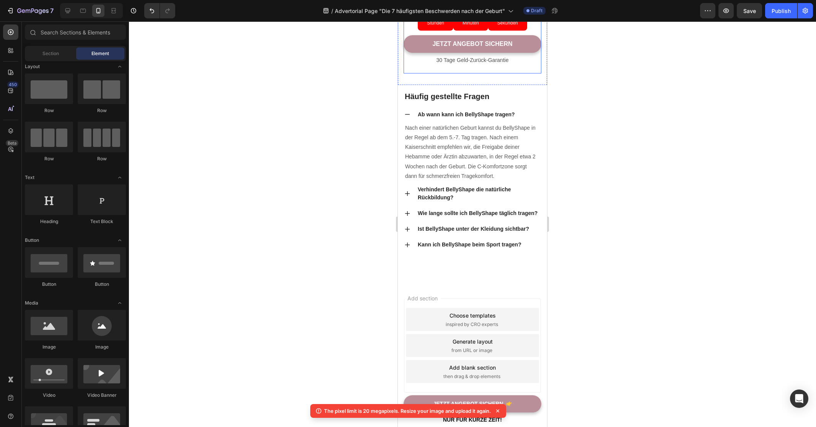
scroll to position [3804, 0]
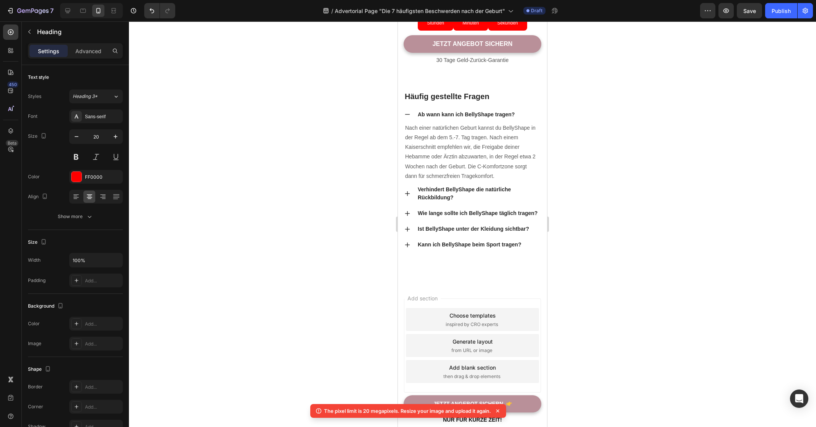
drag, startPoint x: 469, startPoint y: 212, endPoint x: 474, endPoint y: 211, distance: 4.7
click at [474, 8] on div at bounding box center [472, 7] width 15 height 2
click at [636, 216] on div at bounding box center [472, 223] width 687 height 405
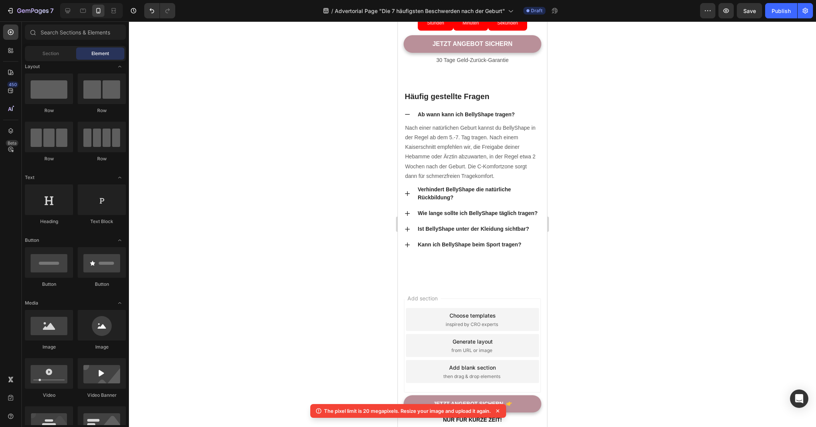
click at [634, 245] on div at bounding box center [472, 223] width 687 height 405
click at [408, 30] on div "02 Stunden 28 Minuten 46 Sekunden" at bounding box center [472, 19] width 138 height 22
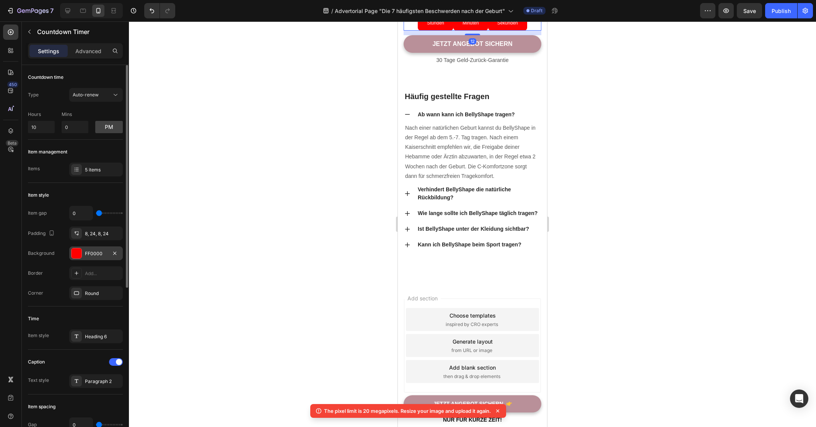
click at [78, 253] on div at bounding box center [77, 253] width 10 height 10
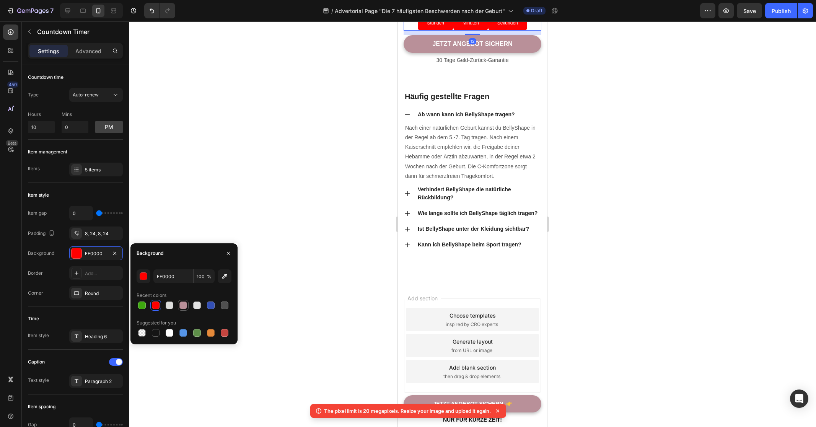
click at [184, 305] on div at bounding box center [183, 305] width 8 height 8
click at [160, 306] on div at bounding box center [155, 305] width 9 height 9
type input "FF0000"
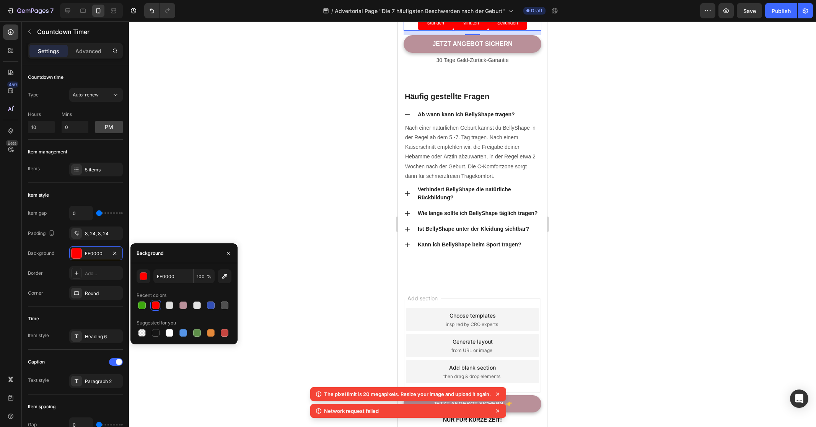
click at [299, 218] on div at bounding box center [472, 223] width 687 height 405
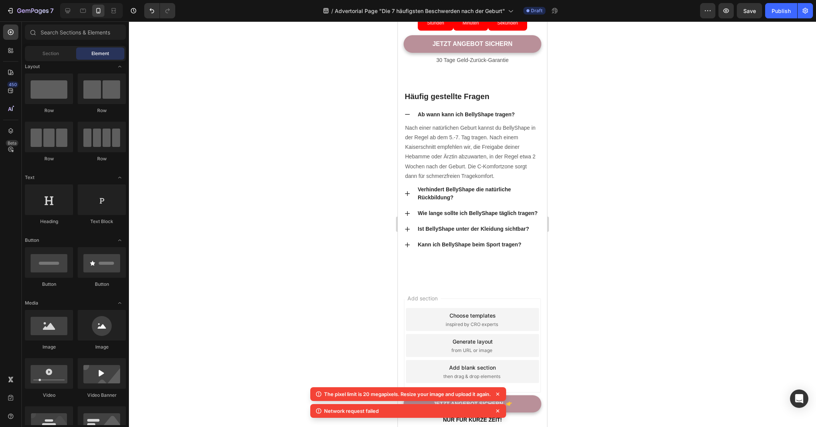
click at [299, 218] on div at bounding box center [472, 223] width 687 height 405
click at [420, 30] on div "02 Stunden" at bounding box center [436, 19] width 36 height 22
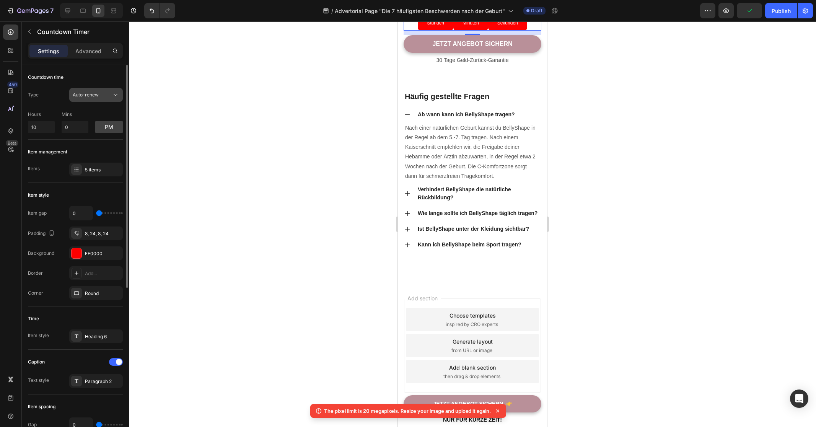
click at [101, 98] on div "Auto-renew" at bounding box center [92, 94] width 39 height 7
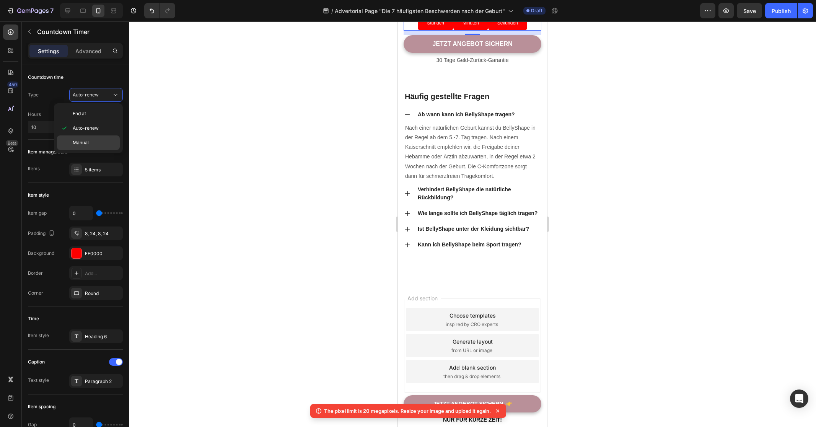
click at [88, 142] on span "Manual" at bounding box center [81, 142] width 16 height 7
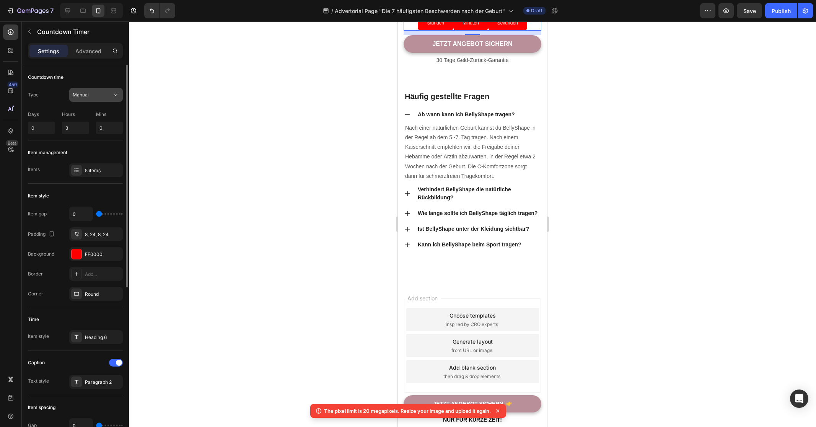
click at [98, 100] on button "Manual" at bounding box center [96, 95] width 54 height 14
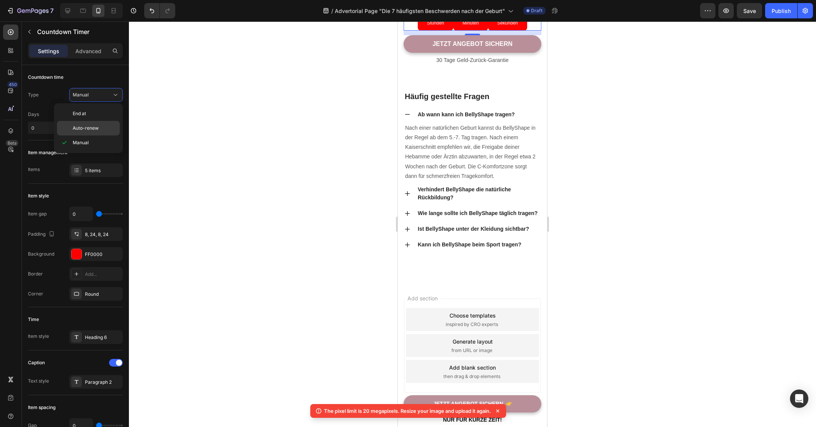
click at [94, 125] on span "Auto-renew" at bounding box center [86, 128] width 26 height 7
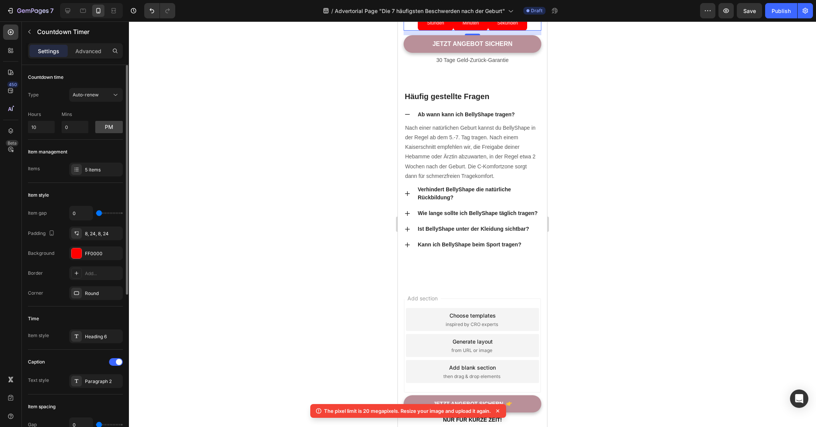
click at [107, 113] on div "pm" at bounding box center [109, 122] width 28 height 22
click at [306, 157] on div at bounding box center [472, 223] width 687 height 405
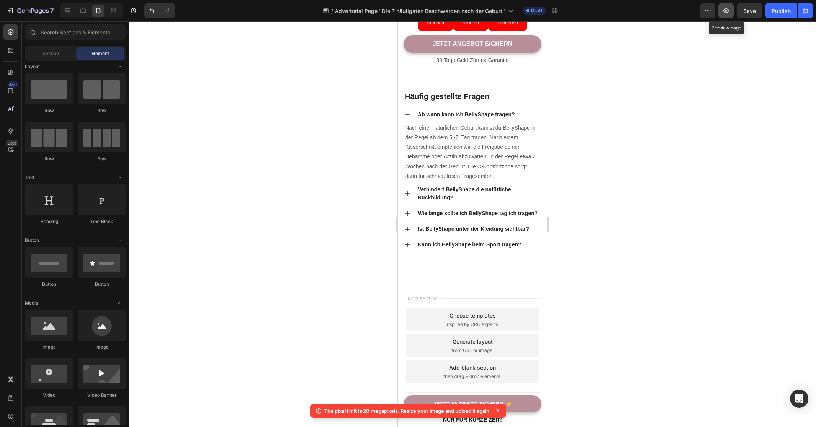
click at [727, 10] on icon "button" at bounding box center [726, 11] width 8 height 8
